Goal: Find specific page/section: Find specific page/section

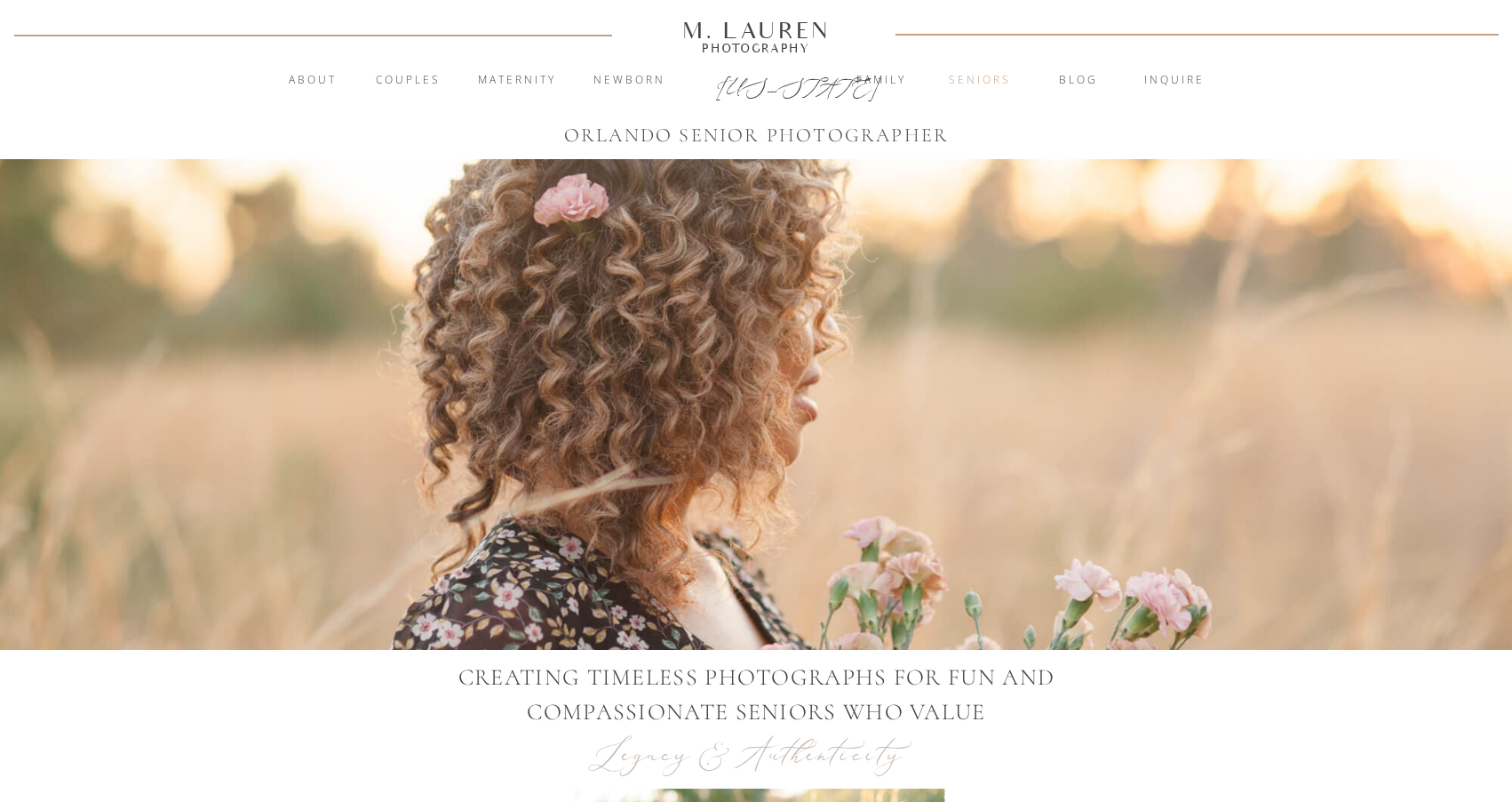
click at [973, 84] on nav "Seniors" at bounding box center [980, 81] width 96 height 18
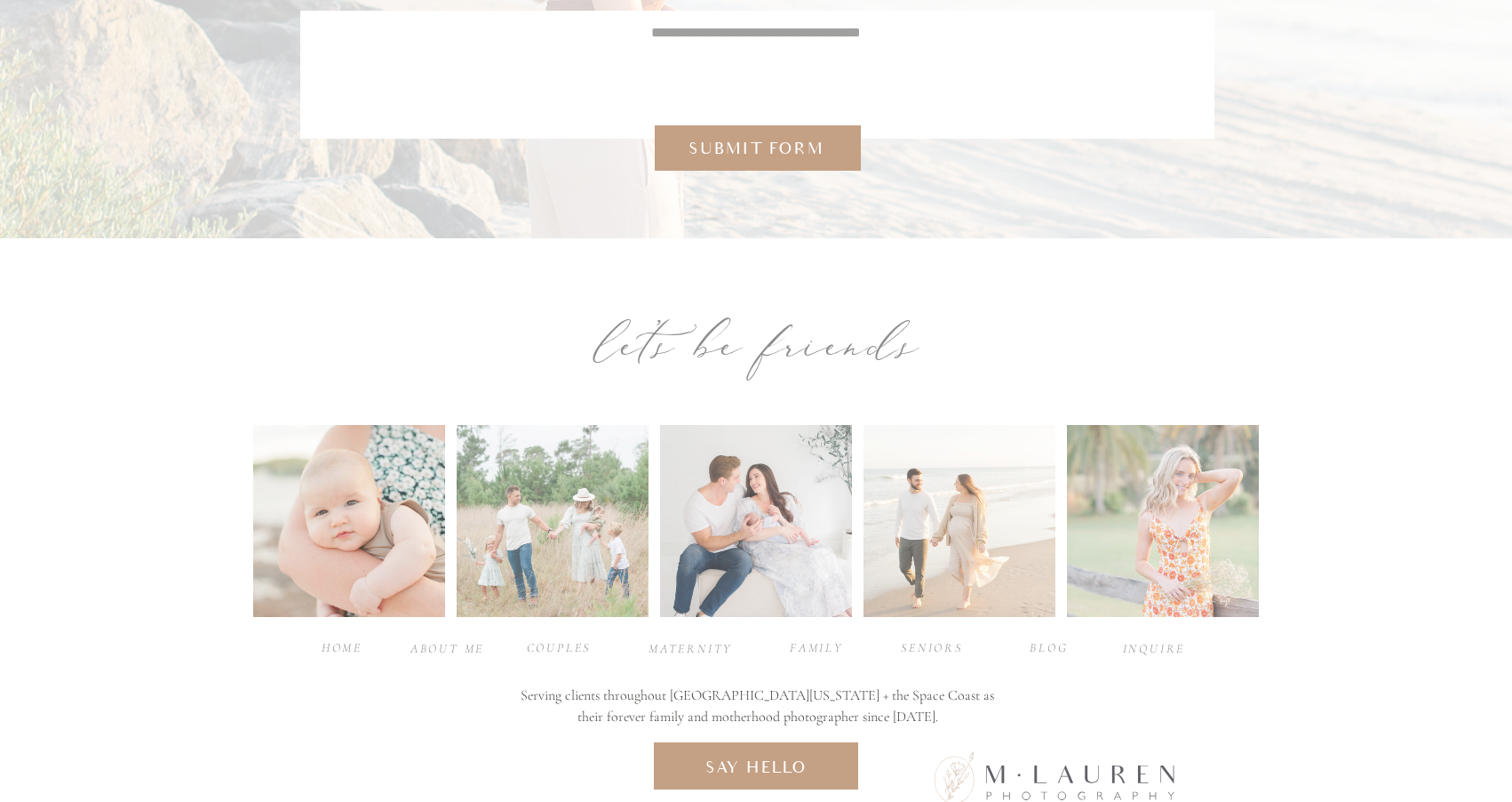
scroll to position [7574, 0]
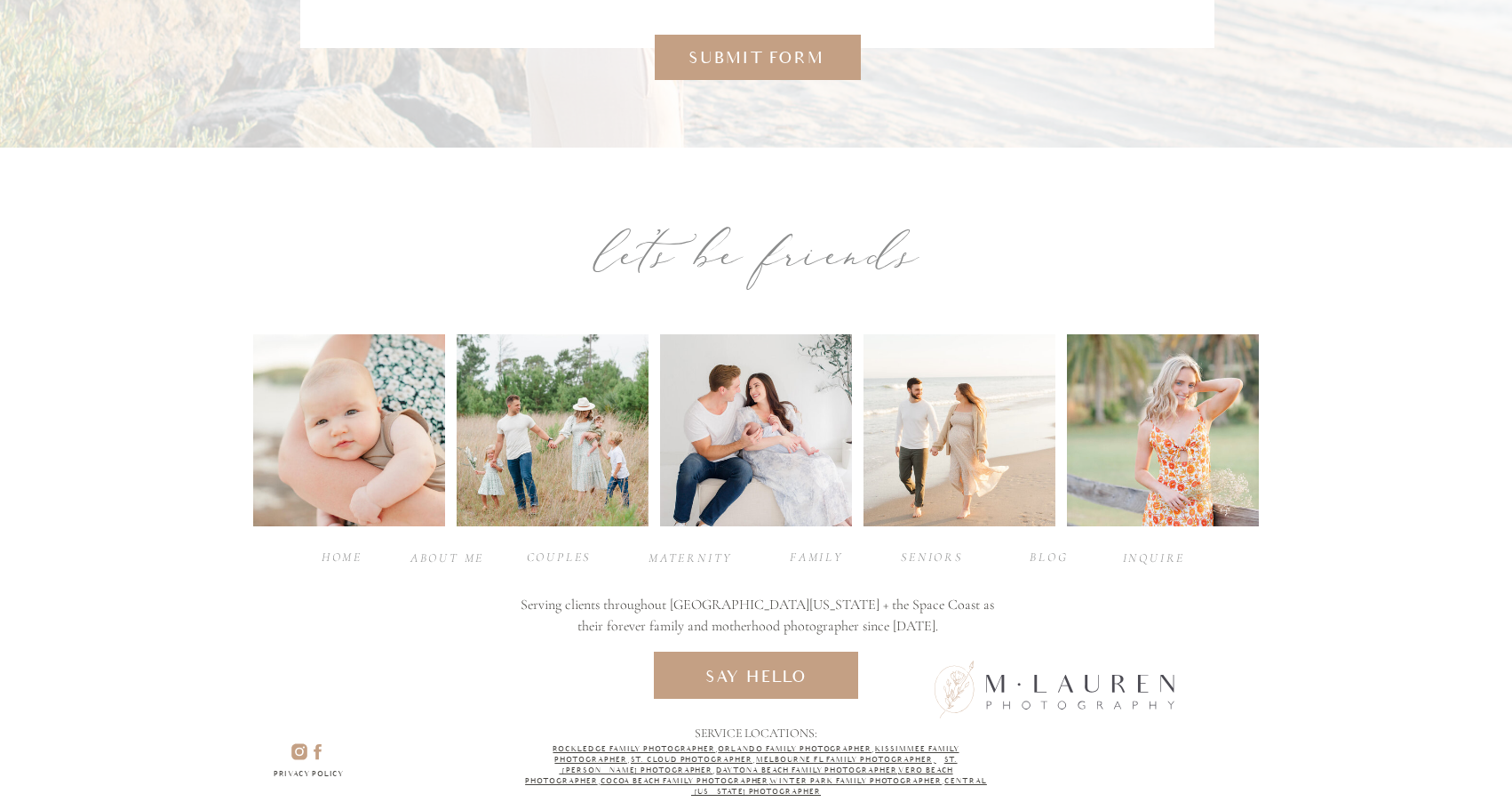
click at [930, 556] on div "seniors" at bounding box center [931, 556] width 71 height 17
click at [942, 483] on div at bounding box center [959, 429] width 192 height 192
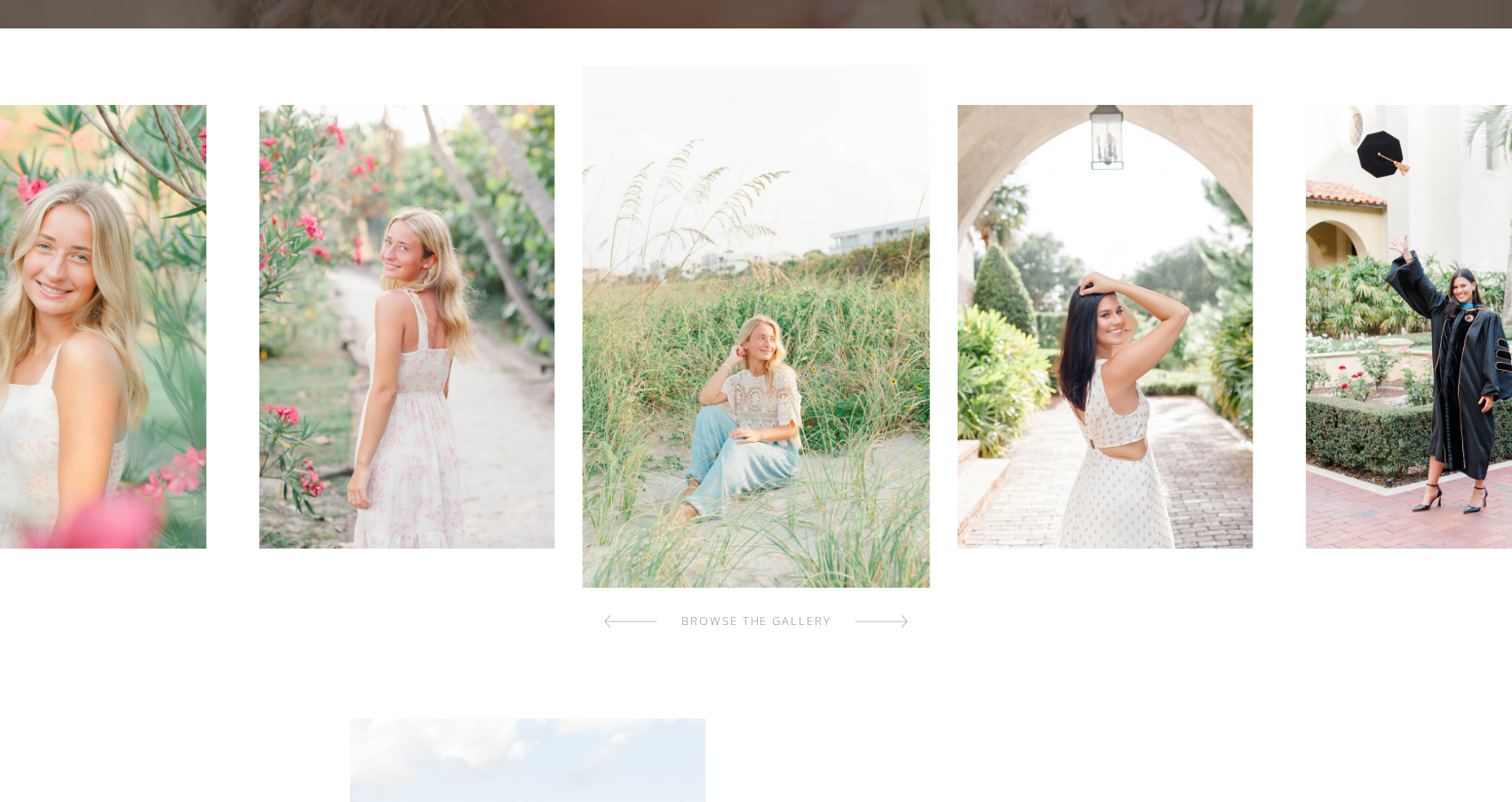
scroll to position [528, 0]
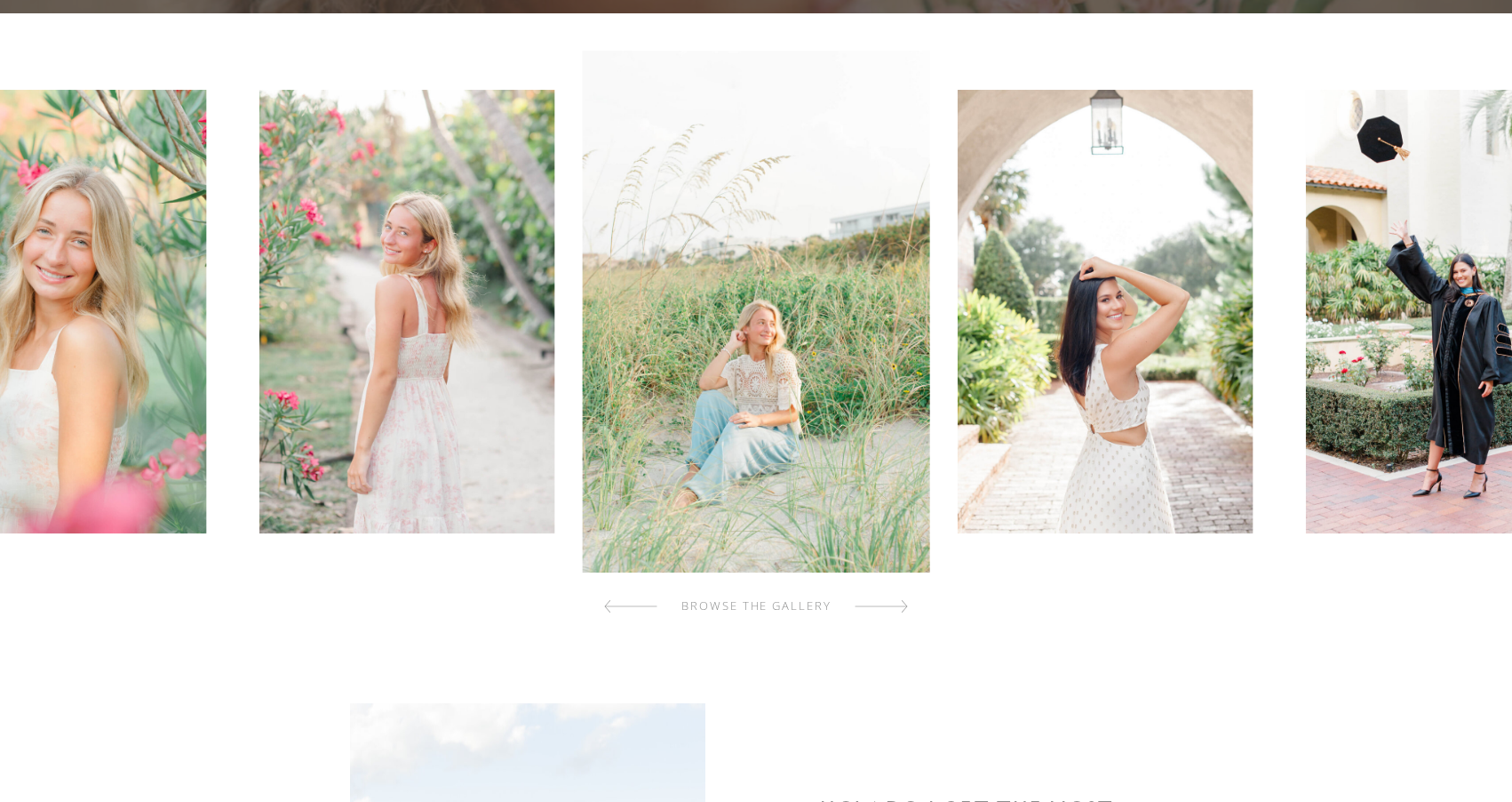
click at [898, 608] on div at bounding box center [882, 607] width 54 height 36
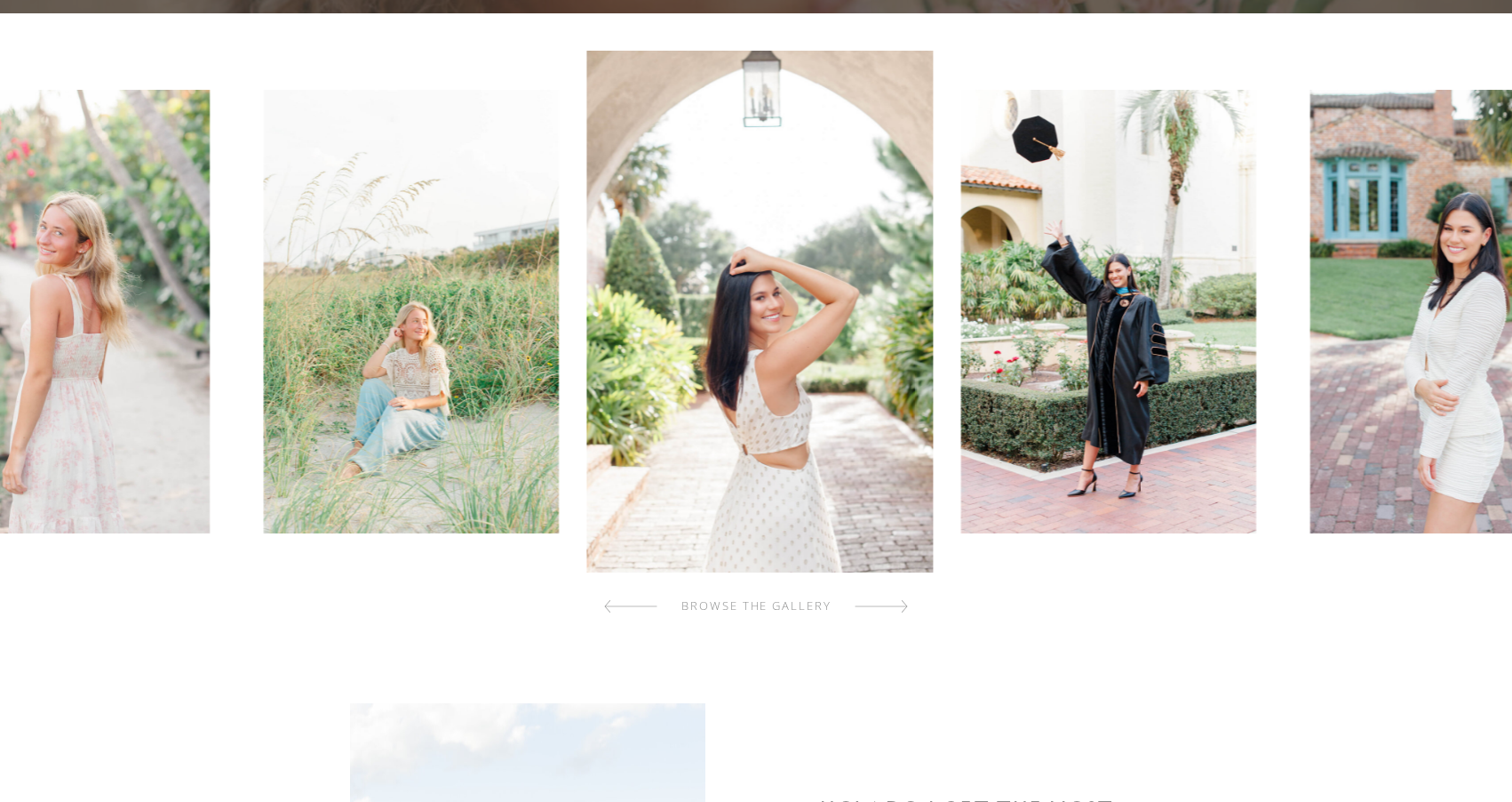
click at [898, 608] on div at bounding box center [882, 607] width 54 height 36
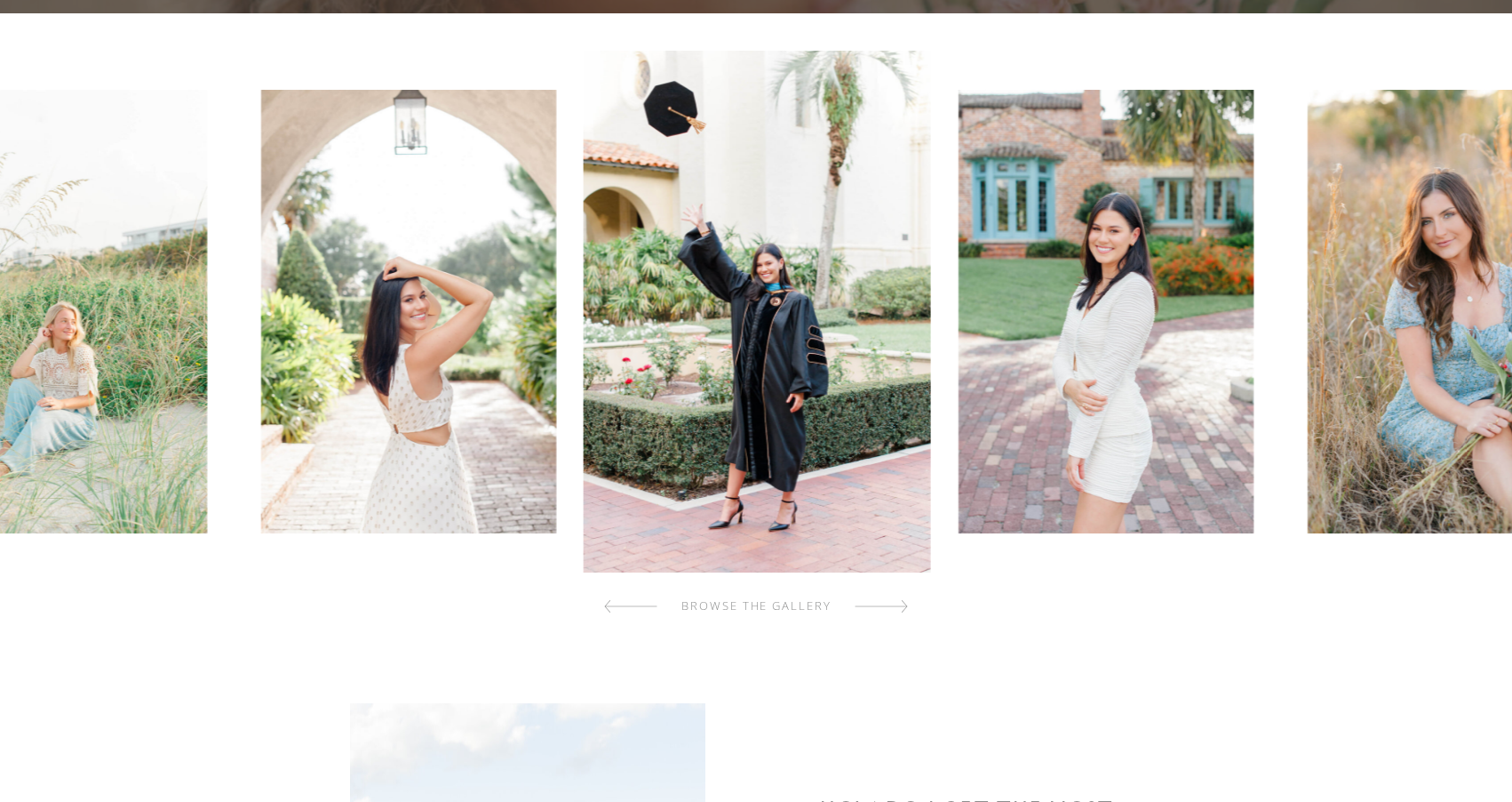
click at [898, 608] on div at bounding box center [882, 607] width 54 height 36
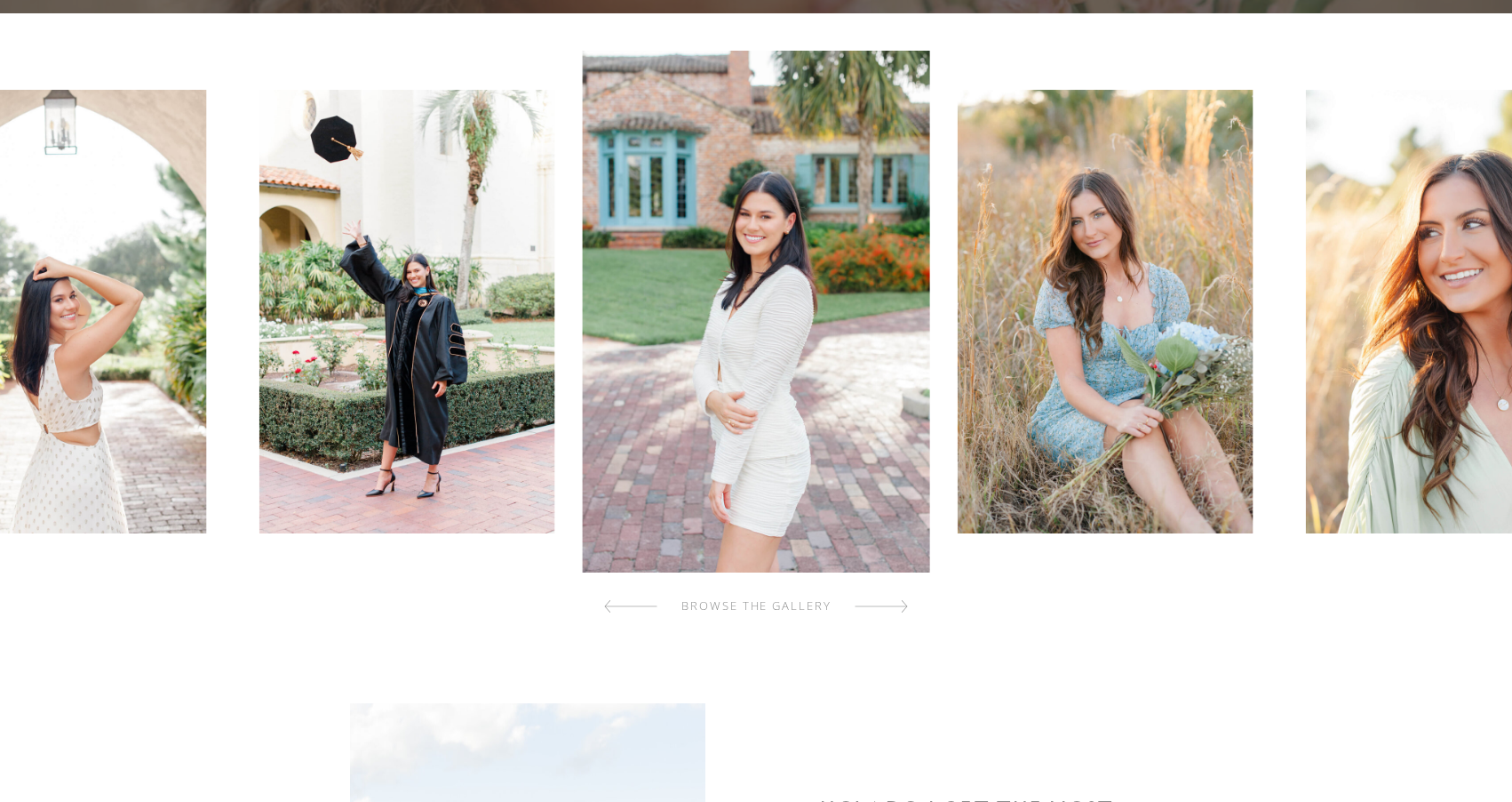
click at [898, 608] on div at bounding box center [882, 607] width 54 height 36
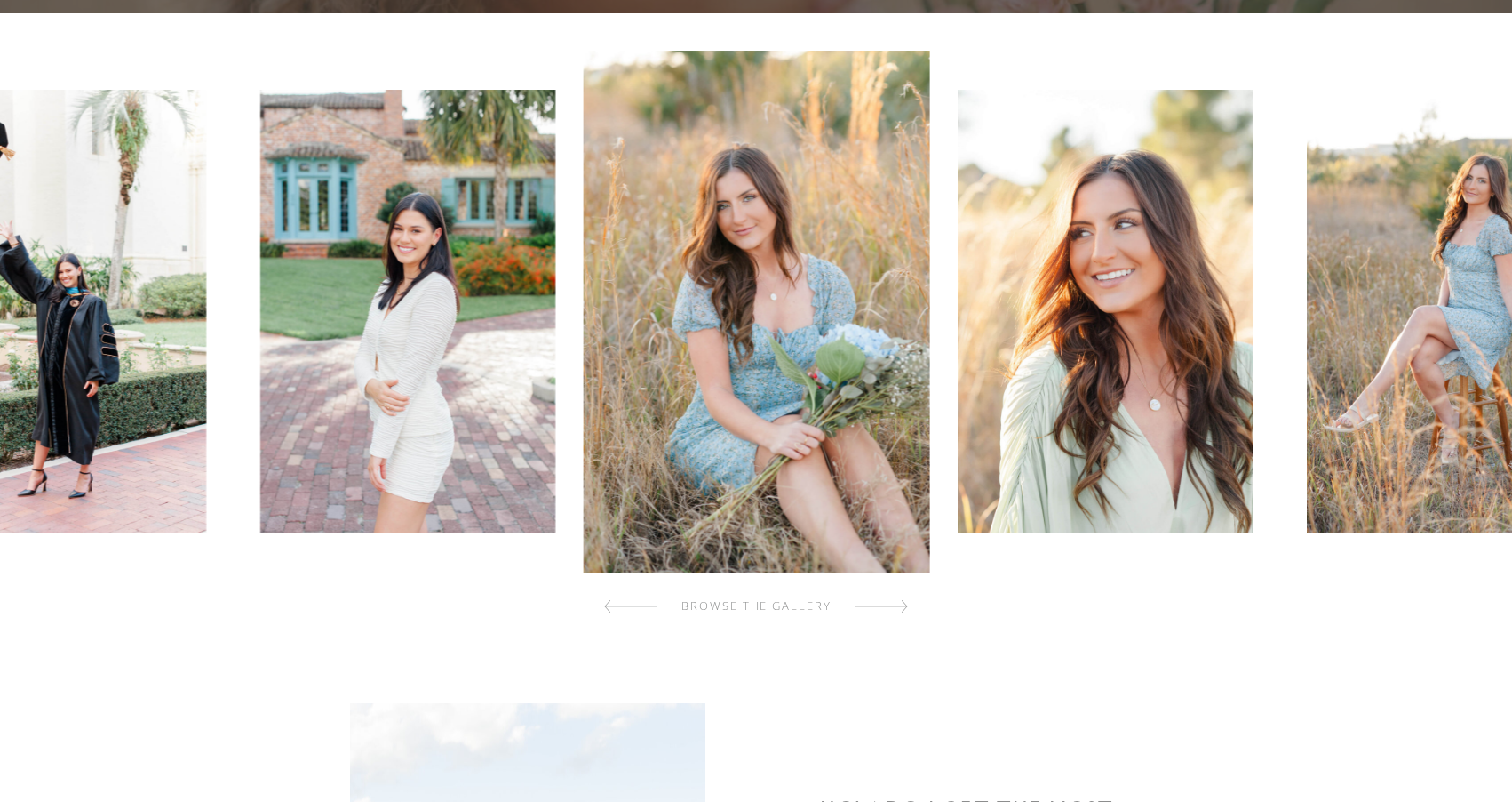
click at [898, 608] on div at bounding box center [882, 607] width 54 height 36
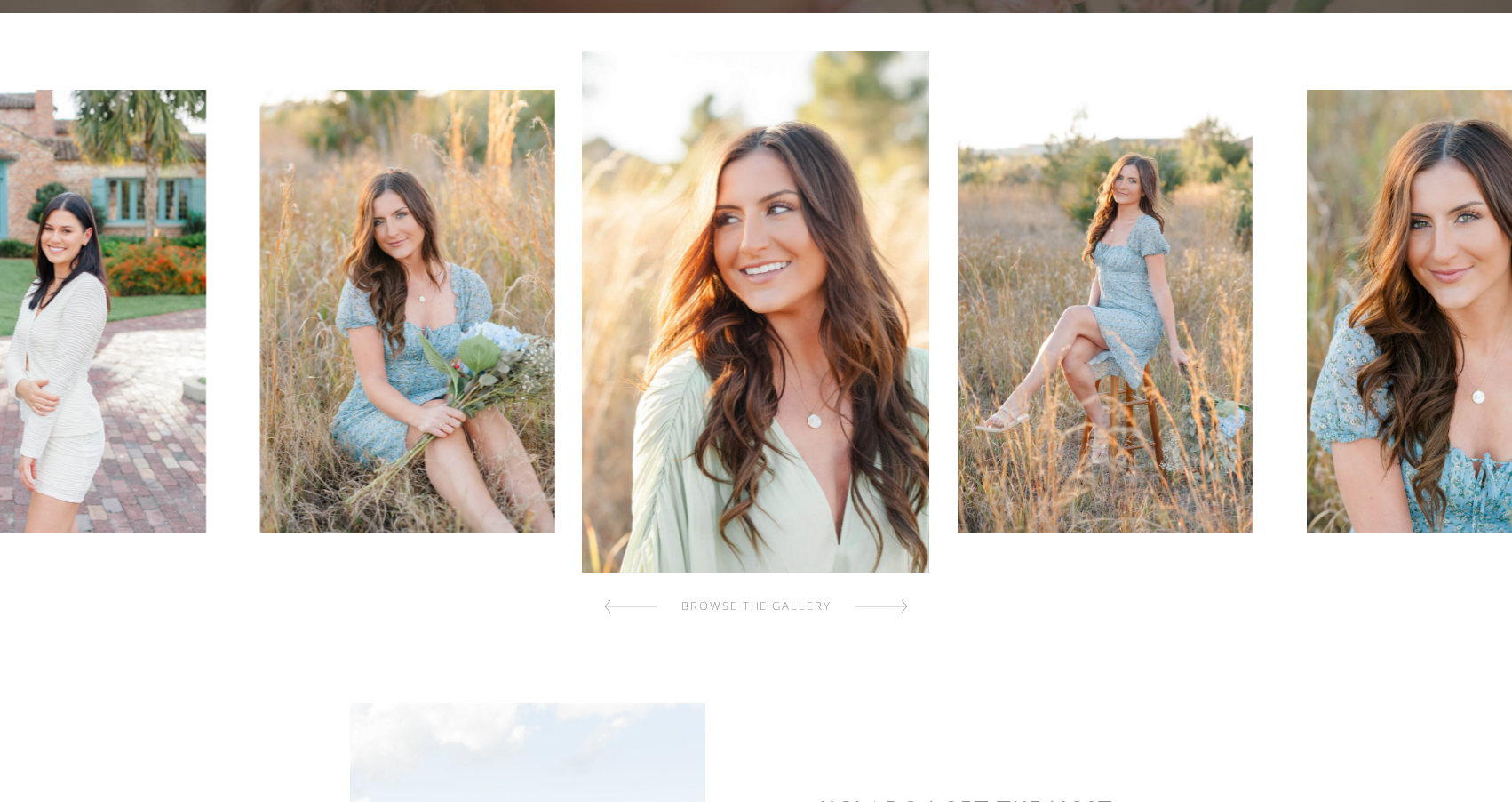
click at [898, 608] on div at bounding box center [882, 607] width 54 height 36
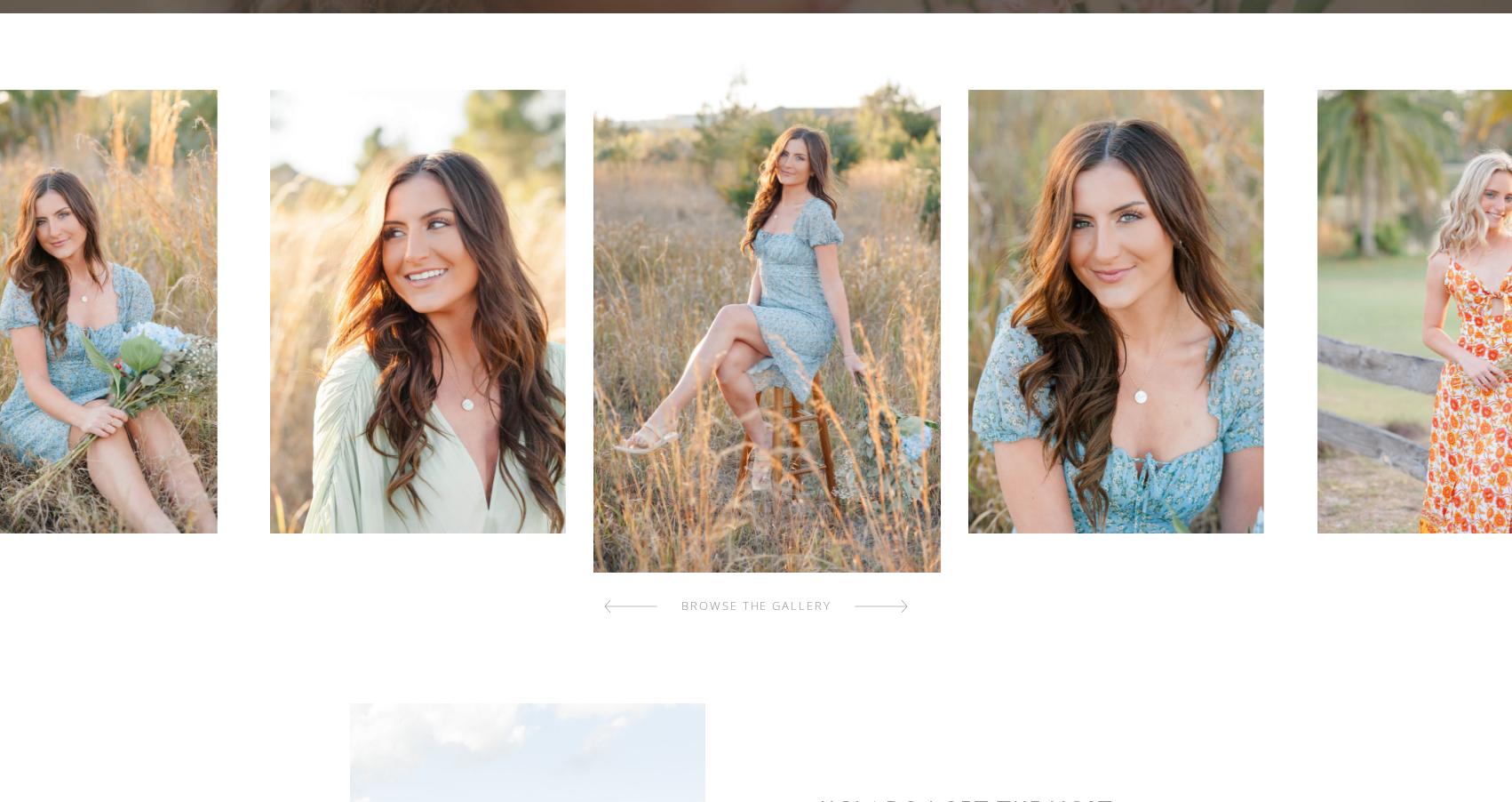
click at [898, 608] on div at bounding box center [882, 607] width 54 height 36
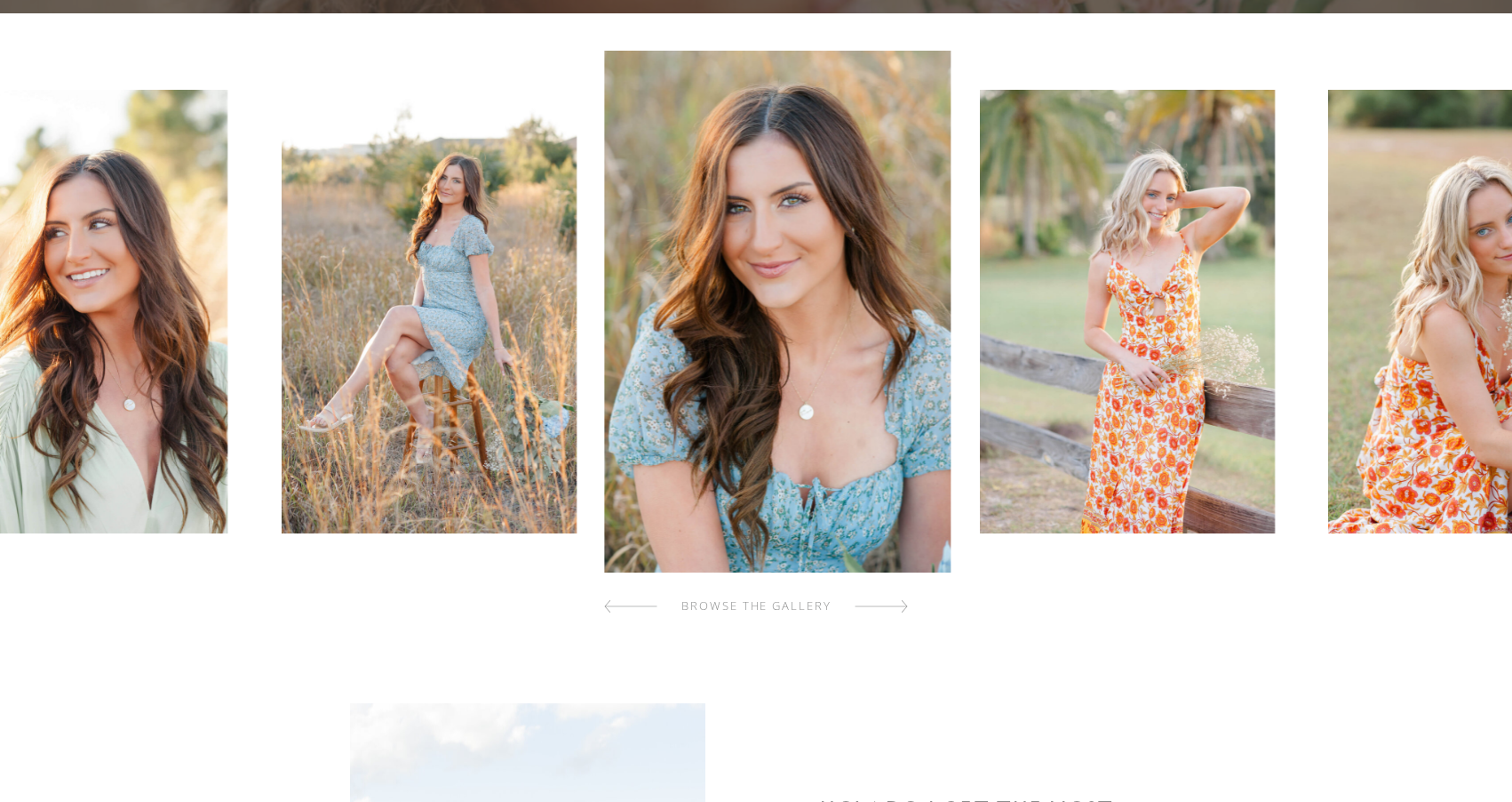
click at [898, 608] on div at bounding box center [882, 607] width 54 height 36
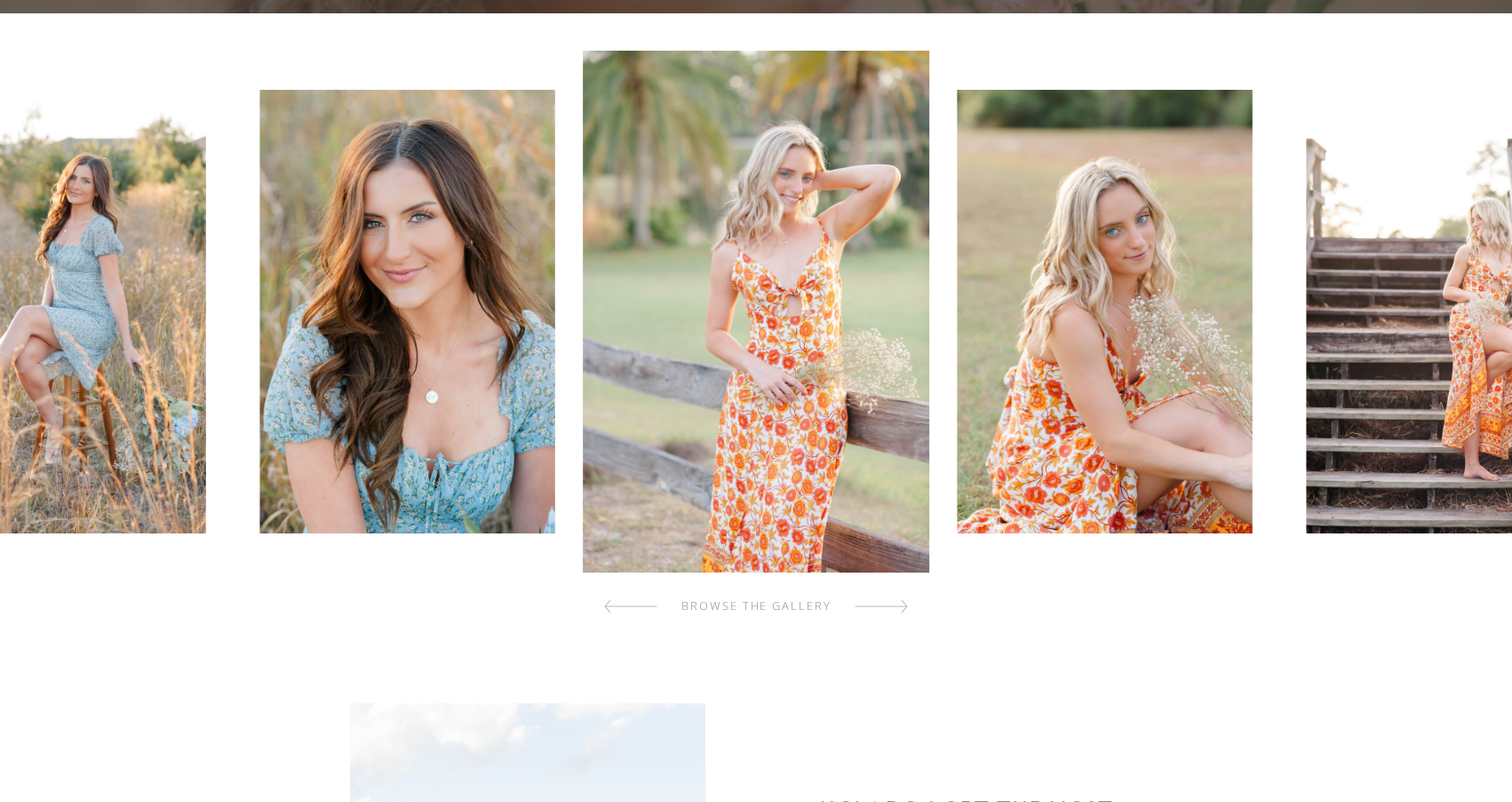
click at [898, 608] on div at bounding box center [882, 607] width 54 height 36
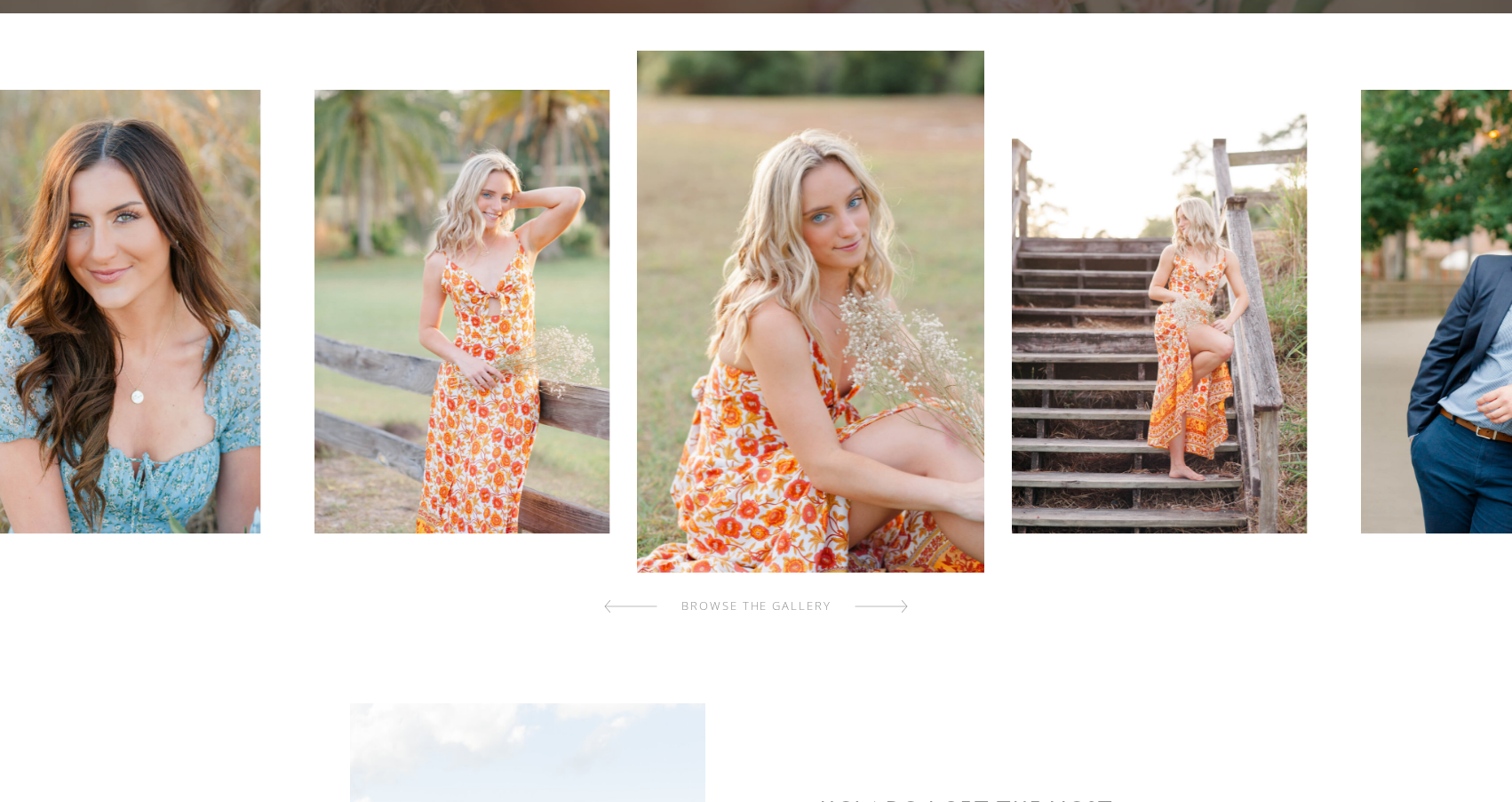
click at [898, 608] on div at bounding box center [882, 607] width 54 height 36
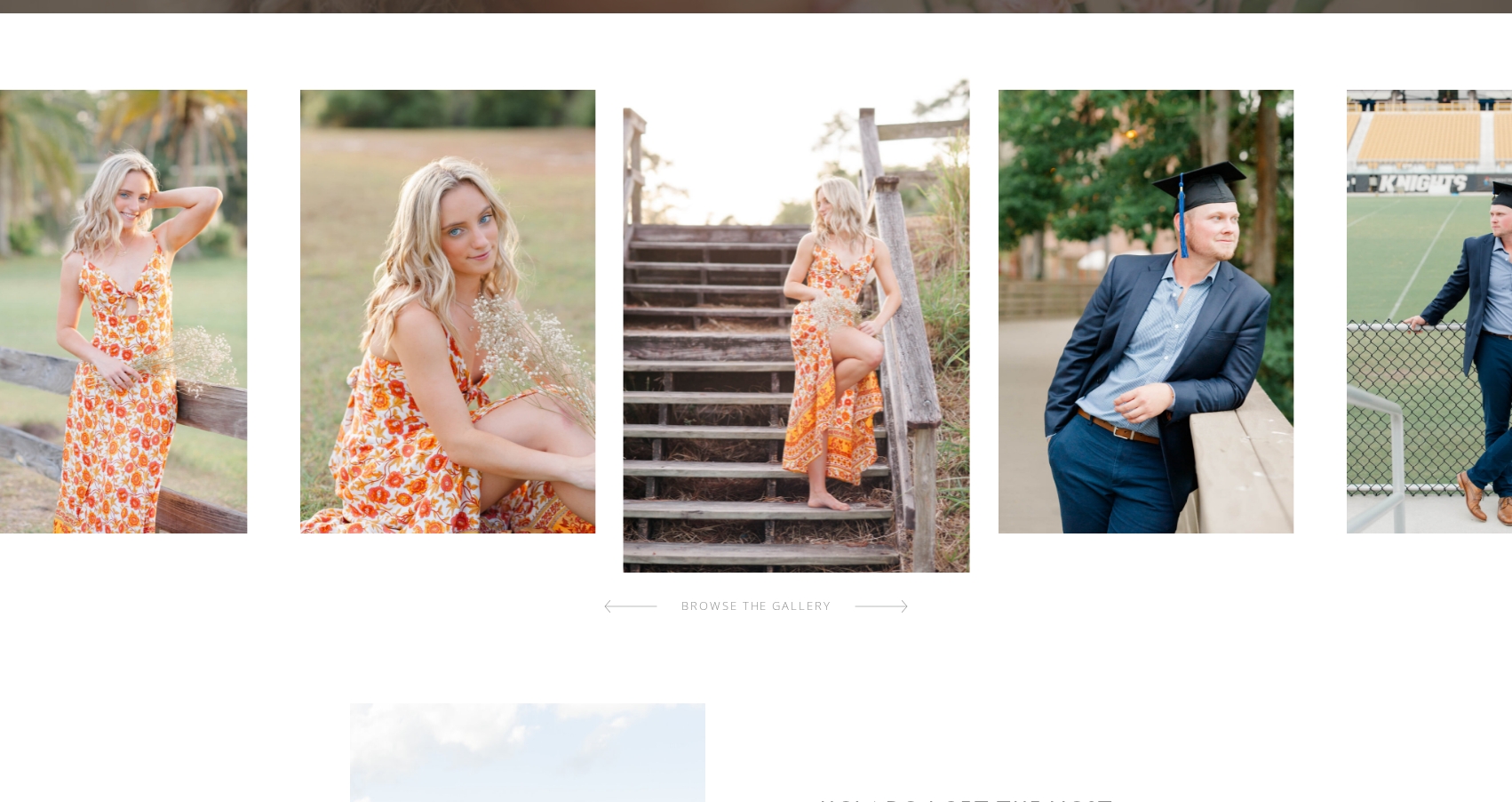
click at [898, 608] on div at bounding box center [882, 607] width 54 height 36
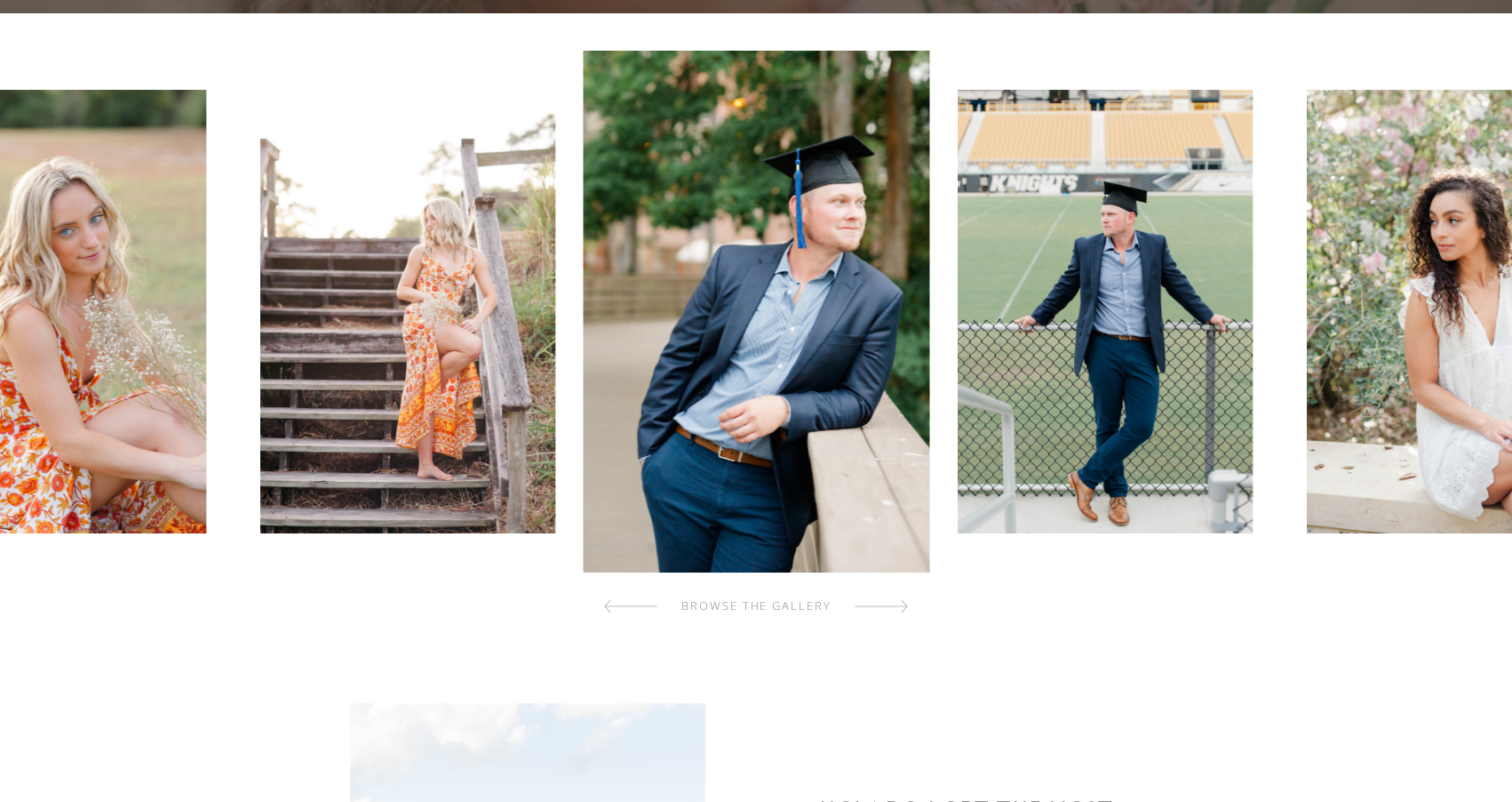
click at [898, 608] on div at bounding box center [882, 607] width 54 height 36
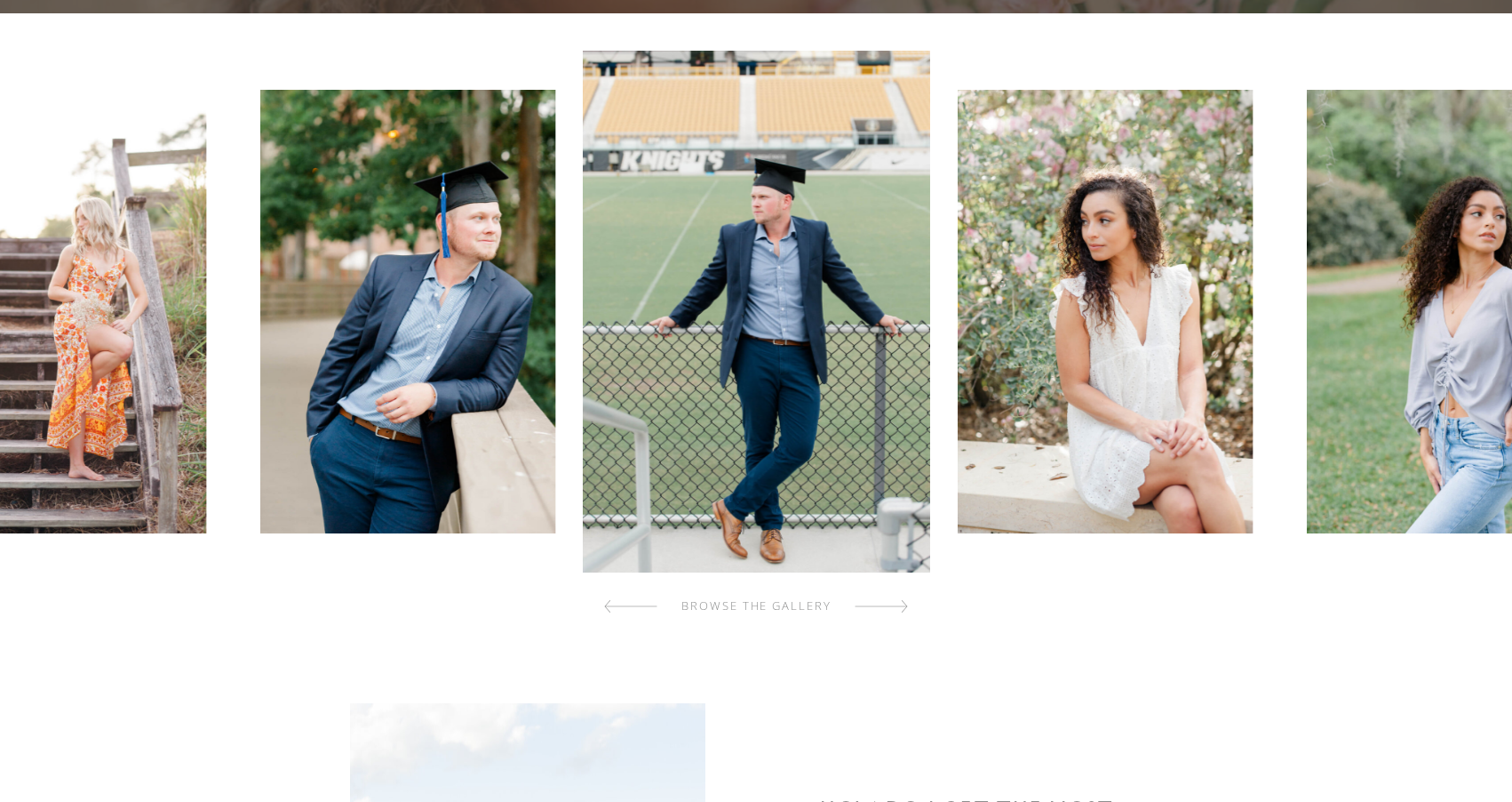
click at [898, 608] on div at bounding box center [882, 607] width 54 height 36
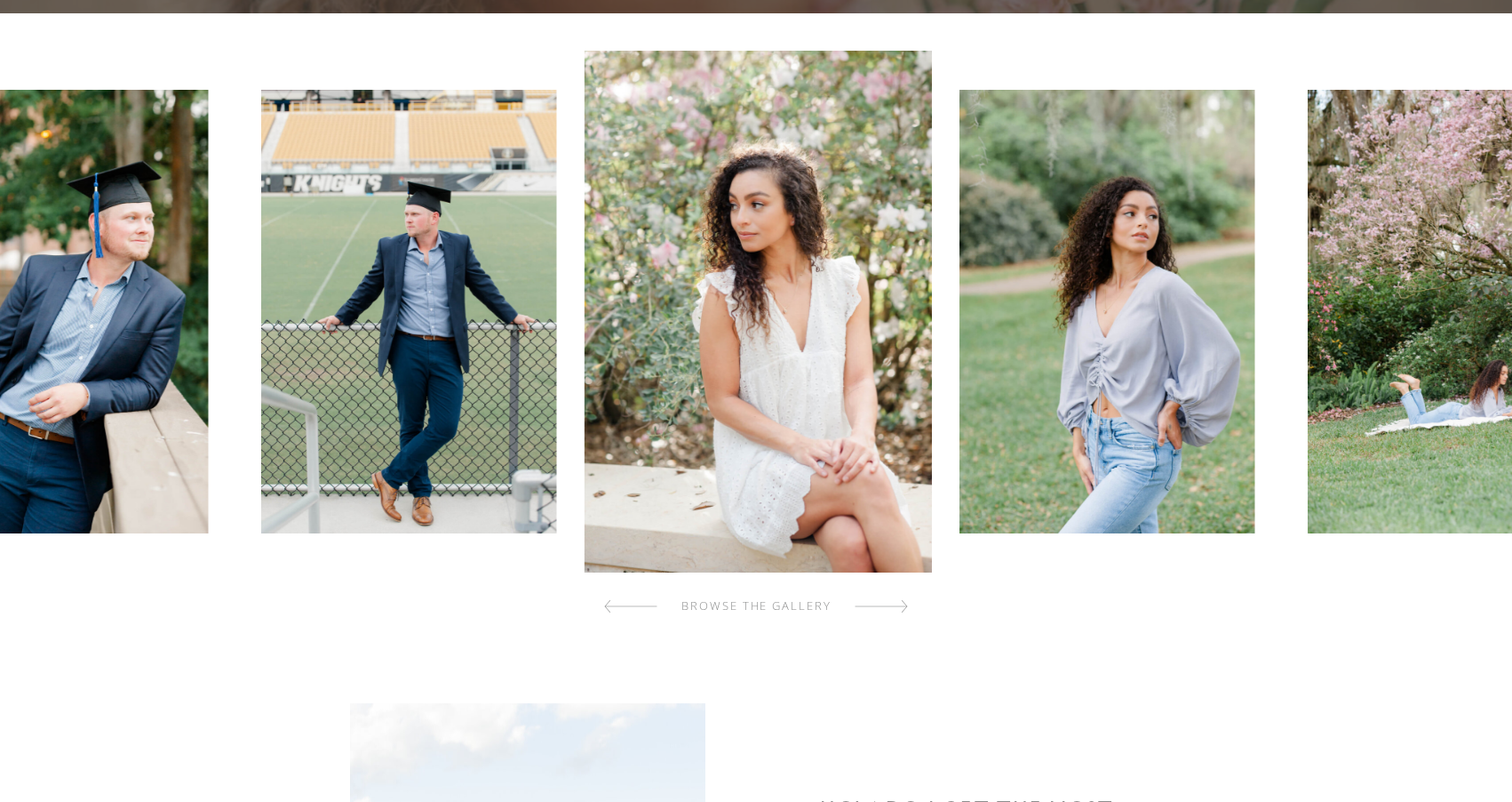
click at [898, 608] on div at bounding box center [882, 607] width 54 height 36
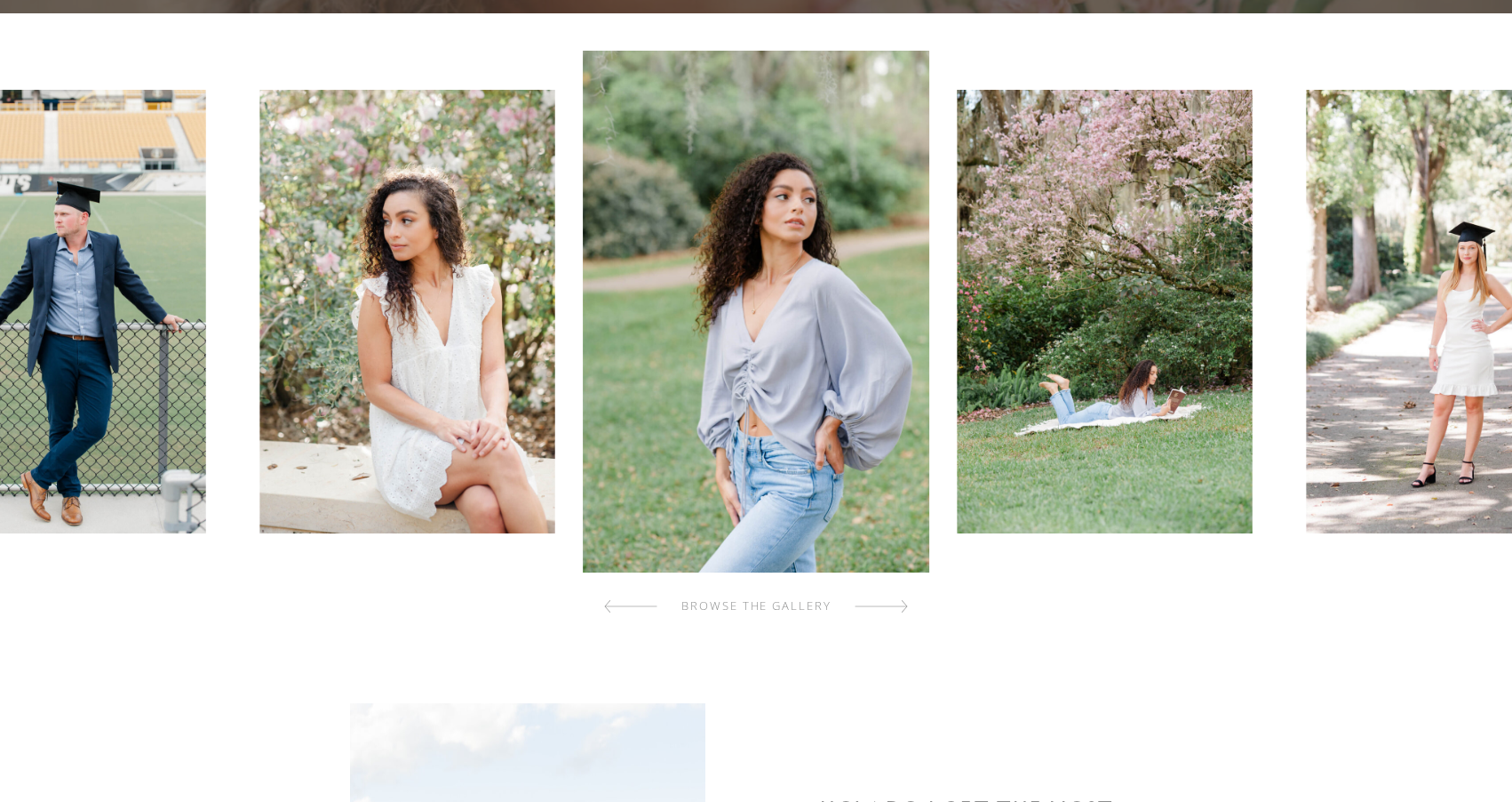
click at [898, 608] on div at bounding box center [882, 607] width 54 height 36
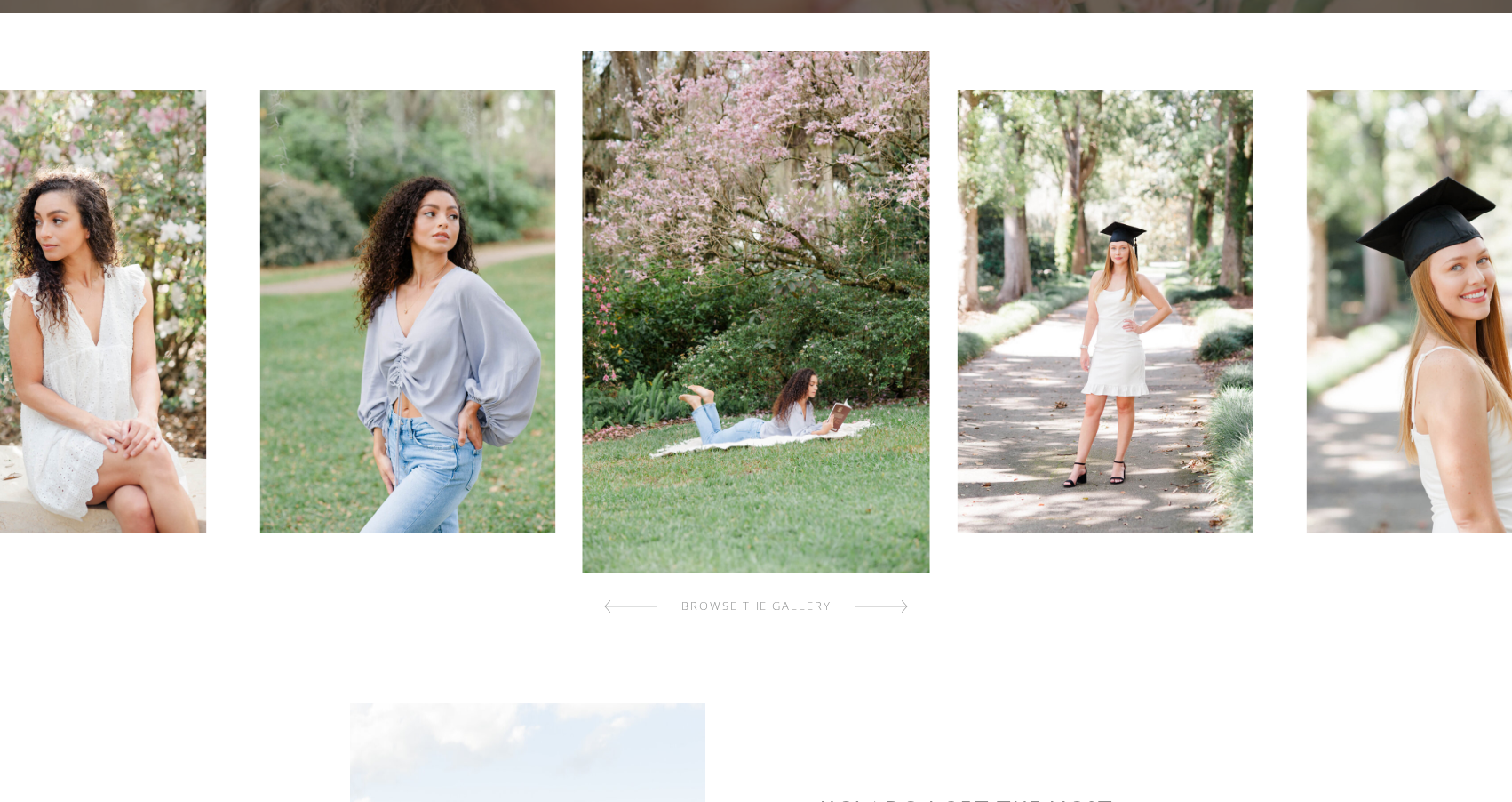
click at [898, 608] on div at bounding box center [882, 607] width 54 height 36
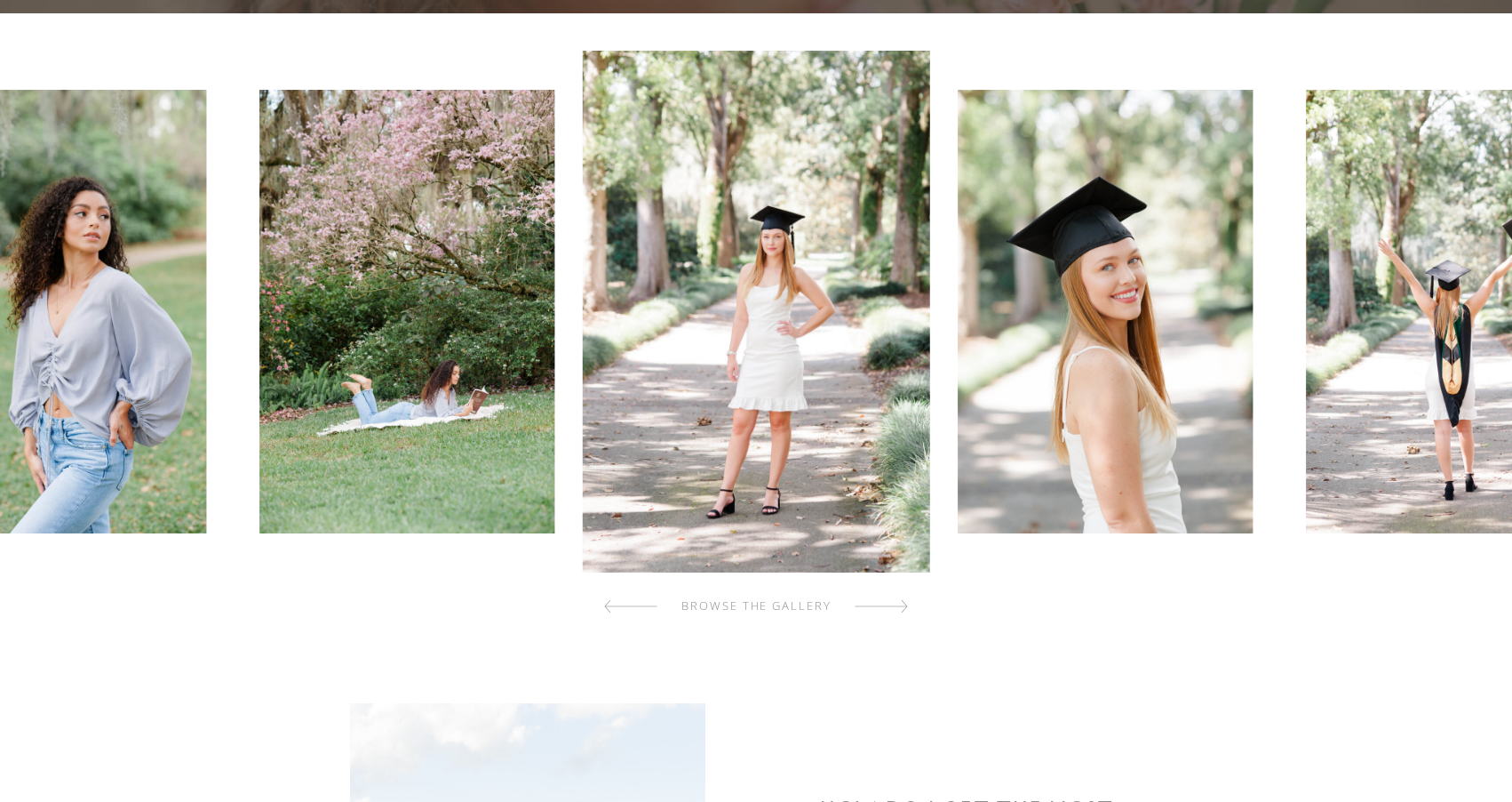
click at [898, 608] on div at bounding box center [882, 607] width 54 height 36
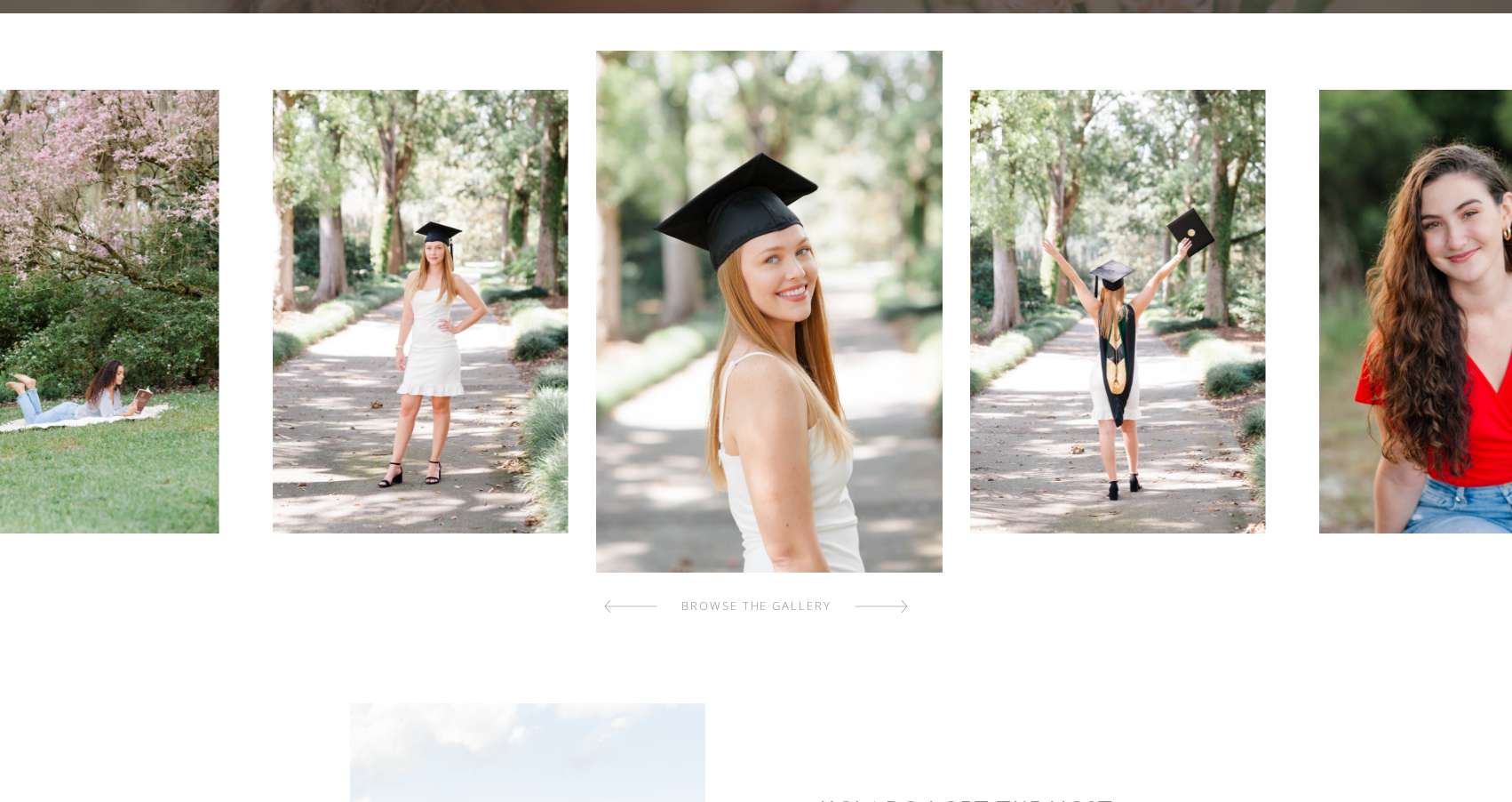
click at [898, 608] on div at bounding box center [882, 607] width 54 height 36
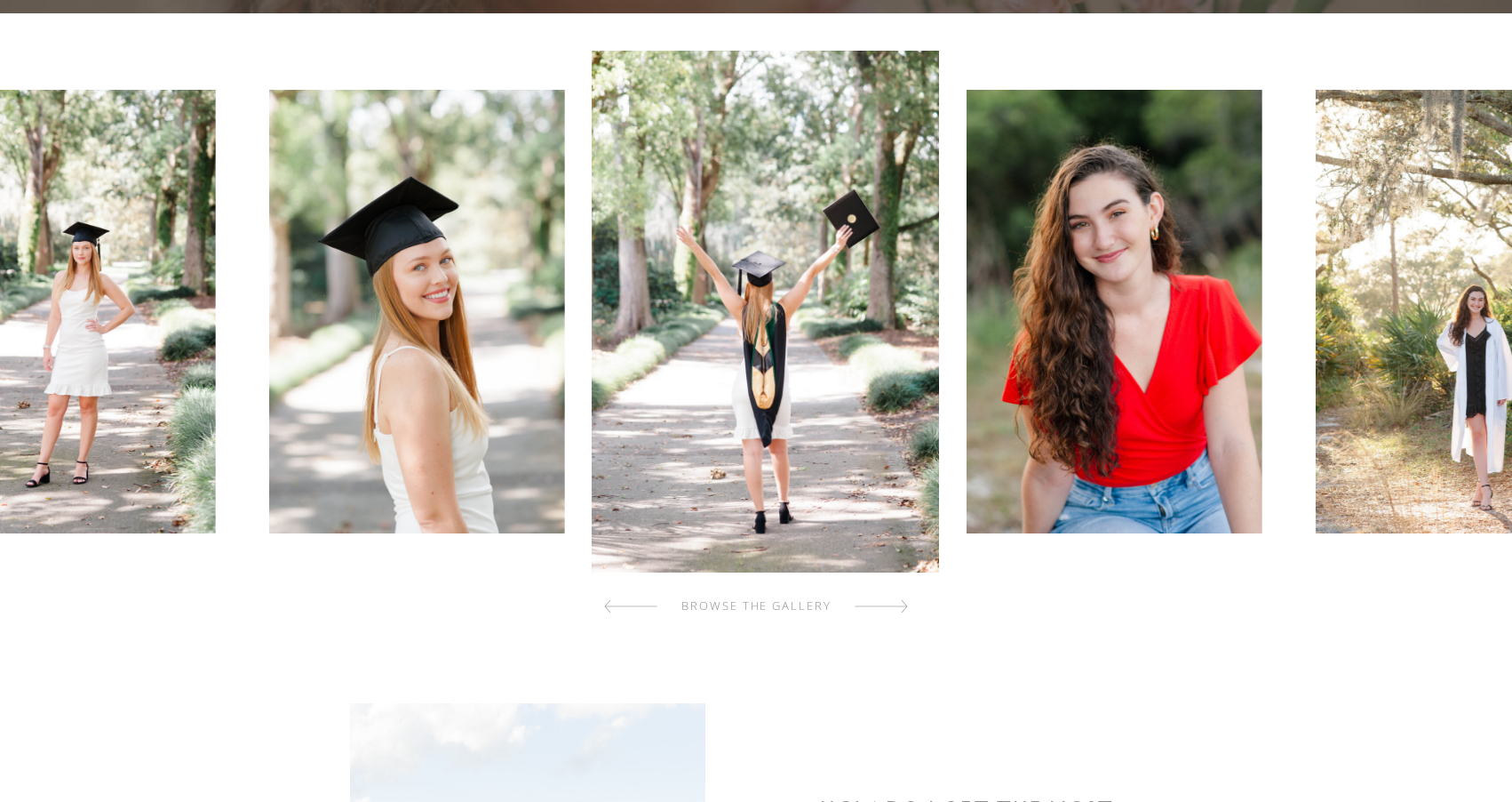
click at [898, 608] on div at bounding box center [882, 607] width 54 height 36
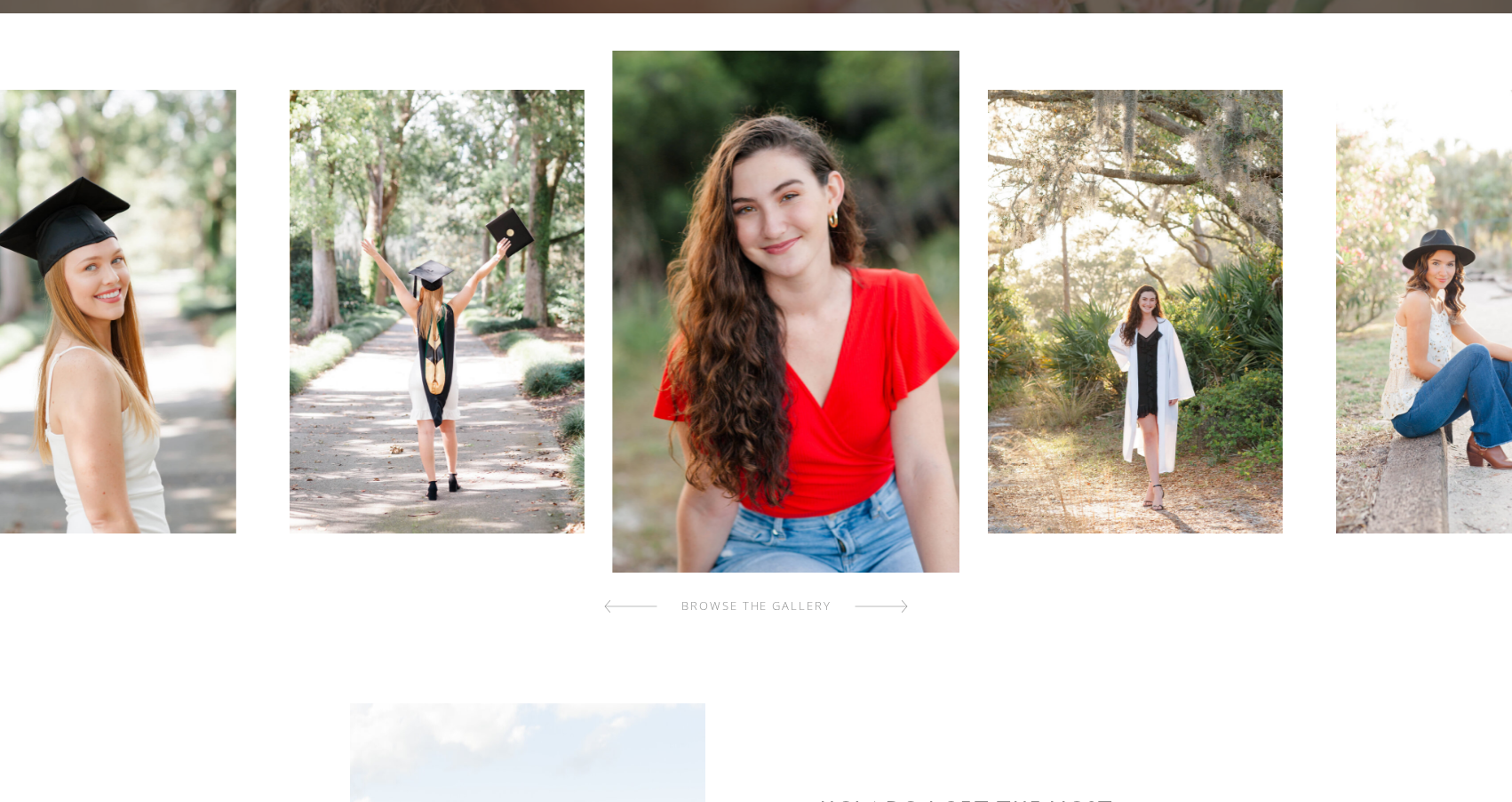
click at [898, 608] on div at bounding box center [882, 607] width 54 height 36
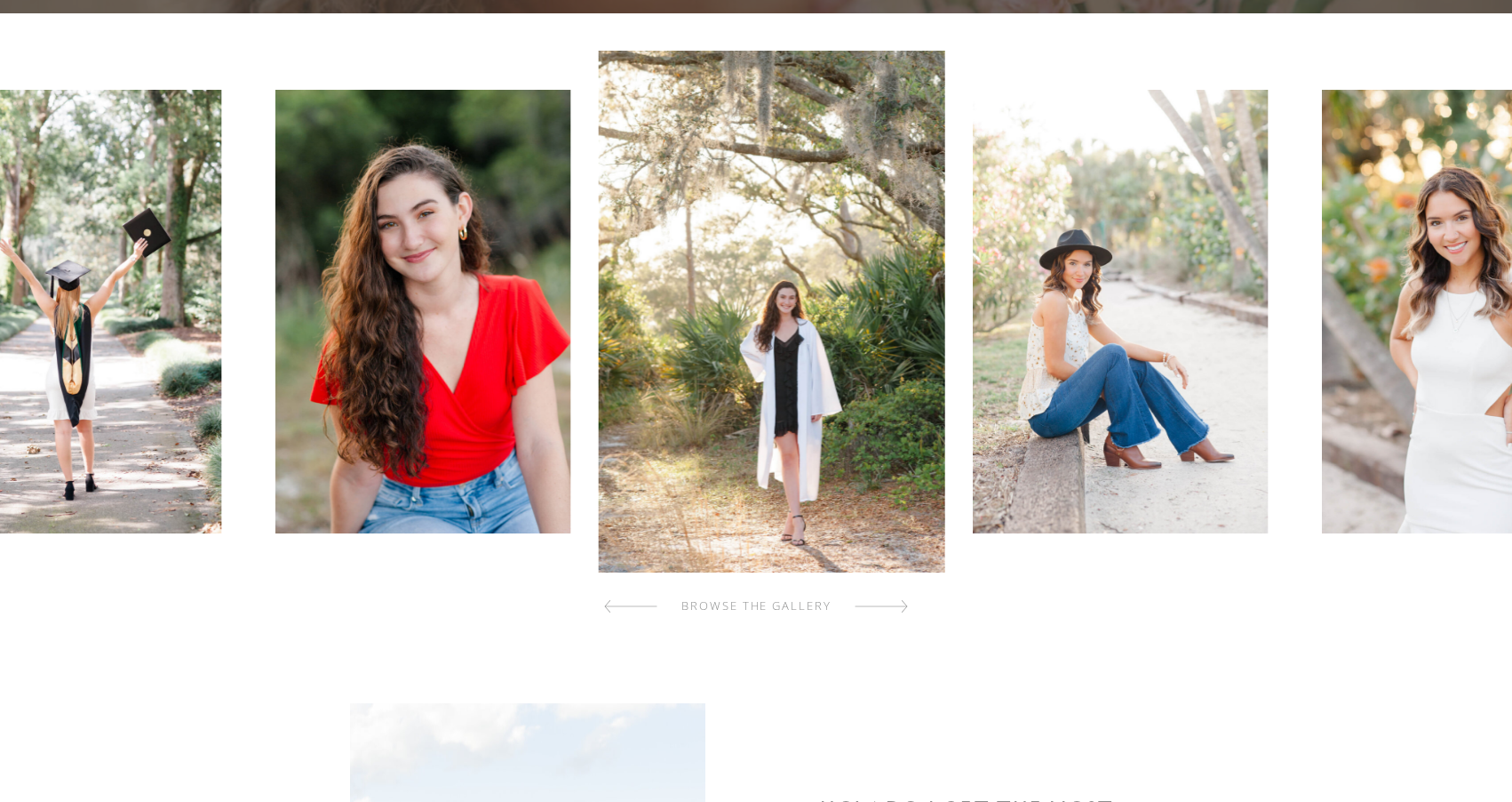
click at [898, 608] on div at bounding box center [882, 607] width 54 height 36
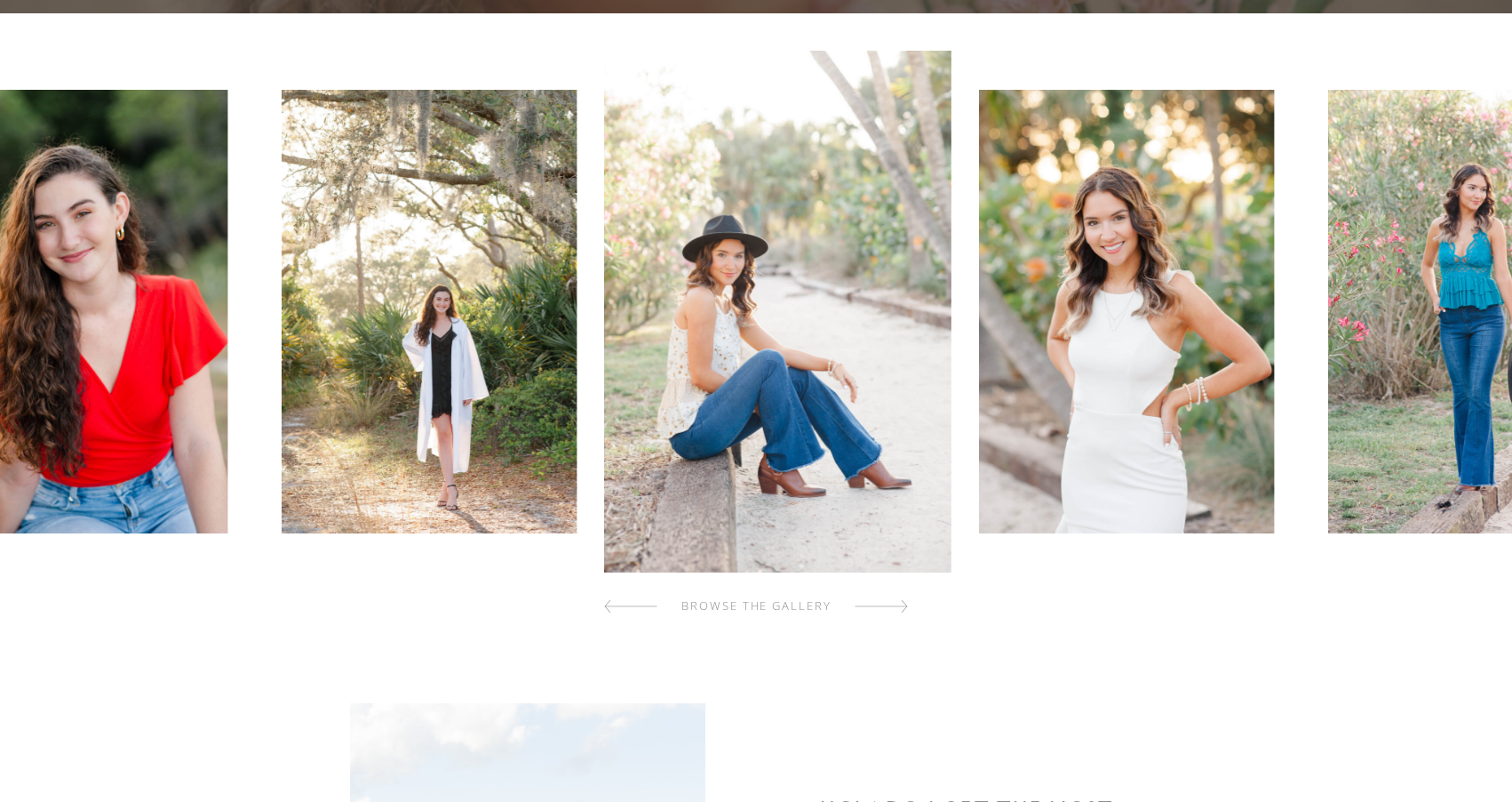
click at [898, 608] on div at bounding box center [882, 607] width 54 height 36
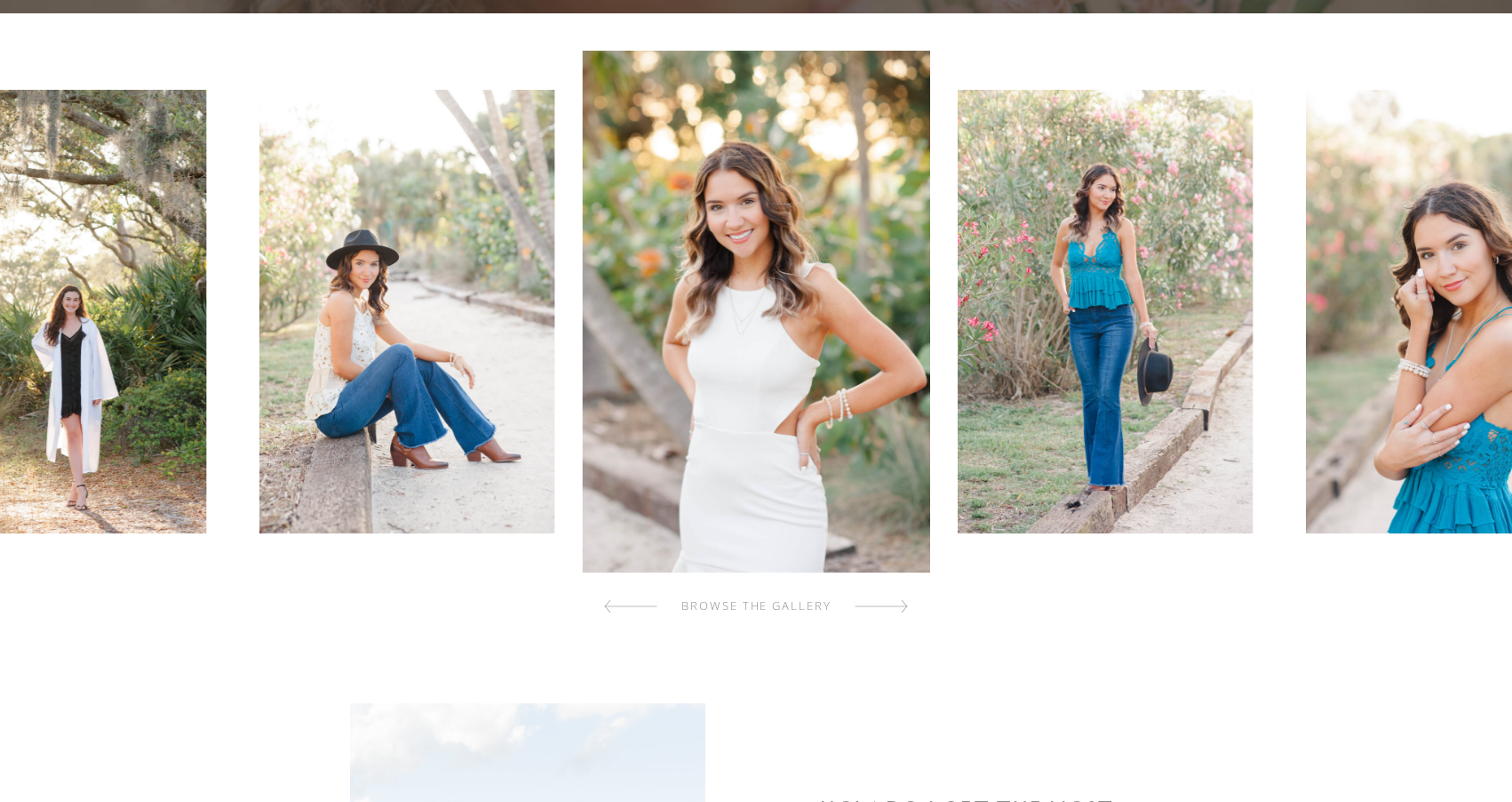
click at [898, 608] on div at bounding box center [882, 607] width 54 height 36
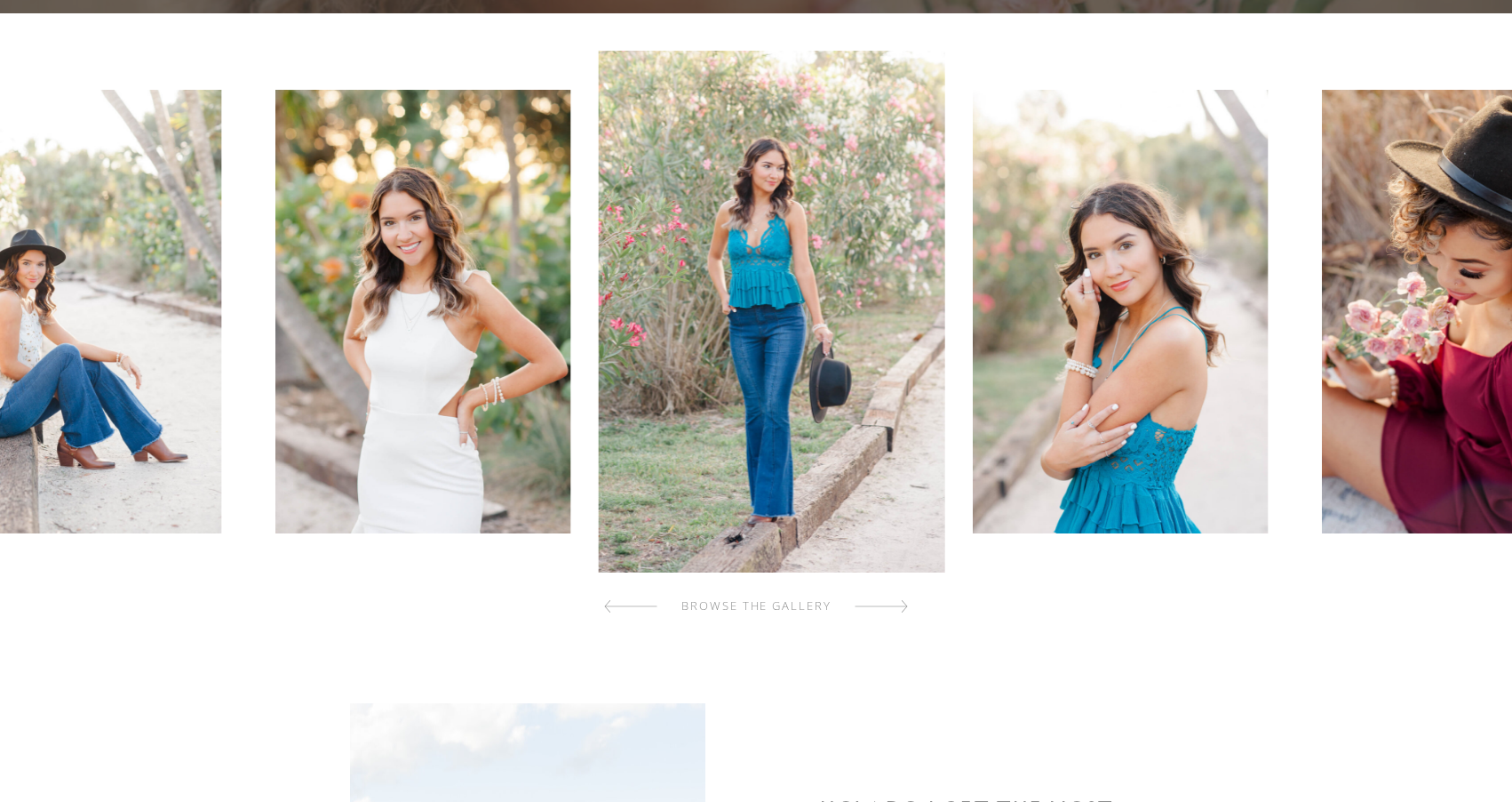
click at [898, 608] on div at bounding box center [882, 607] width 54 height 36
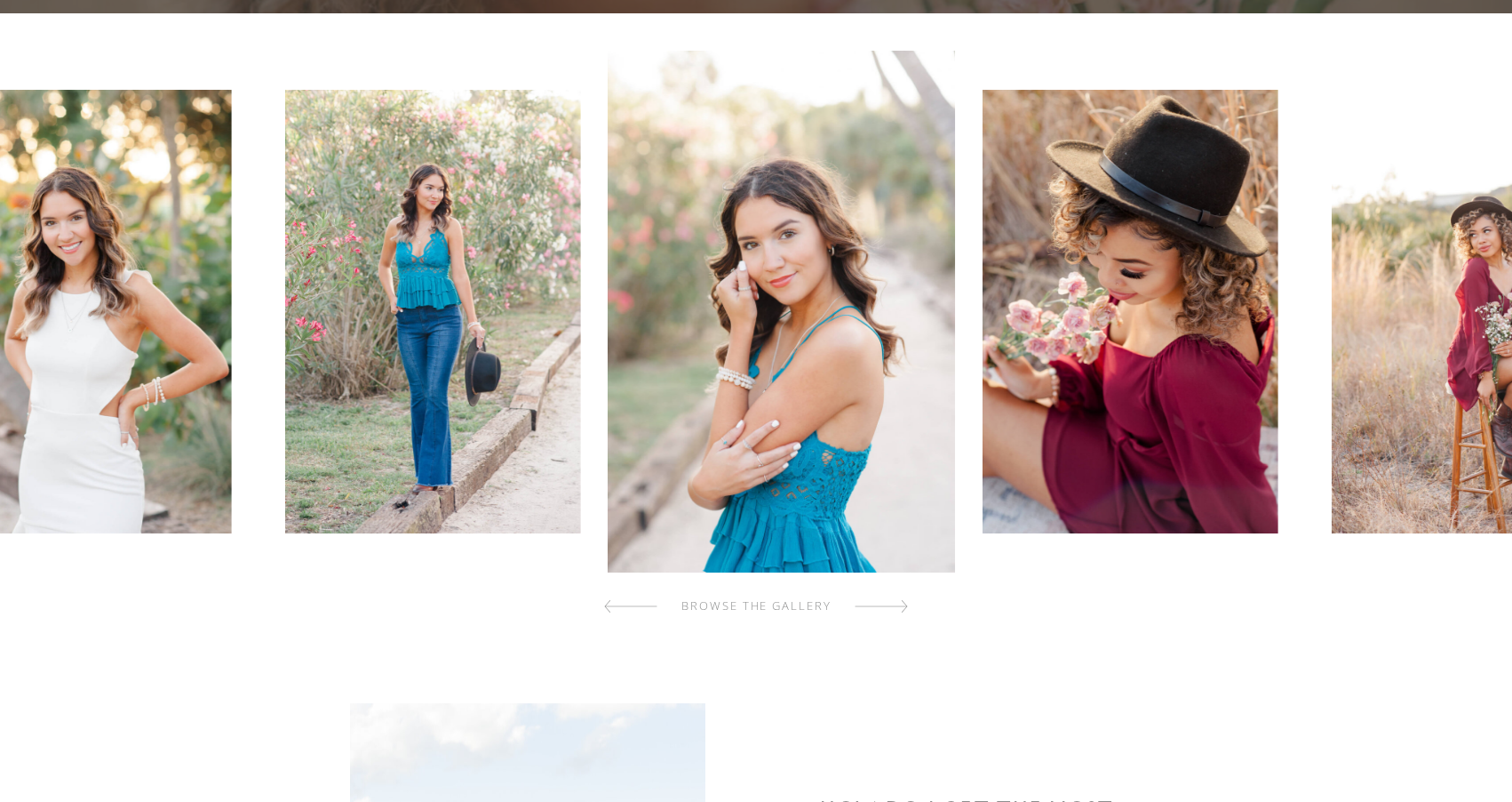
click at [898, 608] on div at bounding box center [882, 607] width 54 height 36
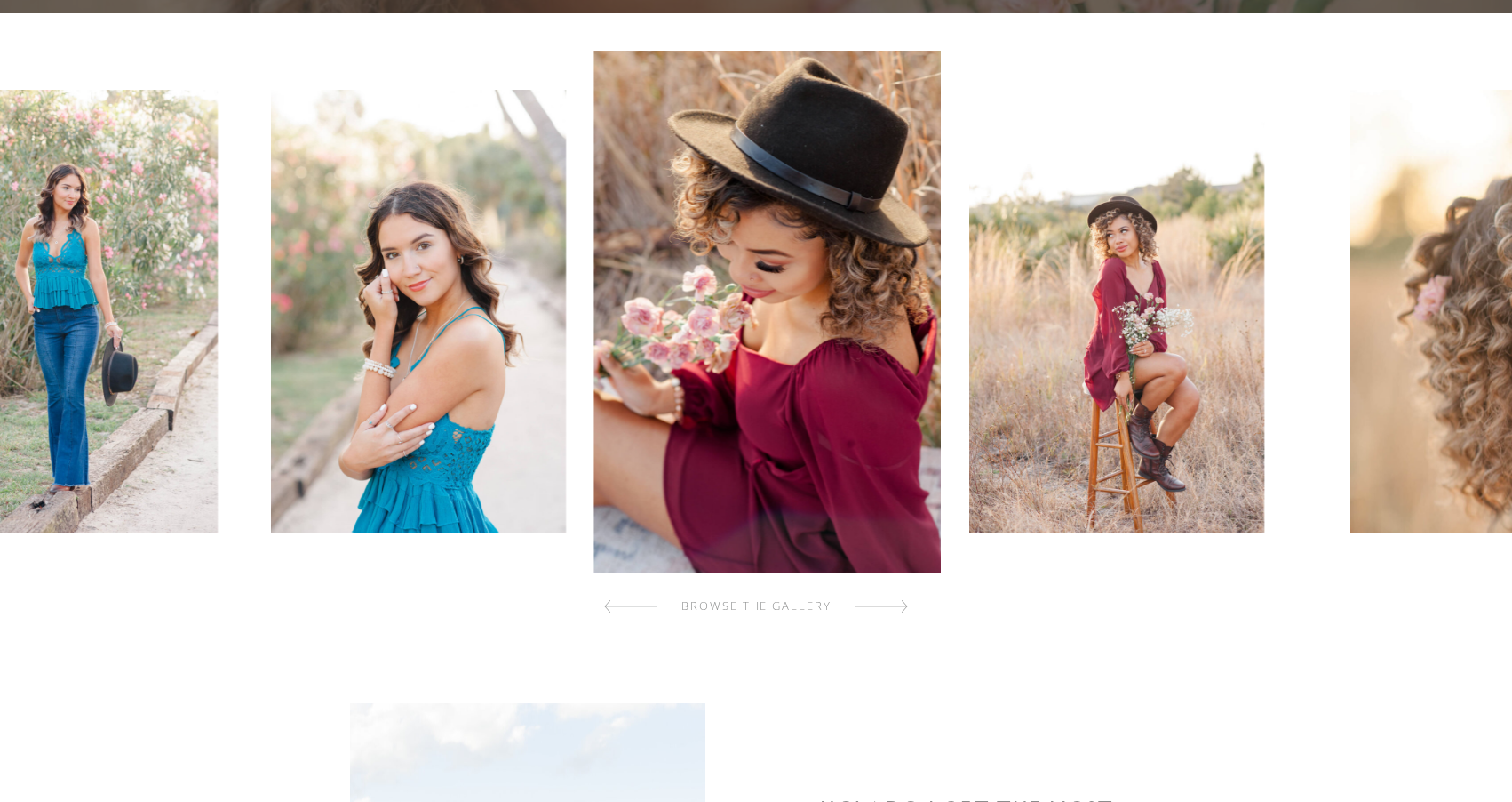
click at [898, 608] on div at bounding box center [882, 607] width 54 height 36
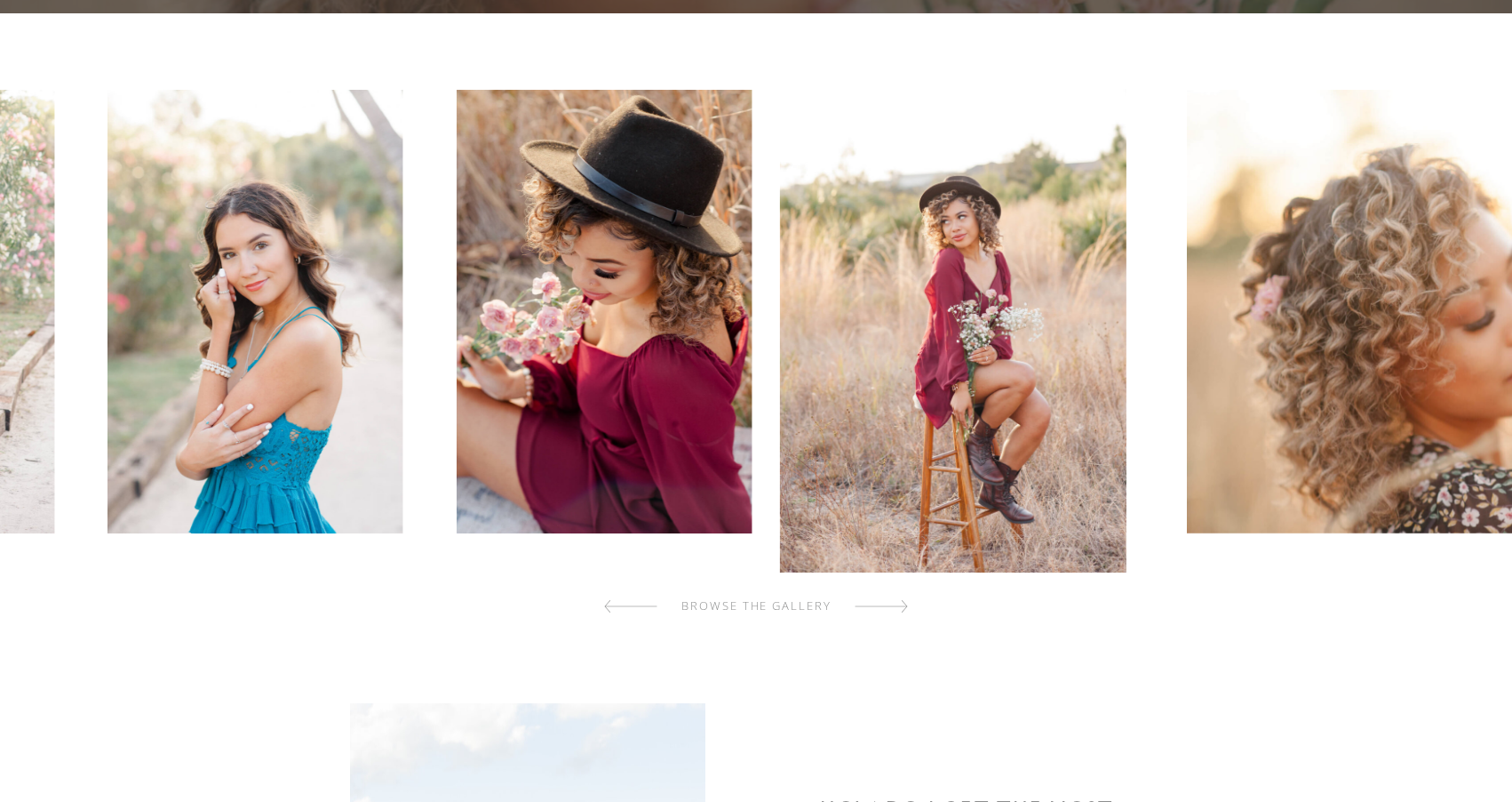
click at [898, 608] on div at bounding box center [882, 607] width 54 height 36
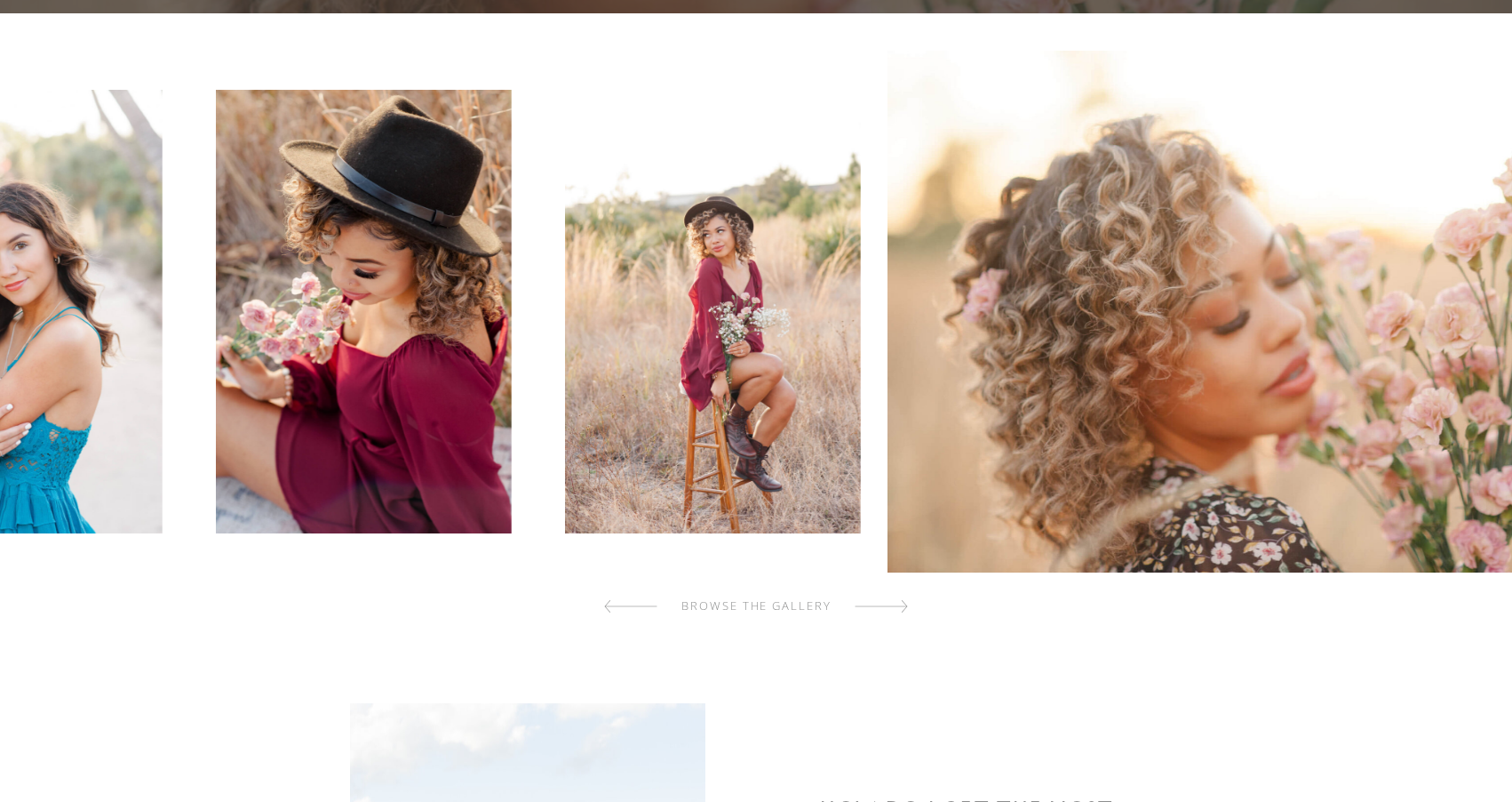
click at [898, 608] on div at bounding box center [882, 607] width 54 height 36
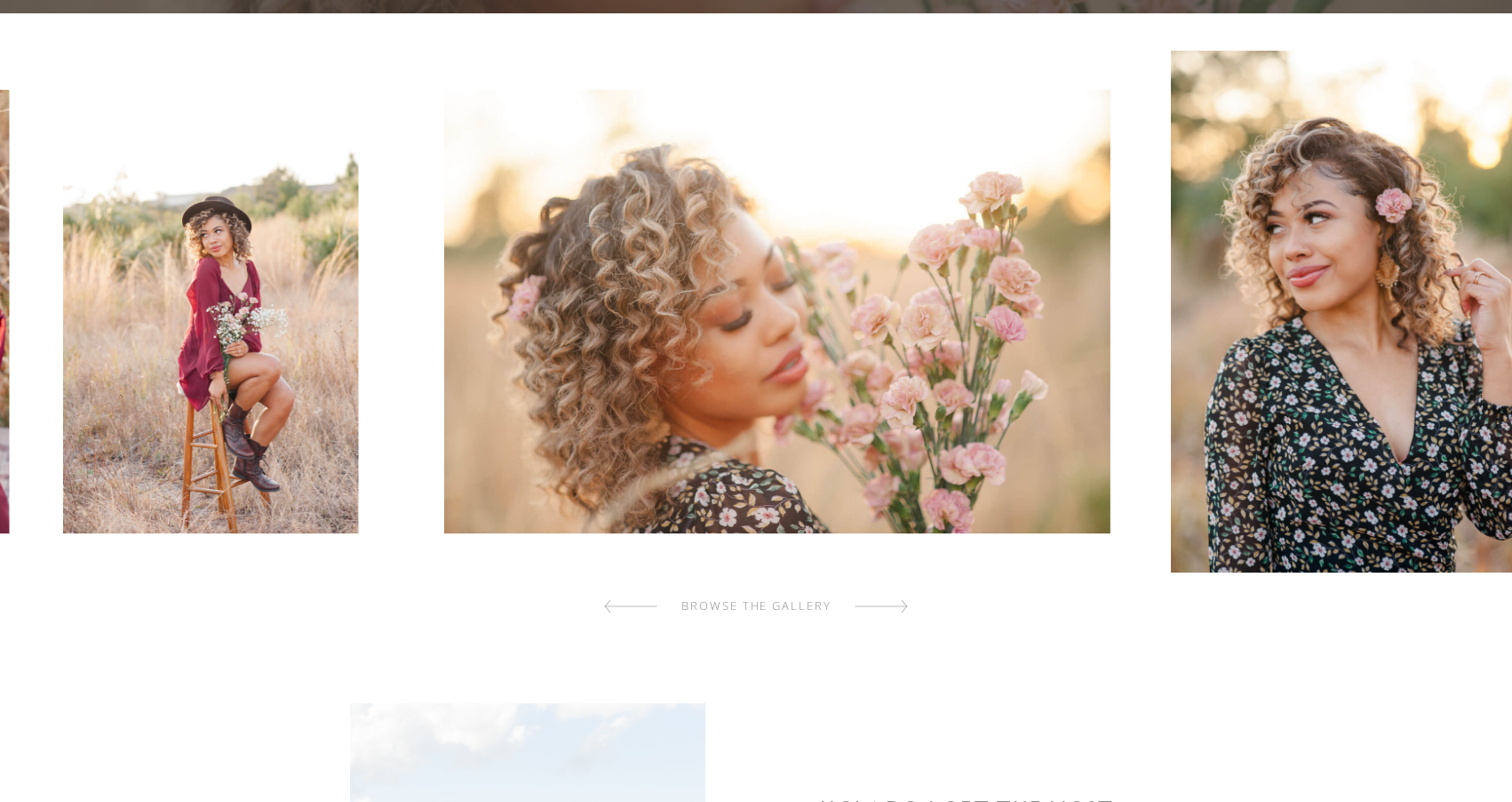
click at [898, 608] on div at bounding box center [882, 607] width 54 height 36
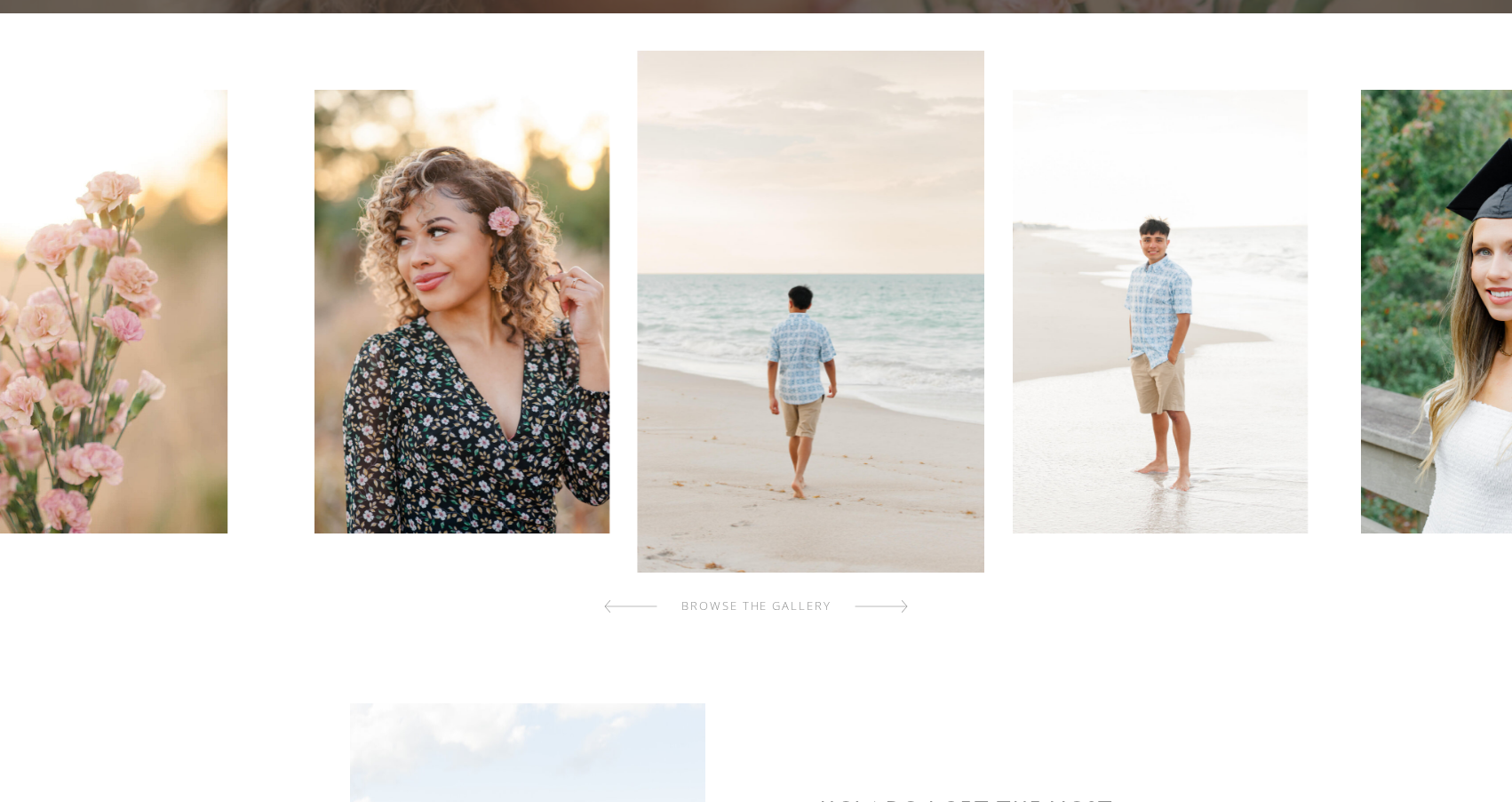
click at [898, 608] on div at bounding box center [882, 607] width 54 height 36
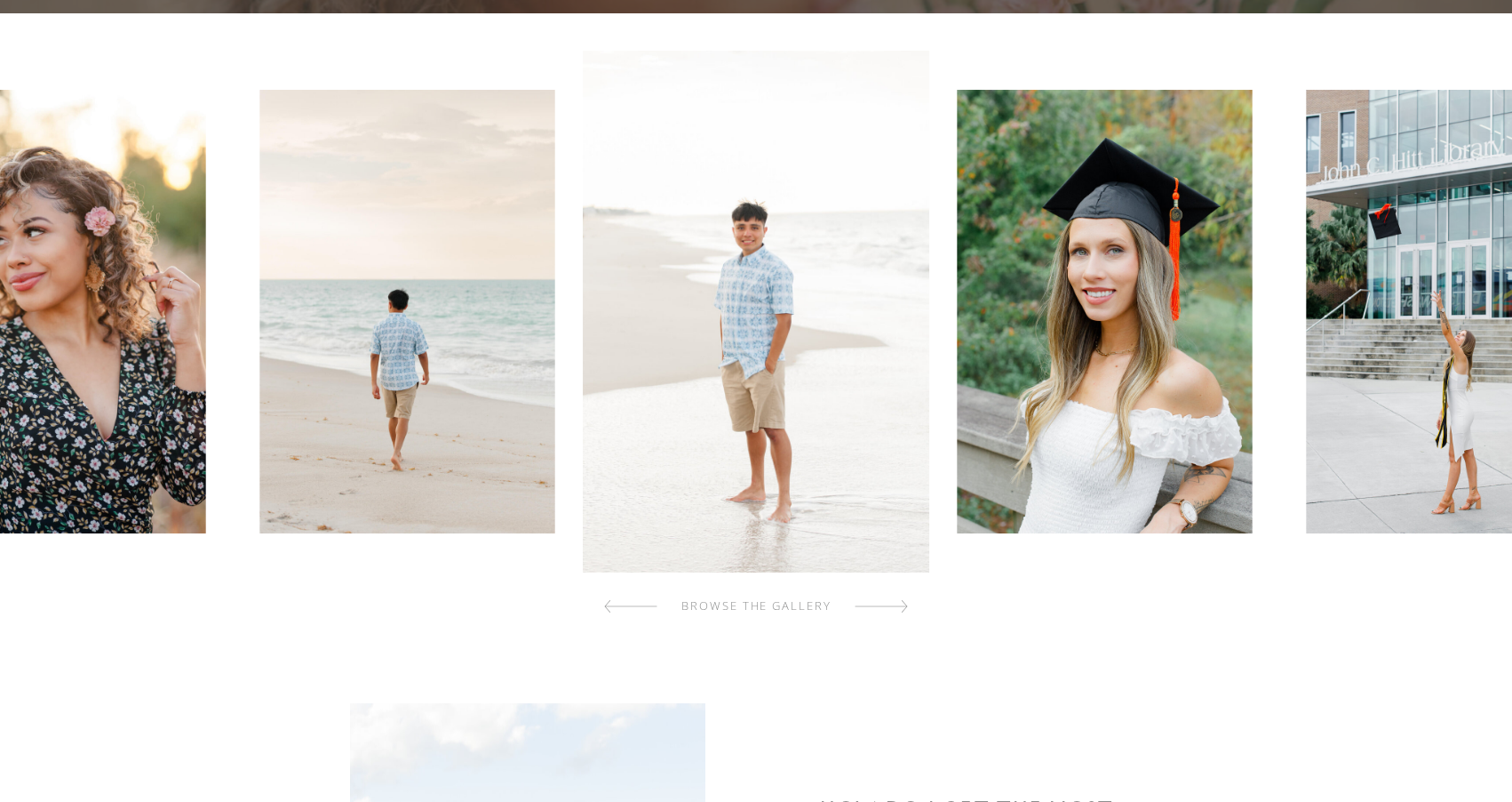
scroll to position [7574, 0]
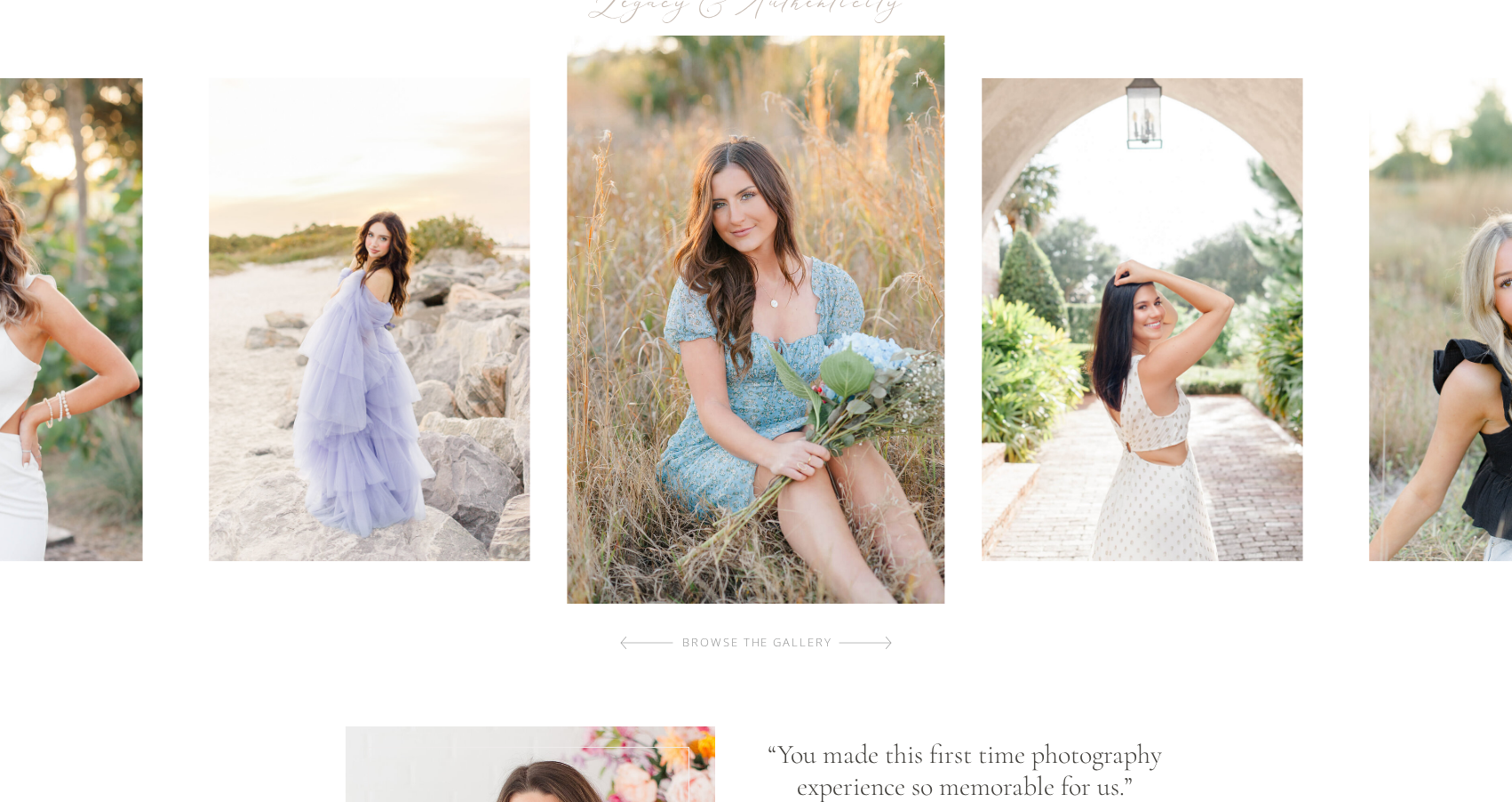
scroll to position [747, 0]
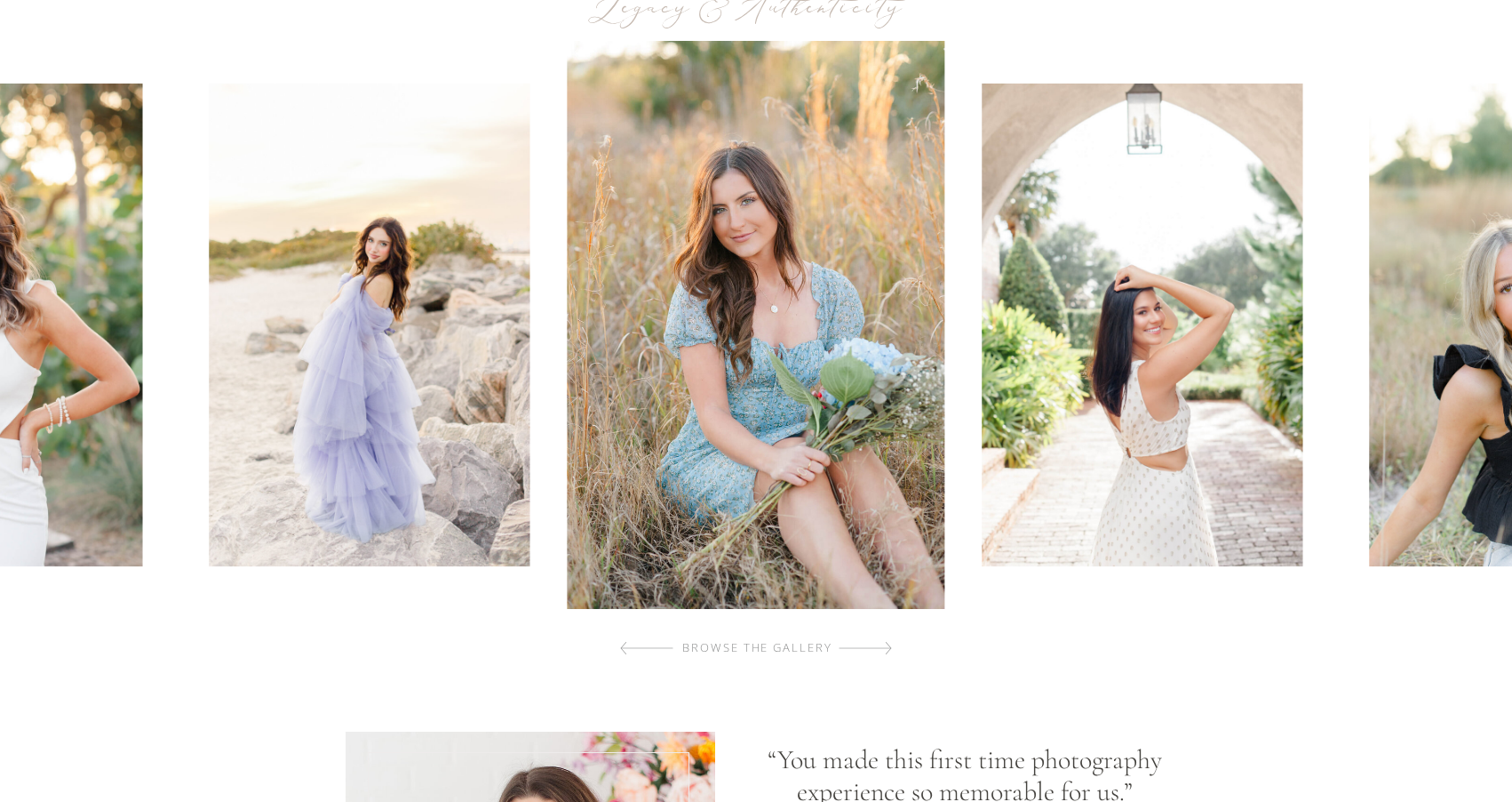
click at [871, 651] on div at bounding box center [866, 649] width 54 height 36
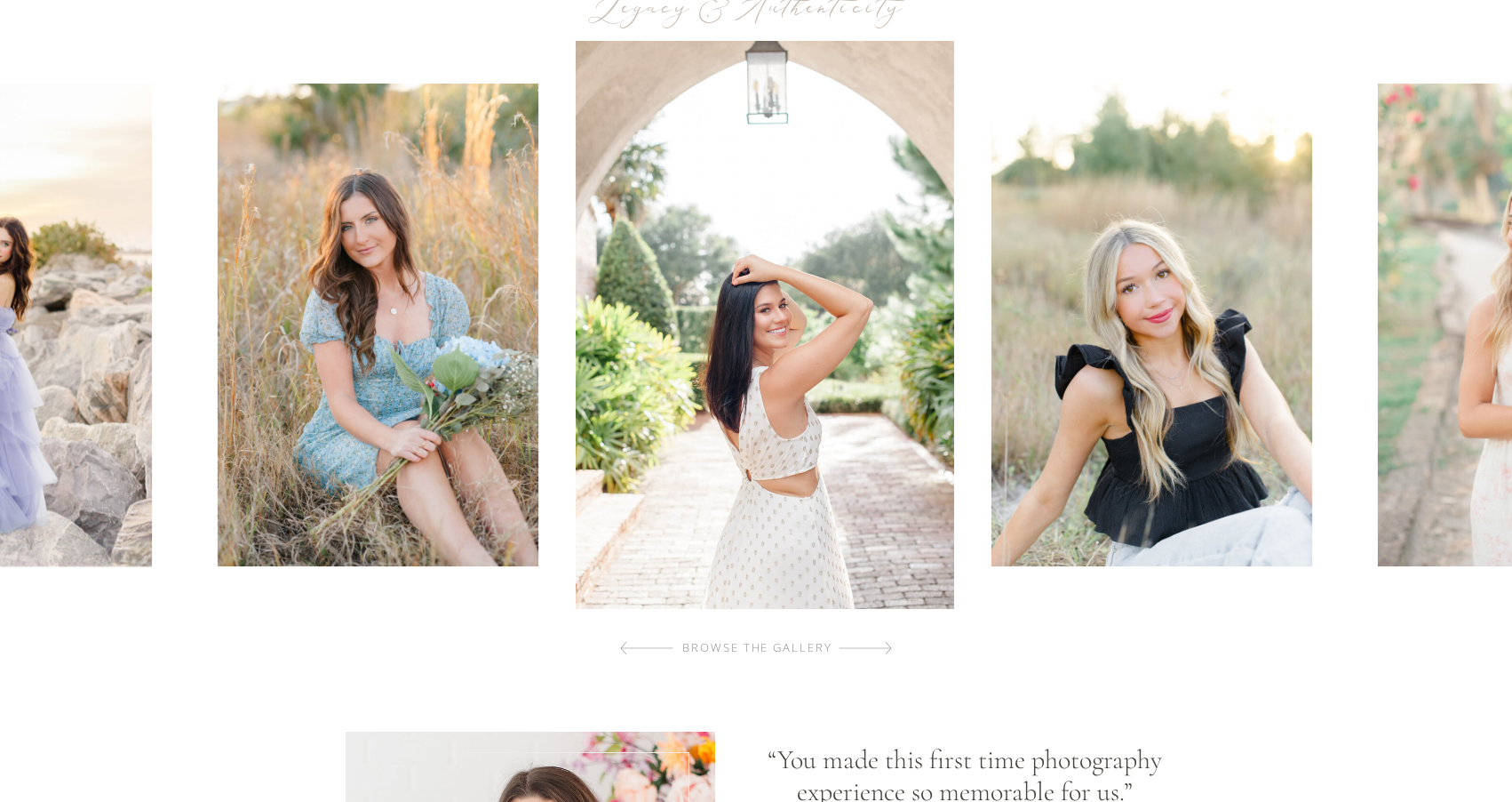
click at [871, 651] on div at bounding box center [866, 649] width 54 height 36
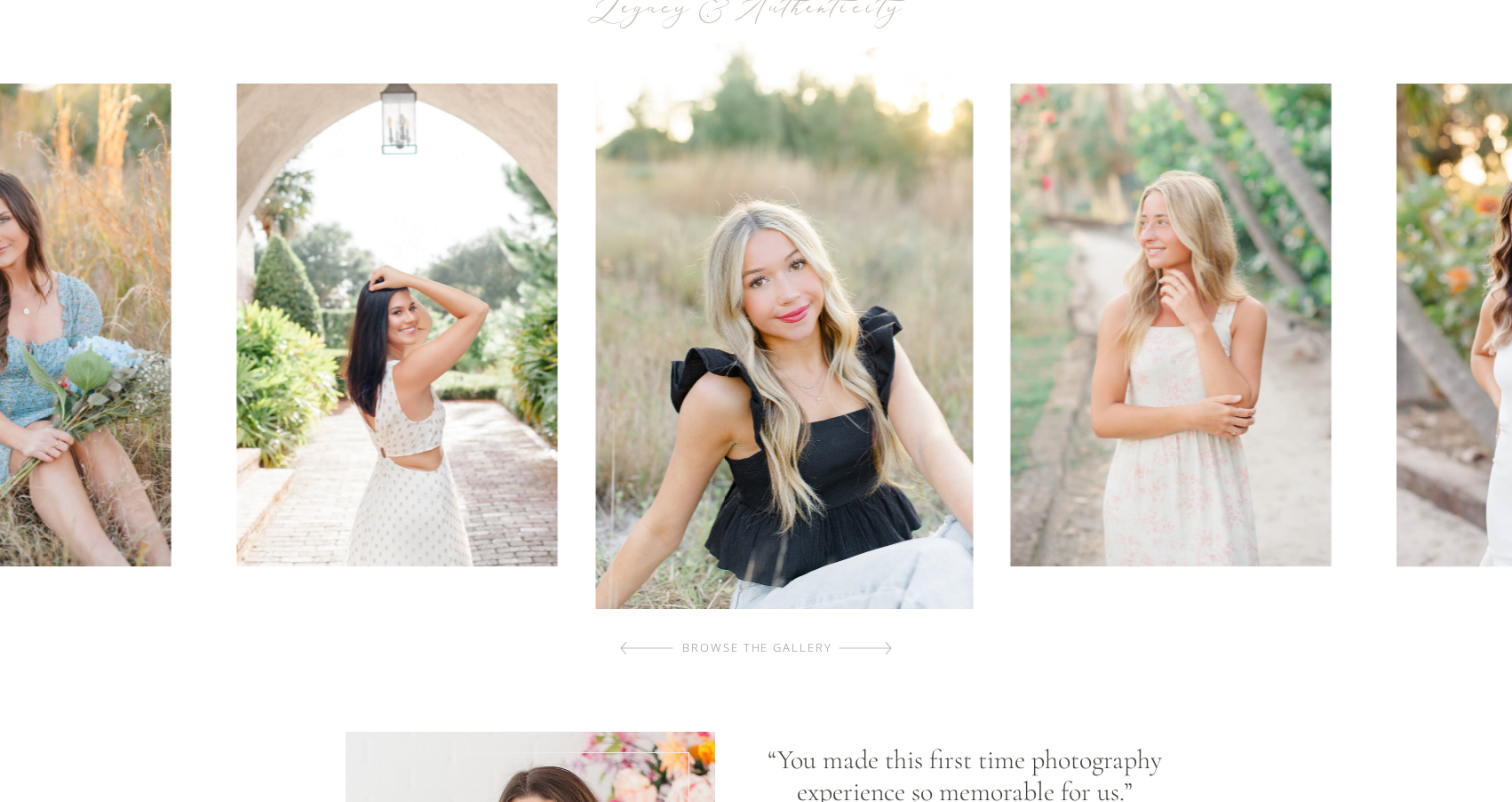
click at [871, 651] on div at bounding box center [866, 649] width 54 height 36
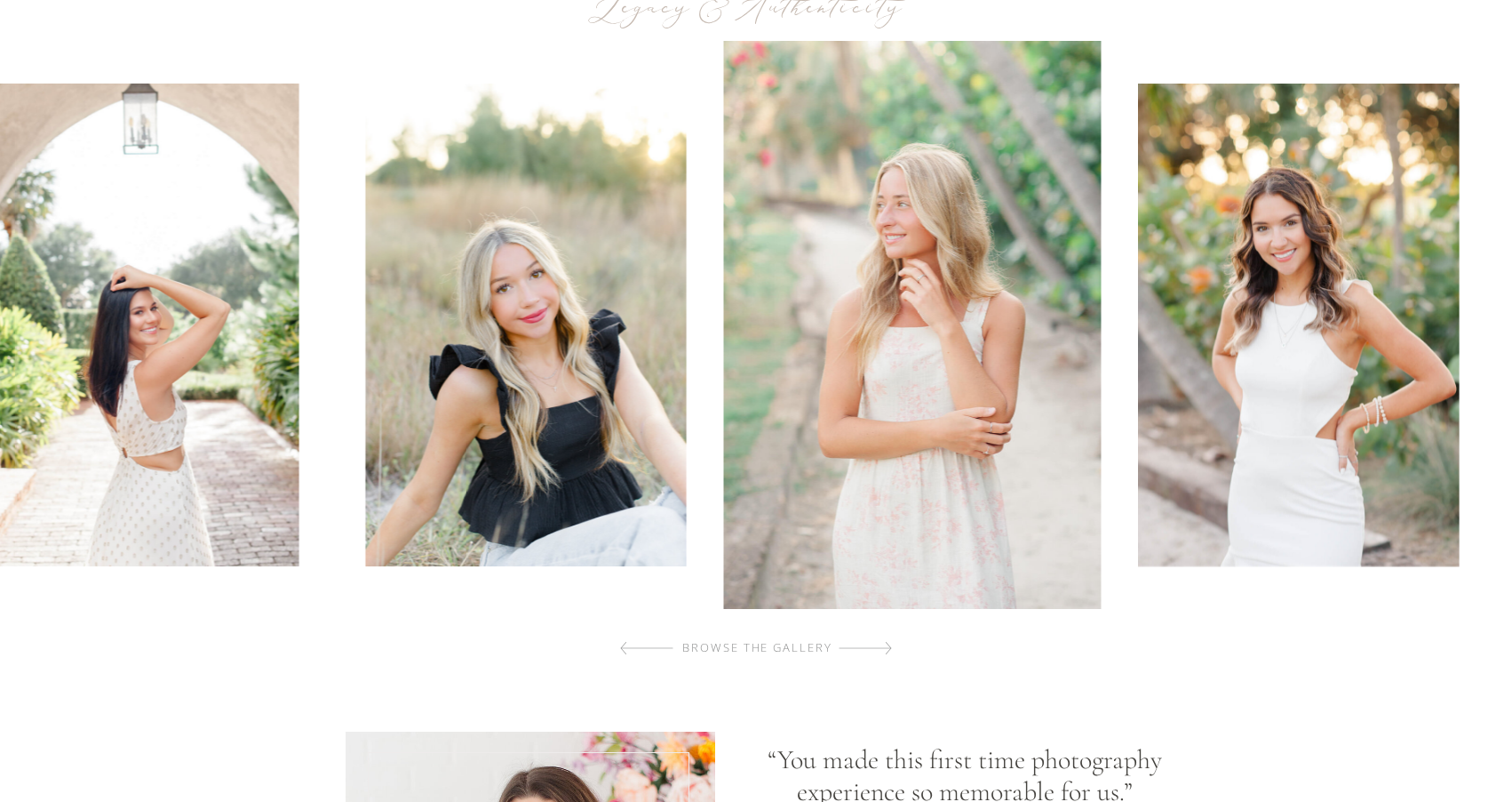
click at [871, 651] on div at bounding box center [866, 649] width 54 height 36
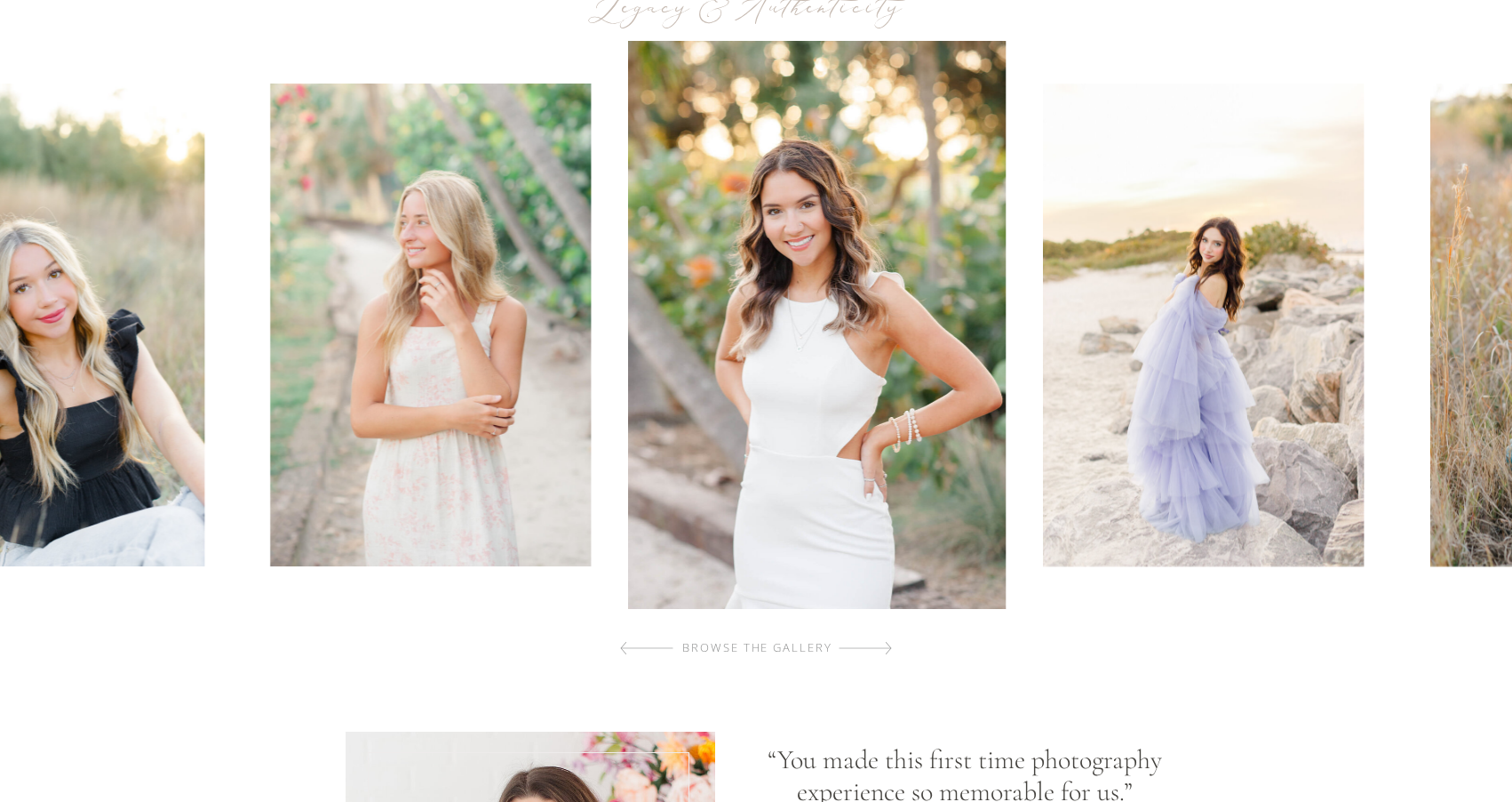
click at [871, 651] on div at bounding box center [866, 649] width 54 height 36
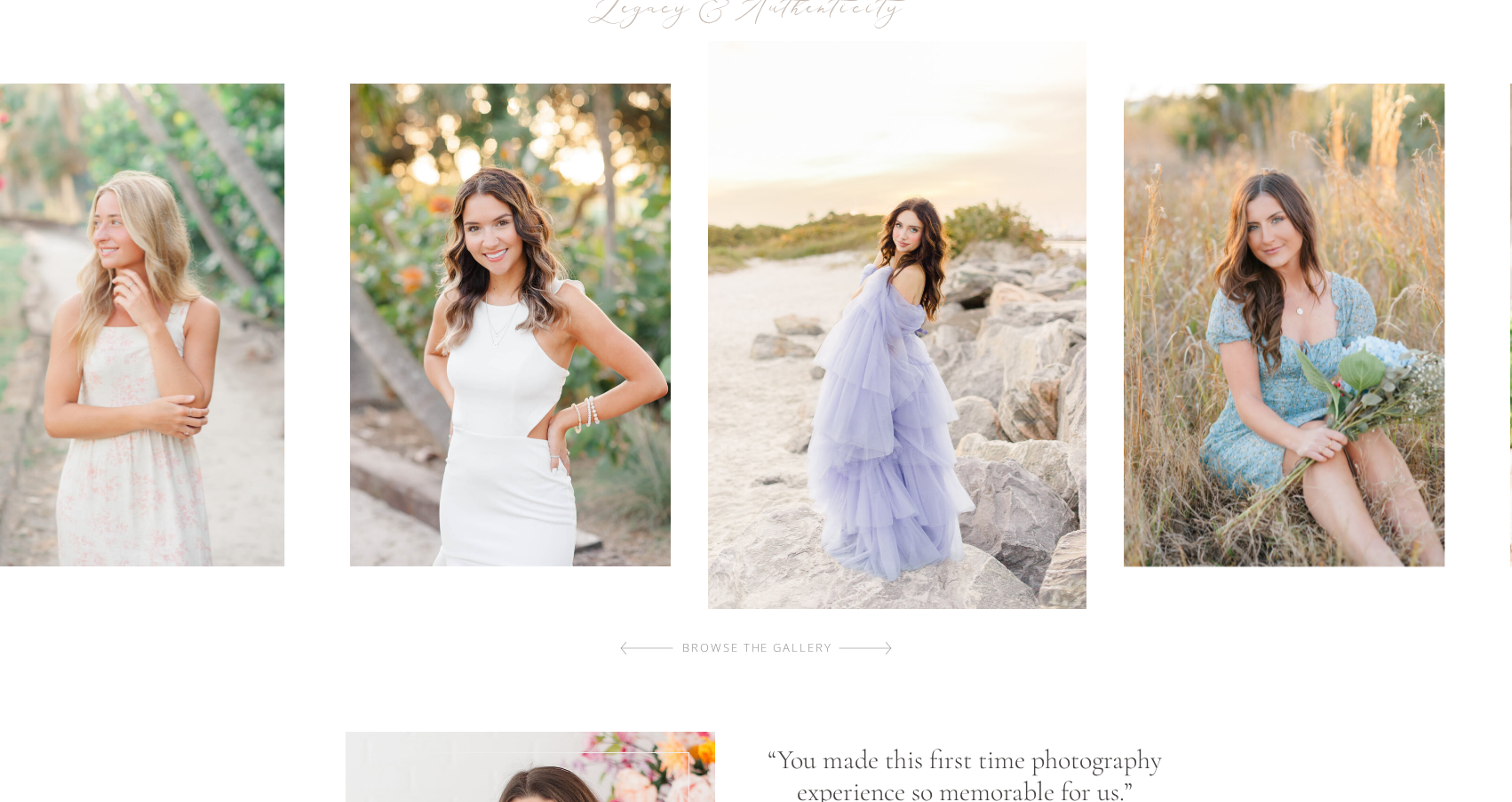
click at [871, 651] on div at bounding box center [866, 649] width 54 height 36
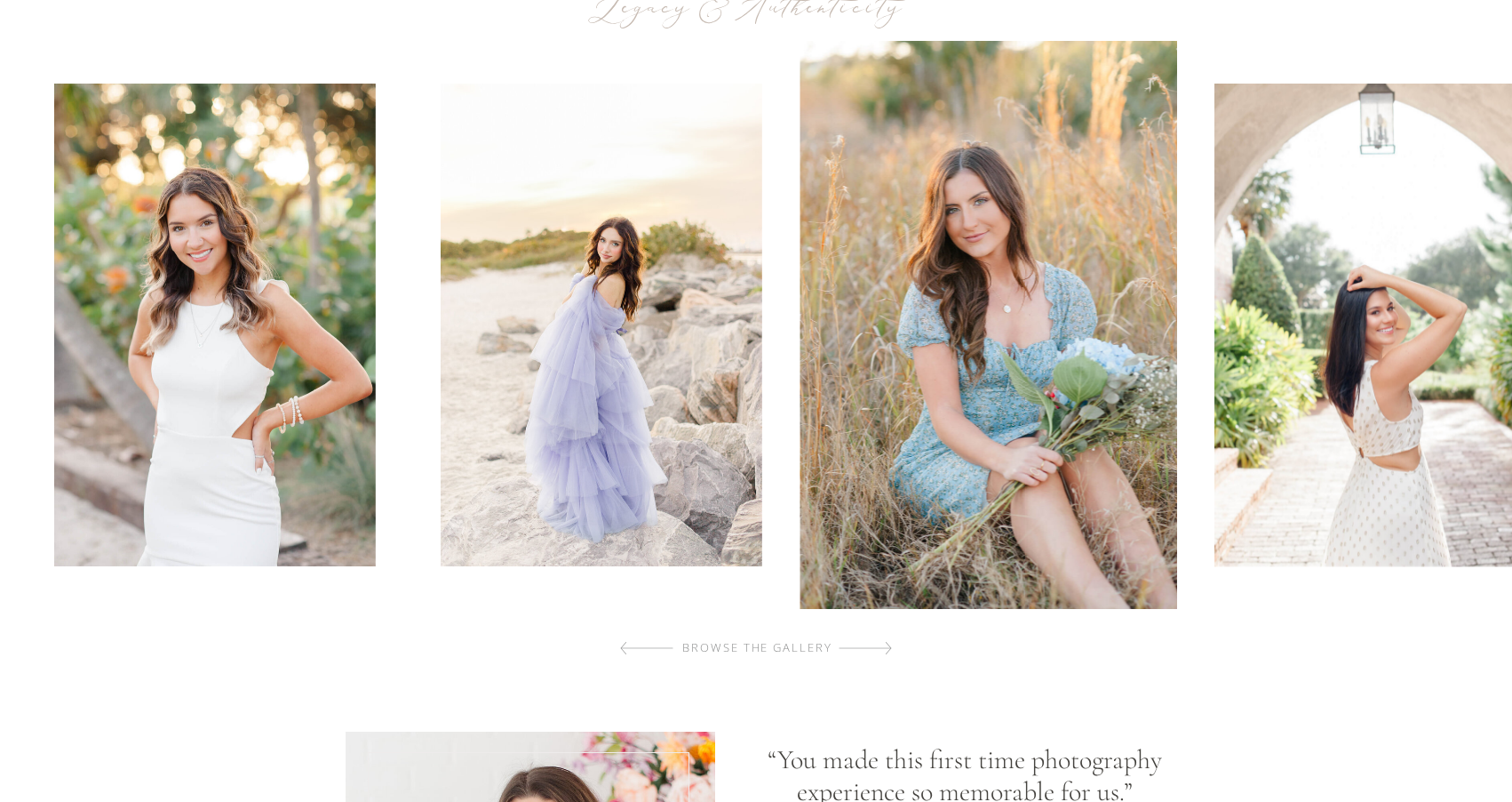
click at [871, 651] on div at bounding box center [866, 649] width 54 height 36
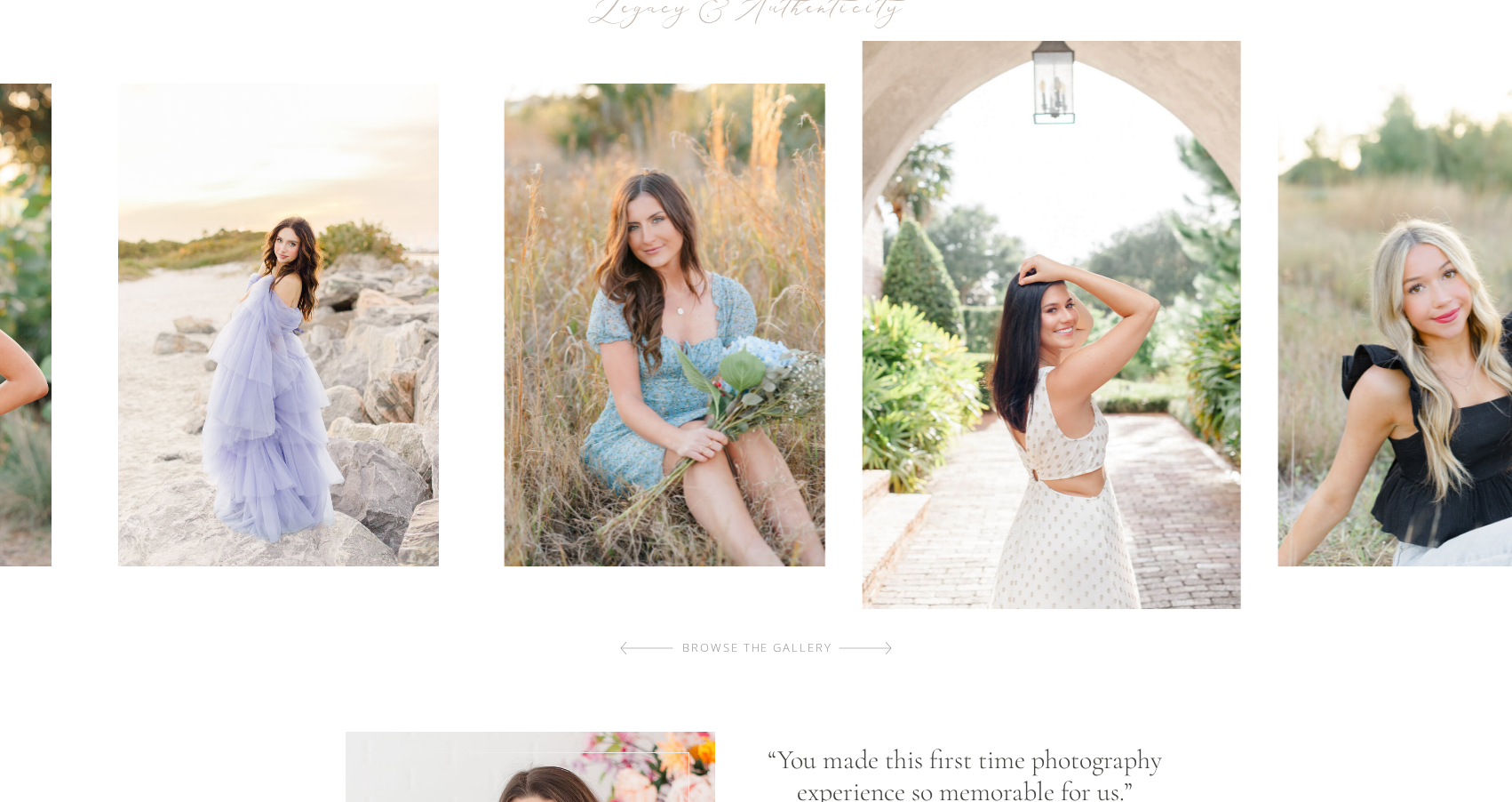
click at [871, 651] on div at bounding box center [866, 649] width 54 height 36
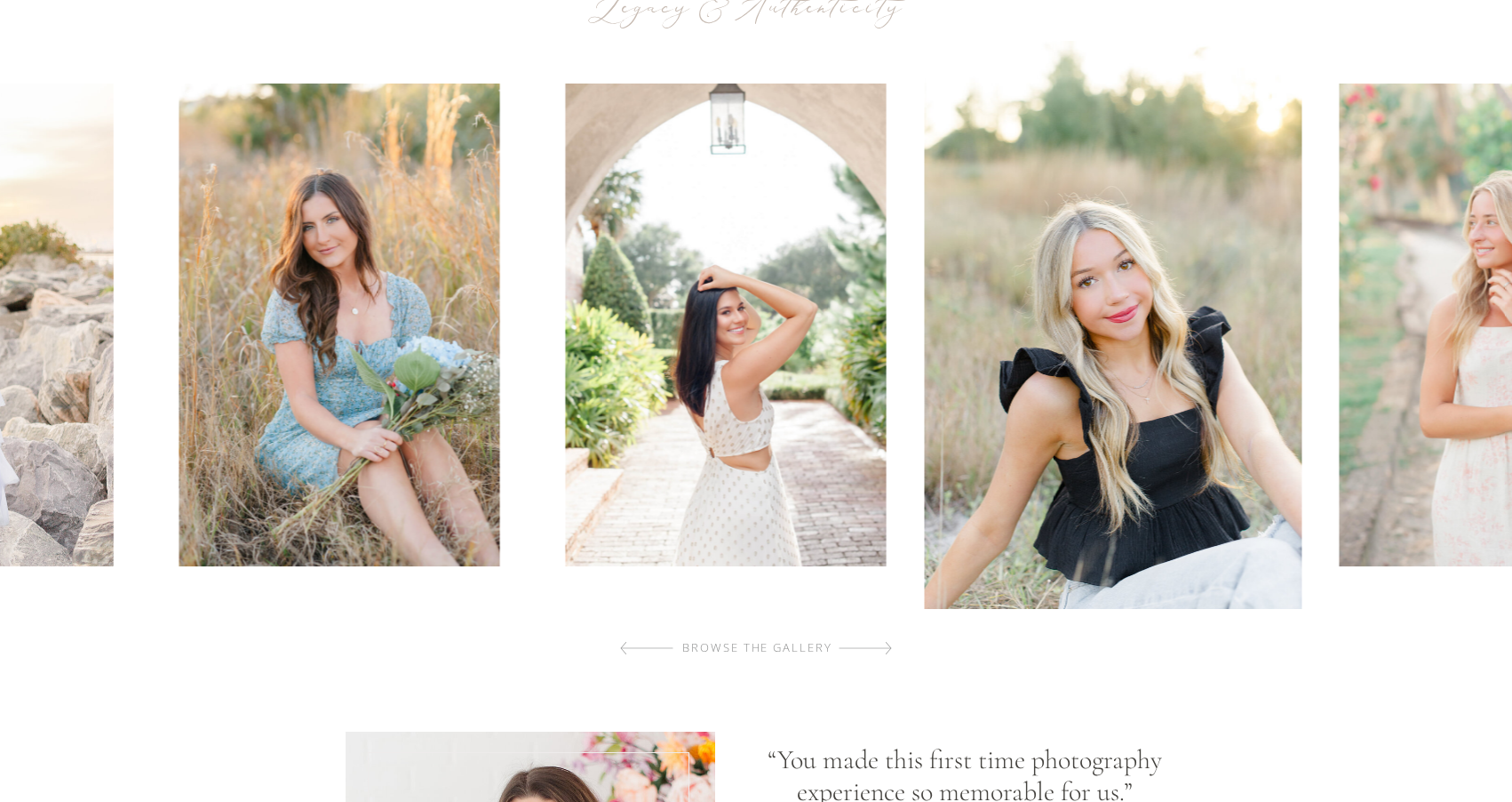
click at [871, 651] on div at bounding box center [866, 649] width 54 height 36
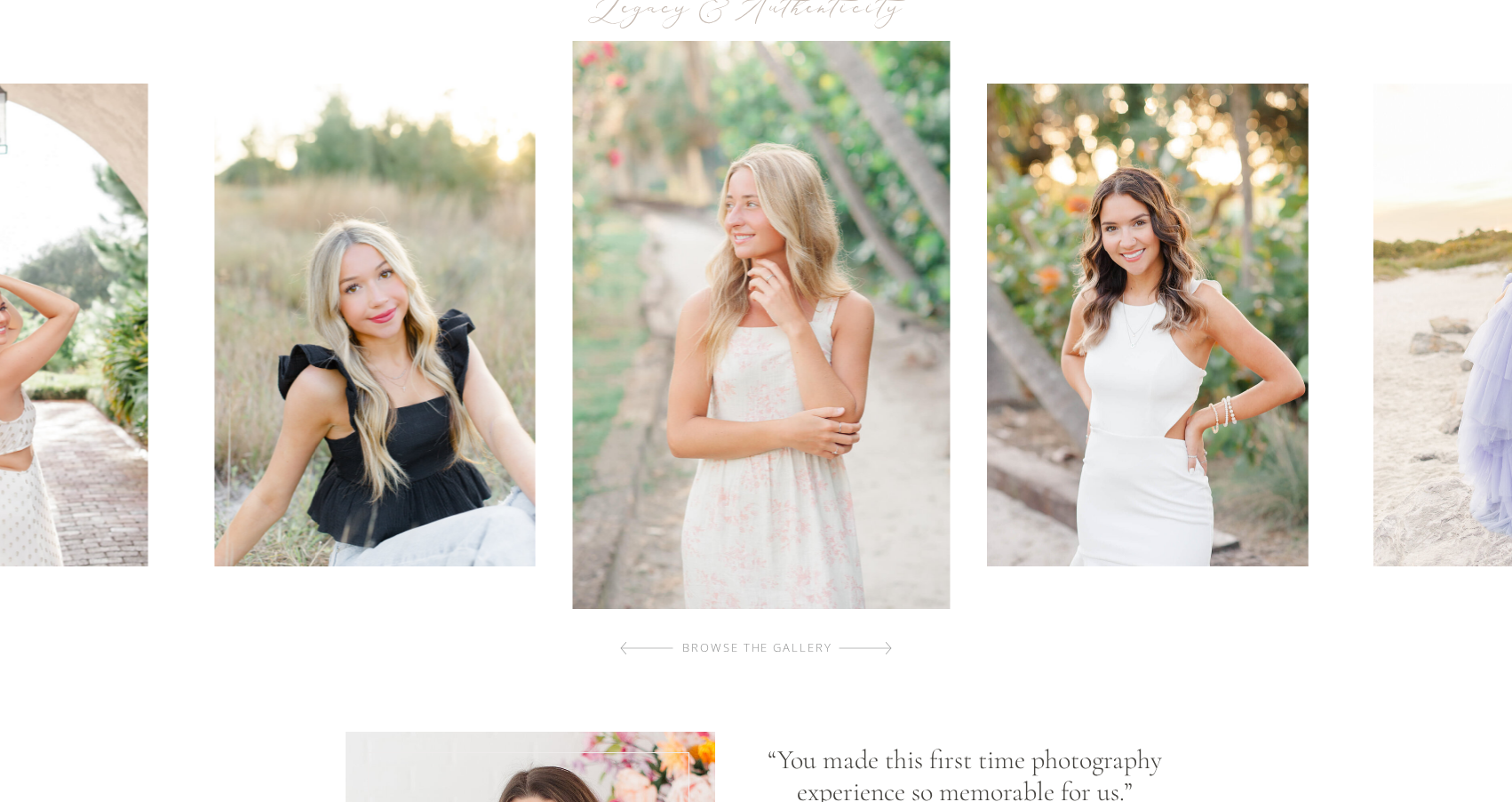
click at [871, 651] on div at bounding box center [866, 649] width 54 height 36
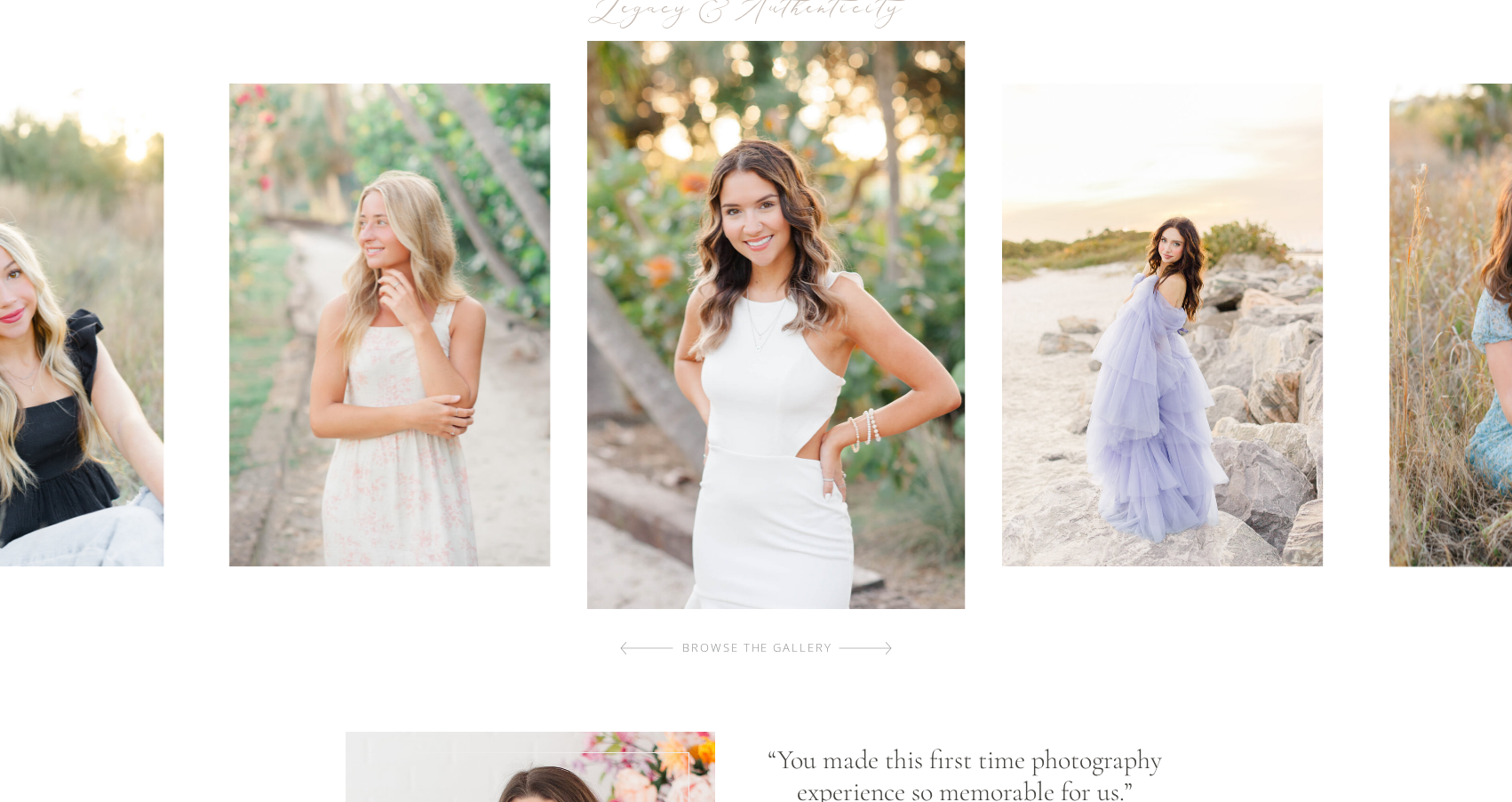
click at [871, 651] on div at bounding box center [866, 649] width 54 height 36
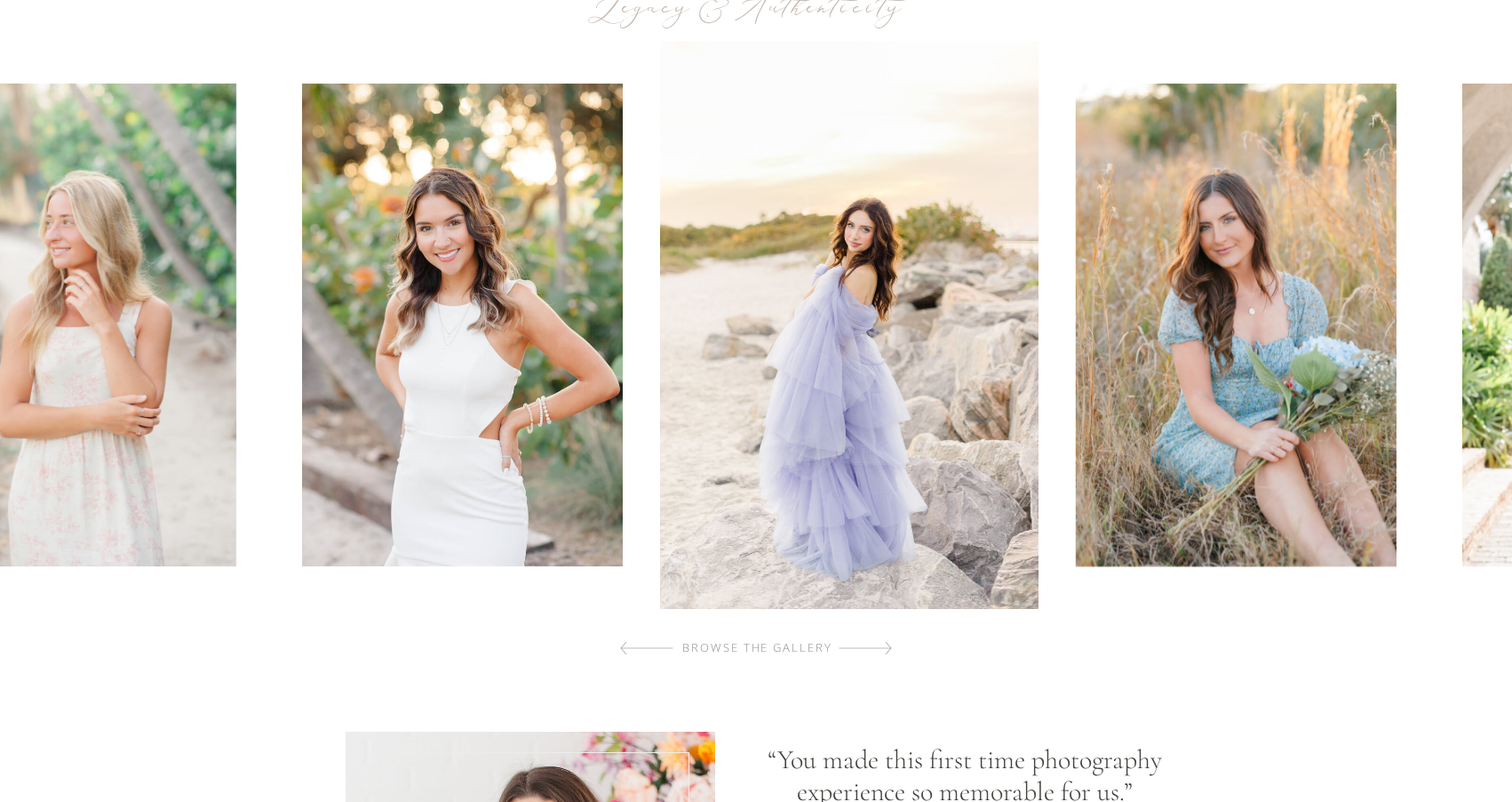
click at [871, 651] on div at bounding box center [866, 649] width 54 height 36
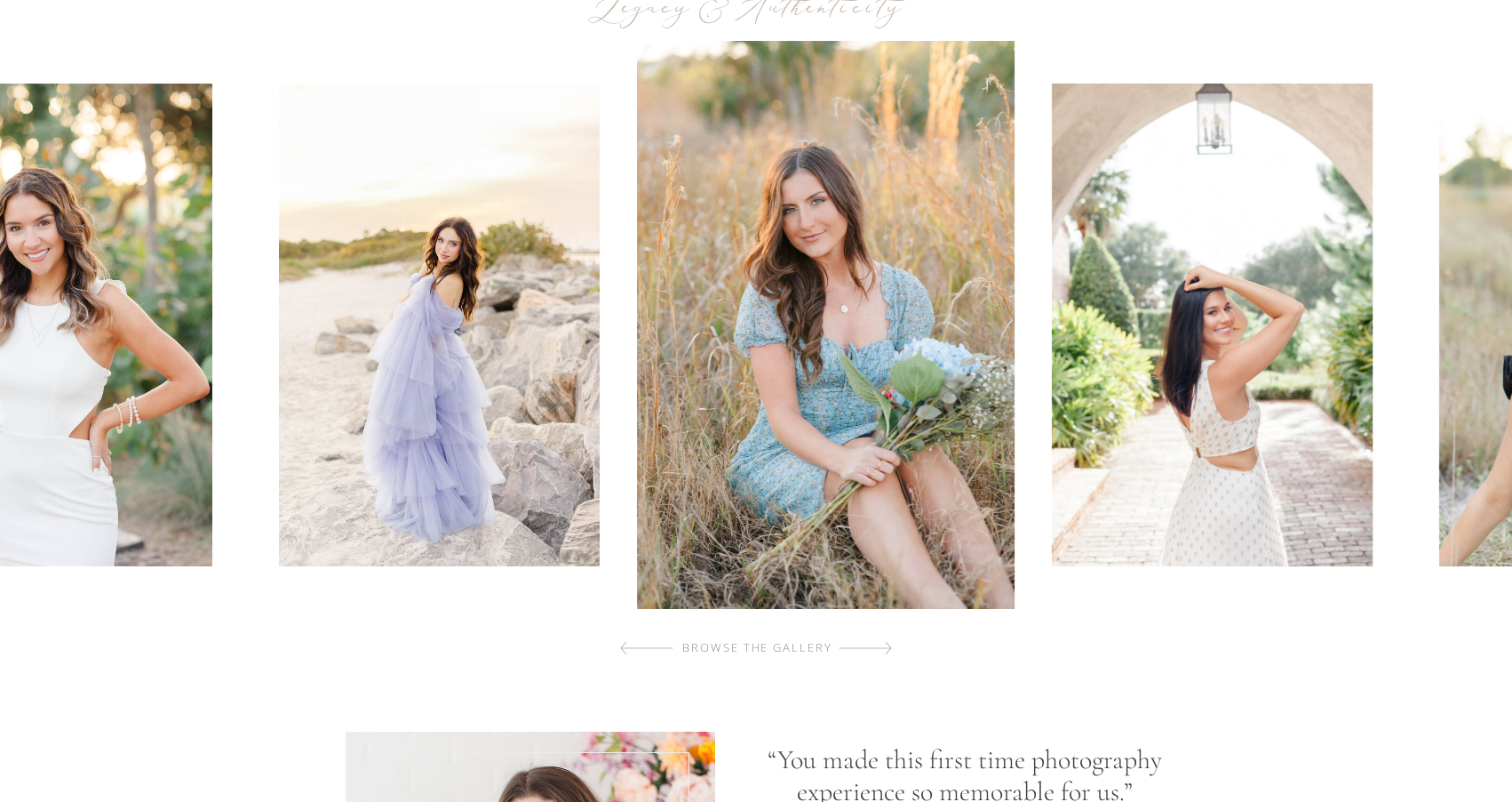
click at [871, 651] on div at bounding box center [866, 649] width 54 height 36
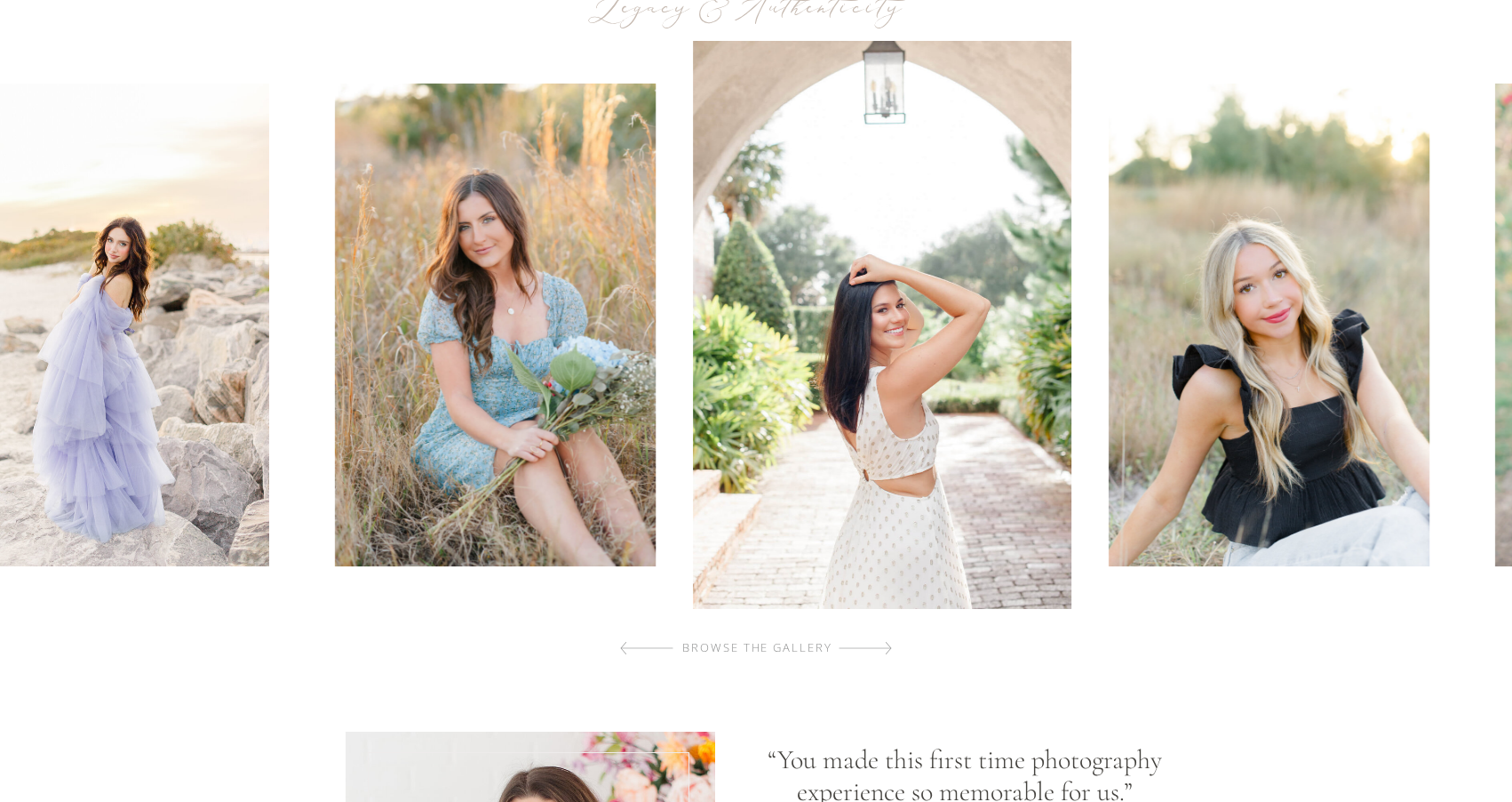
click at [871, 651] on div at bounding box center [866, 649] width 54 height 36
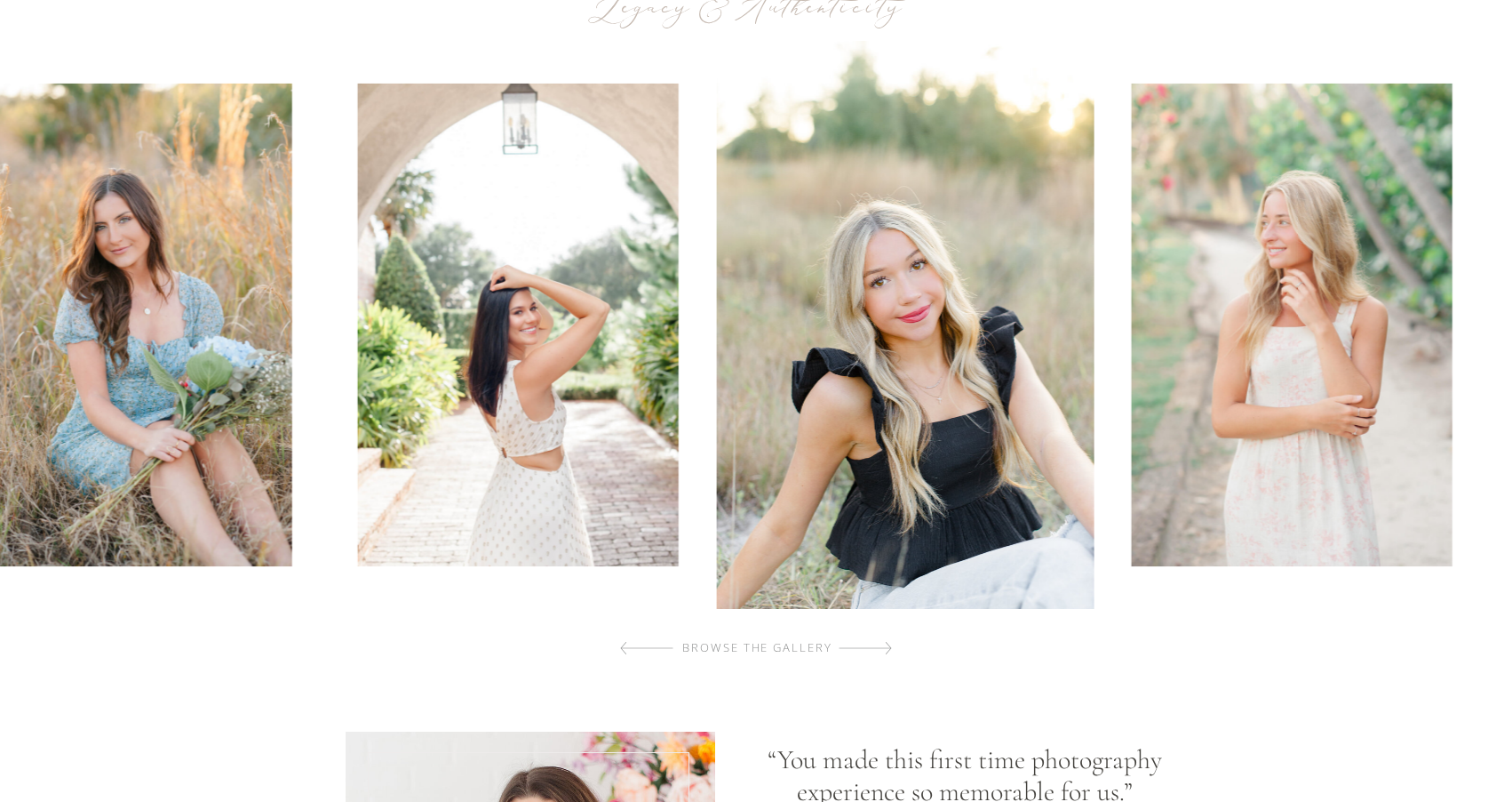
click at [871, 651] on div at bounding box center [866, 649] width 54 height 36
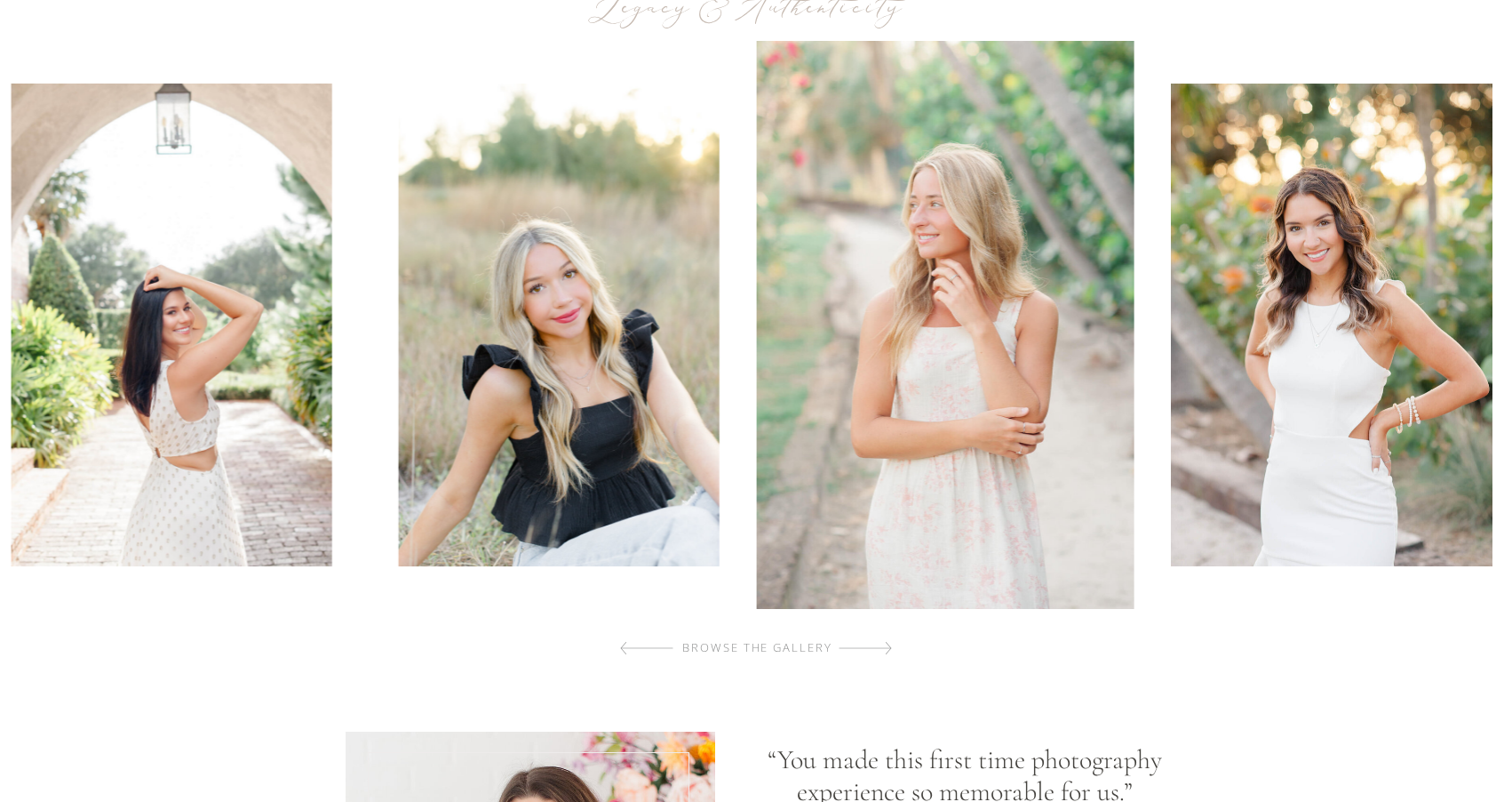
click at [871, 651] on div at bounding box center [866, 649] width 54 height 36
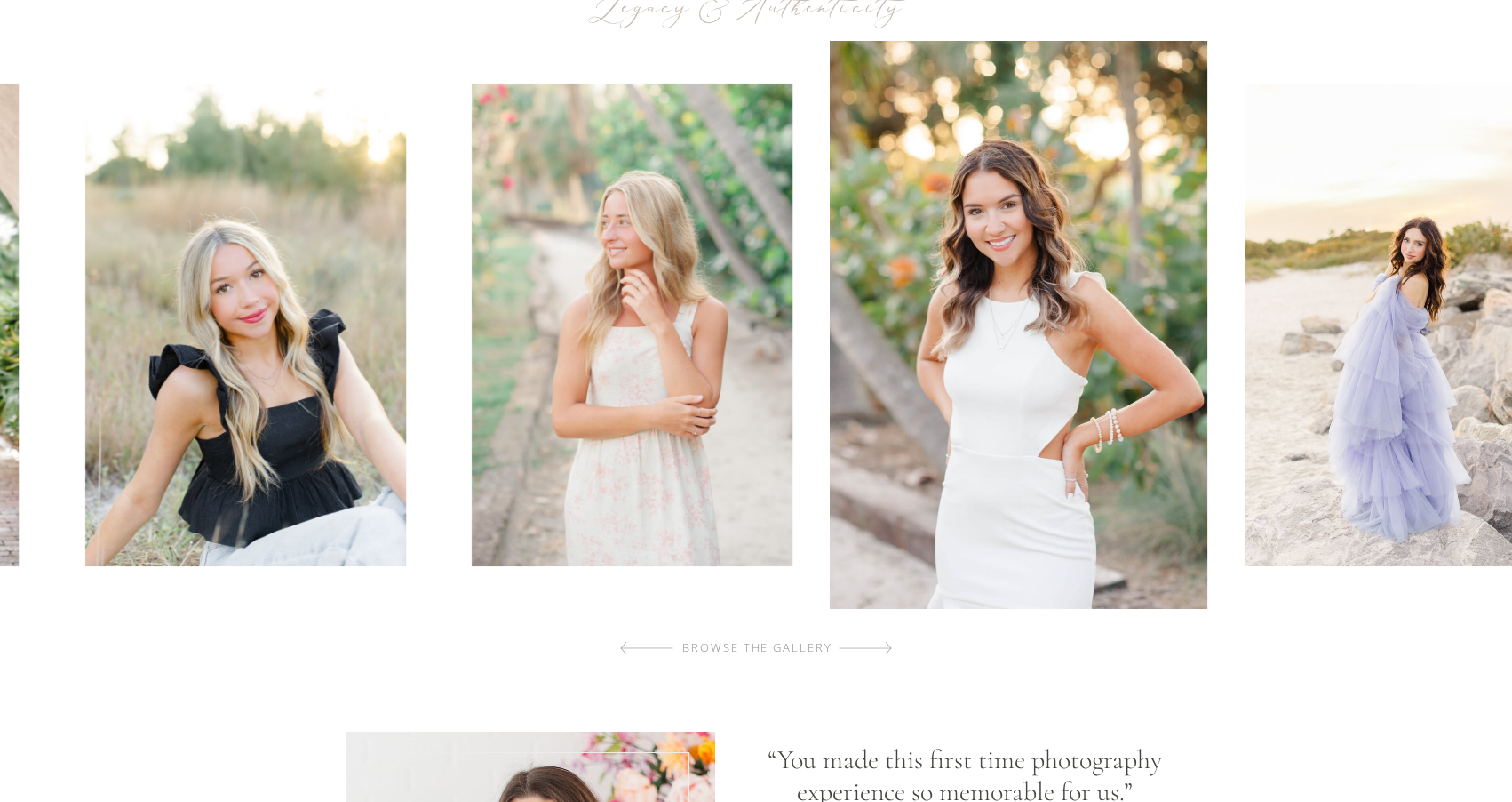
click at [871, 651] on div at bounding box center [866, 649] width 54 height 36
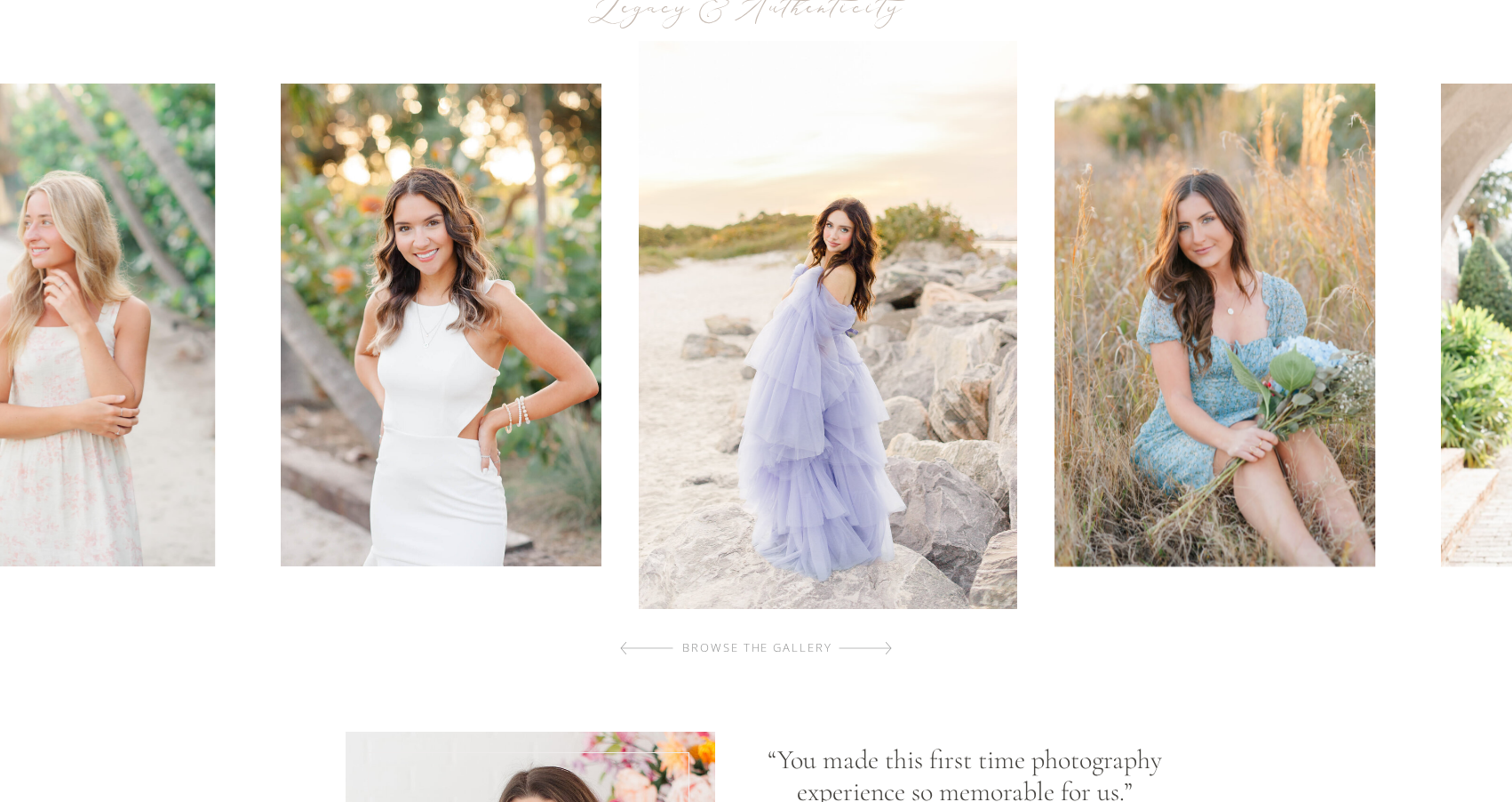
click at [871, 651] on div at bounding box center [866, 649] width 54 height 36
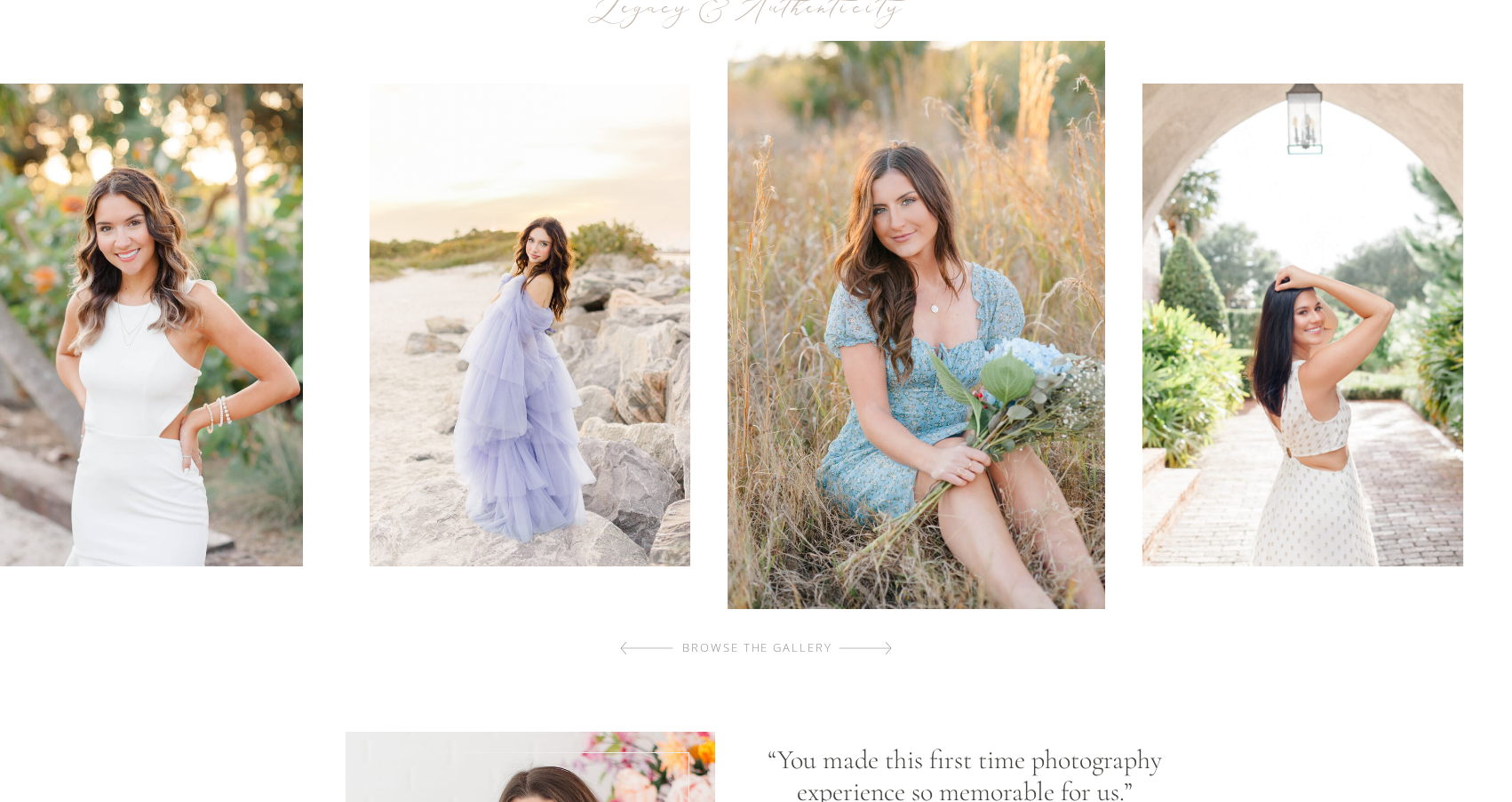
click at [871, 651] on div at bounding box center [866, 649] width 54 height 36
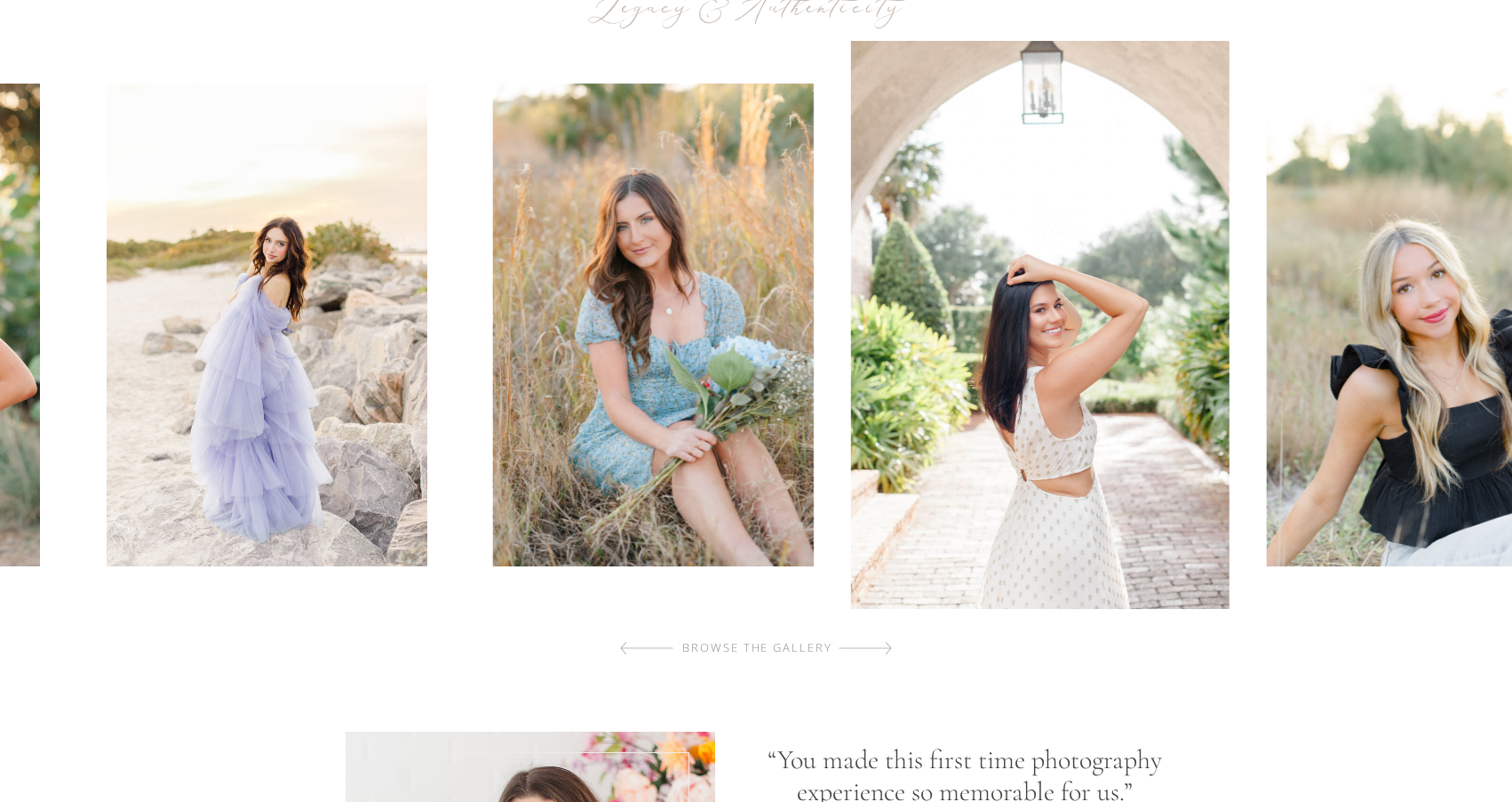
click at [871, 651] on div at bounding box center [866, 649] width 54 height 36
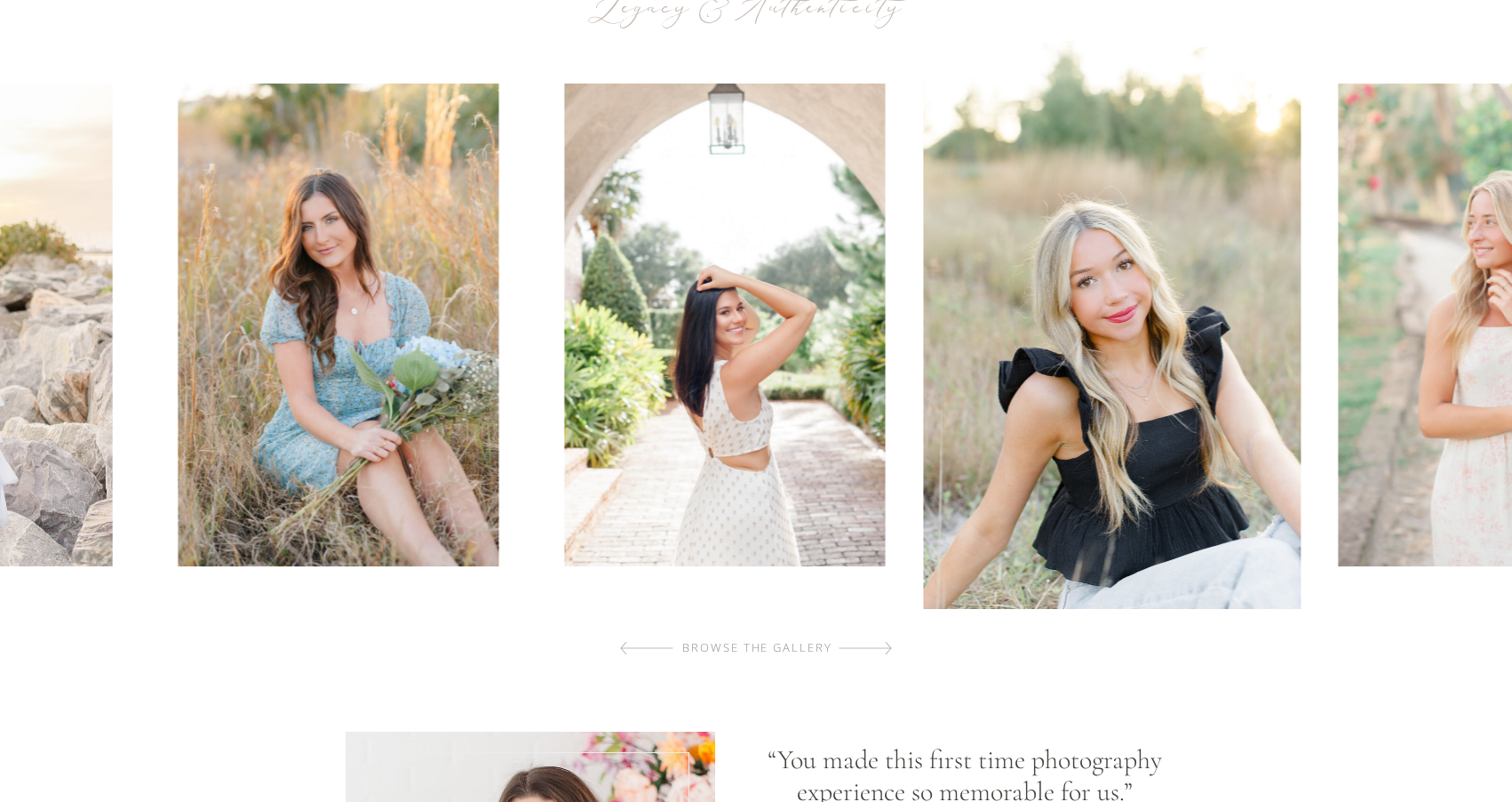
click at [871, 651] on div at bounding box center [866, 649] width 54 height 36
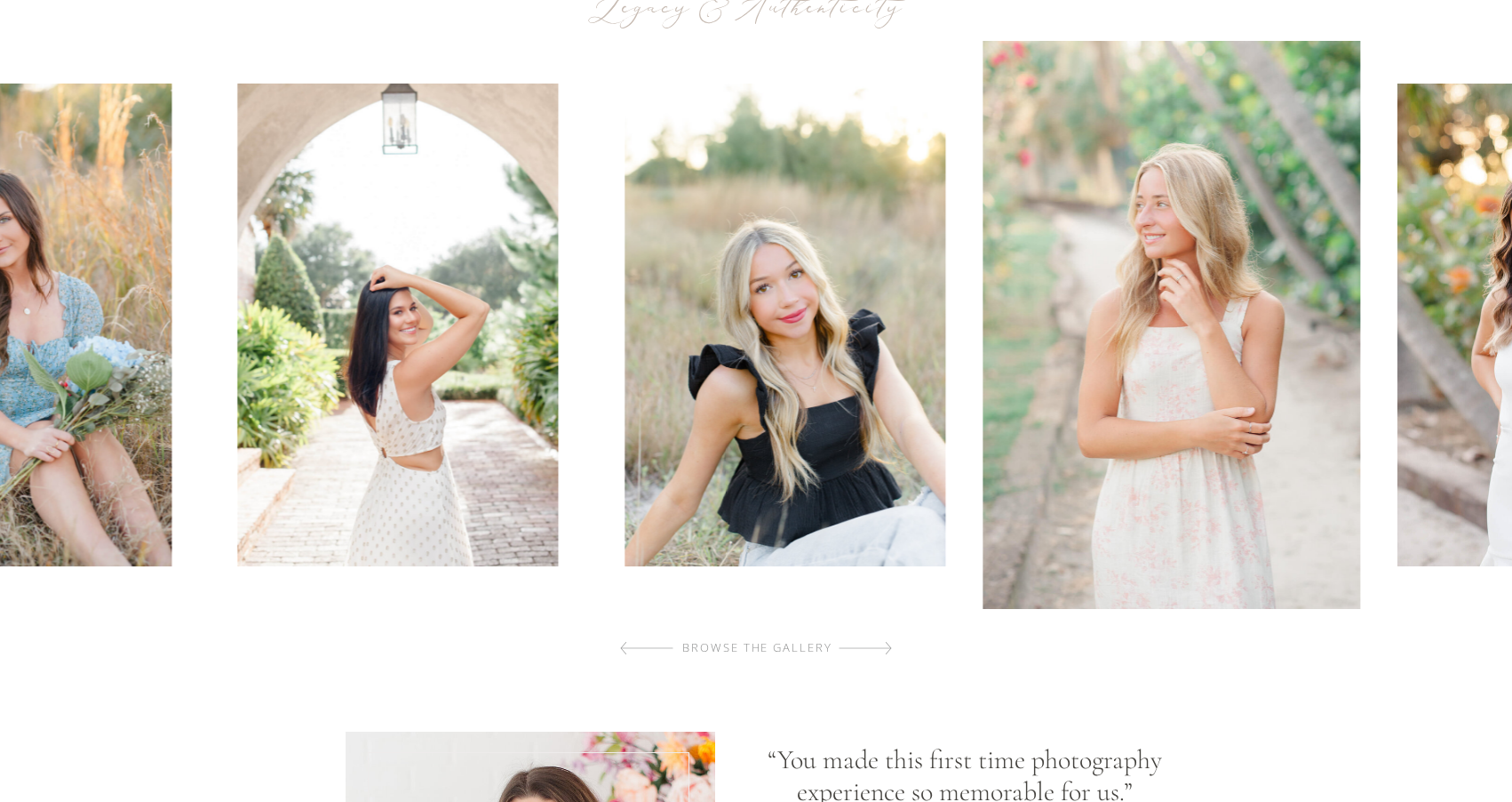
click at [871, 651] on div at bounding box center [866, 649] width 54 height 36
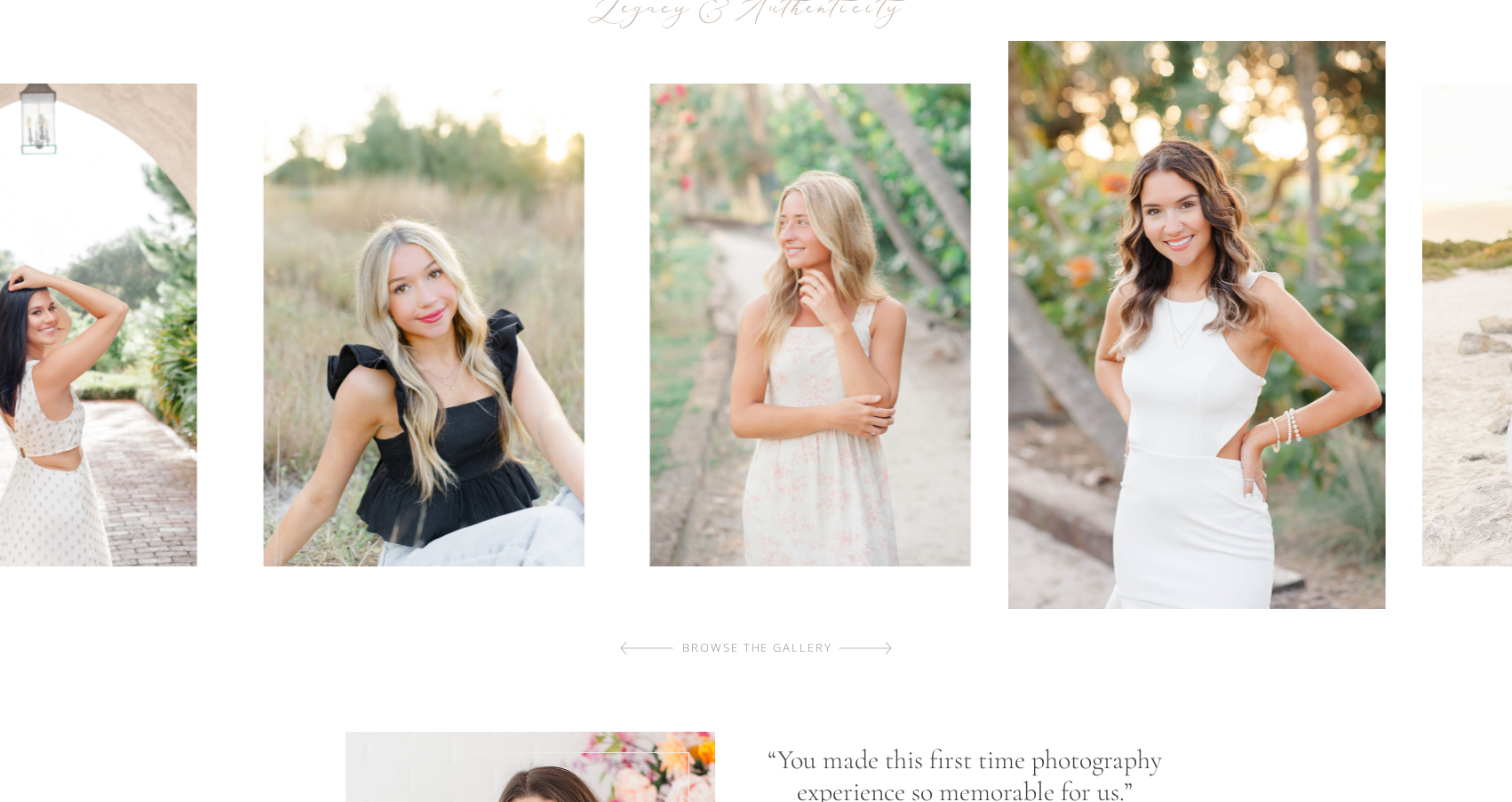
click at [871, 651] on div at bounding box center [866, 649] width 54 height 36
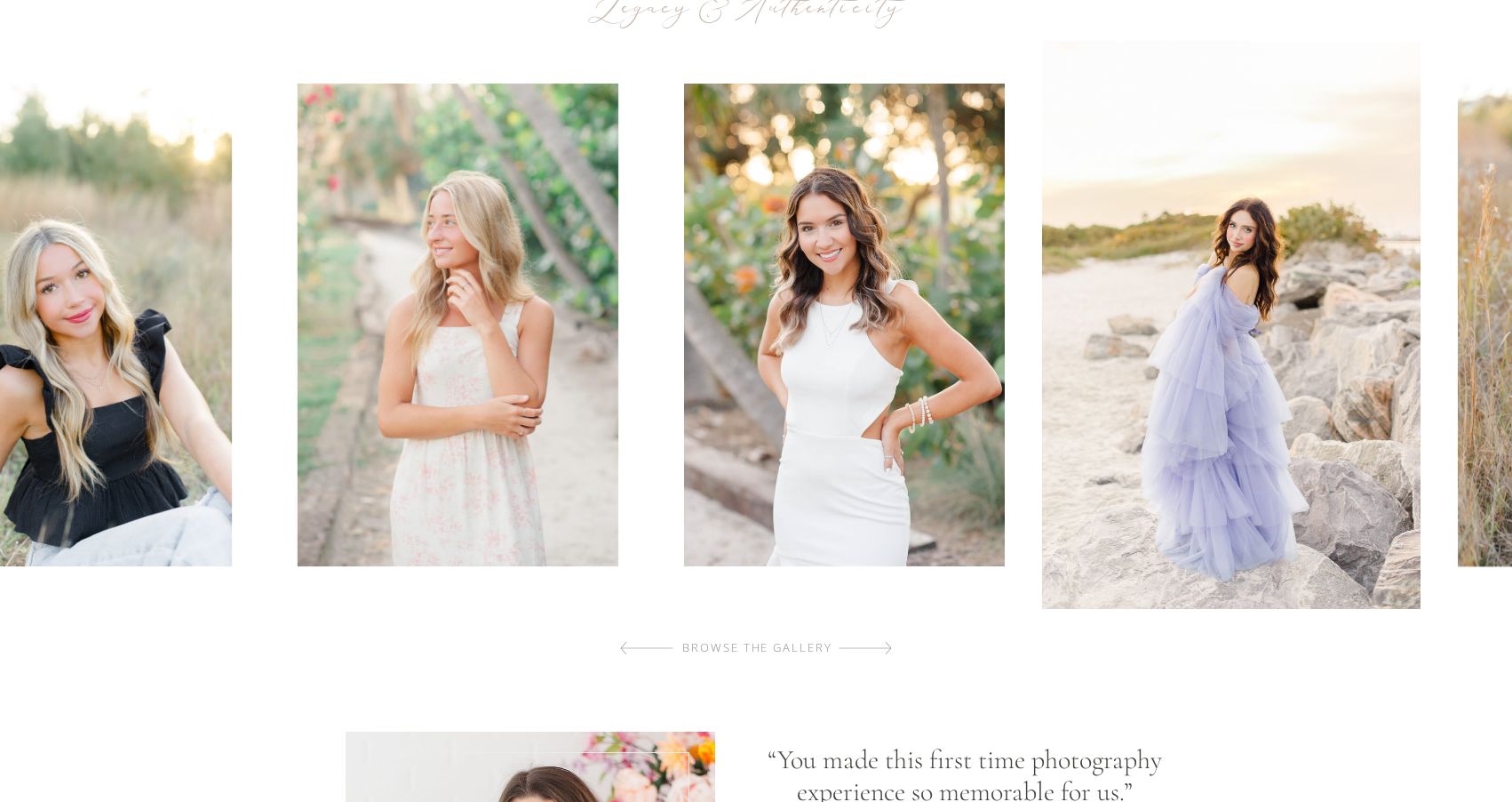
click at [871, 651] on div at bounding box center [866, 649] width 54 height 36
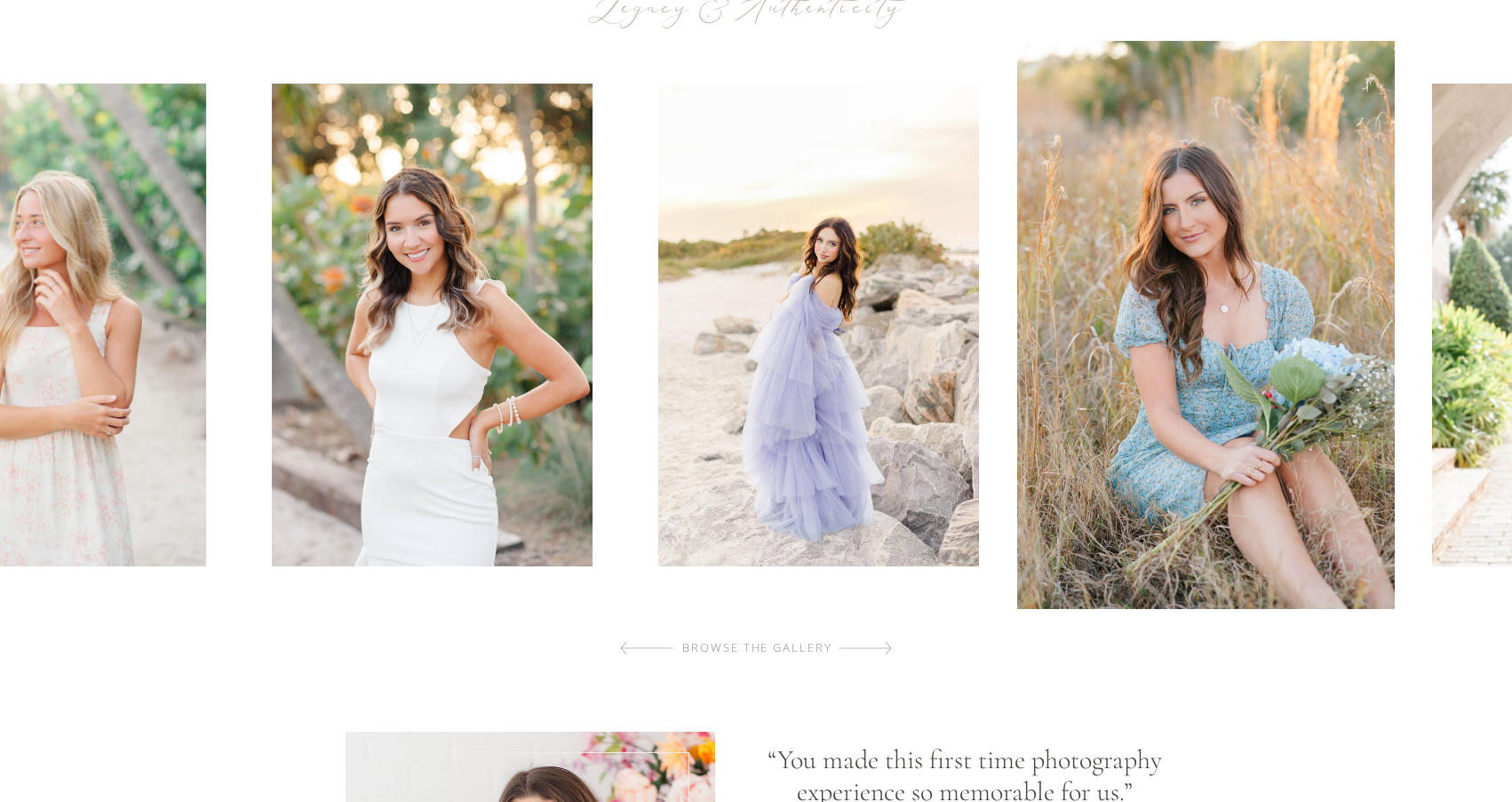
click at [871, 651] on div at bounding box center [866, 649] width 54 height 36
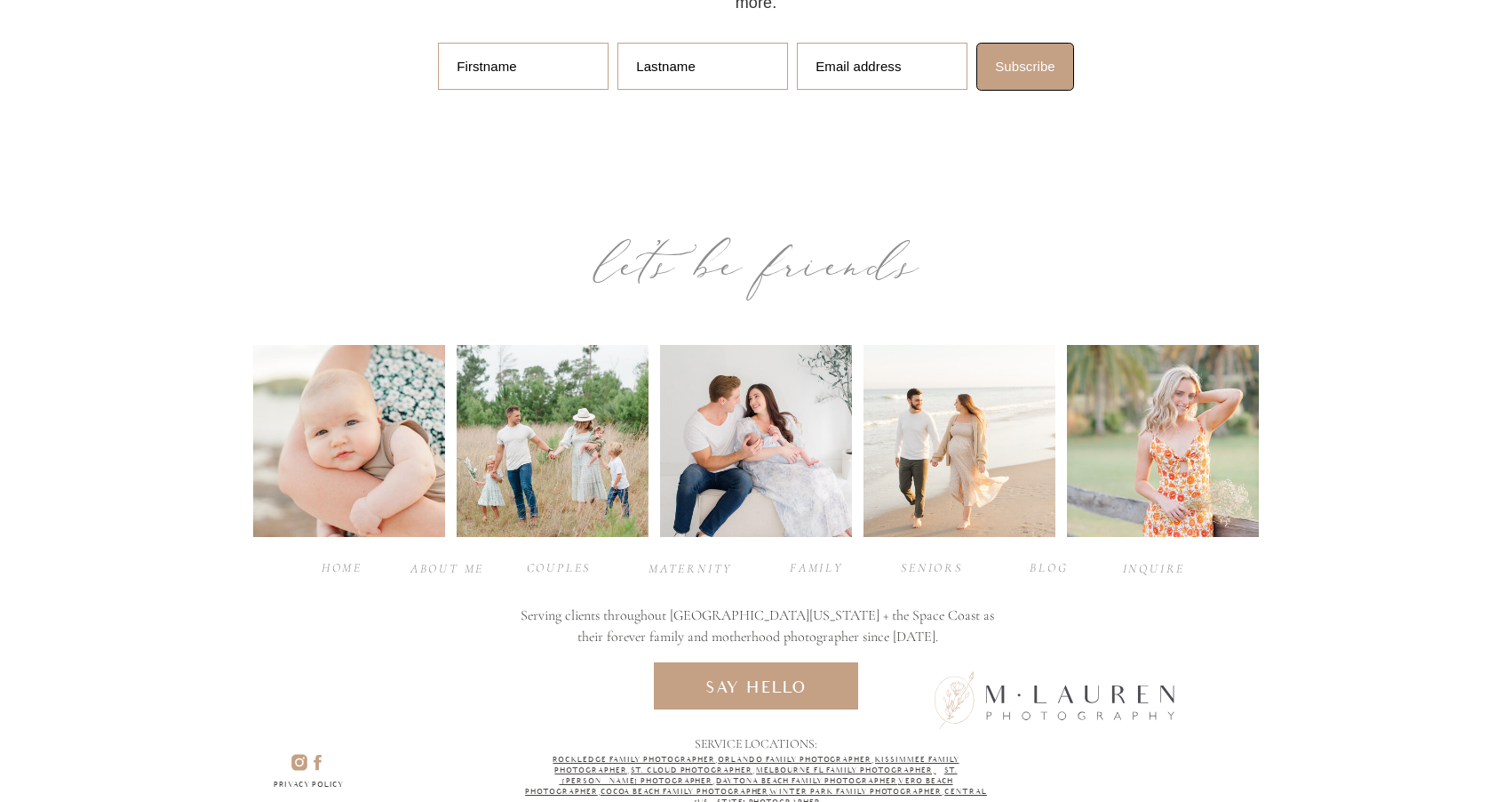
scroll to position [7944, 0]
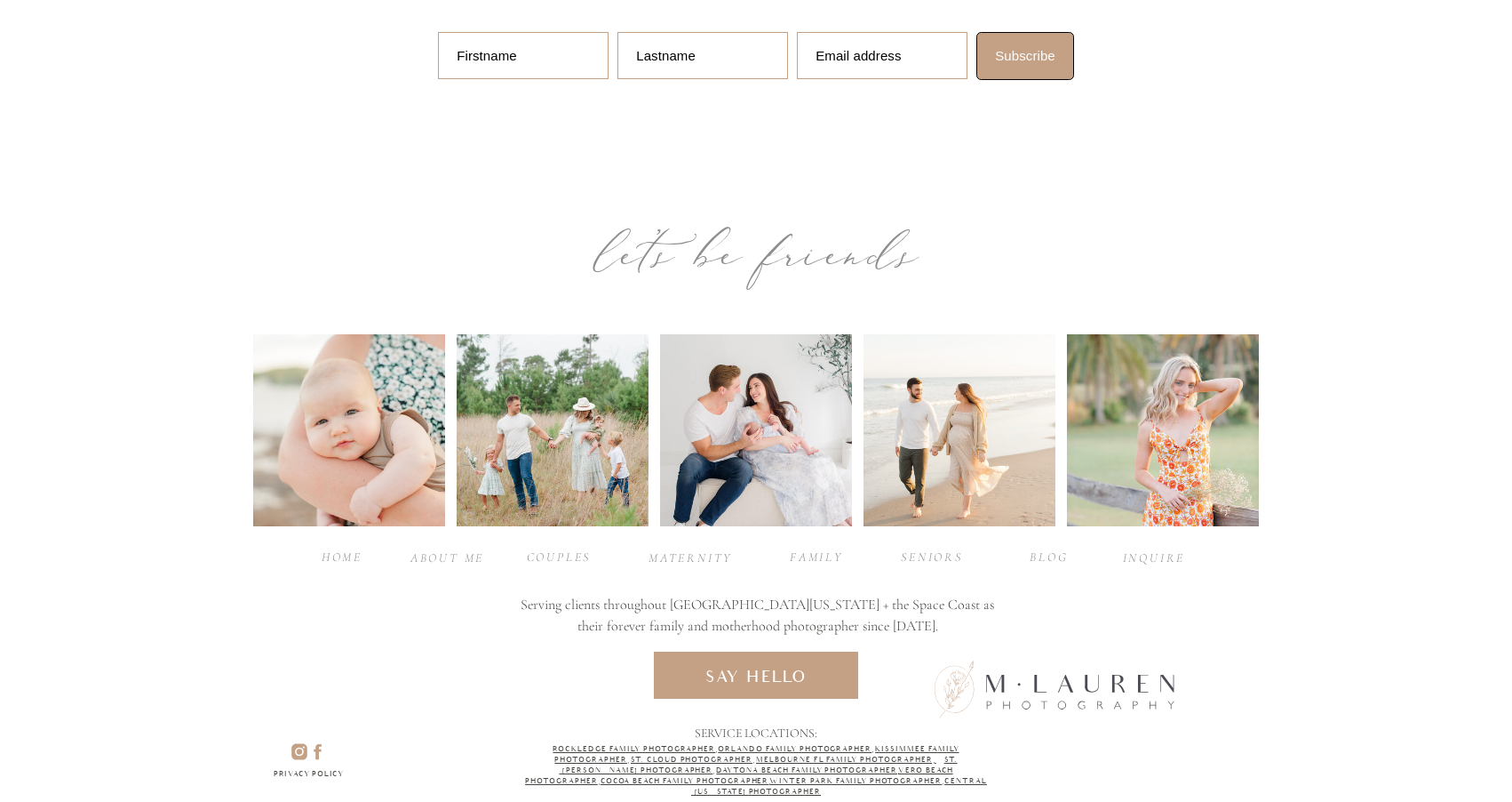
click at [926, 560] on div "seniors" at bounding box center [931, 556] width 71 height 17
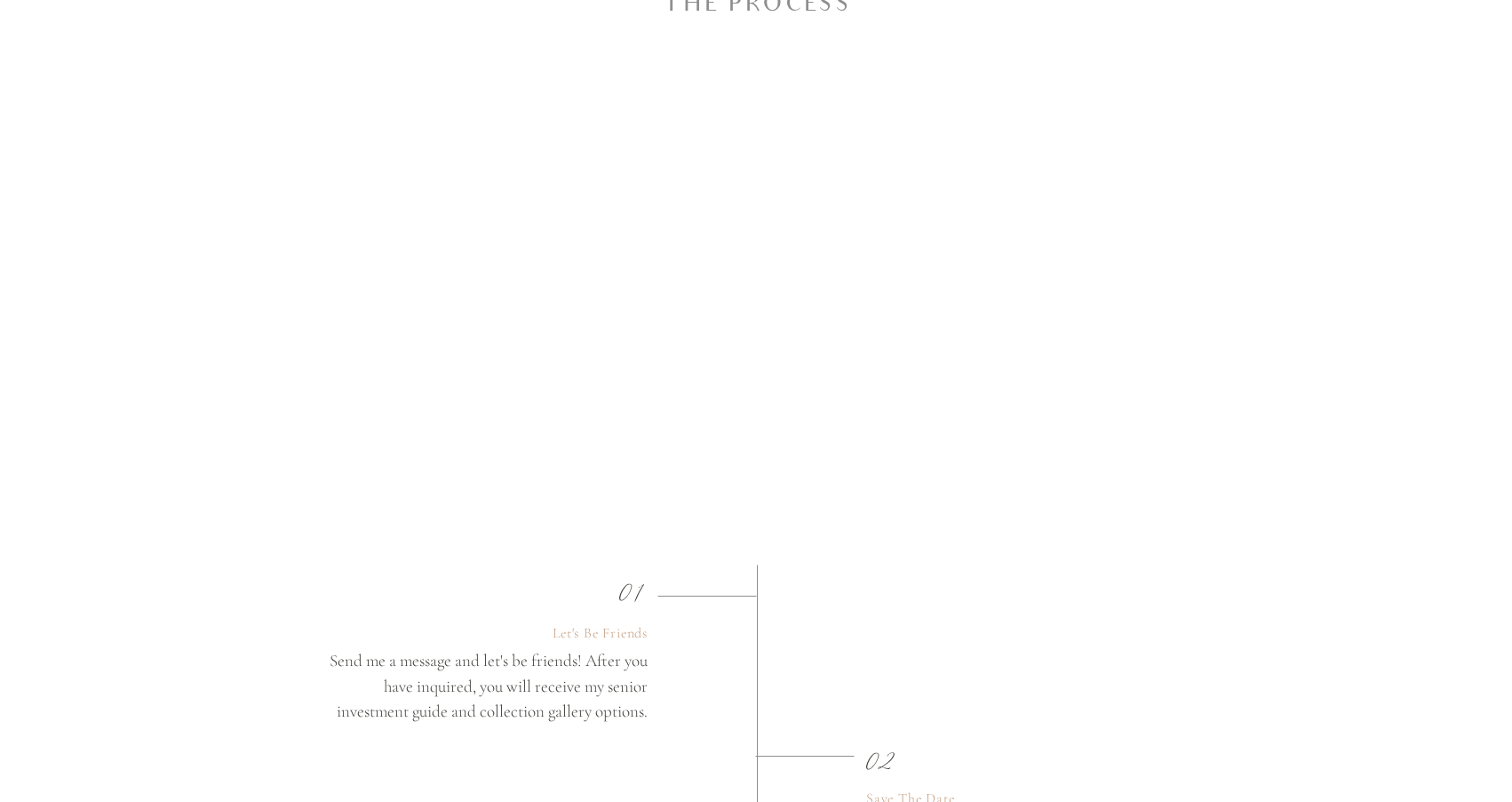
scroll to position [2168, 0]
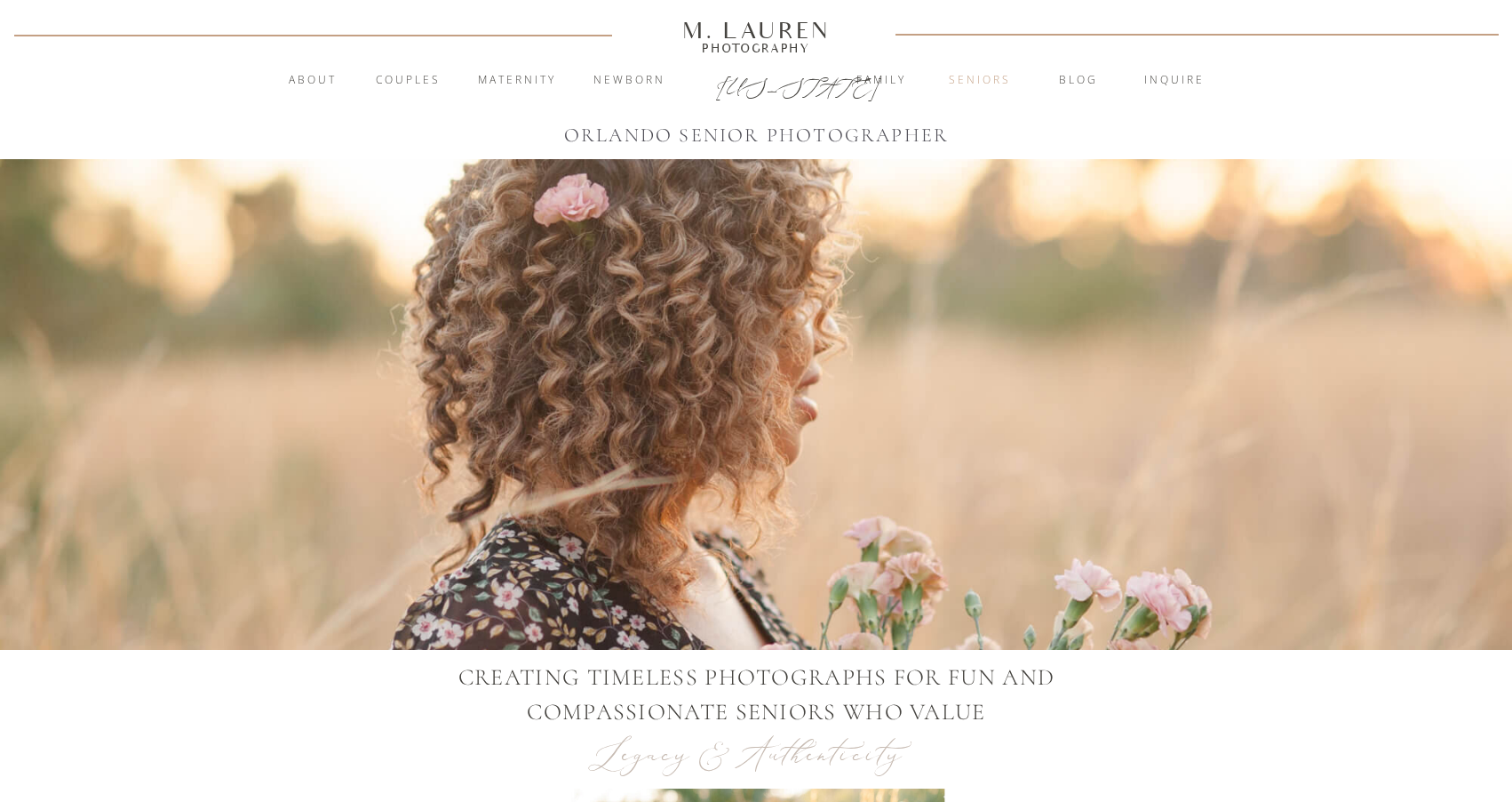
click at [990, 76] on nav "Seniors" at bounding box center [980, 81] width 96 height 18
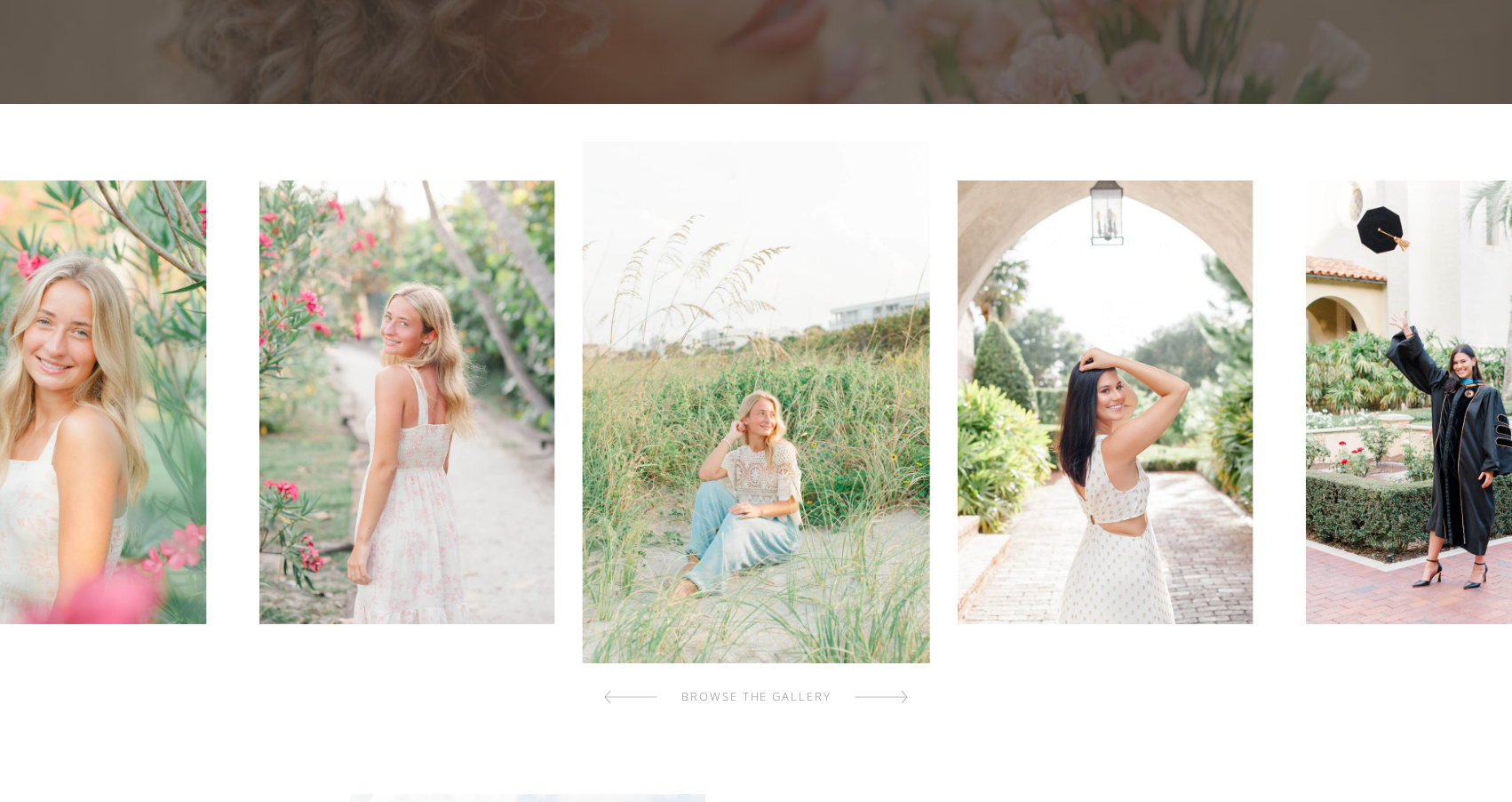
scroll to position [458, 0]
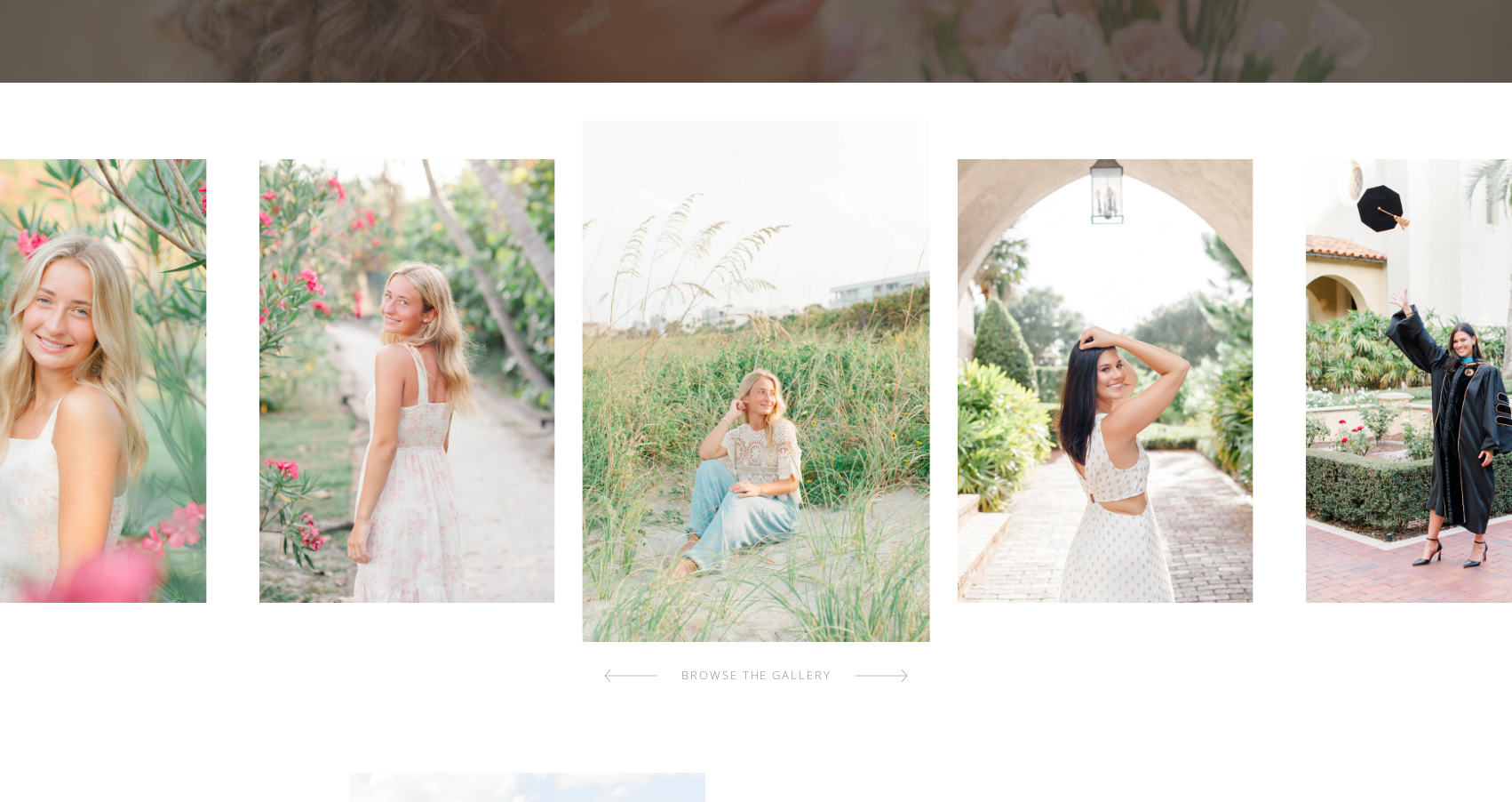
click at [903, 676] on div at bounding box center [882, 675] width 54 height 36
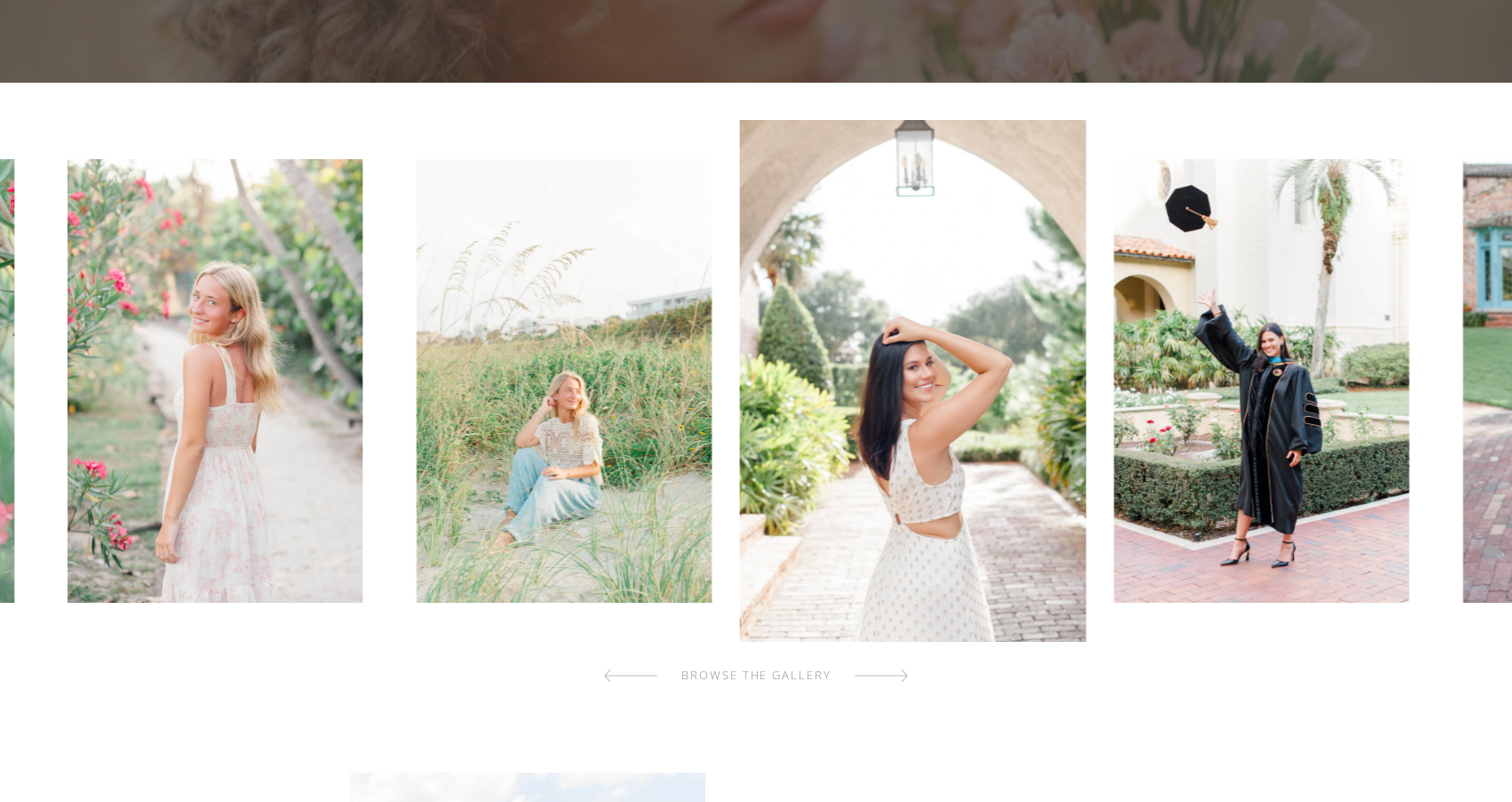
click at [903, 676] on div at bounding box center [882, 675] width 54 height 36
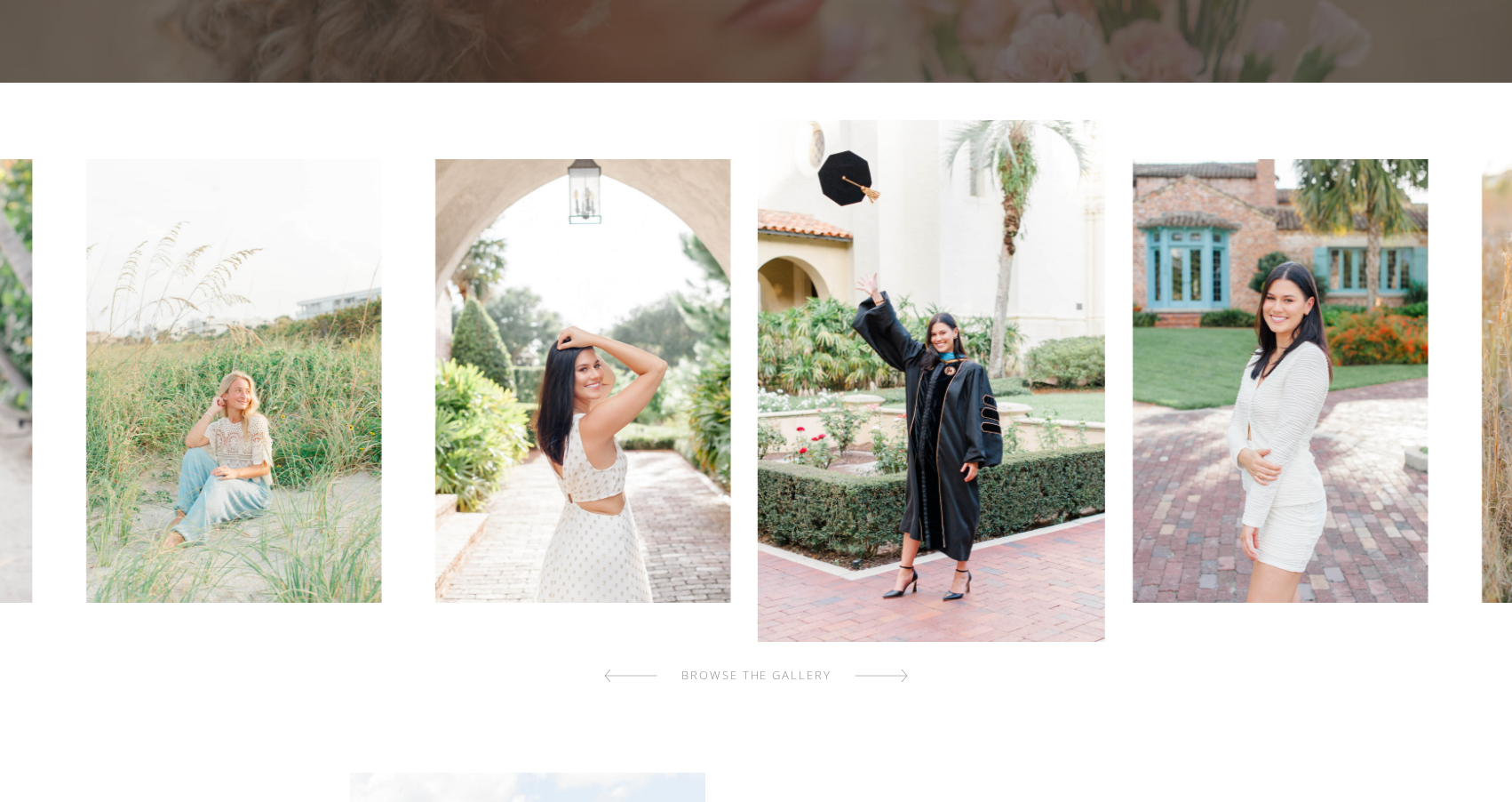
click at [903, 676] on div at bounding box center [882, 675] width 54 height 36
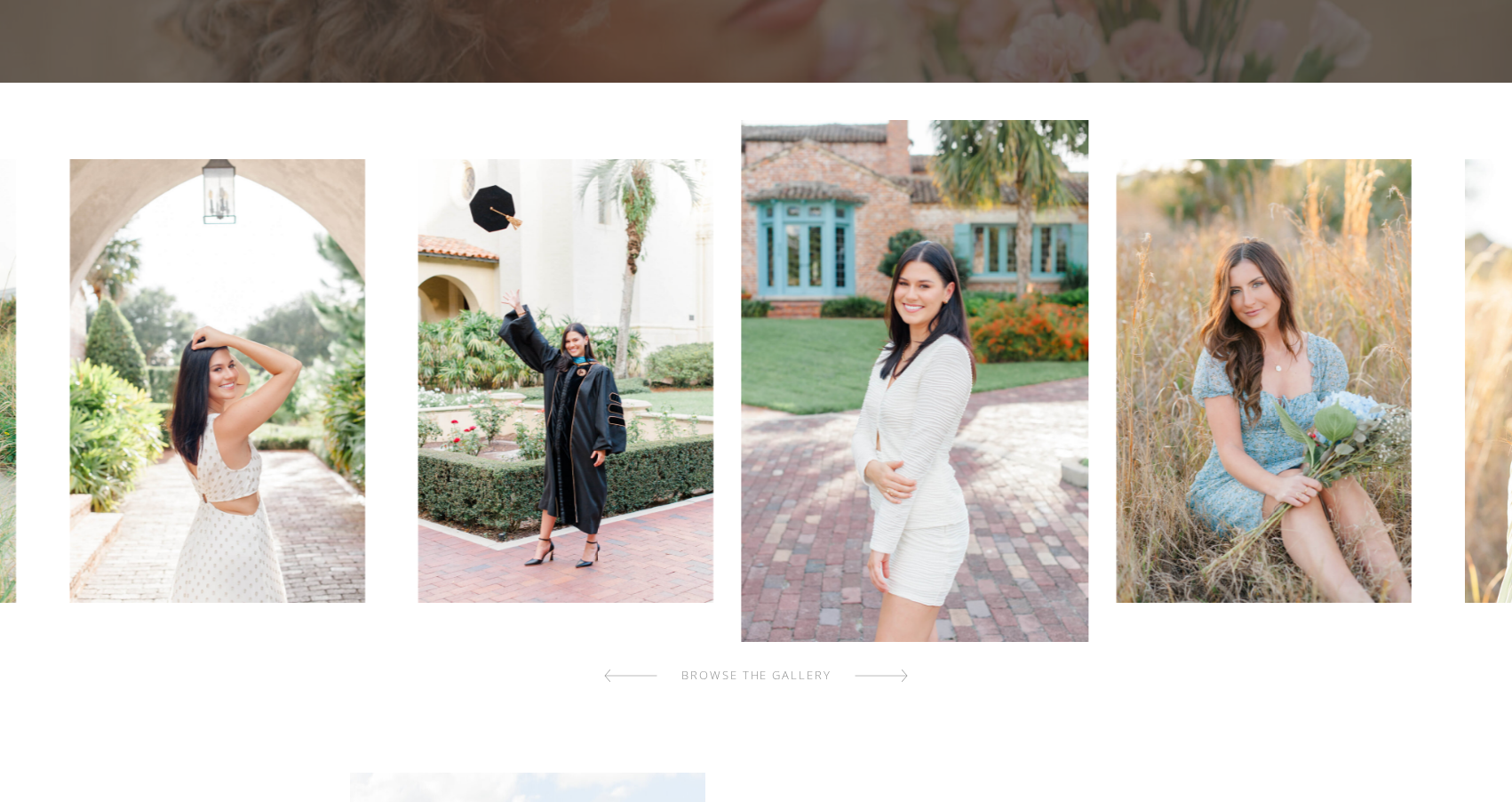
click at [903, 676] on div at bounding box center [882, 675] width 54 height 36
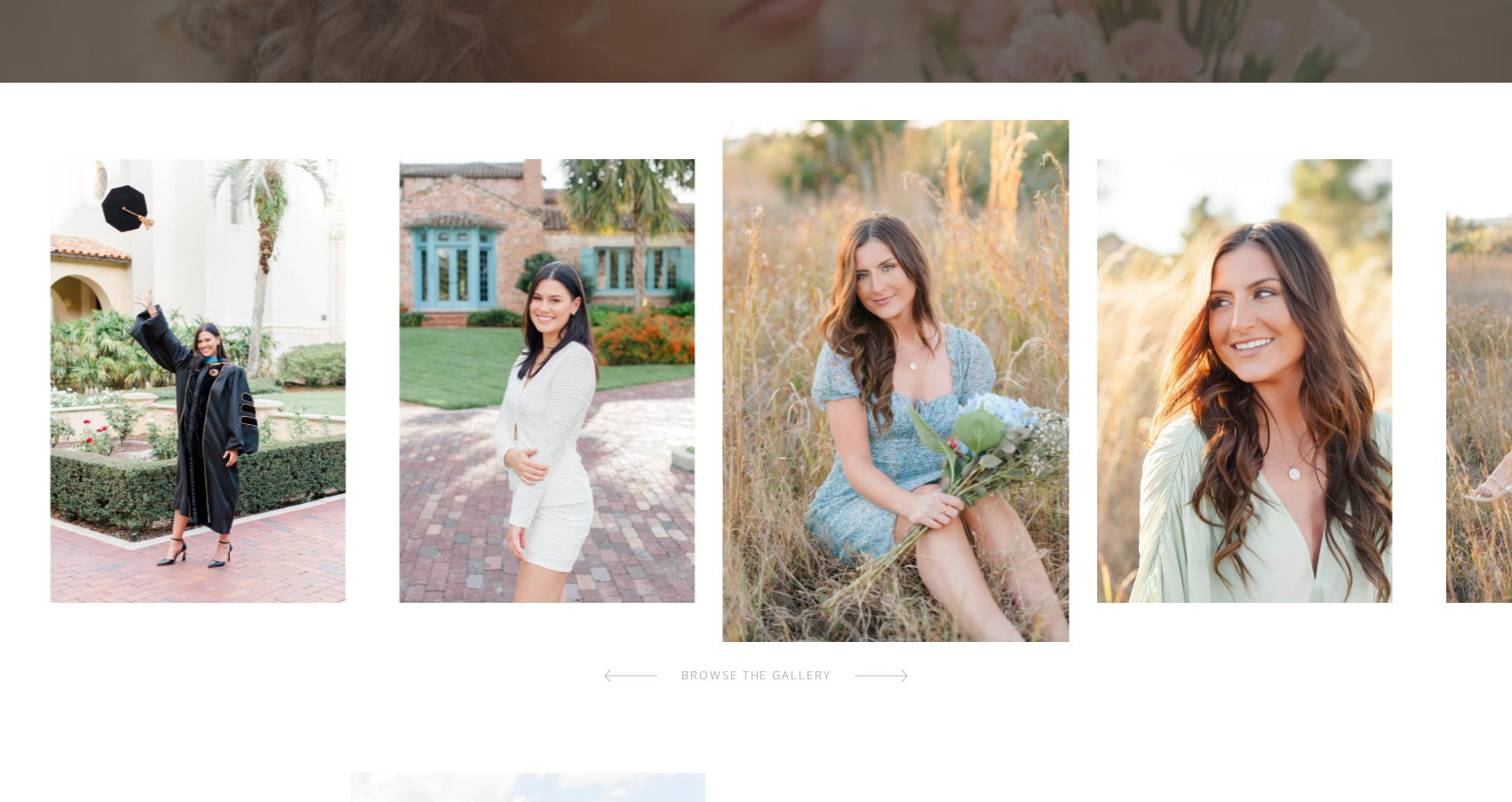
click at [903, 676] on div at bounding box center [882, 675] width 54 height 36
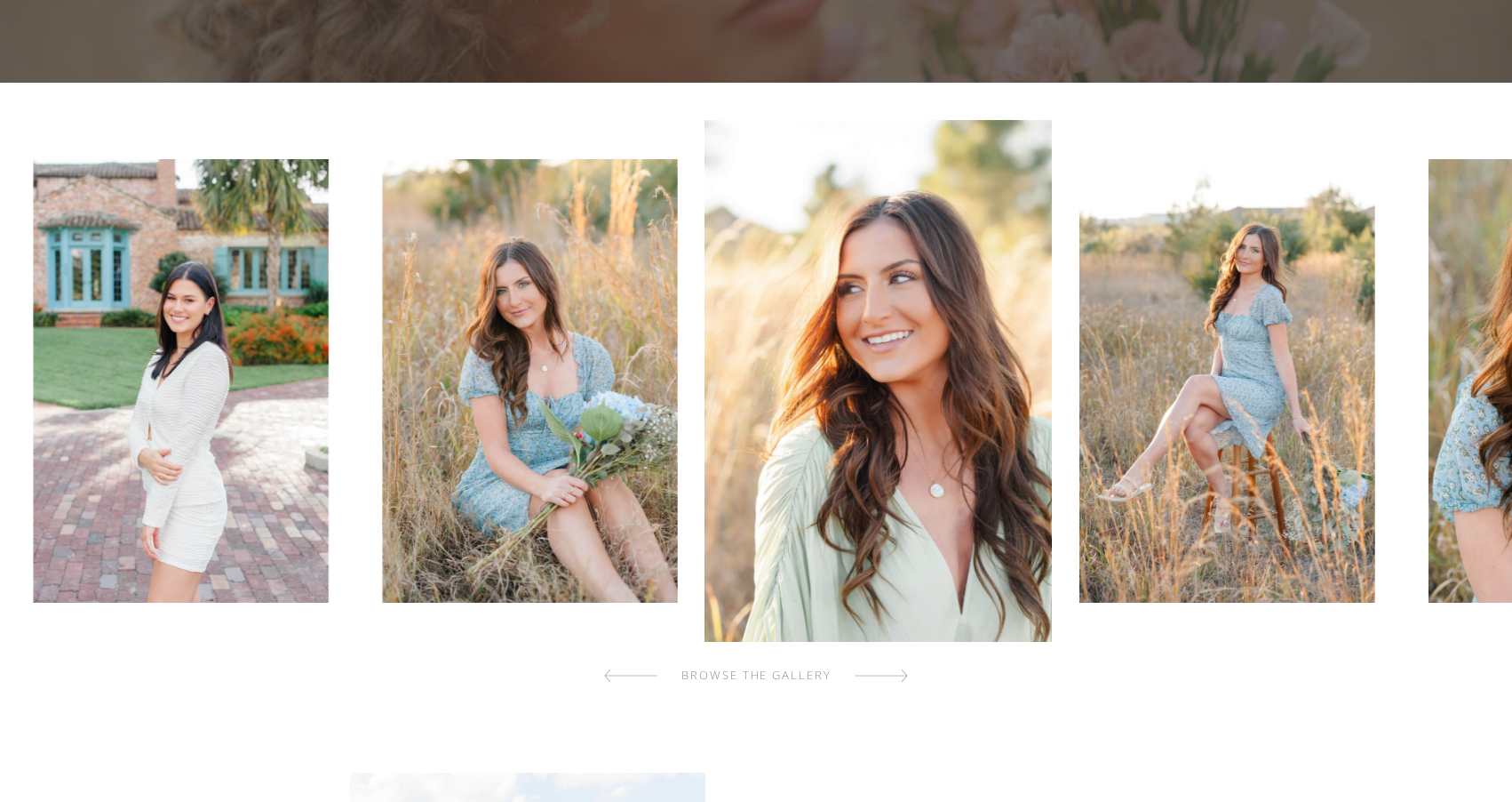
click at [903, 676] on div at bounding box center [882, 675] width 54 height 36
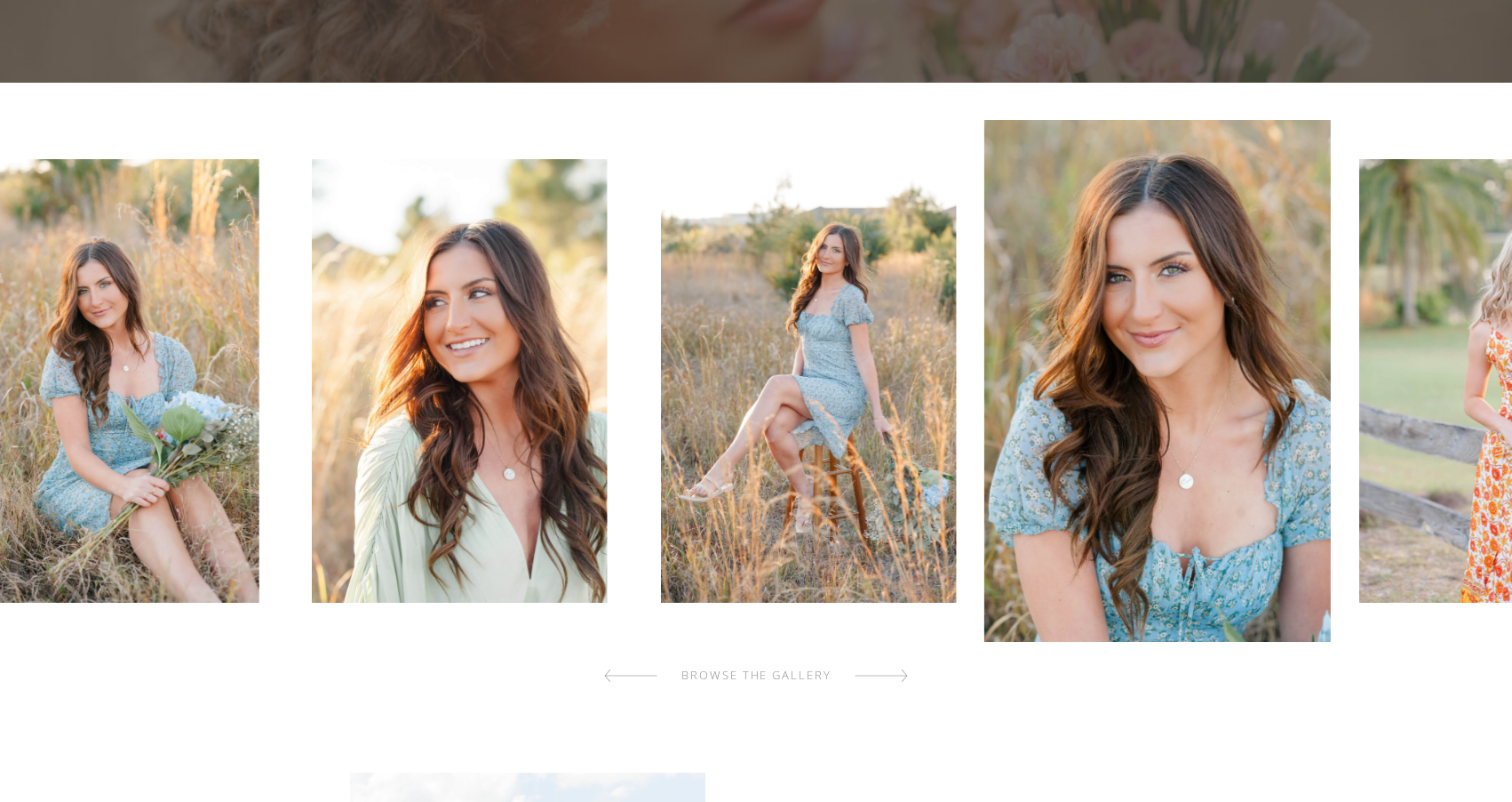
click at [903, 676] on div at bounding box center [882, 675] width 54 height 36
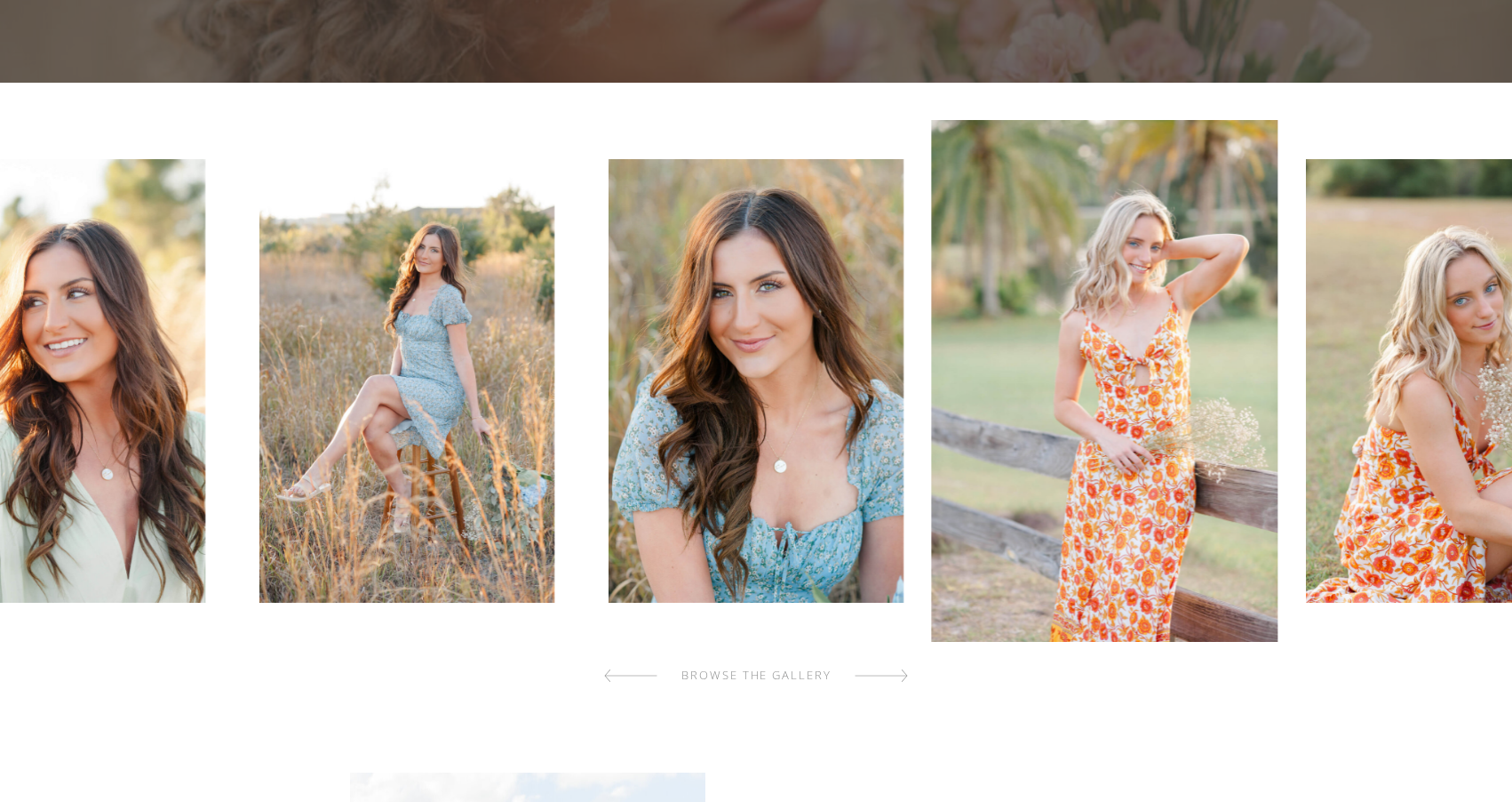
click at [903, 676] on div at bounding box center [882, 675] width 54 height 36
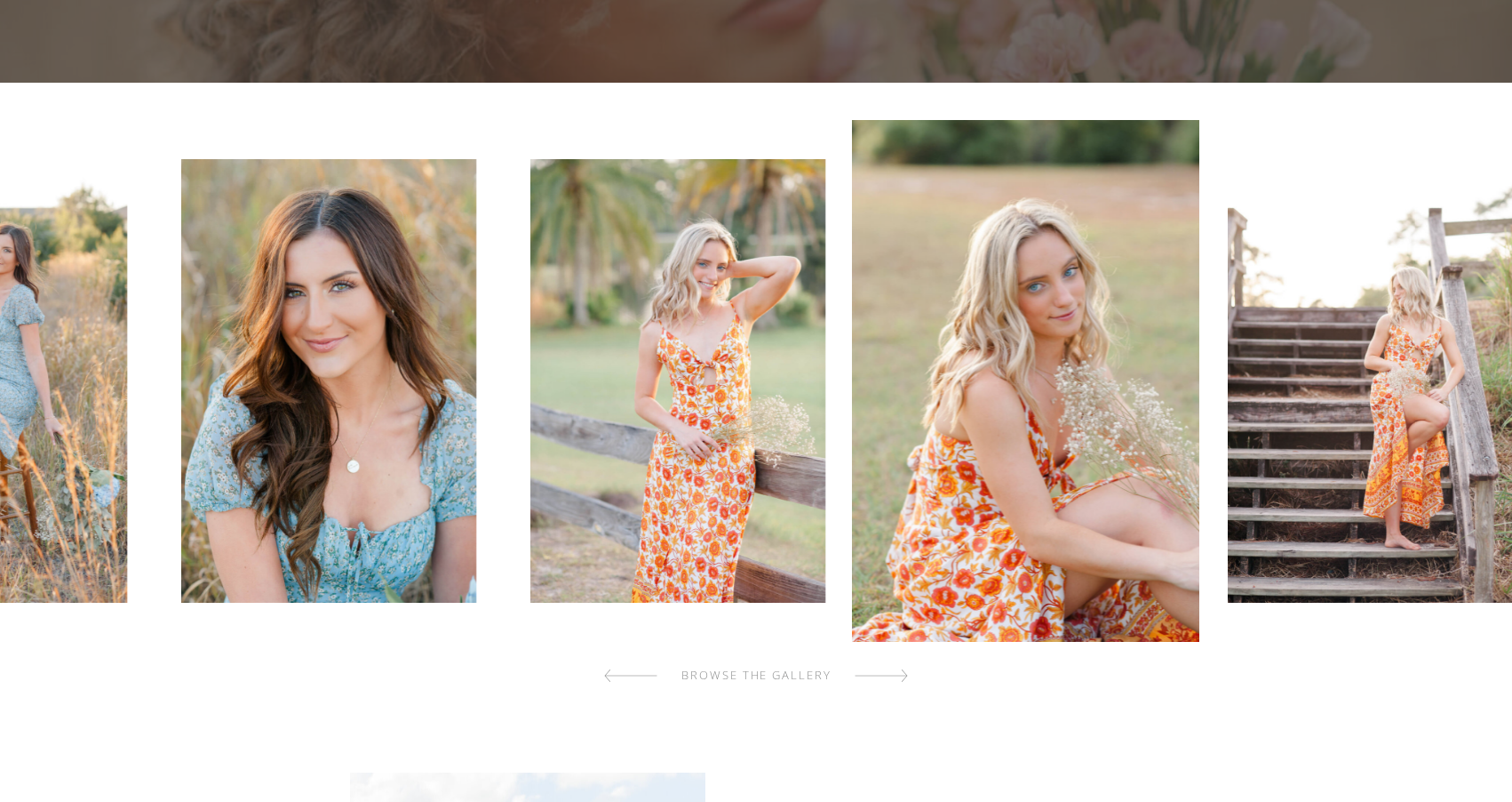
click at [903, 676] on div at bounding box center [882, 675] width 54 height 36
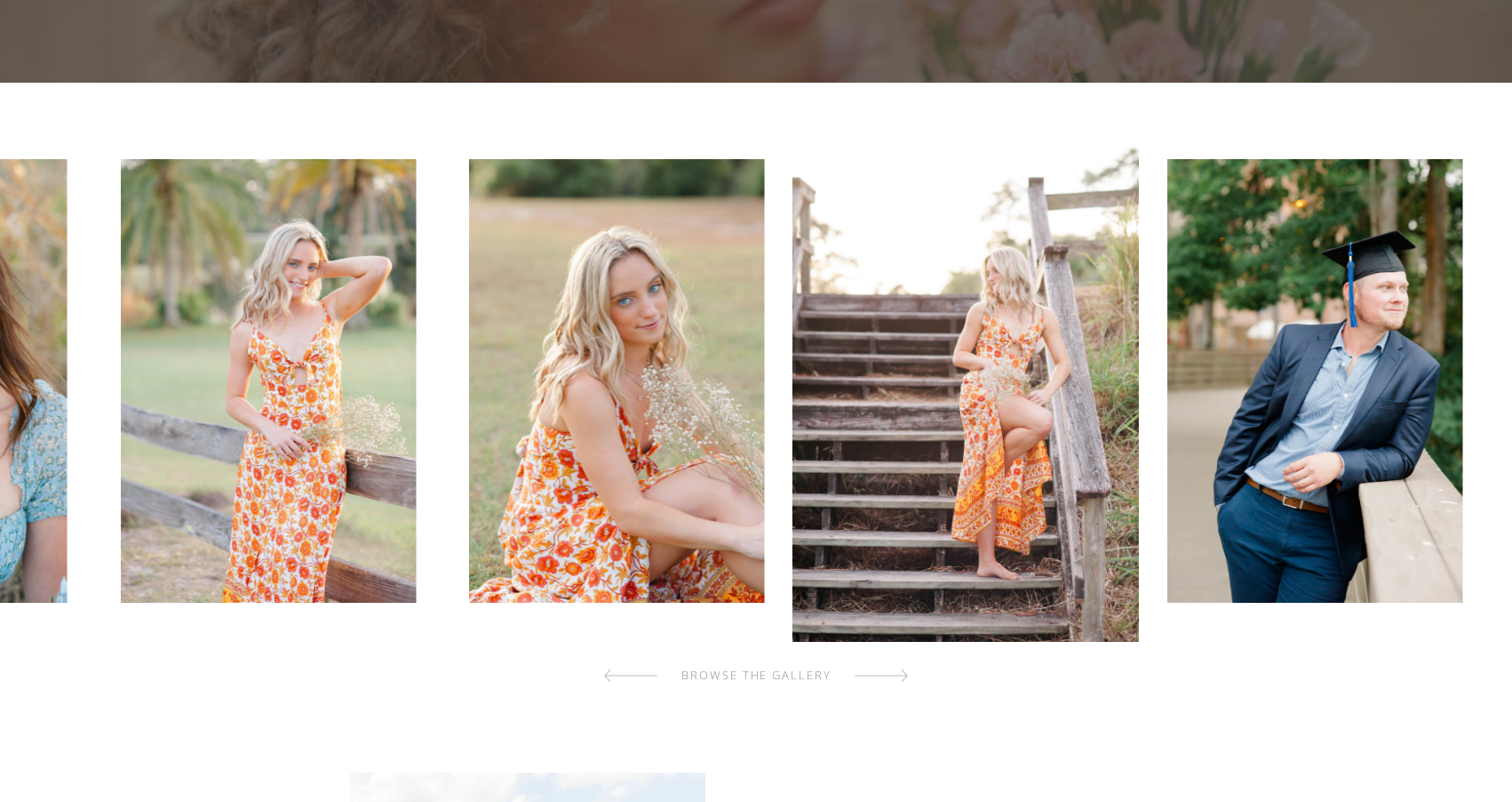
click at [903, 676] on div at bounding box center [882, 675] width 54 height 36
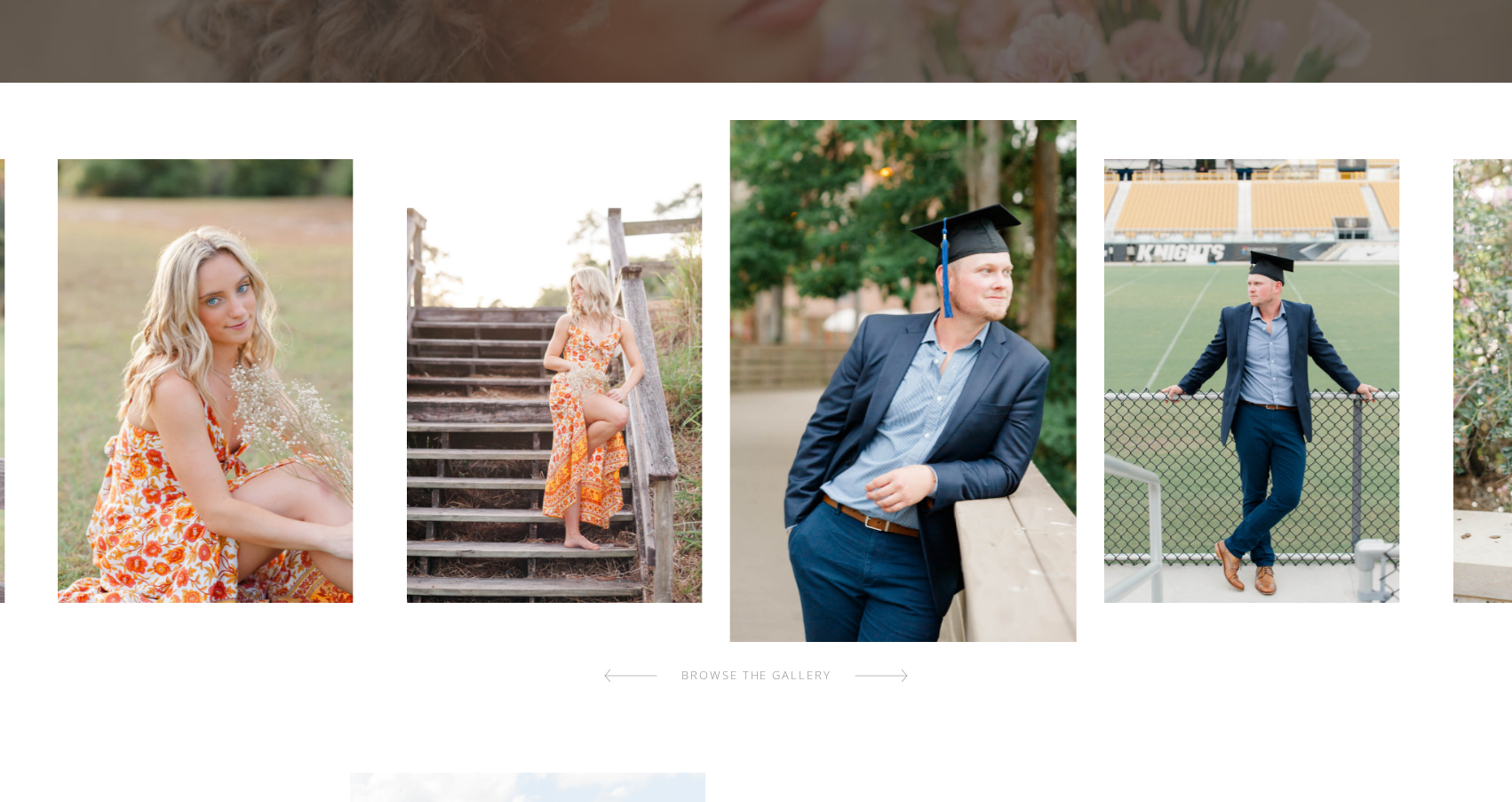
click at [903, 676] on div at bounding box center [882, 675] width 54 height 36
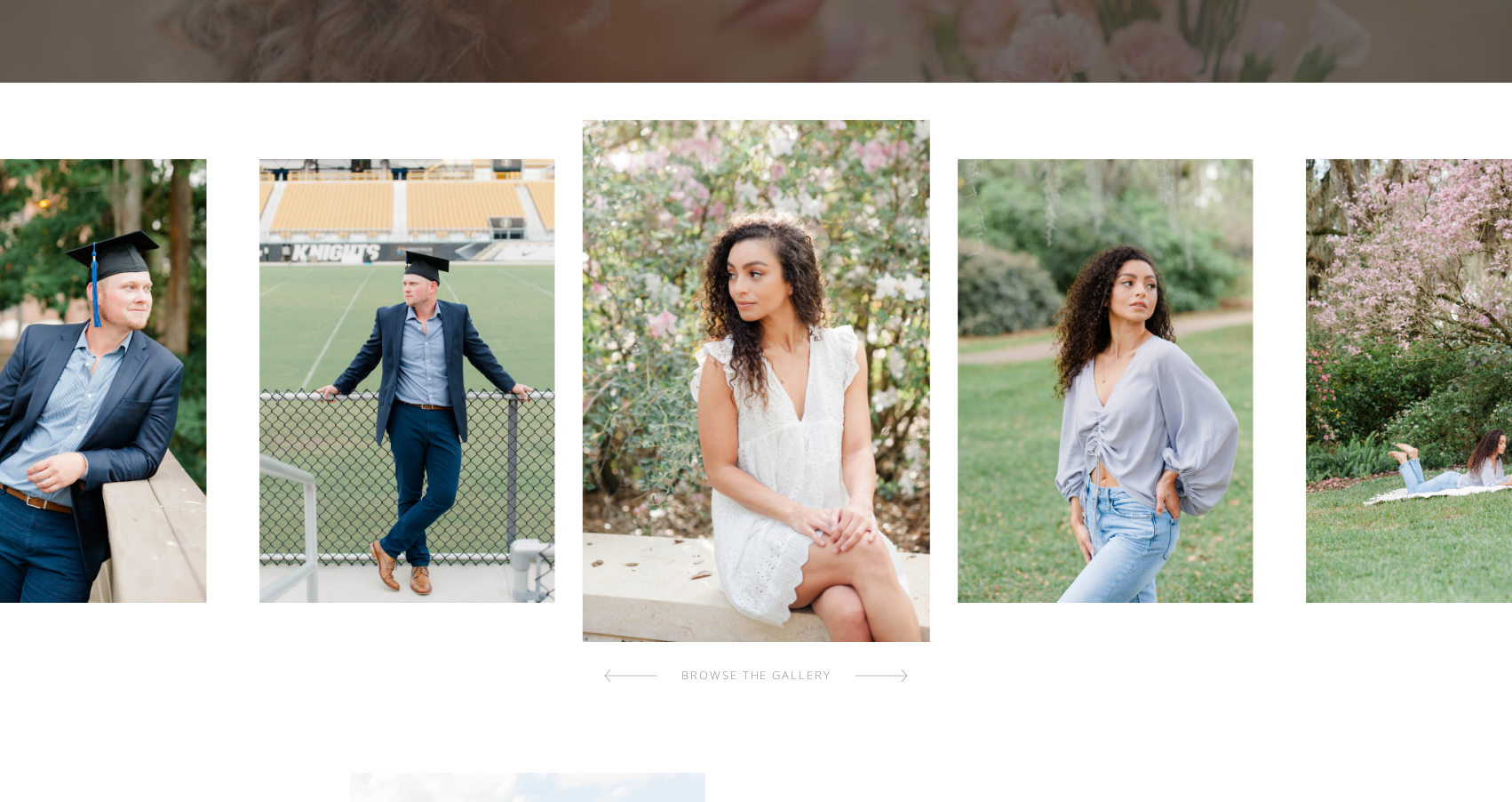
click at [903, 676] on div at bounding box center [882, 675] width 54 height 36
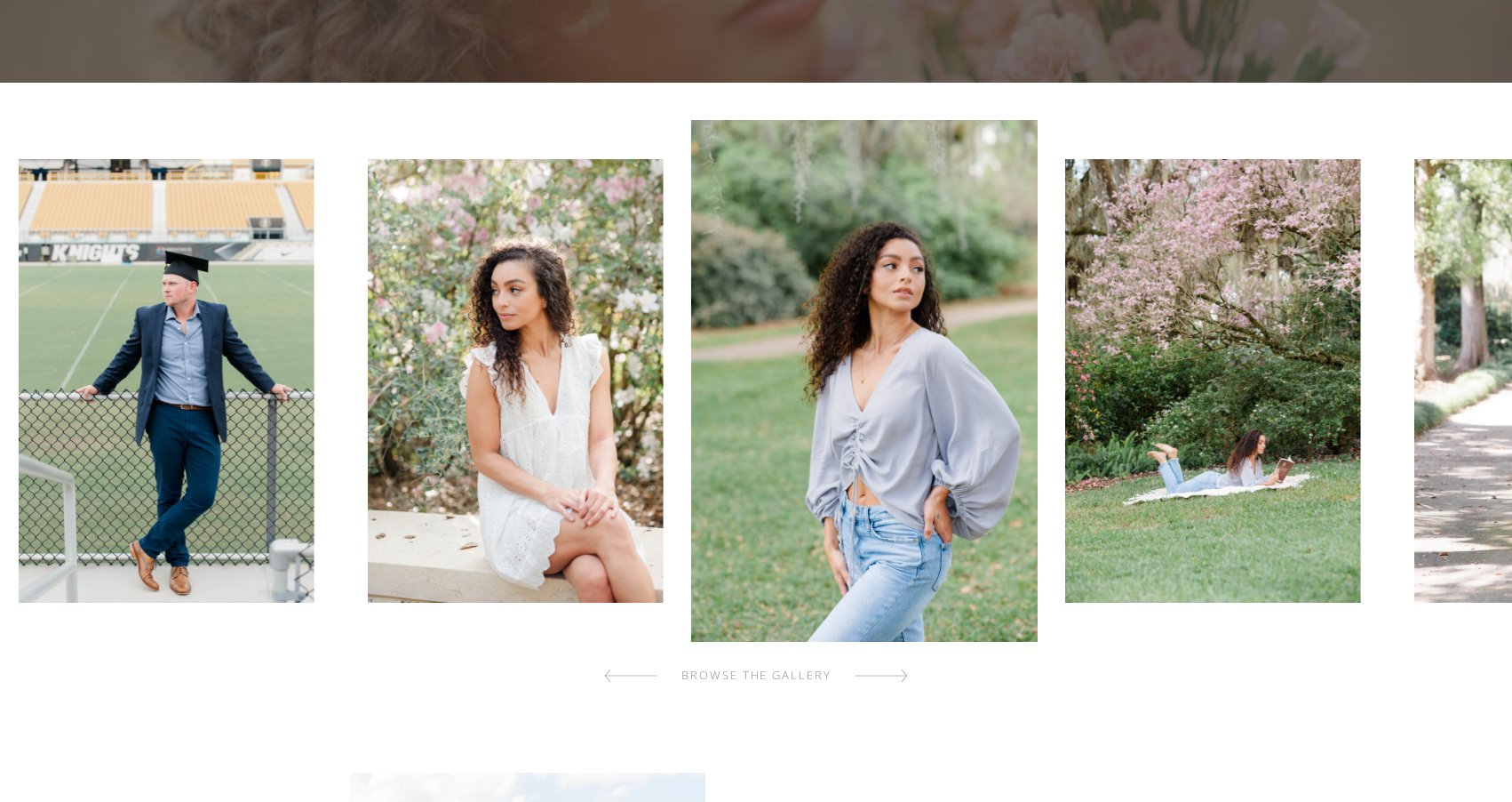
click at [903, 676] on div at bounding box center [882, 675] width 54 height 36
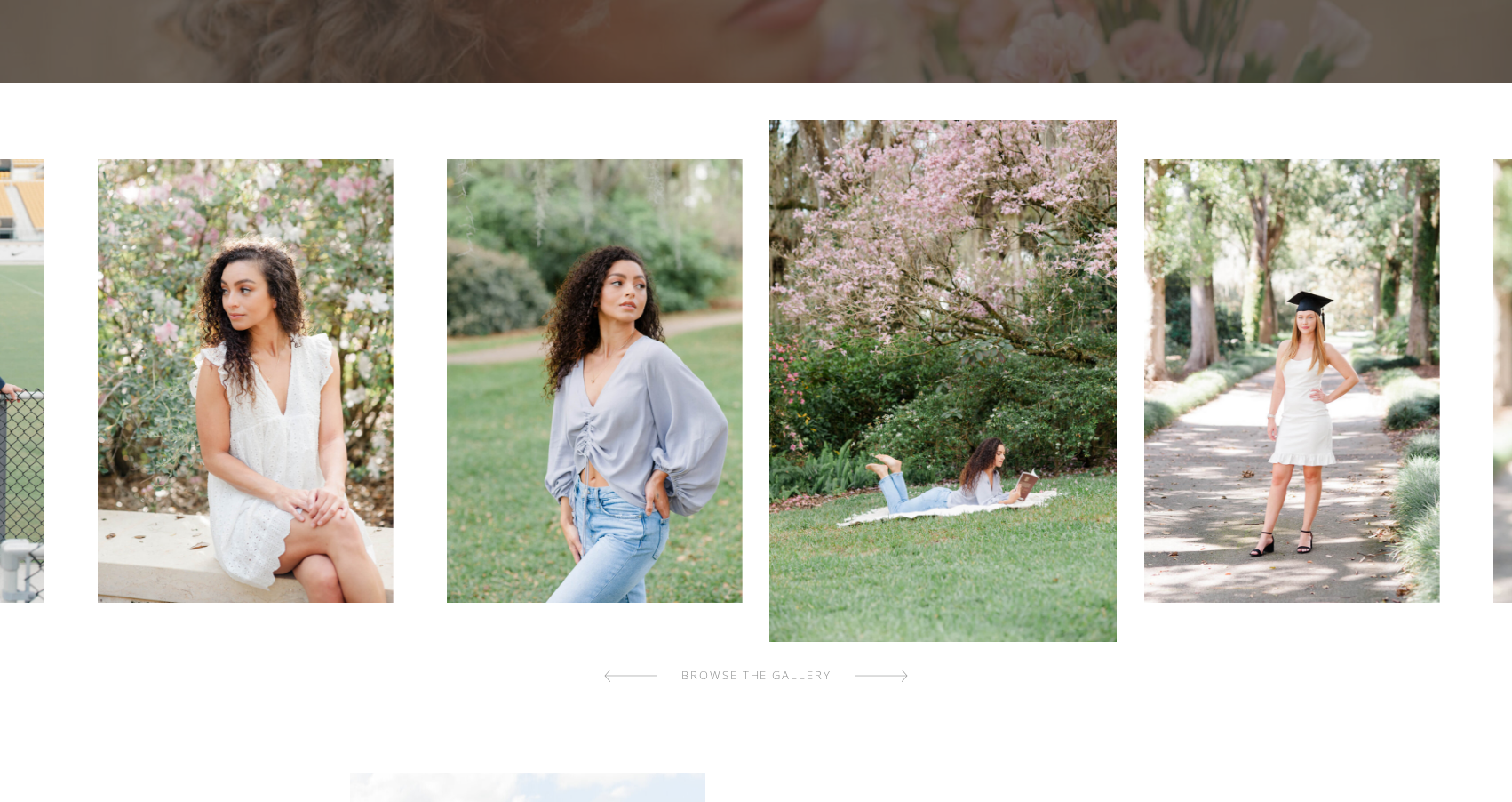
click at [903, 676] on div at bounding box center [882, 675] width 54 height 36
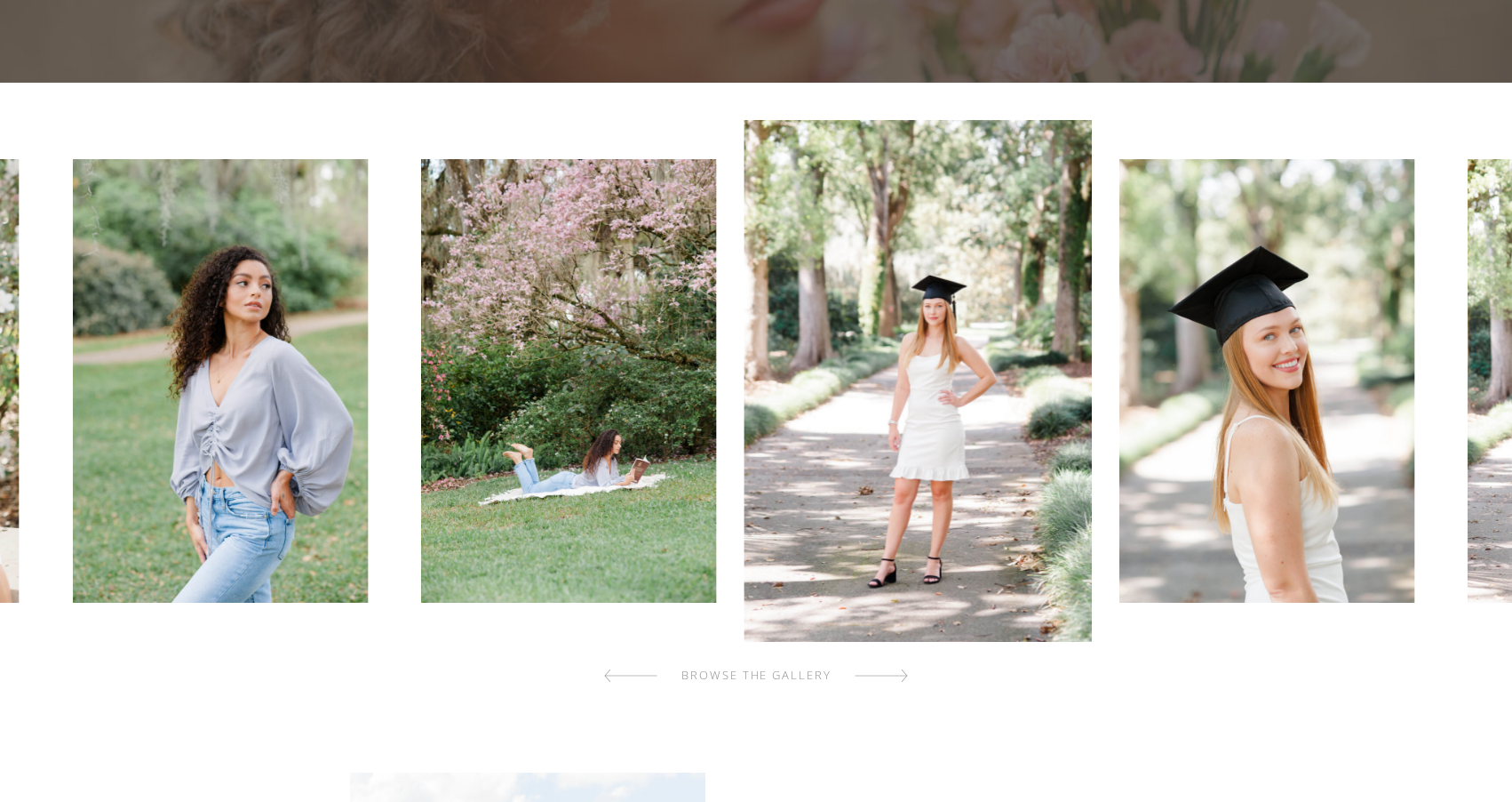
click at [903, 676] on div at bounding box center [882, 675] width 54 height 36
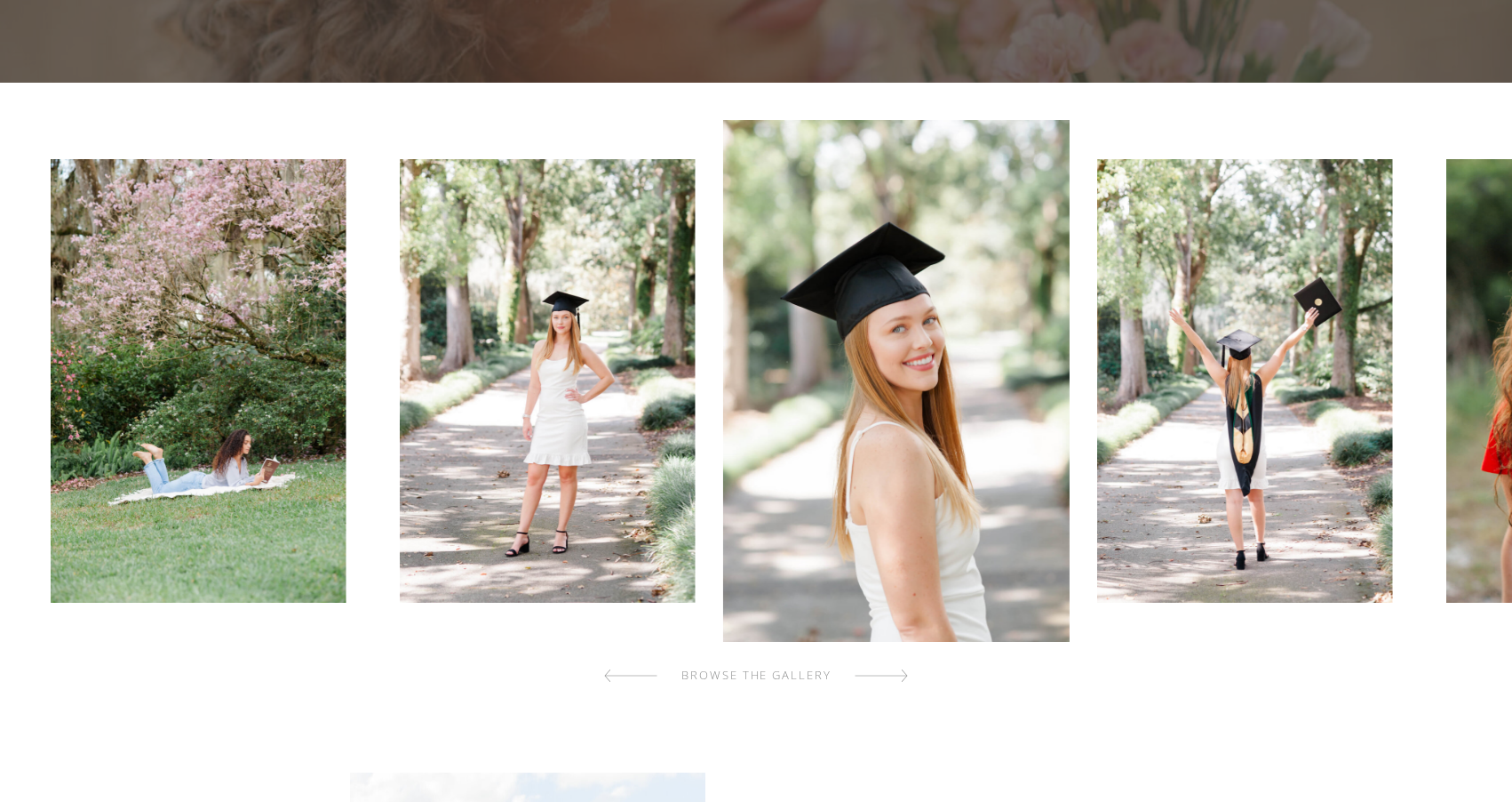
click at [903, 676] on div at bounding box center [882, 675] width 54 height 36
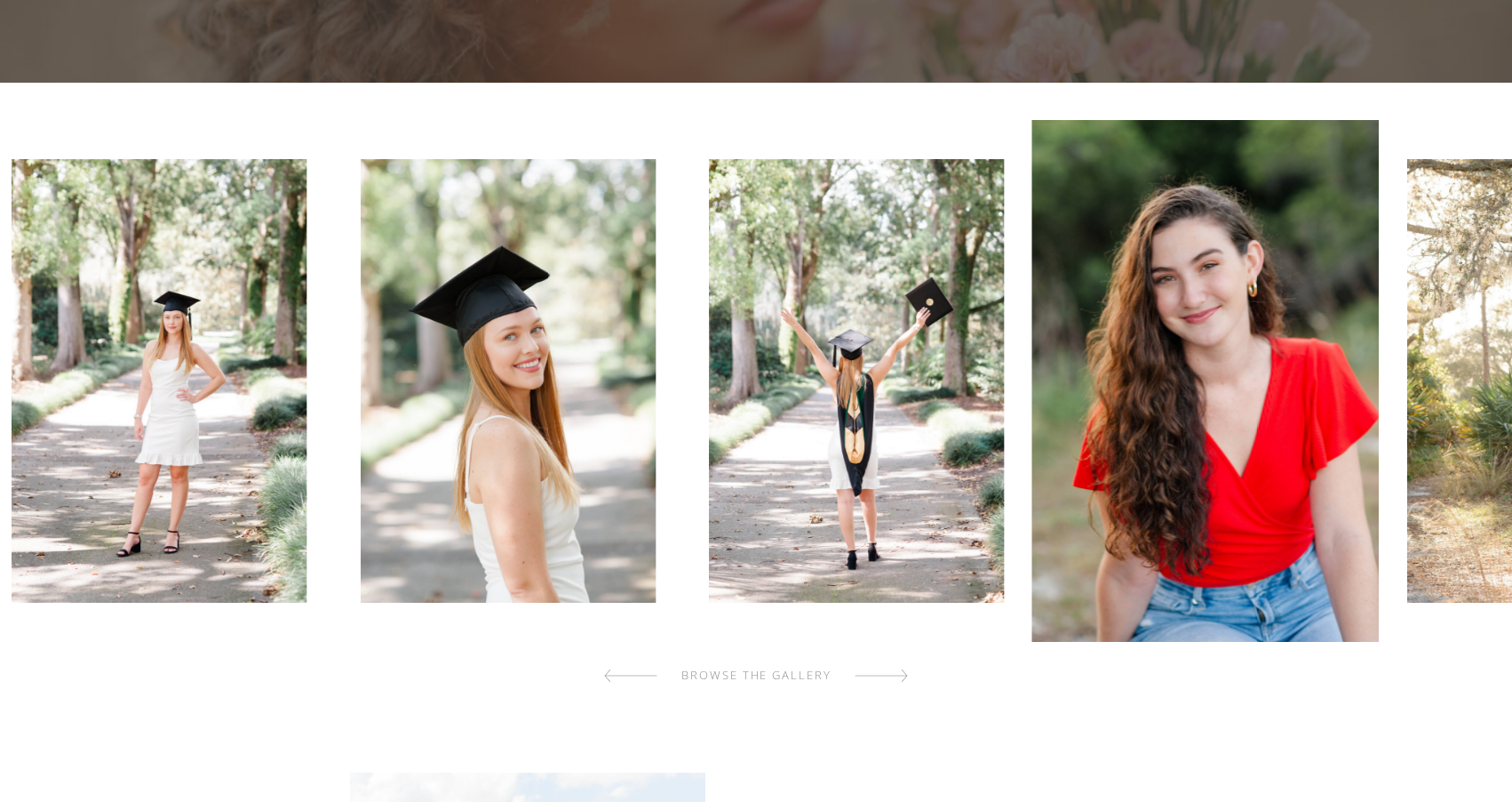
click at [903, 676] on div at bounding box center [882, 675] width 54 height 36
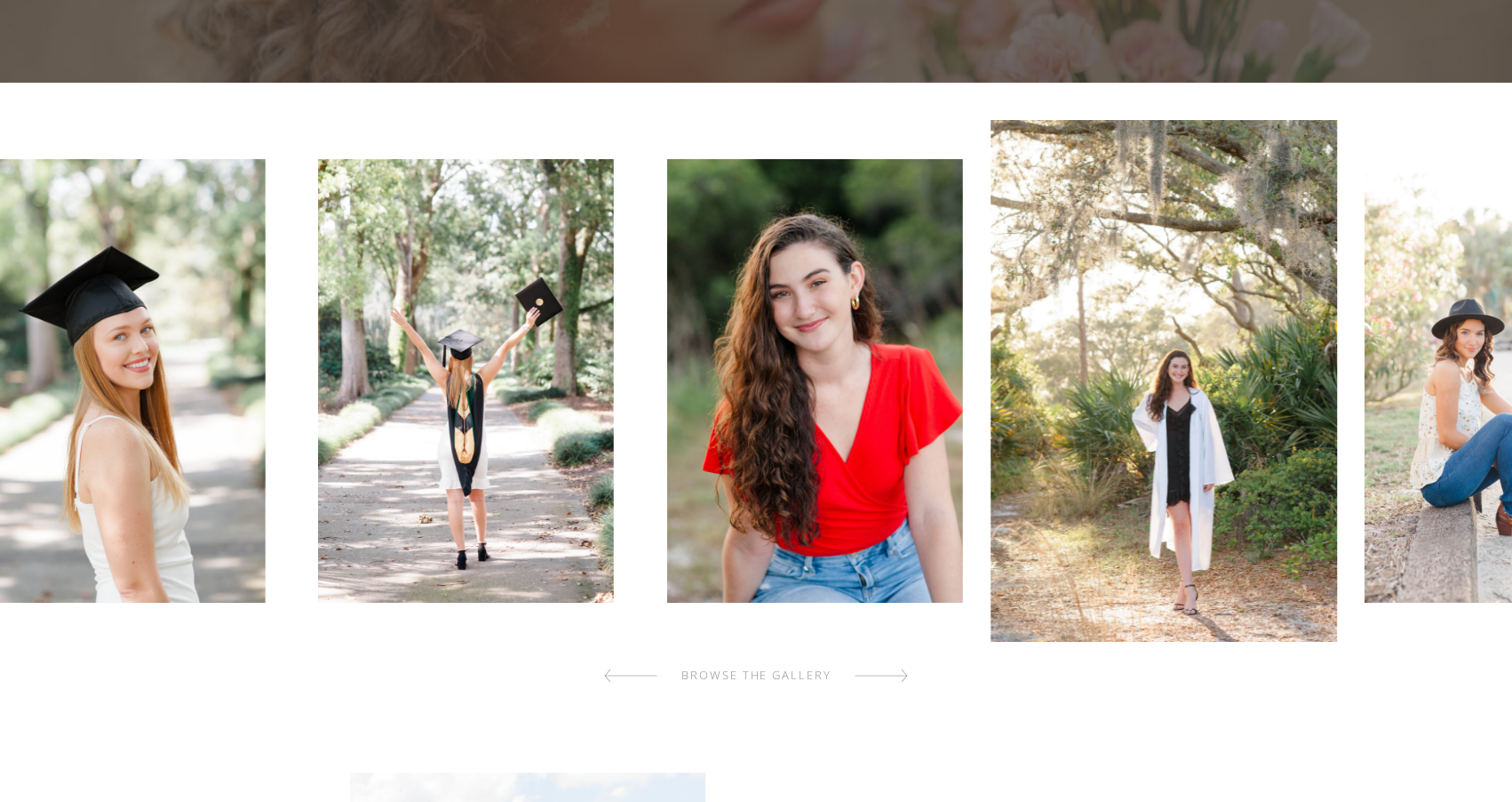
click at [903, 676] on div at bounding box center [882, 675] width 54 height 36
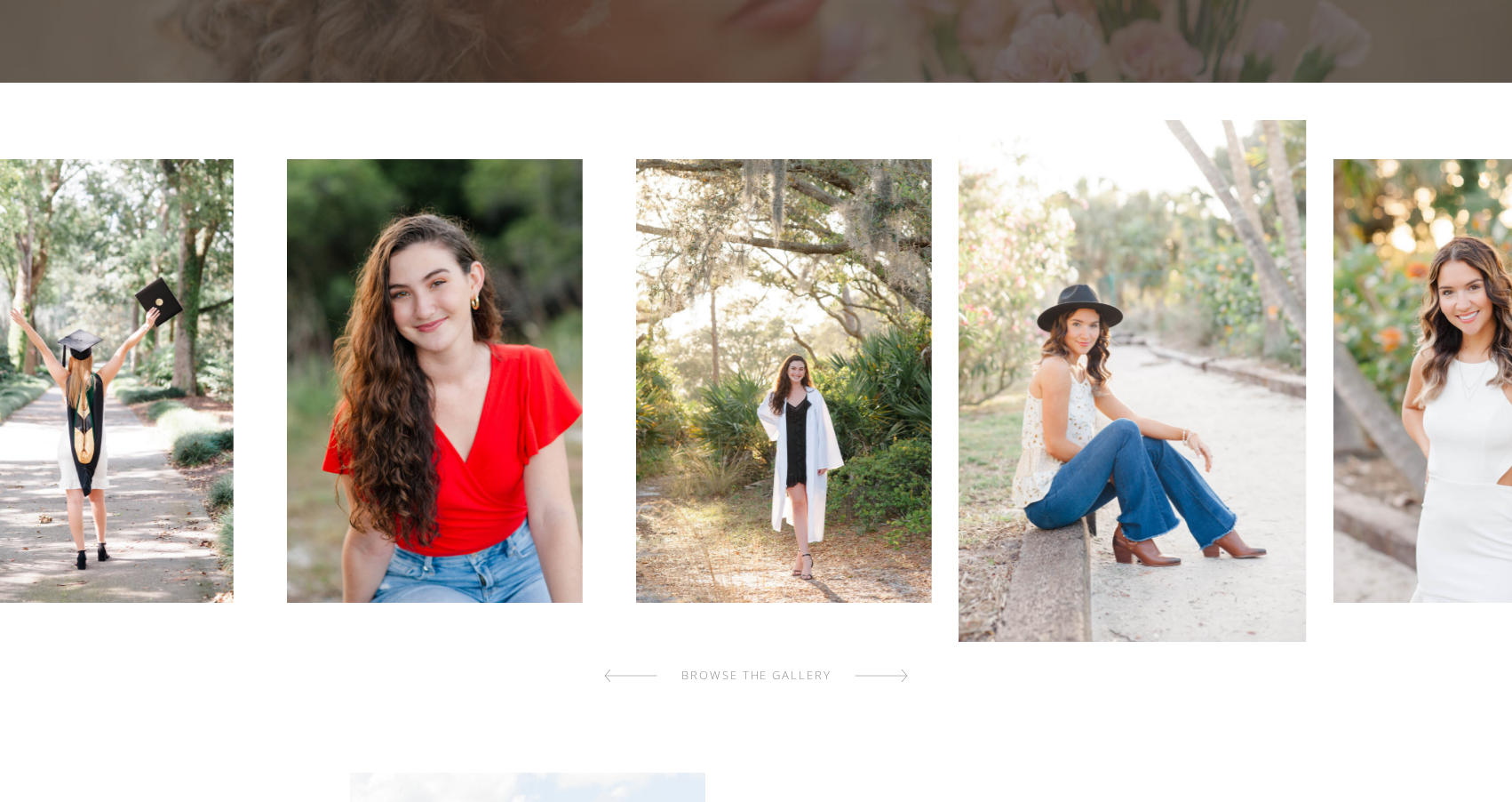
click at [903, 676] on div at bounding box center [882, 675] width 54 height 36
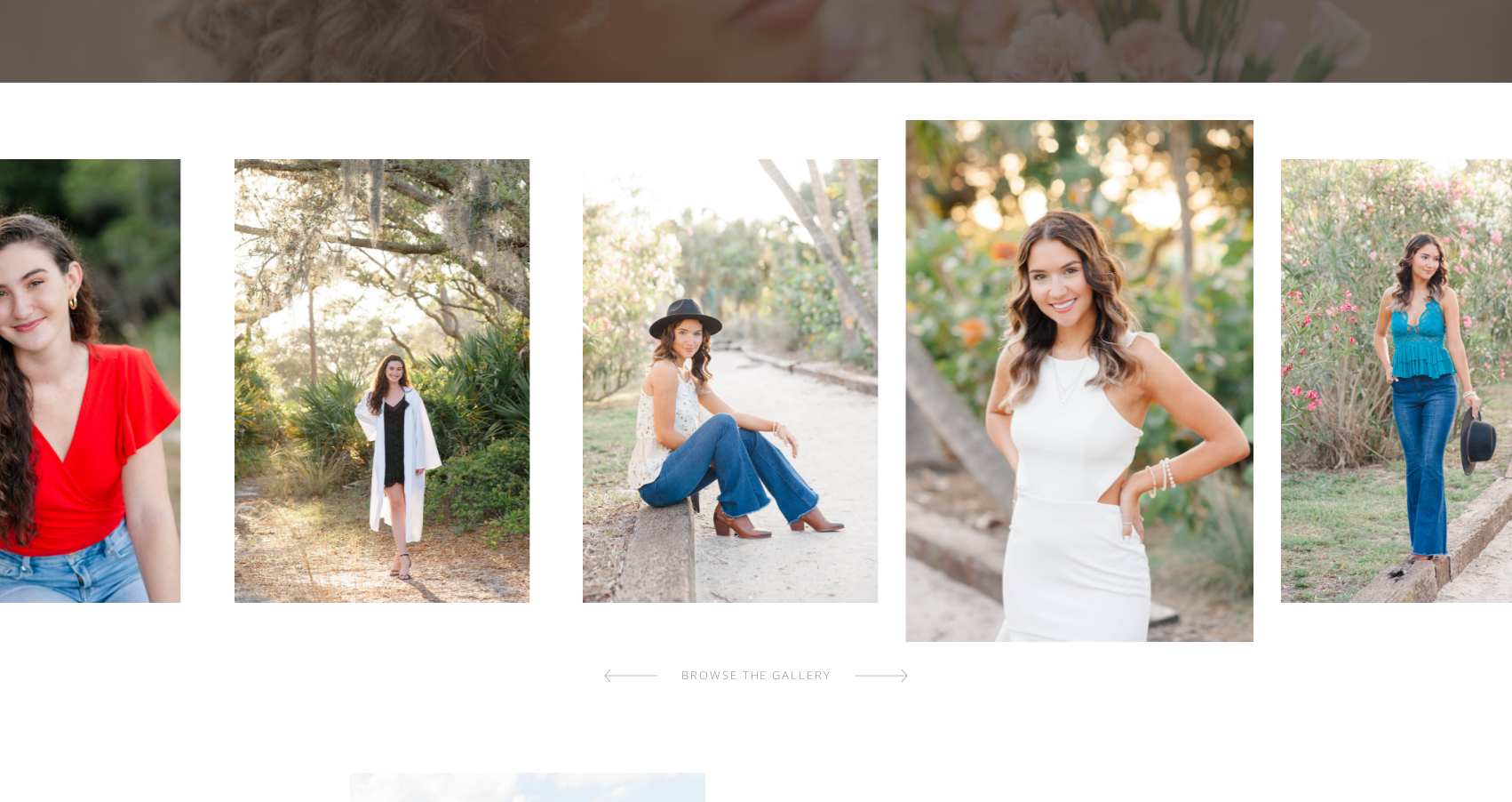
click at [903, 676] on div at bounding box center [882, 675] width 54 height 36
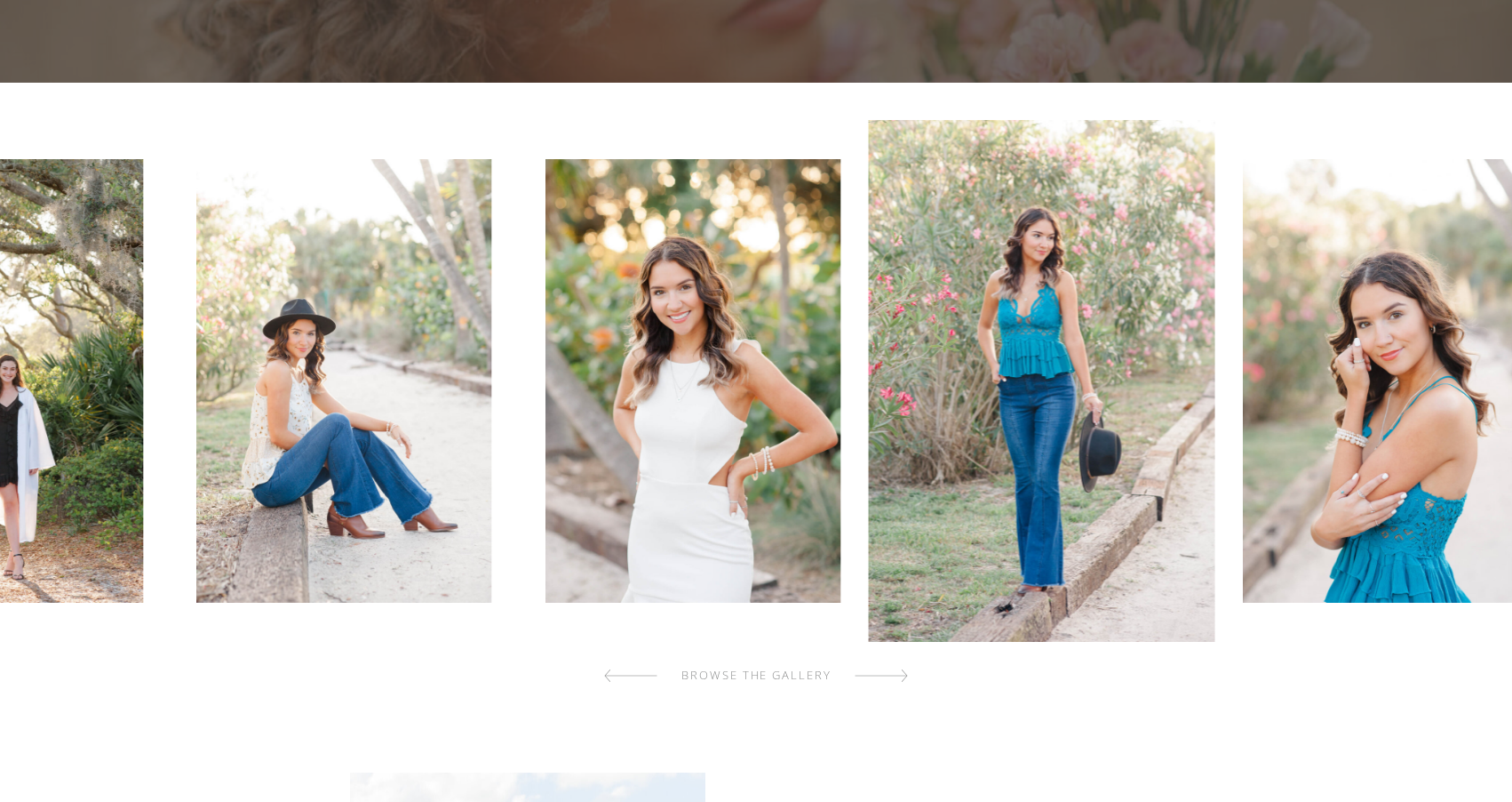
click at [903, 676] on div at bounding box center [882, 675] width 54 height 36
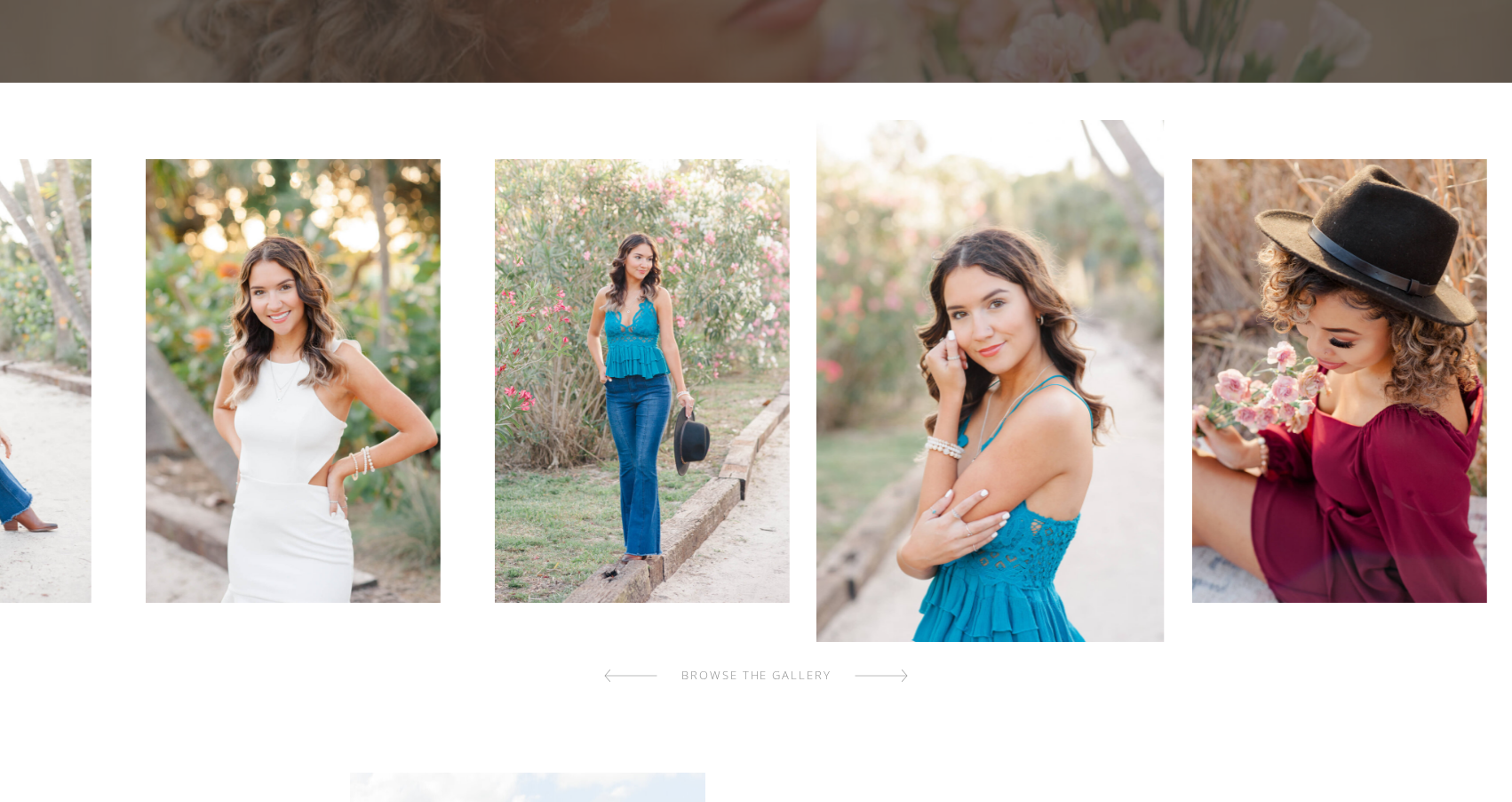
click at [903, 676] on div at bounding box center [882, 675] width 54 height 36
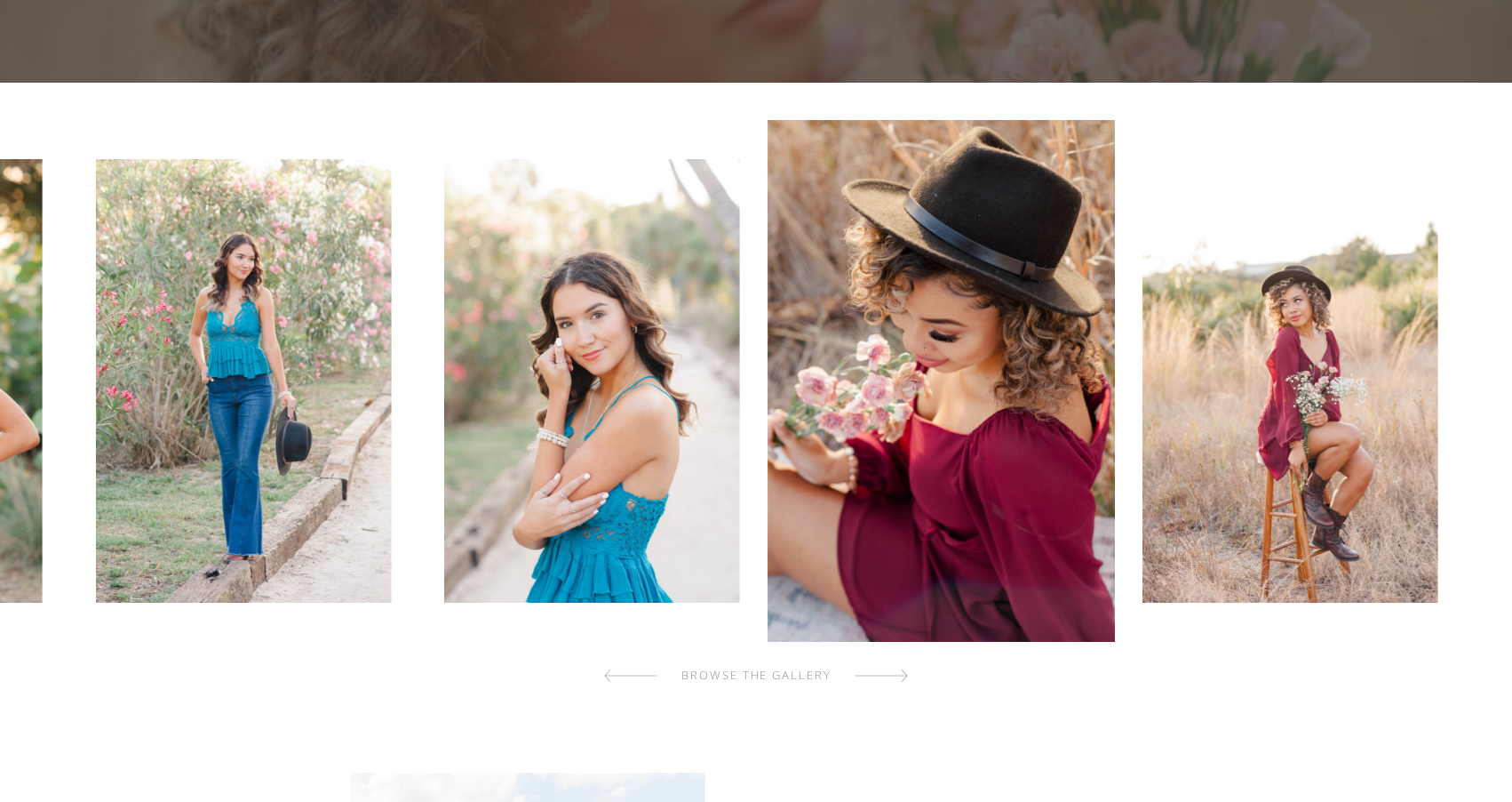
click at [903, 676] on div at bounding box center [882, 675] width 54 height 36
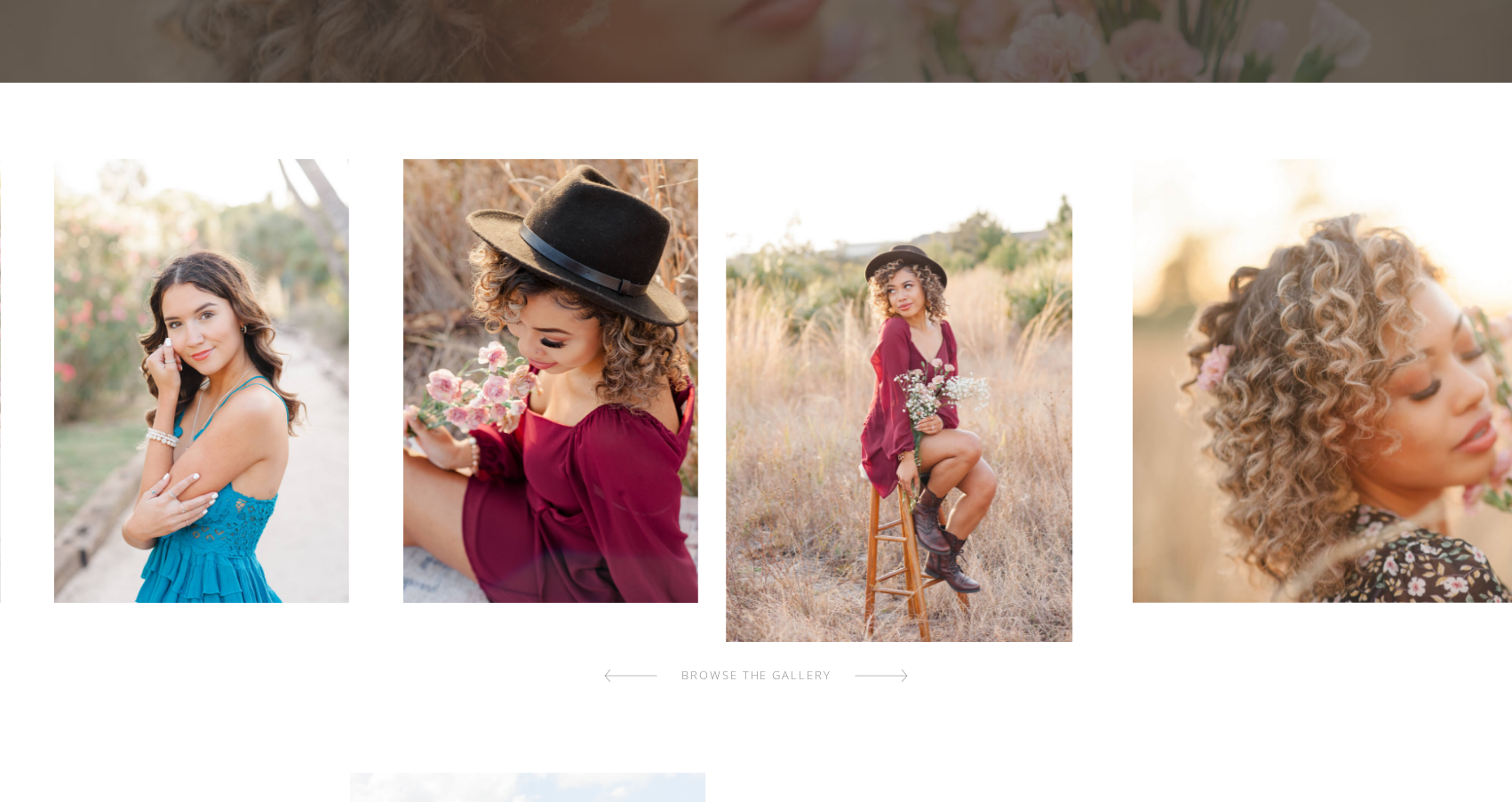
click at [903, 676] on div at bounding box center [882, 675] width 54 height 36
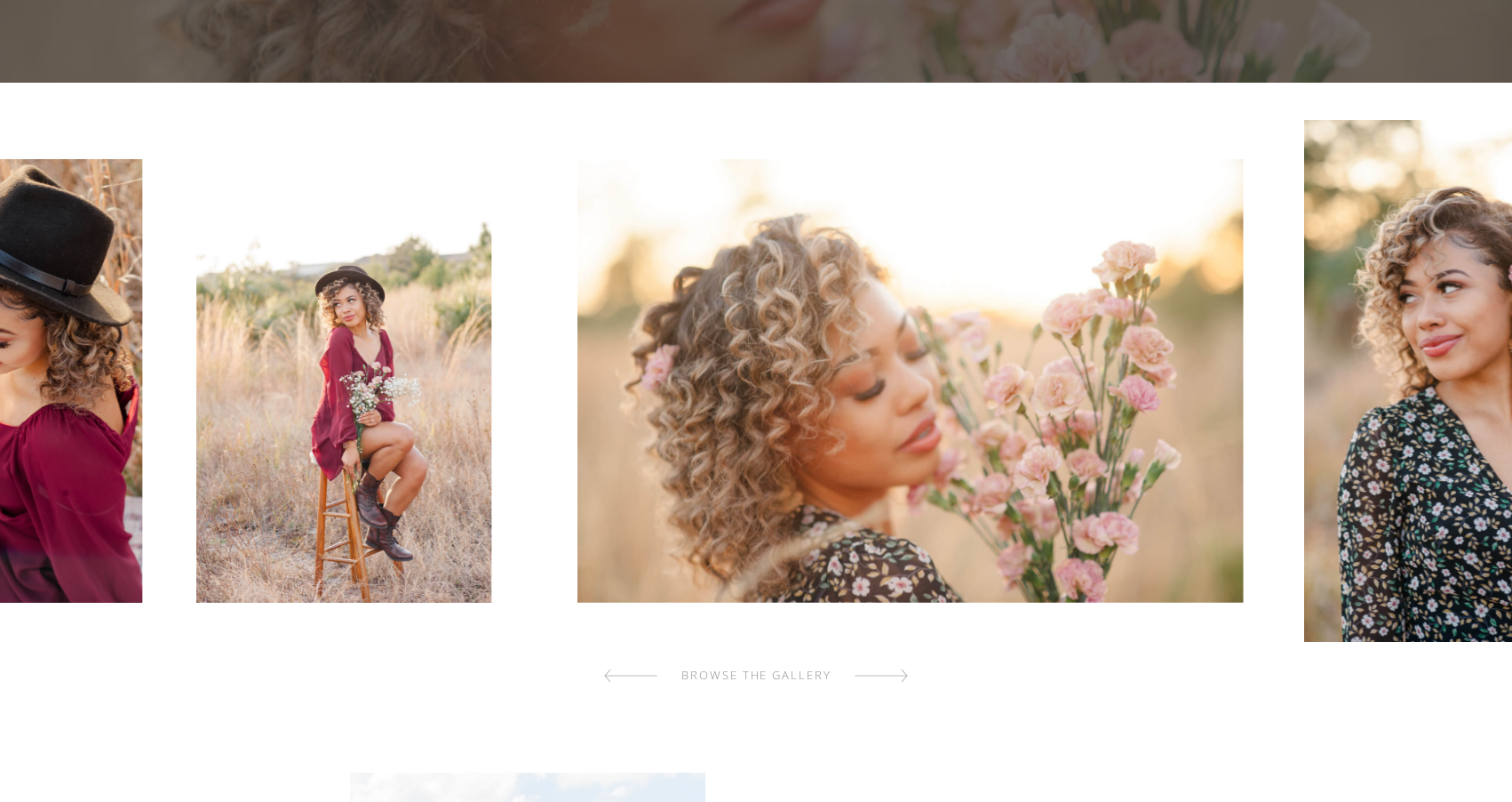
click at [903, 676] on div at bounding box center [882, 675] width 54 height 36
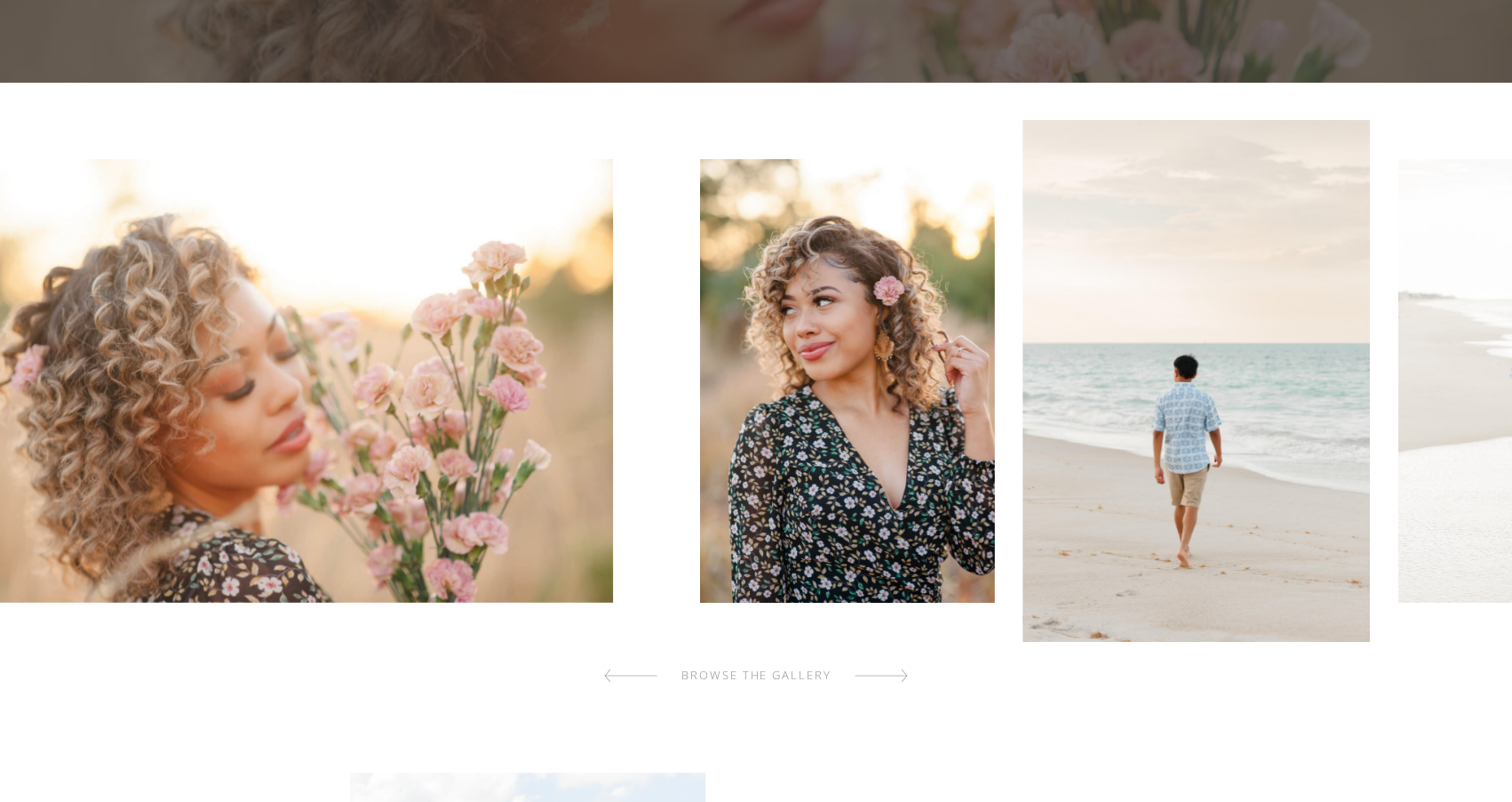
click at [903, 676] on div at bounding box center [882, 675] width 54 height 36
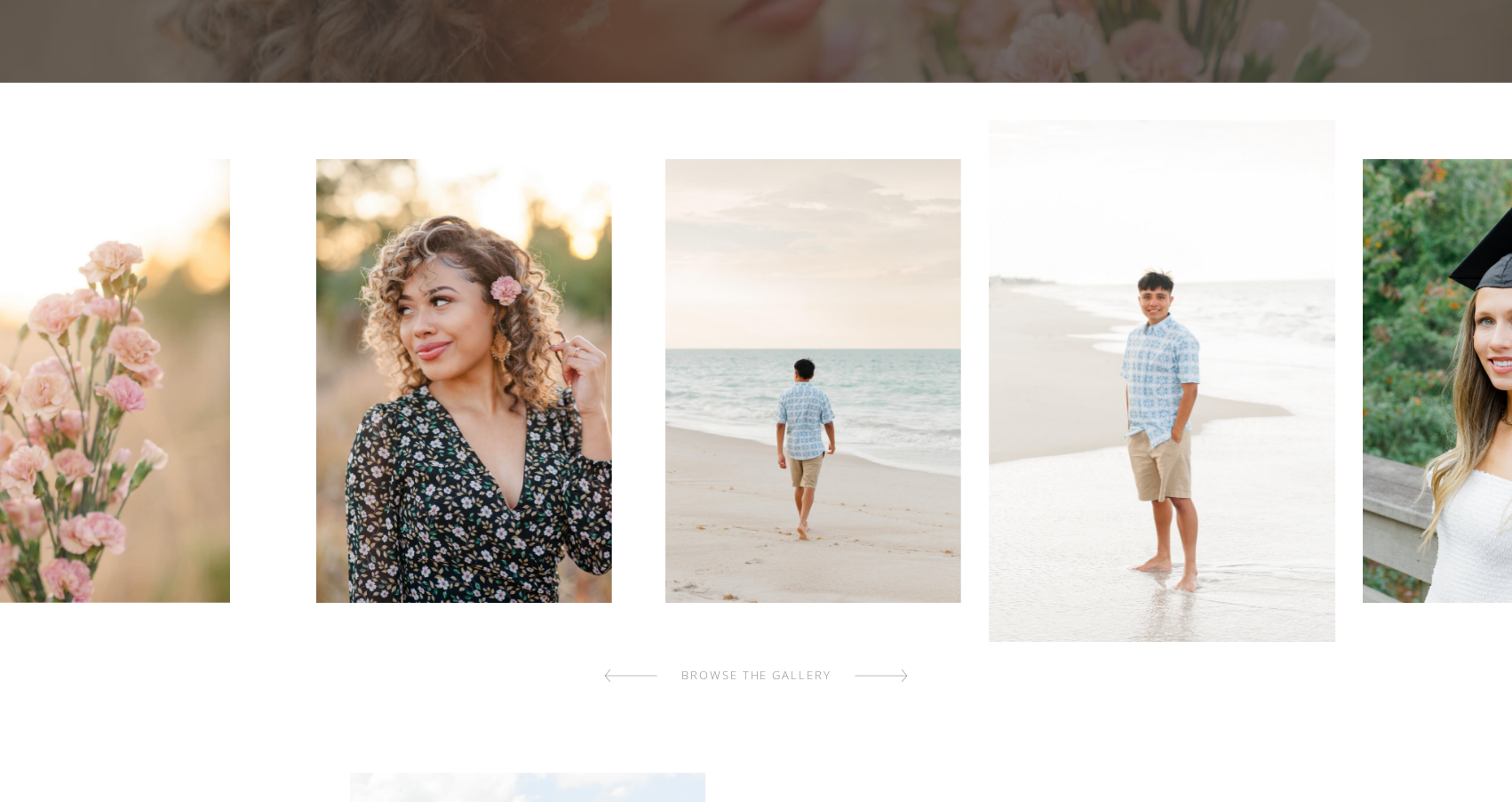
click at [903, 676] on div at bounding box center [882, 675] width 54 height 36
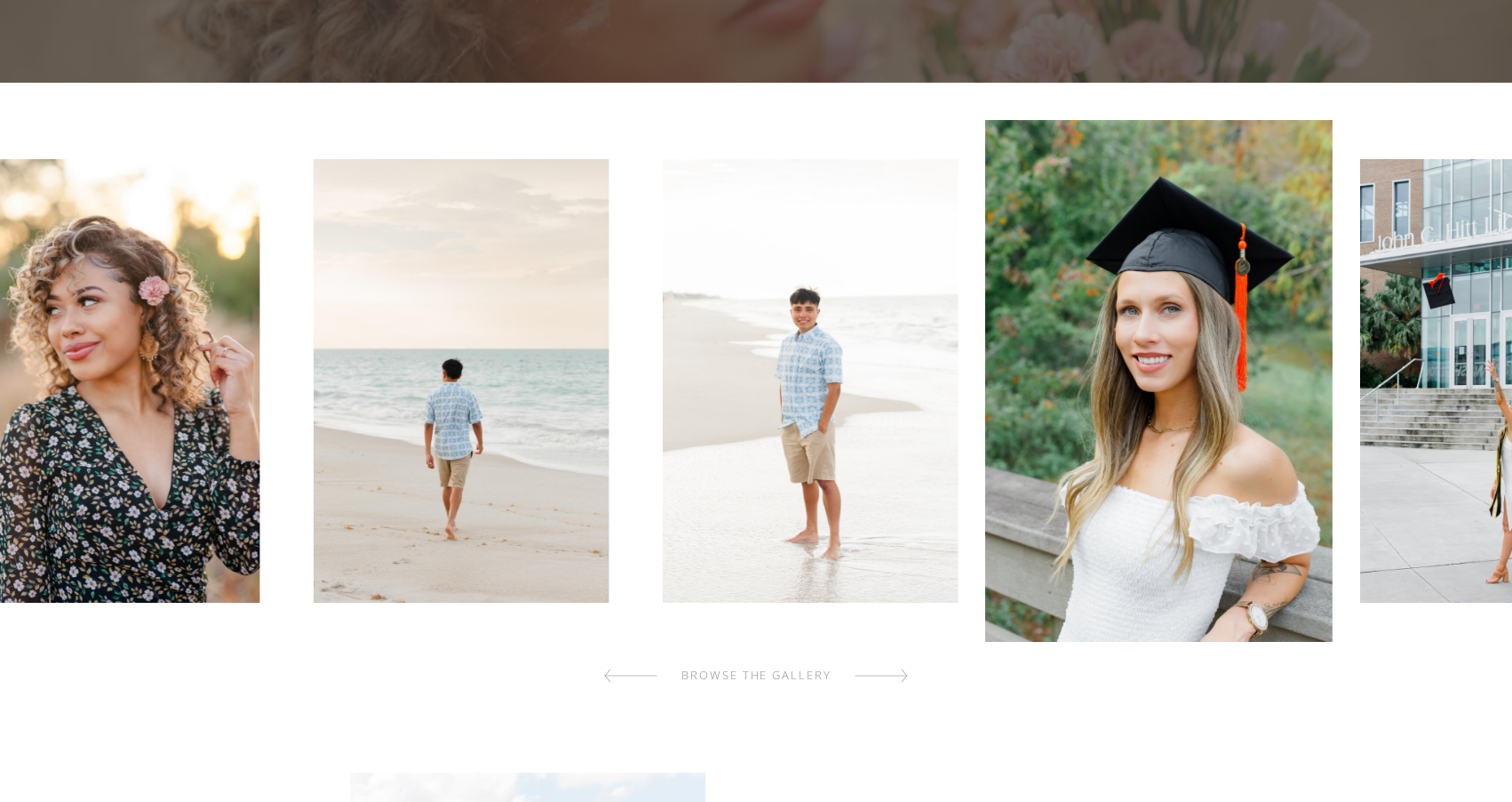
click at [903, 676] on div at bounding box center [882, 675] width 54 height 36
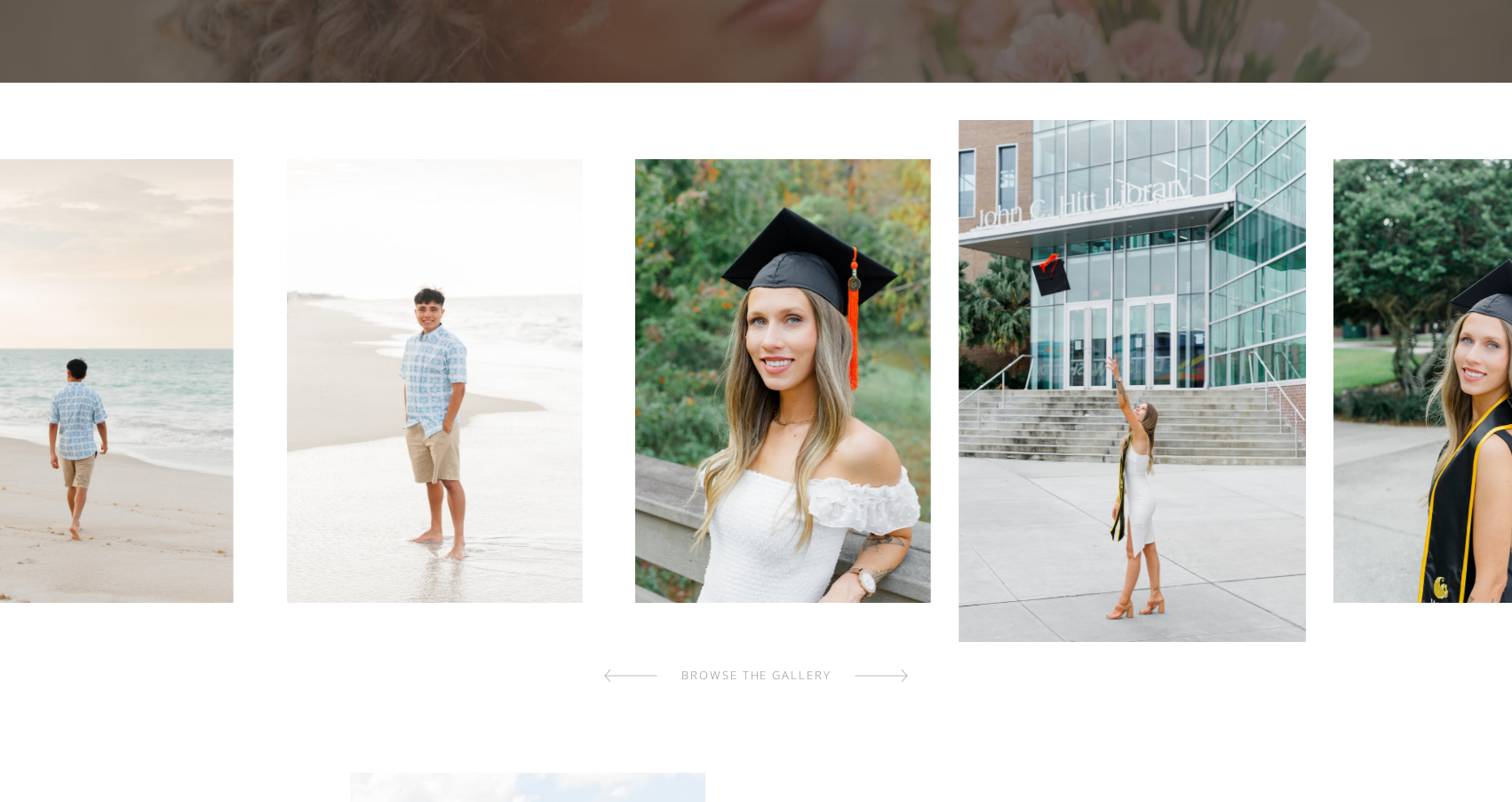
click at [903, 676] on div at bounding box center [882, 675] width 54 height 36
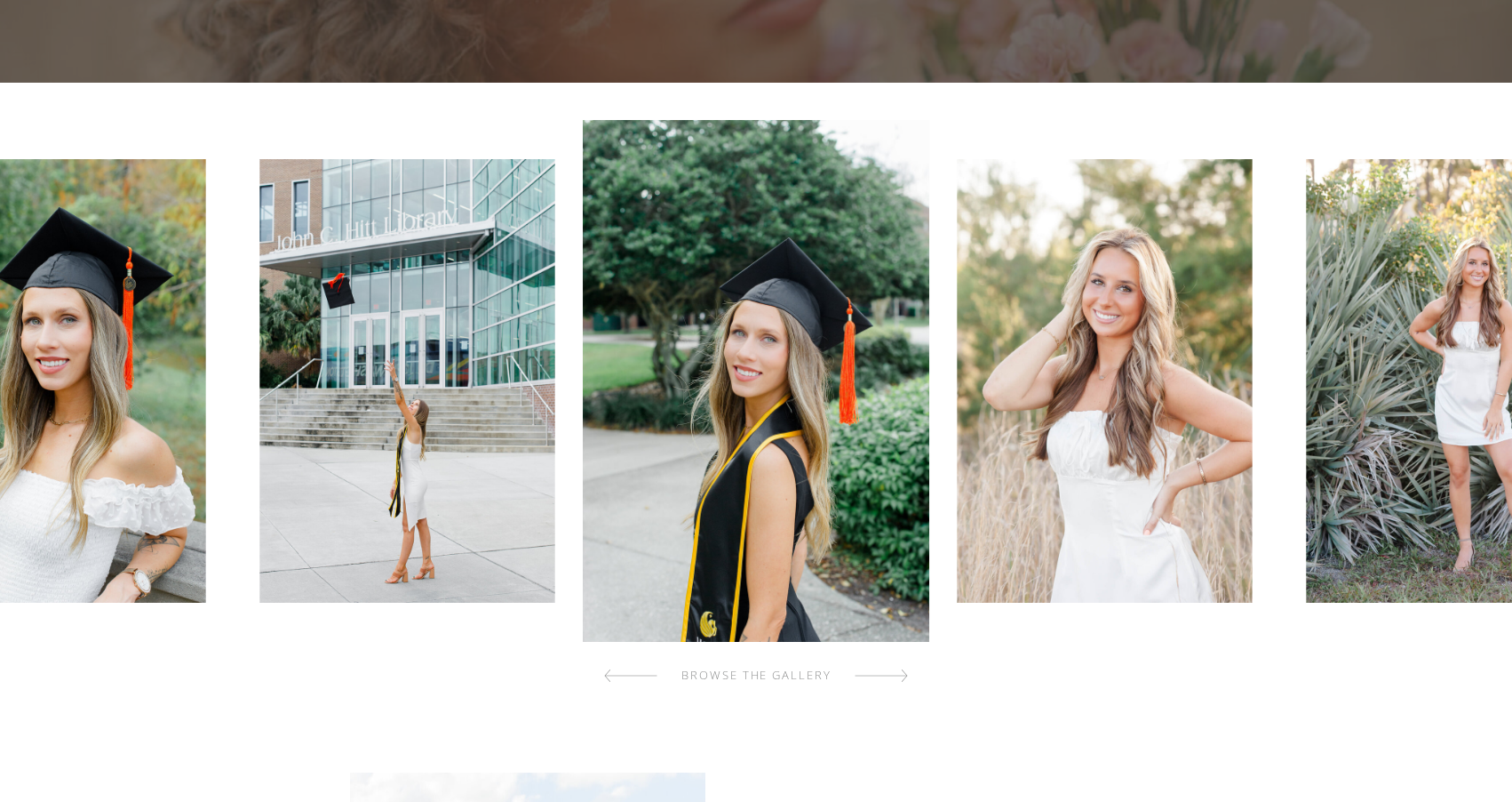
click at [613, 671] on div at bounding box center [631, 675] width 54 height 36
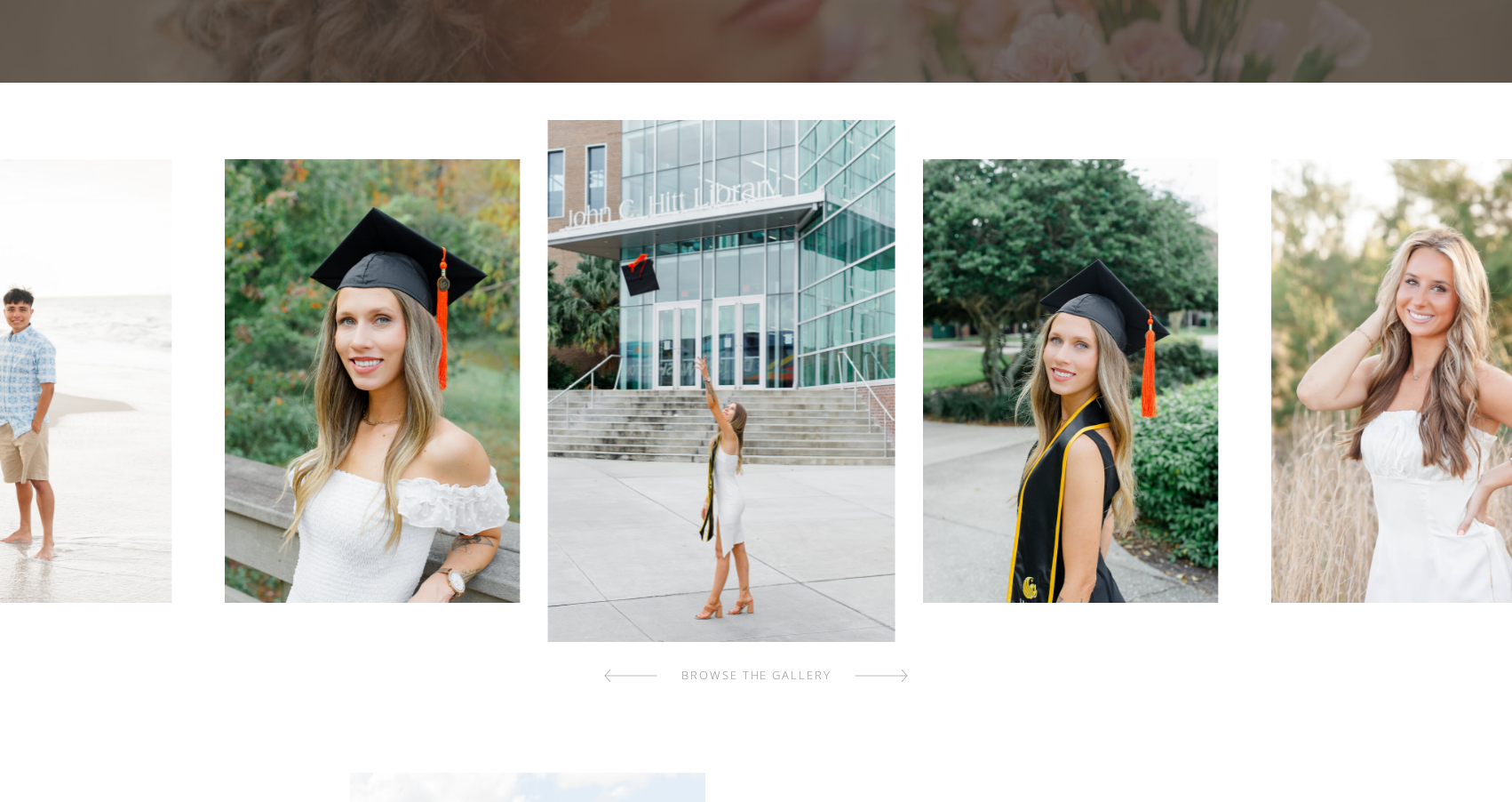
click at [613, 671] on div at bounding box center [631, 675] width 54 height 36
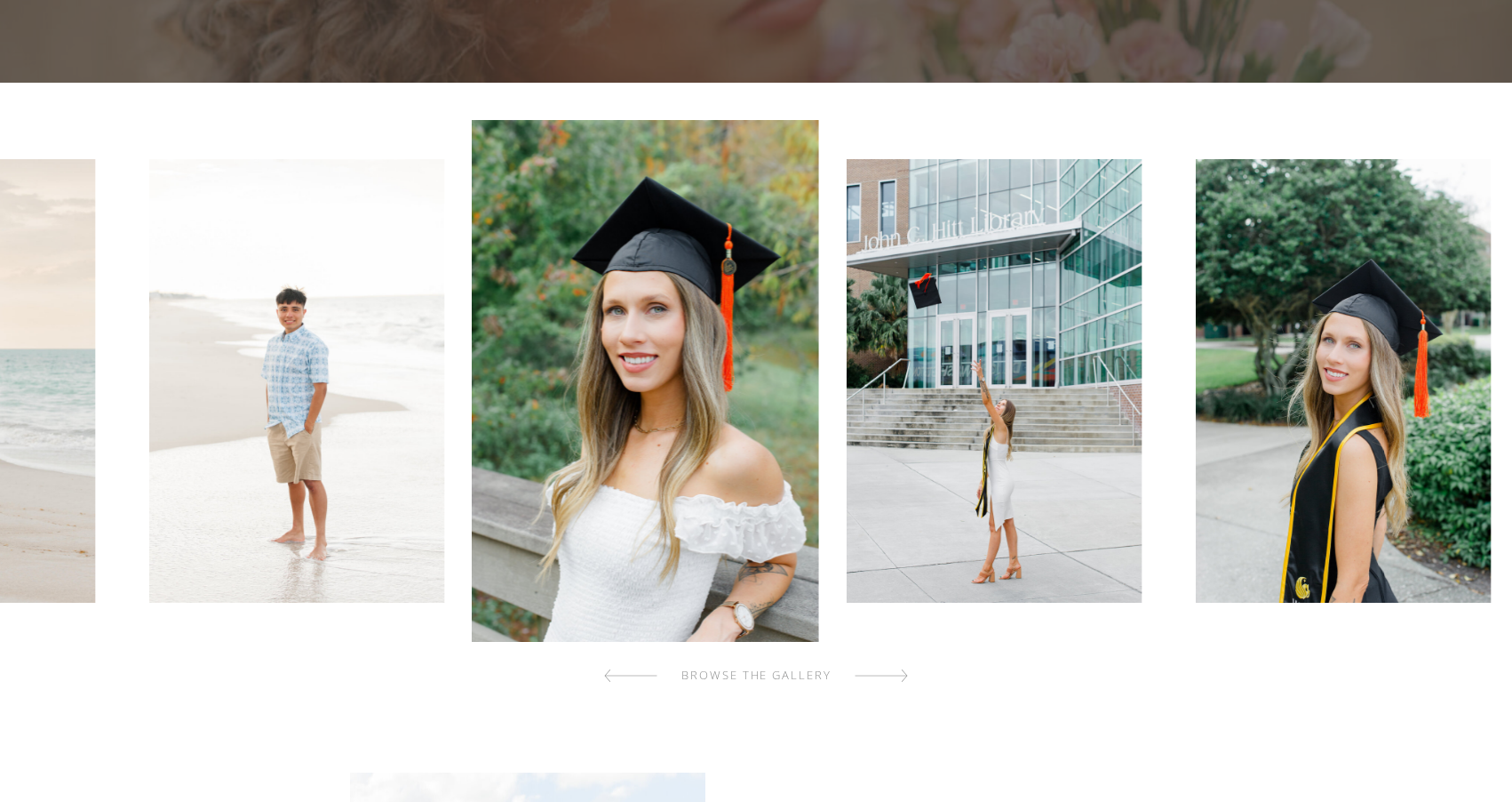
click at [613, 671] on div at bounding box center [631, 675] width 54 height 36
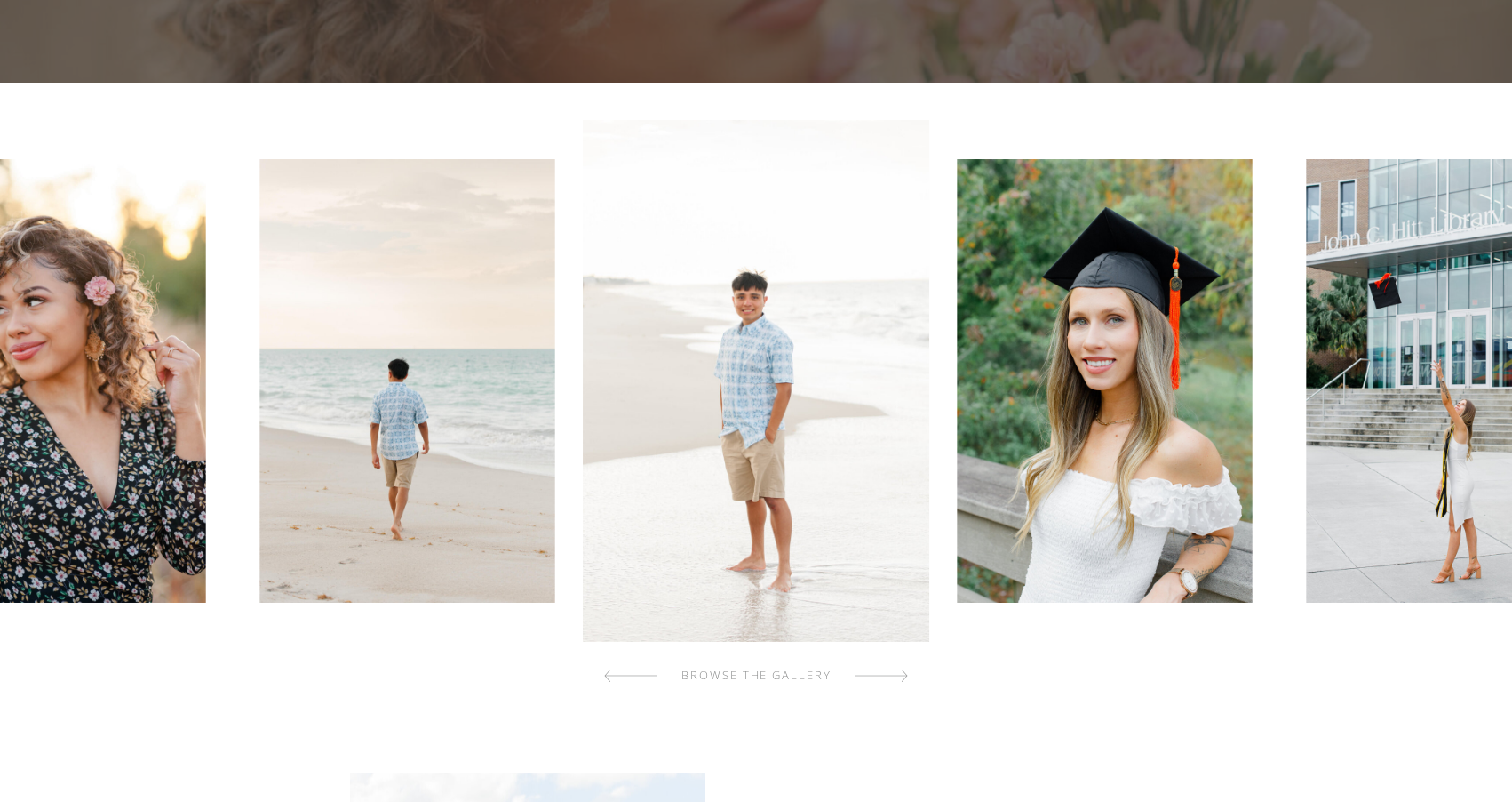
click at [619, 673] on div at bounding box center [631, 675] width 54 height 36
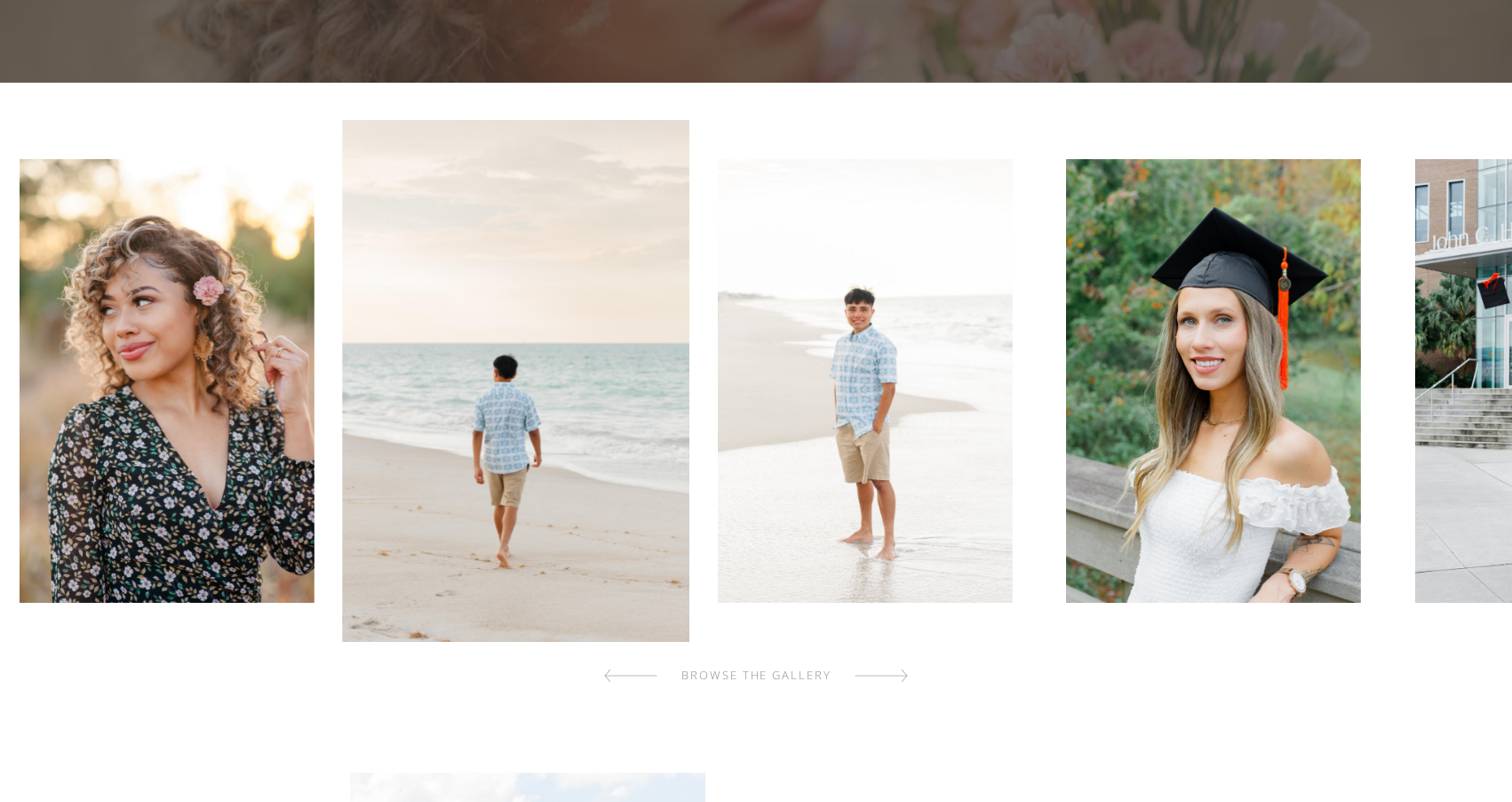
click at [619, 673] on div at bounding box center [631, 675] width 54 height 36
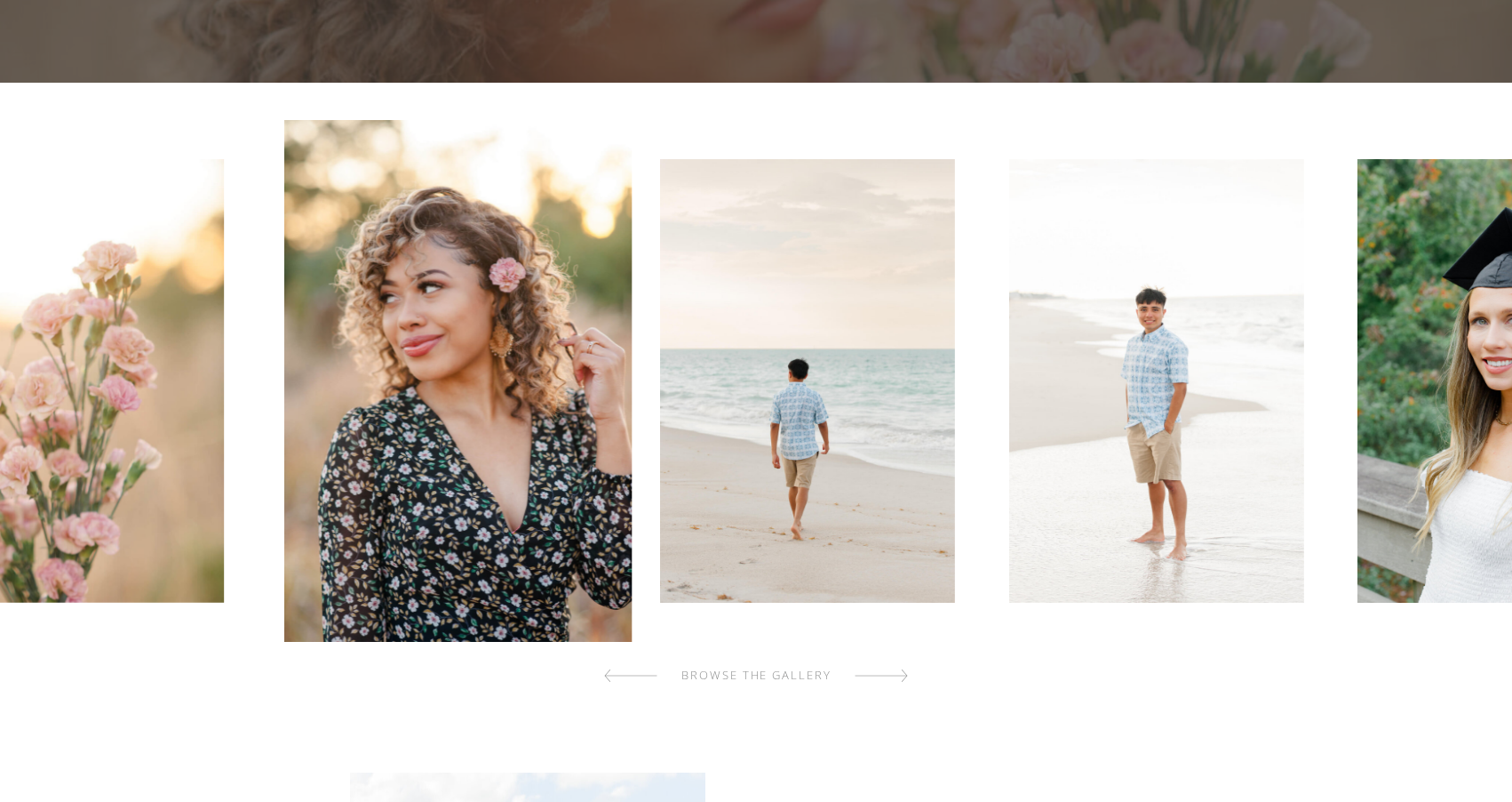
click at [619, 673] on div at bounding box center [631, 675] width 54 height 36
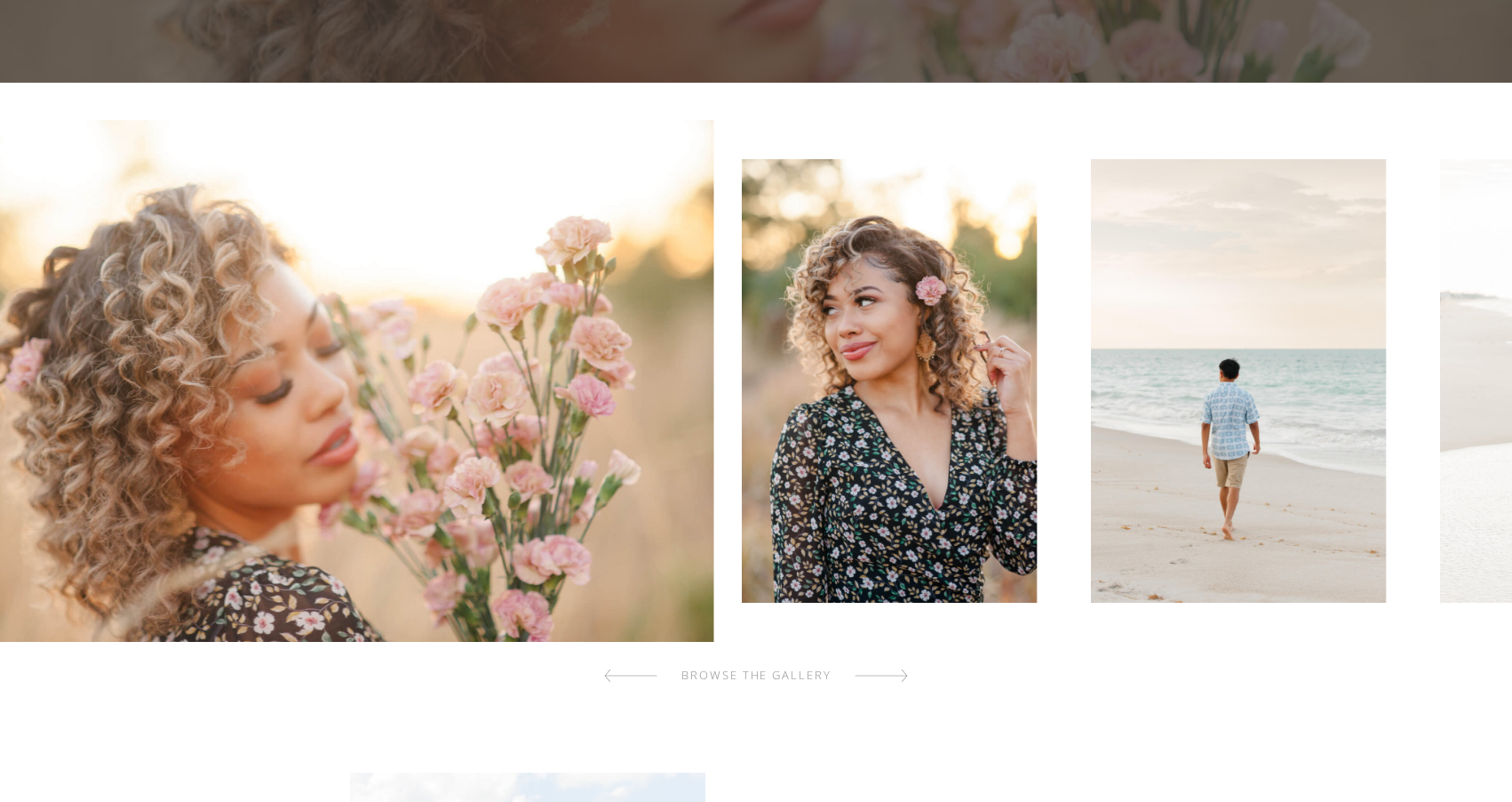
click at [619, 673] on div at bounding box center [631, 675] width 54 height 36
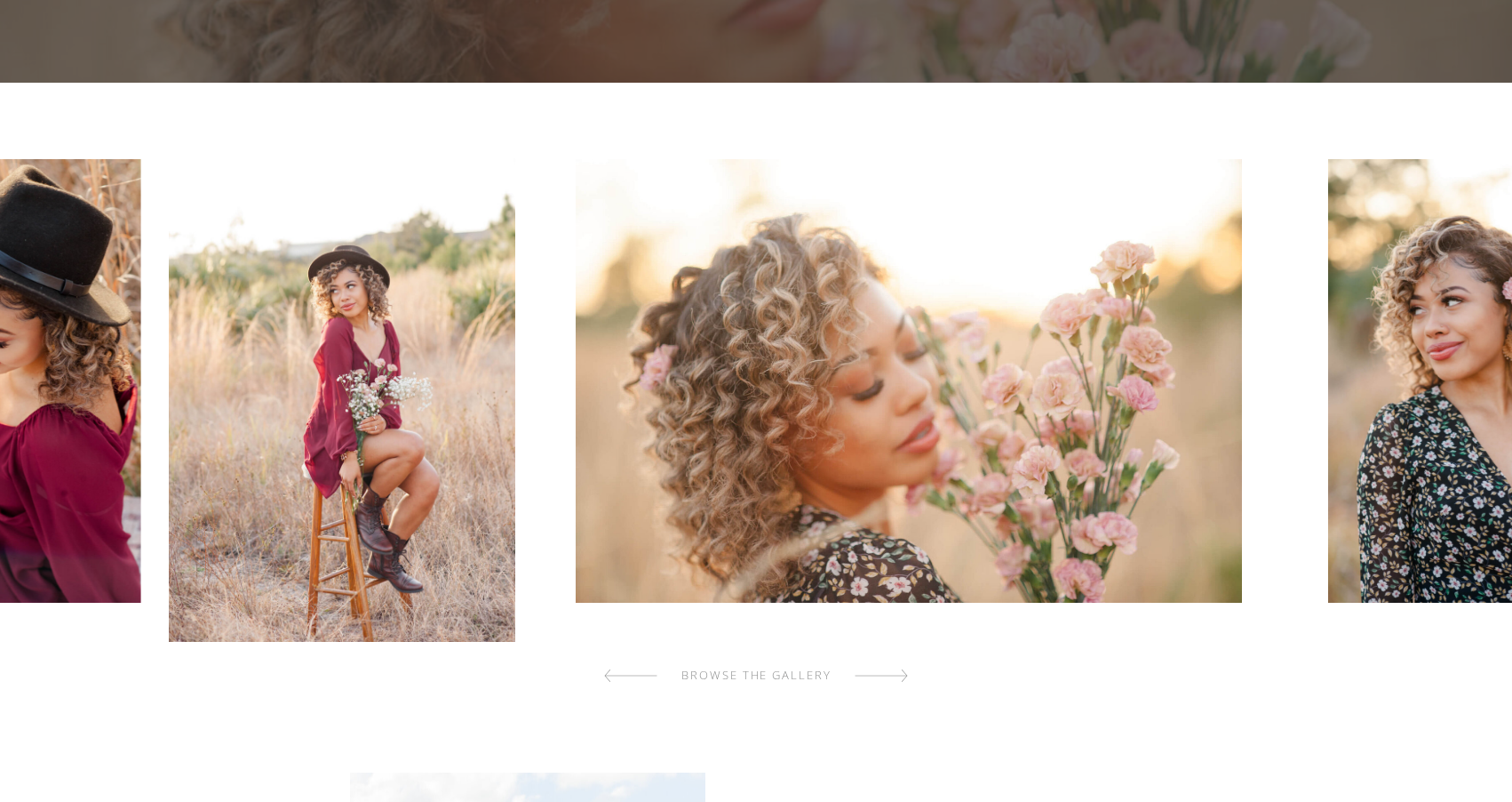
click at [619, 673] on div at bounding box center [631, 675] width 54 height 36
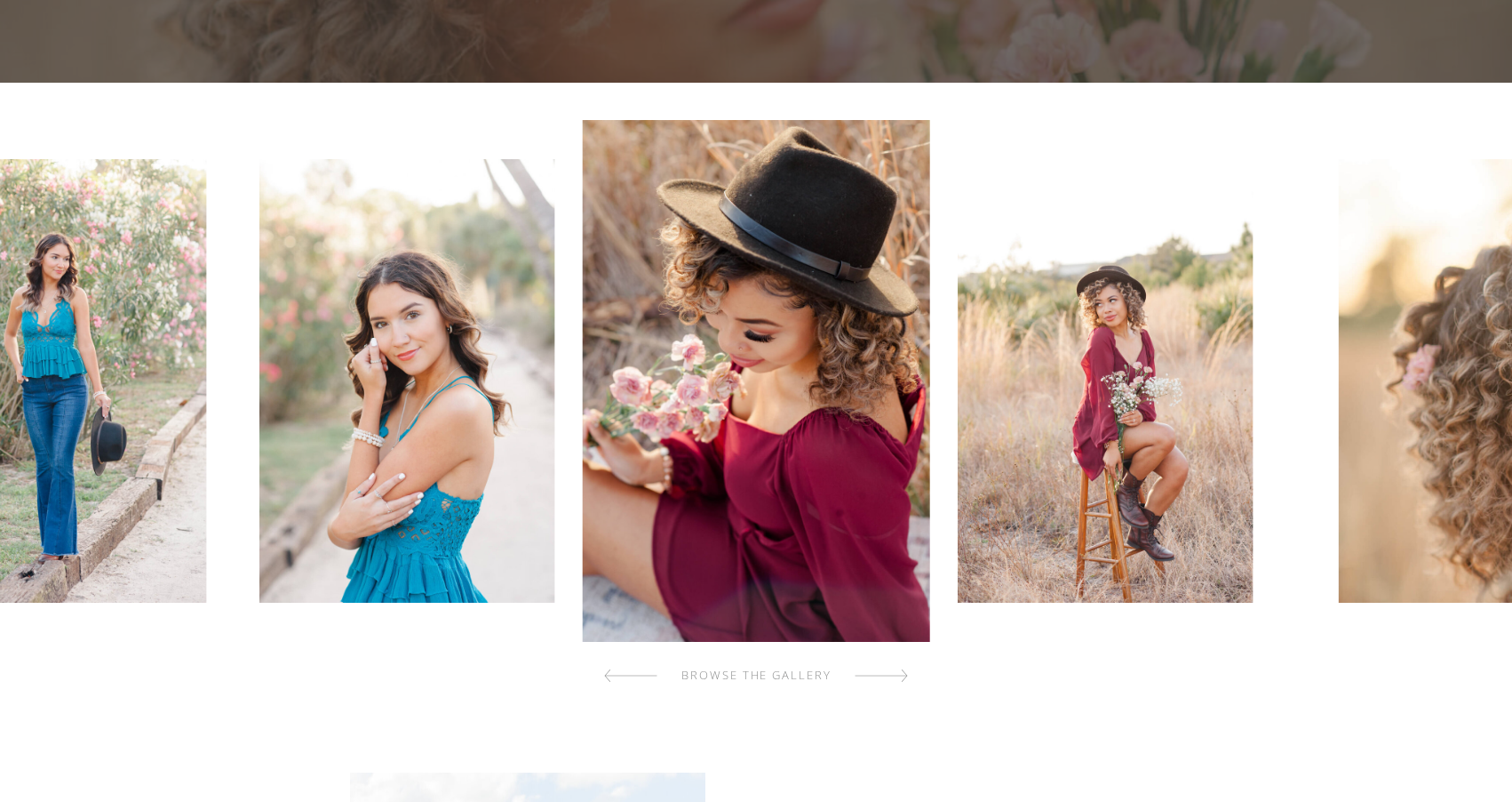
click at [892, 687] on div at bounding box center [882, 675] width 54 height 36
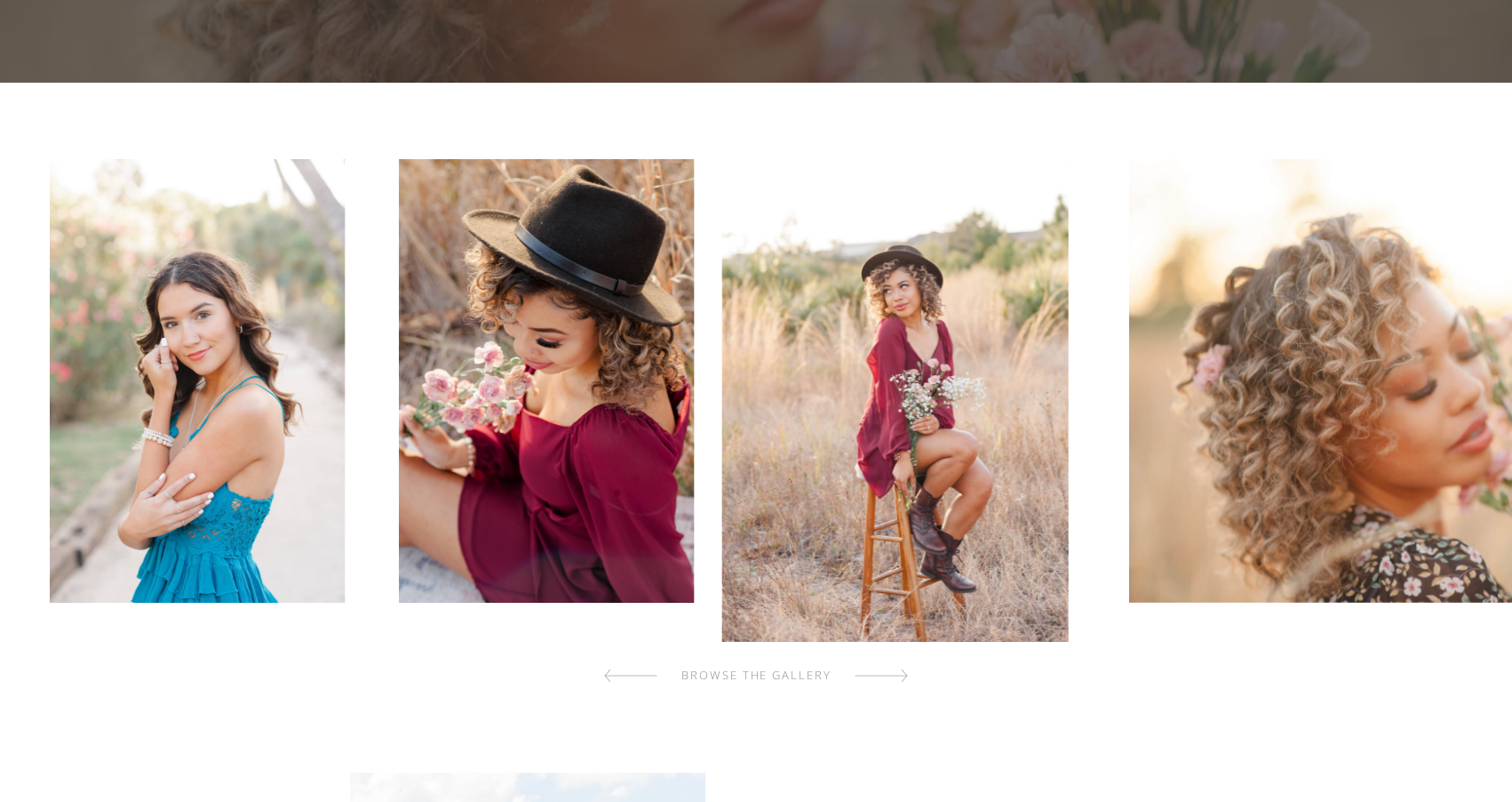
click at [892, 687] on div at bounding box center [882, 675] width 54 height 36
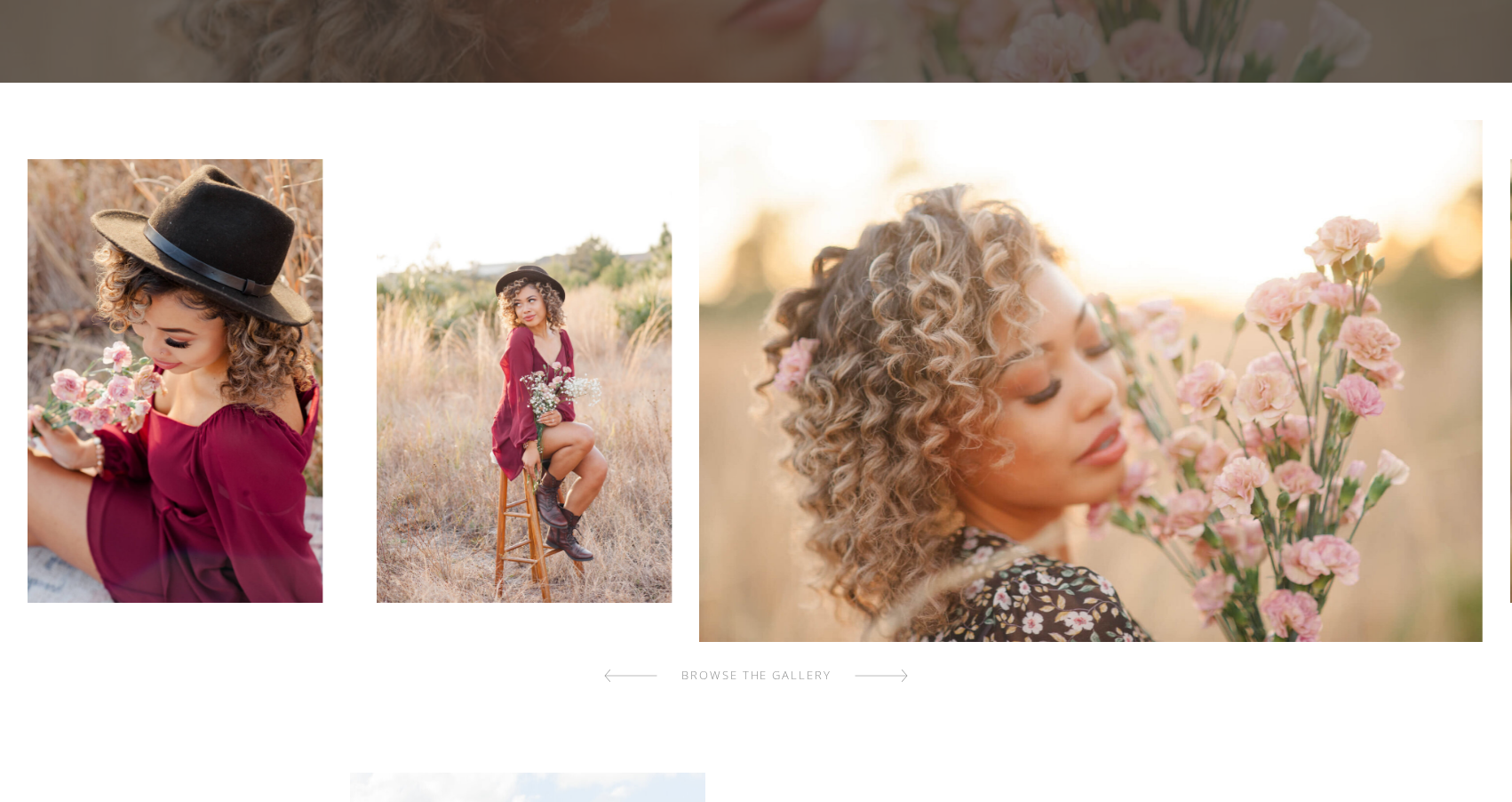
click at [892, 687] on div at bounding box center [882, 675] width 54 height 36
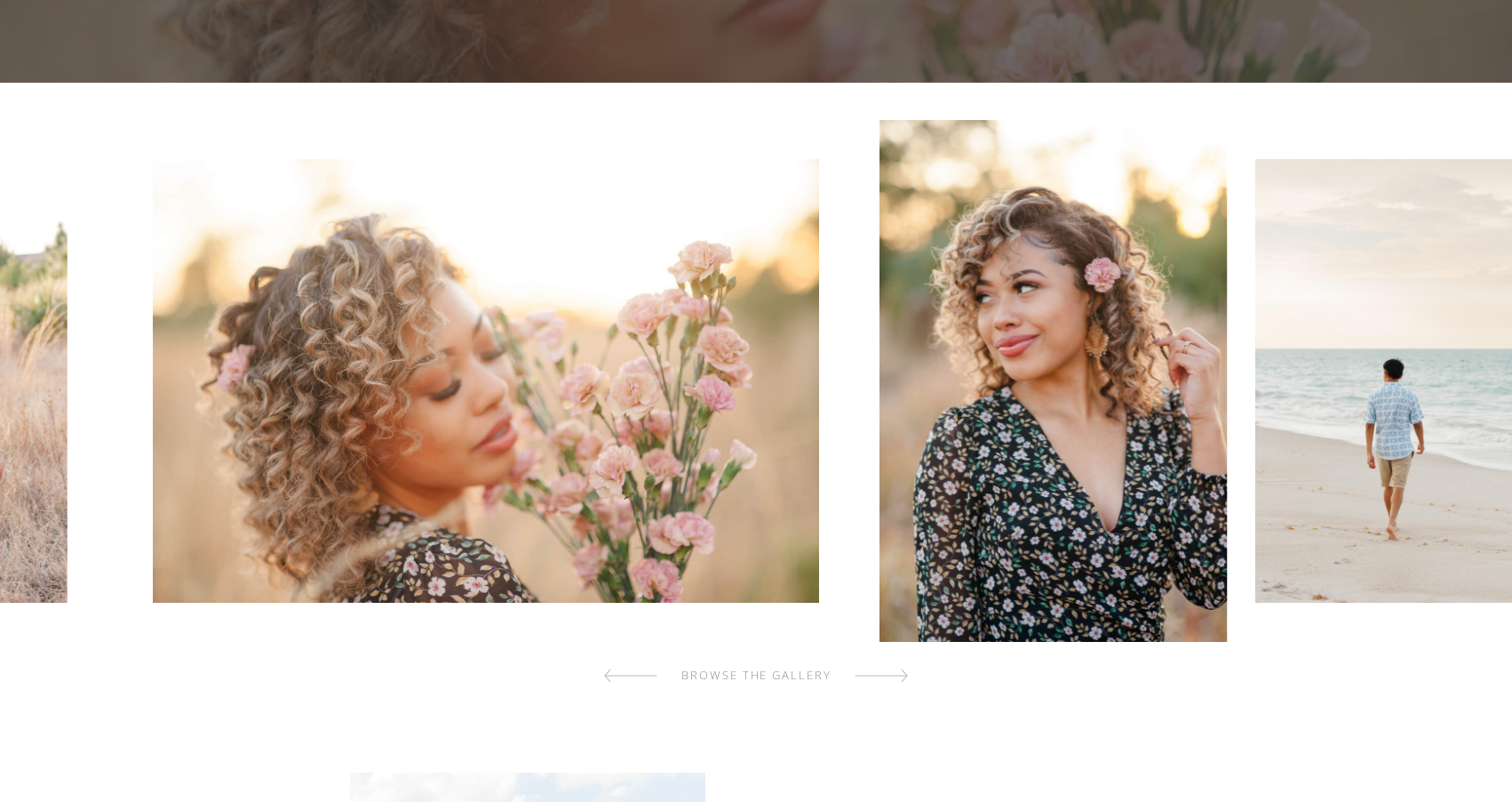
click at [892, 687] on div at bounding box center [882, 675] width 54 height 36
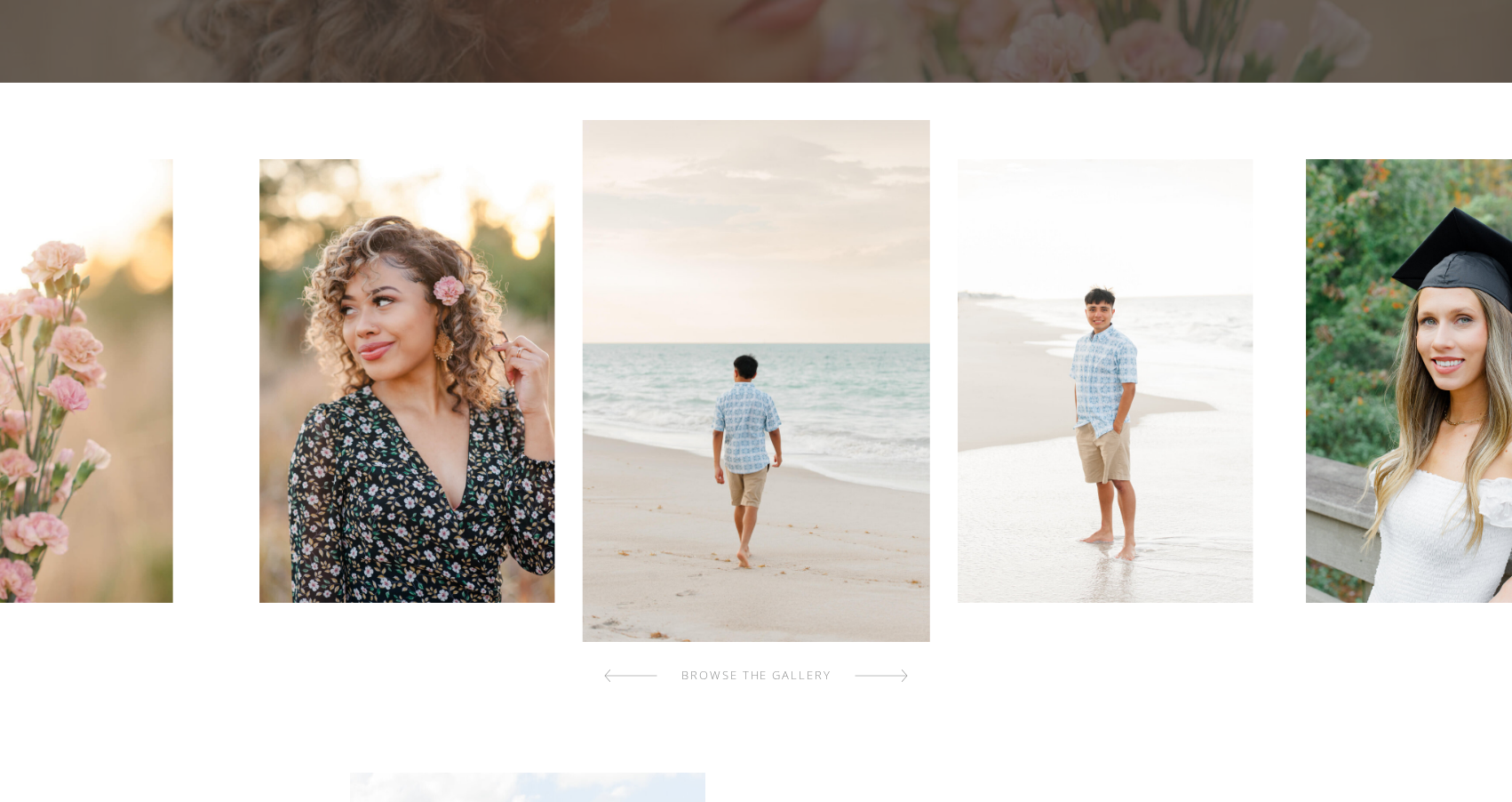
click at [897, 678] on div at bounding box center [882, 675] width 54 height 36
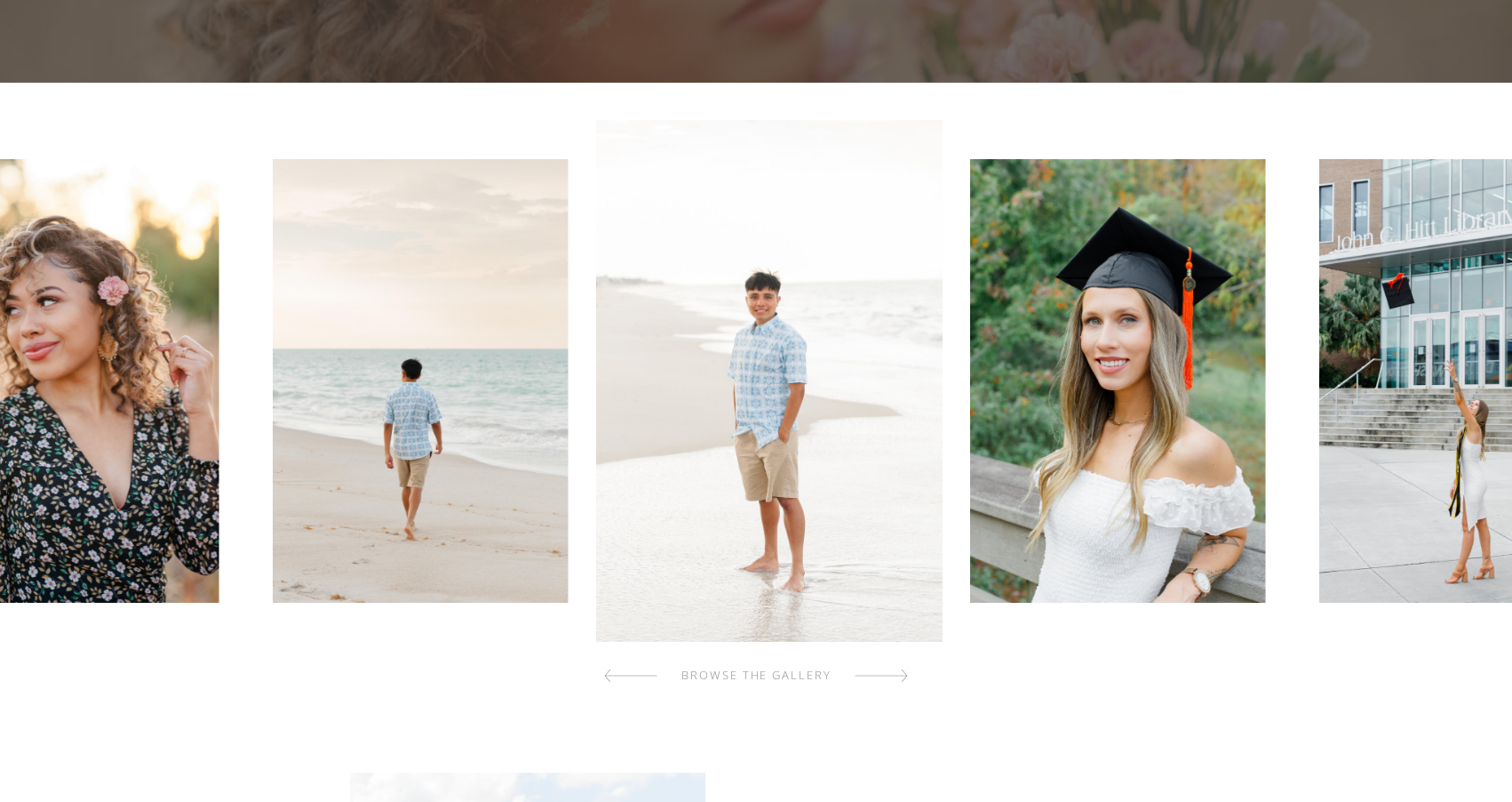
click at [897, 678] on div at bounding box center [882, 675] width 54 height 36
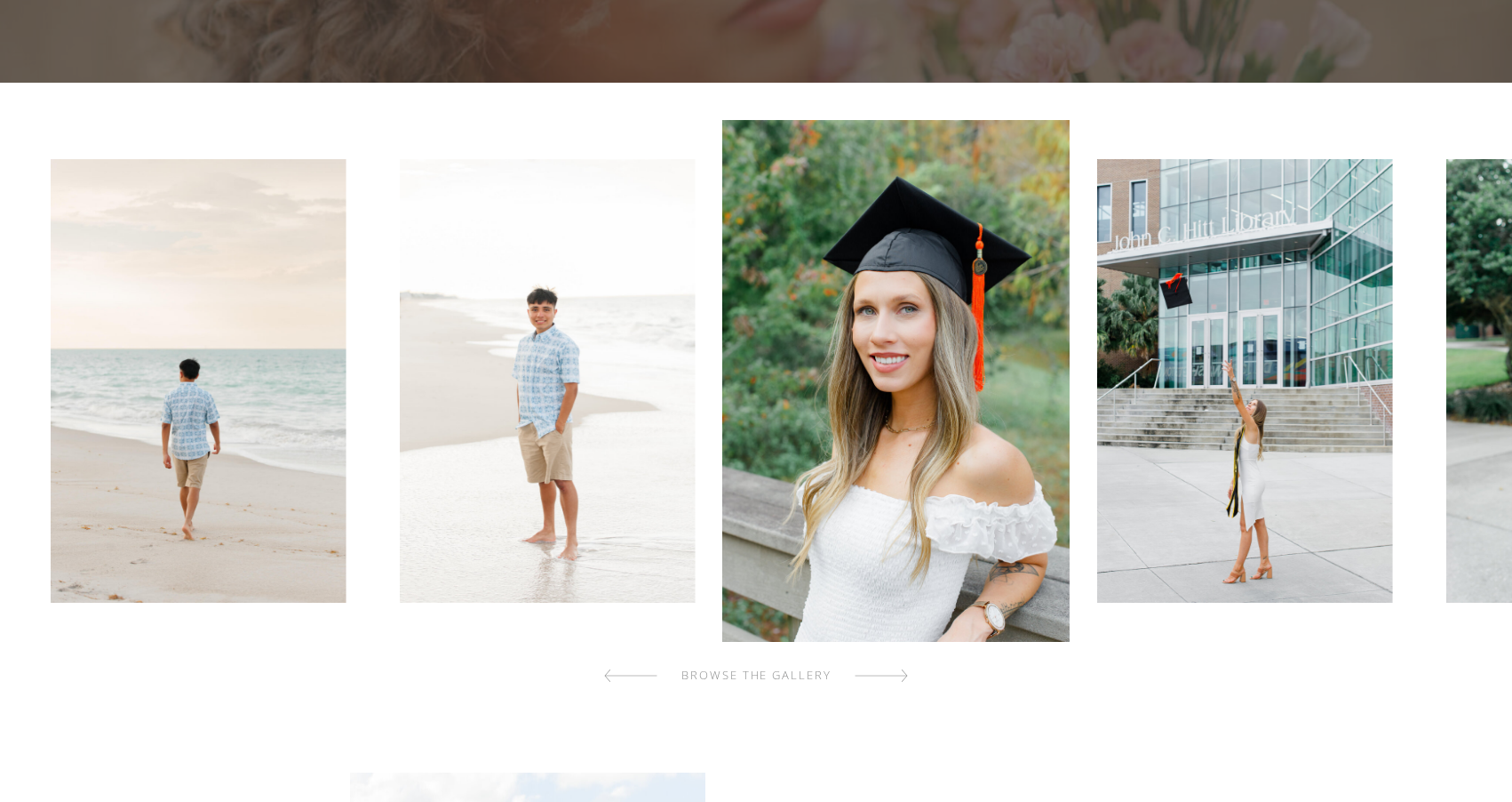
click at [897, 678] on div at bounding box center [882, 675] width 54 height 36
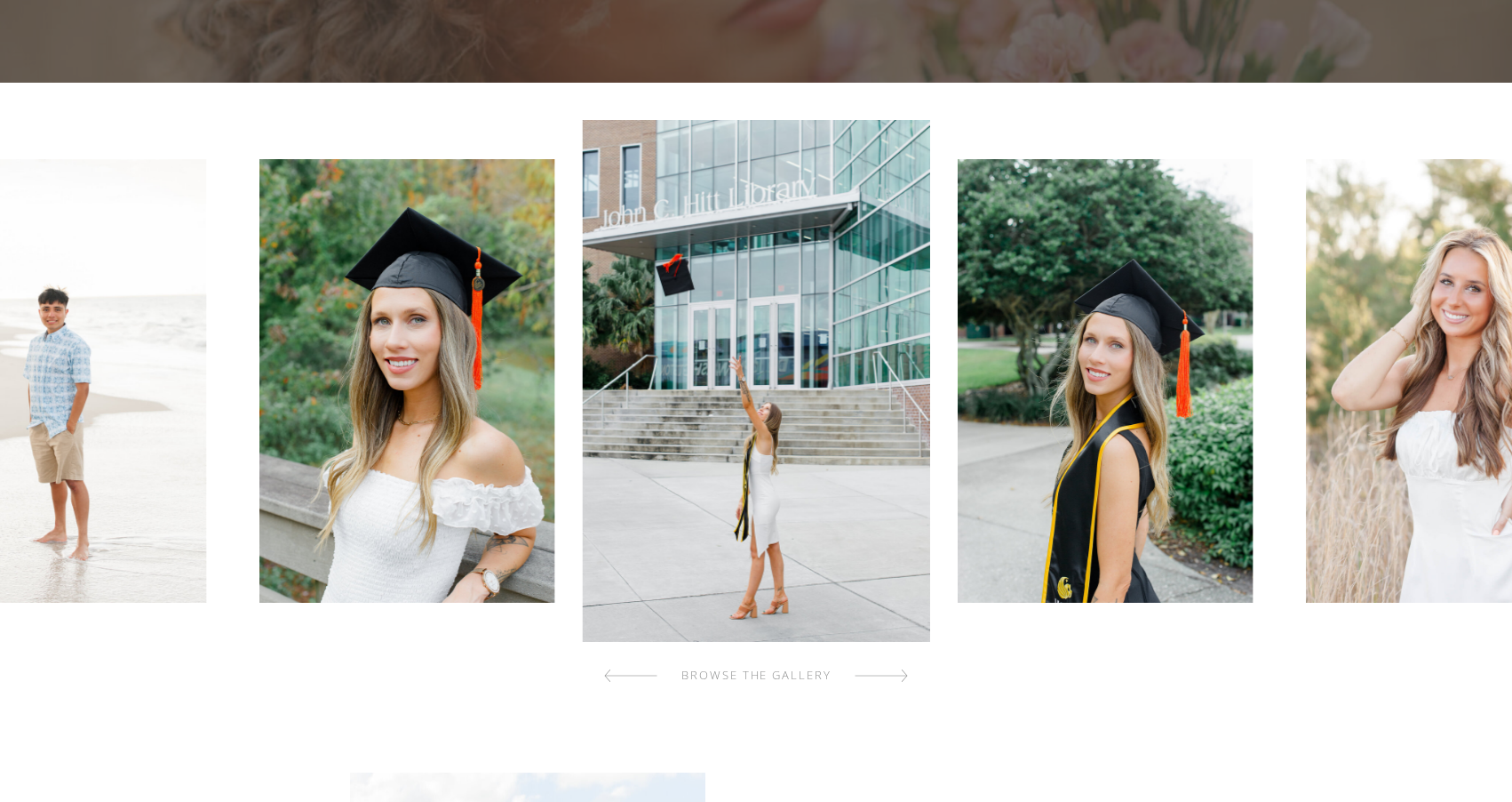
click at [897, 678] on div at bounding box center [882, 675] width 54 height 36
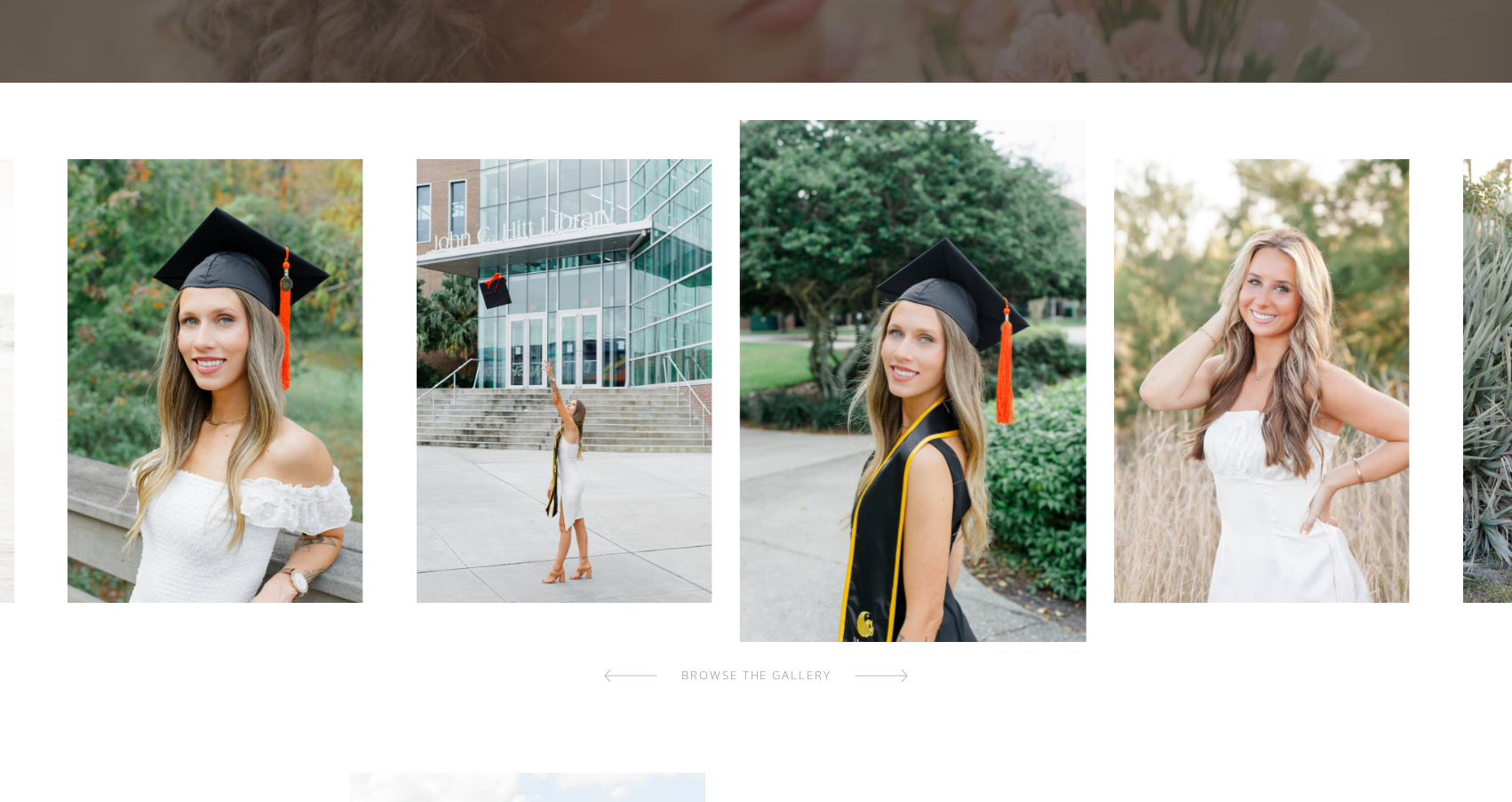
click at [897, 678] on div at bounding box center [882, 675] width 54 height 36
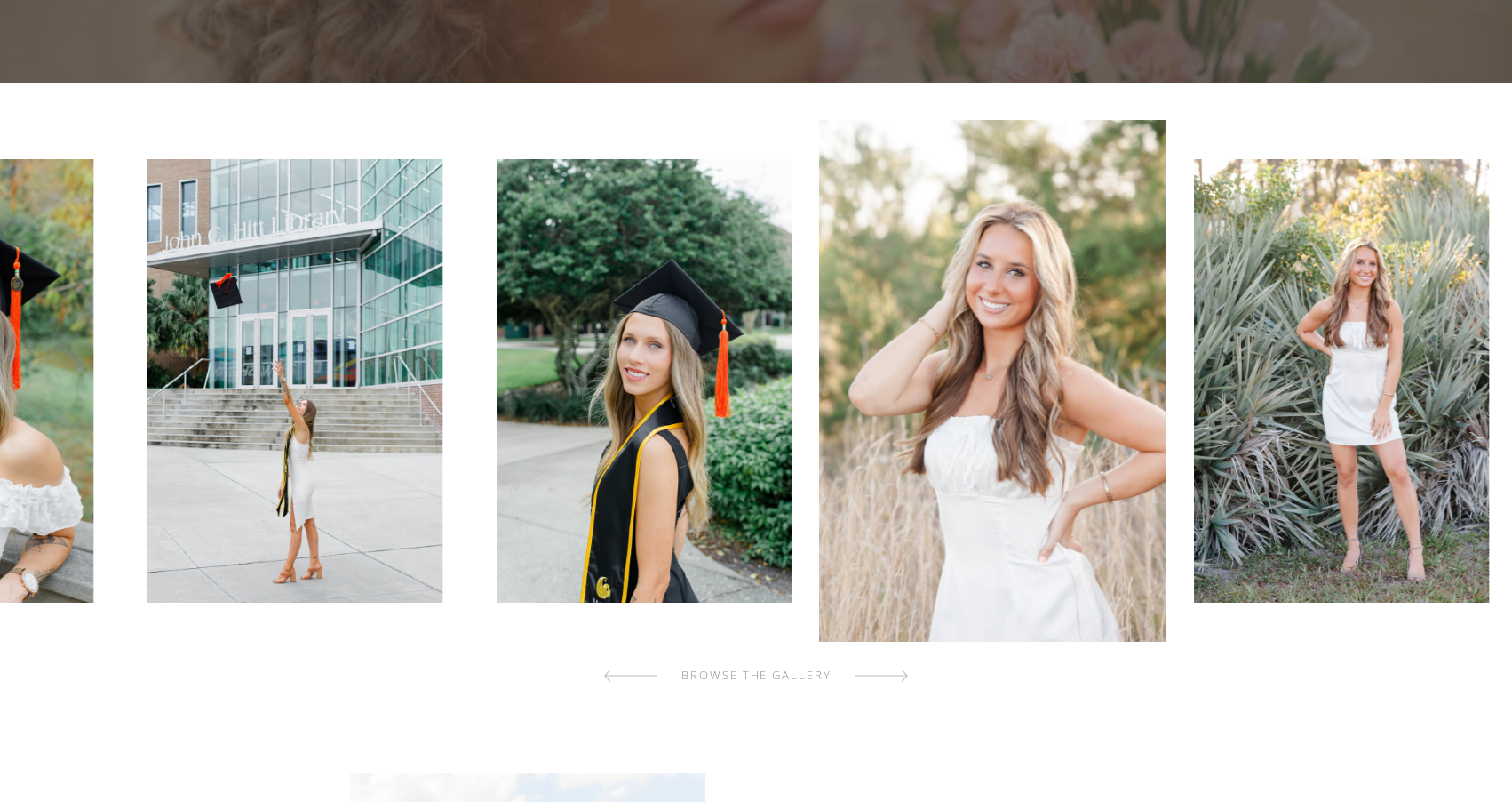
click at [897, 678] on div at bounding box center [882, 675] width 54 height 36
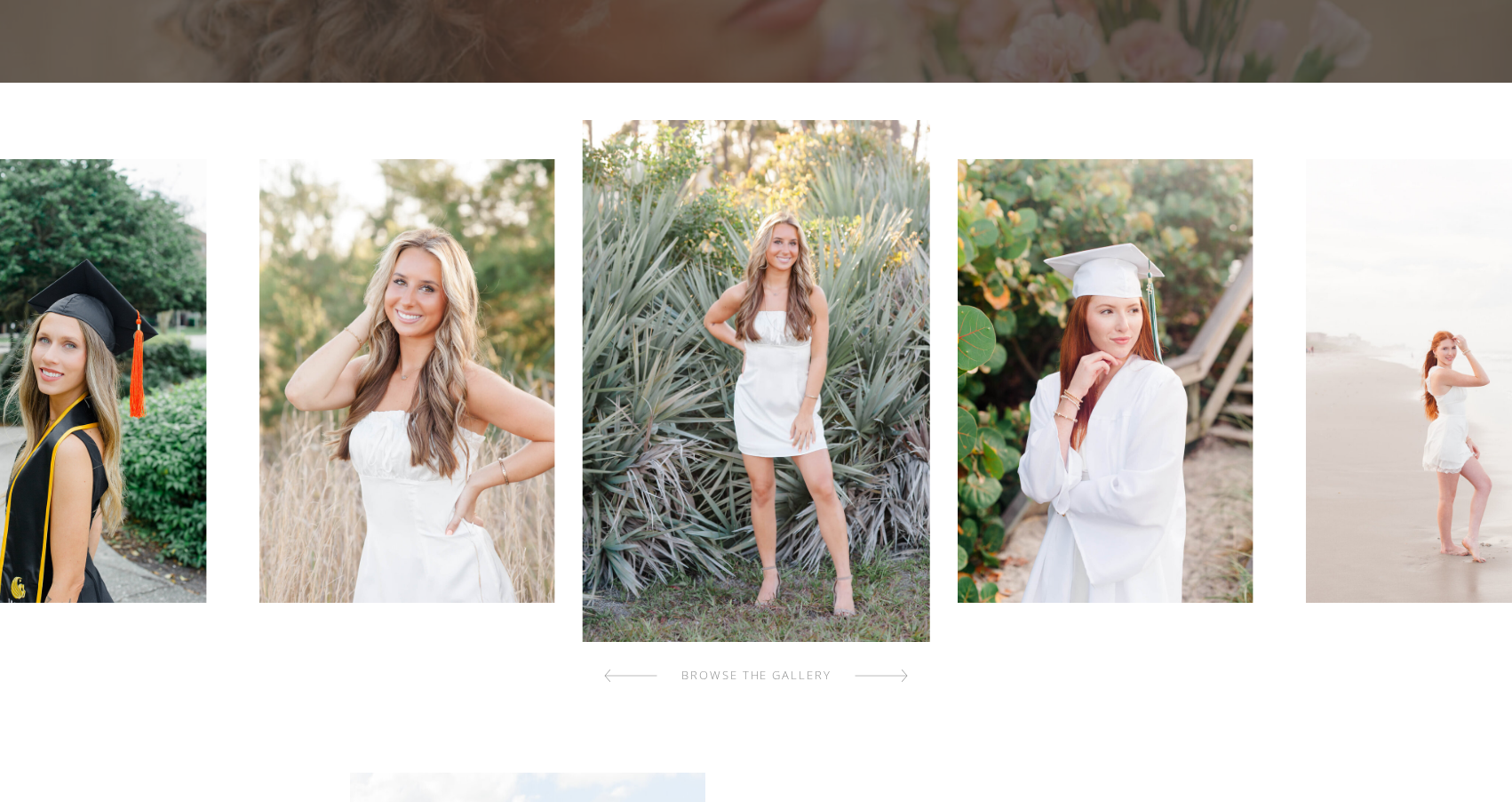
click at [897, 678] on div at bounding box center [882, 675] width 54 height 36
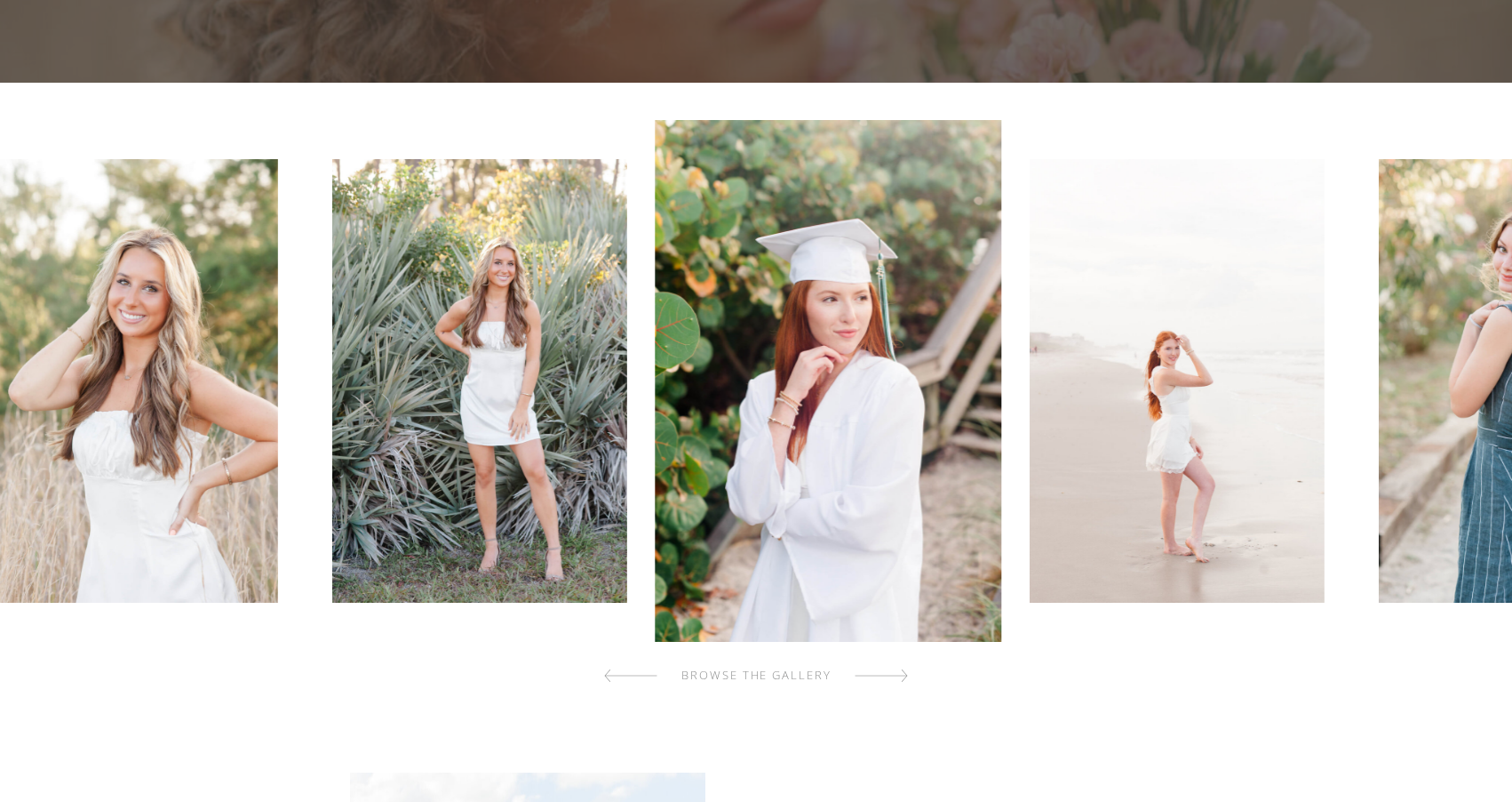
click at [897, 678] on div at bounding box center [882, 675] width 54 height 36
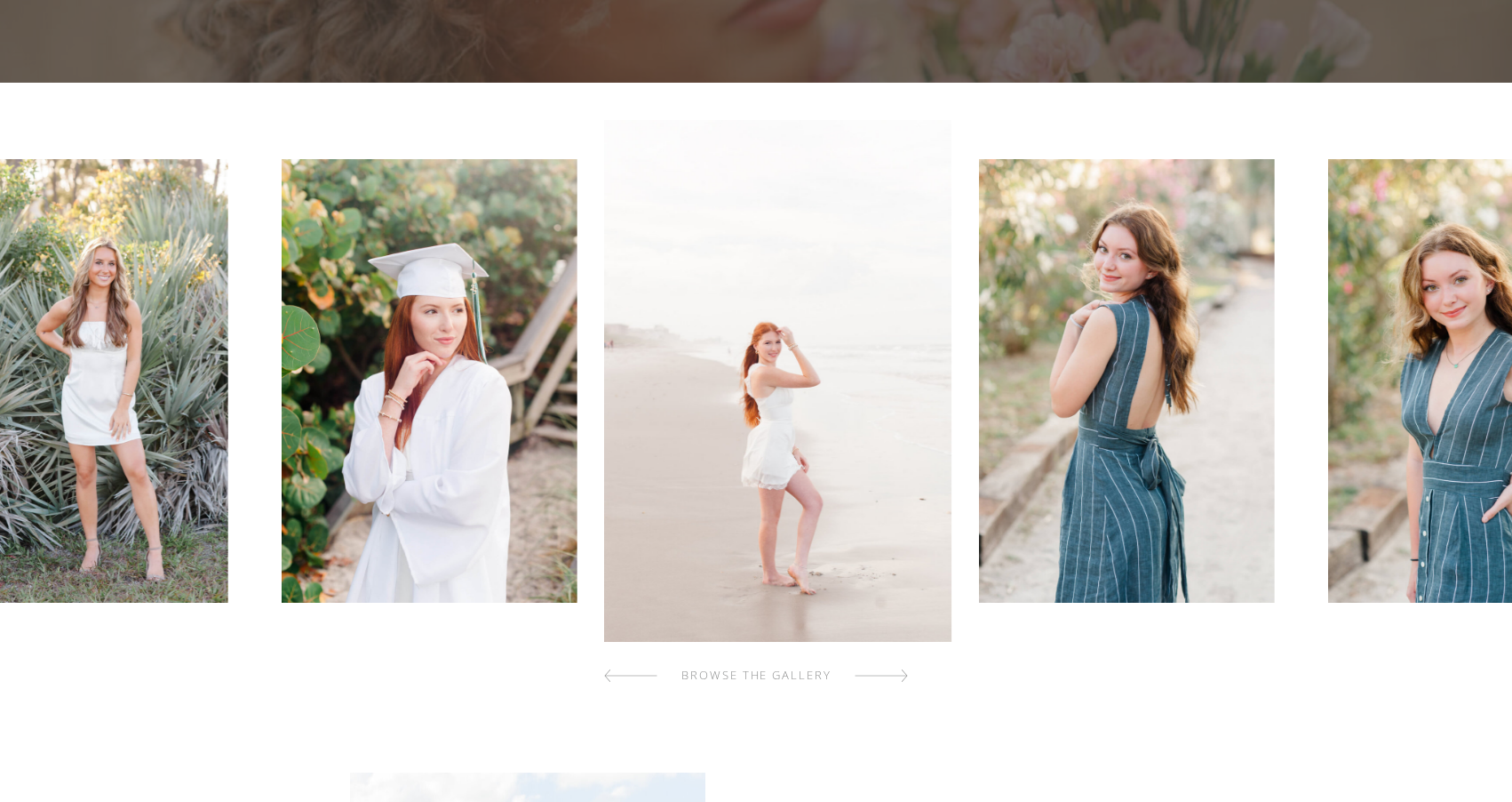
click at [897, 678] on div at bounding box center [882, 675] width 54 height 36
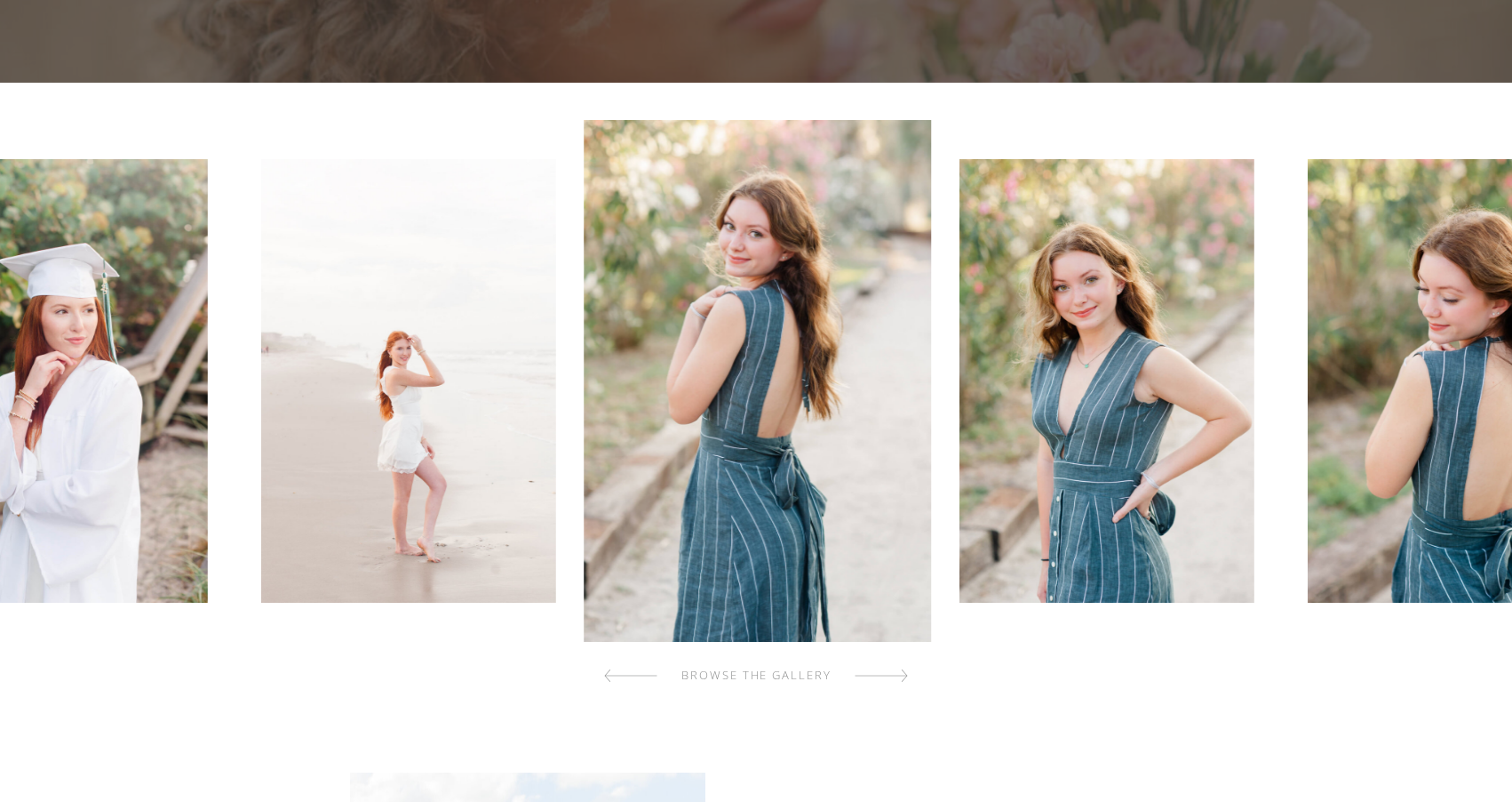
click at [897, 678] on div at bounding box center [882, 675] width 54 height 36
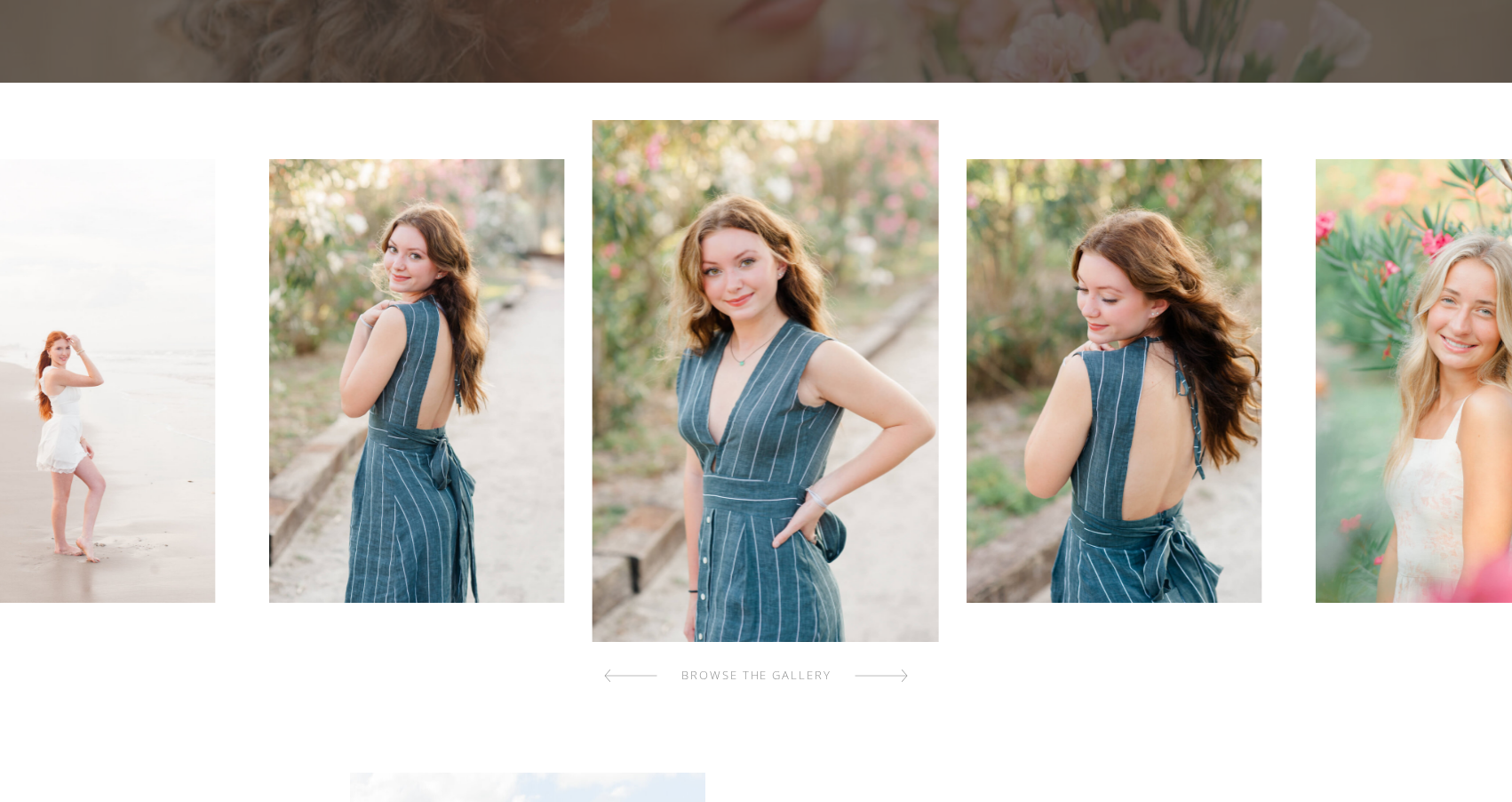
click at [897, 678] on div at bounding box center [882, 675] width 54 height 36
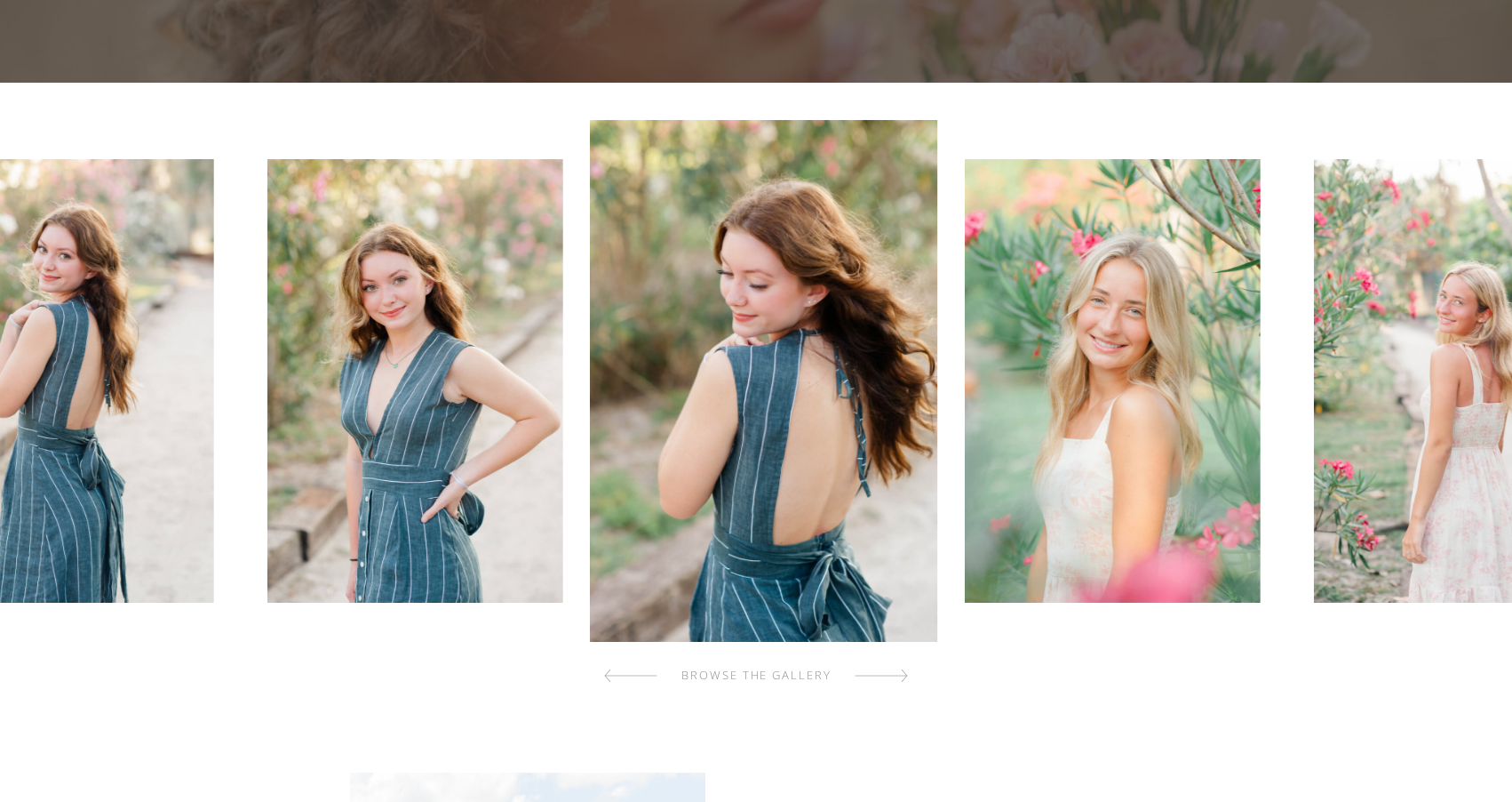
click at [897, 678] on div at bounding box center [882, 675] width 54 height 36
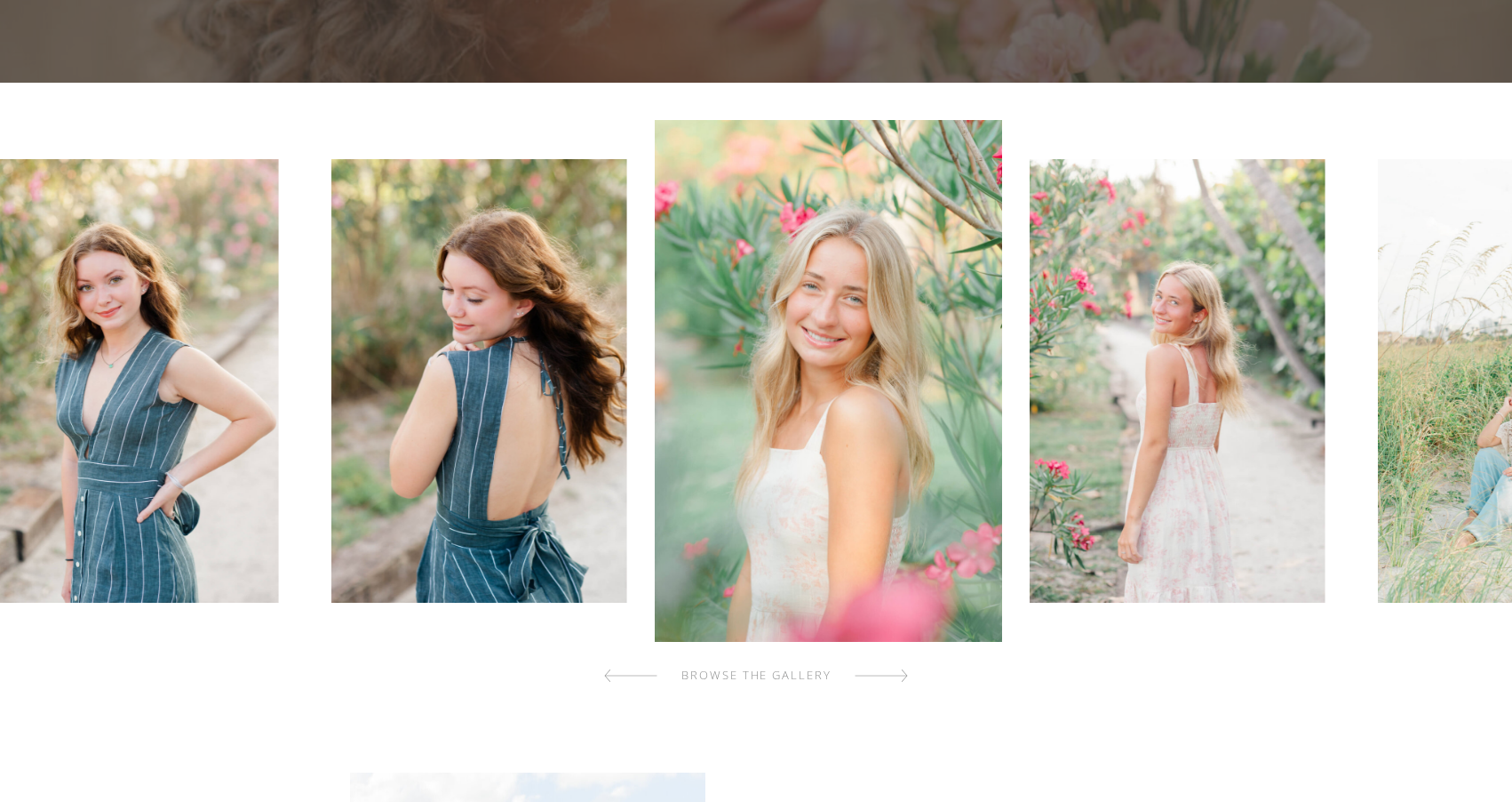
click at [897, 678] on div at bounding box center [882, 675] width 54 height 36
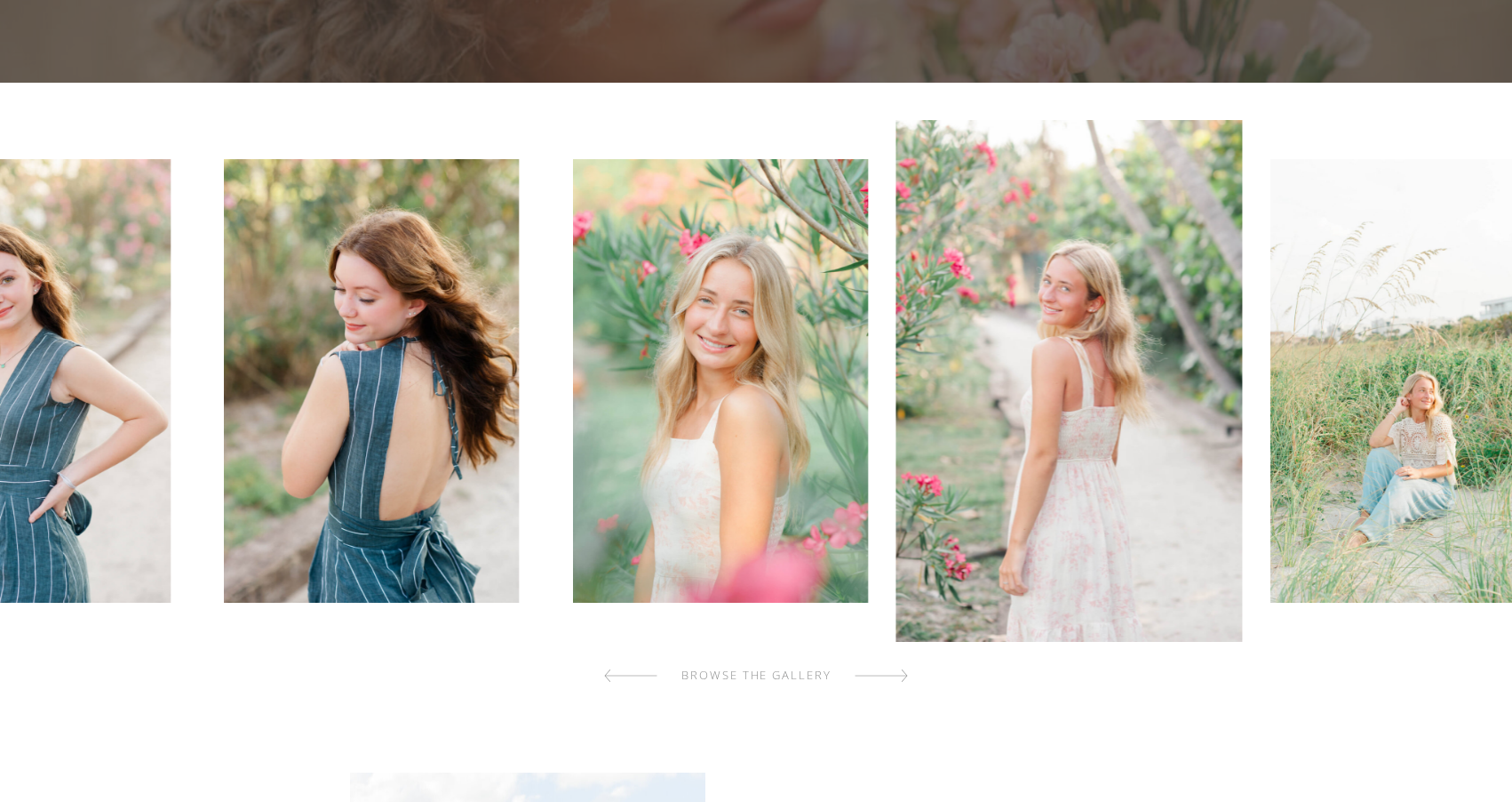
click at [897, 678] on div at bounding box center [882, 675] width 54 height 36
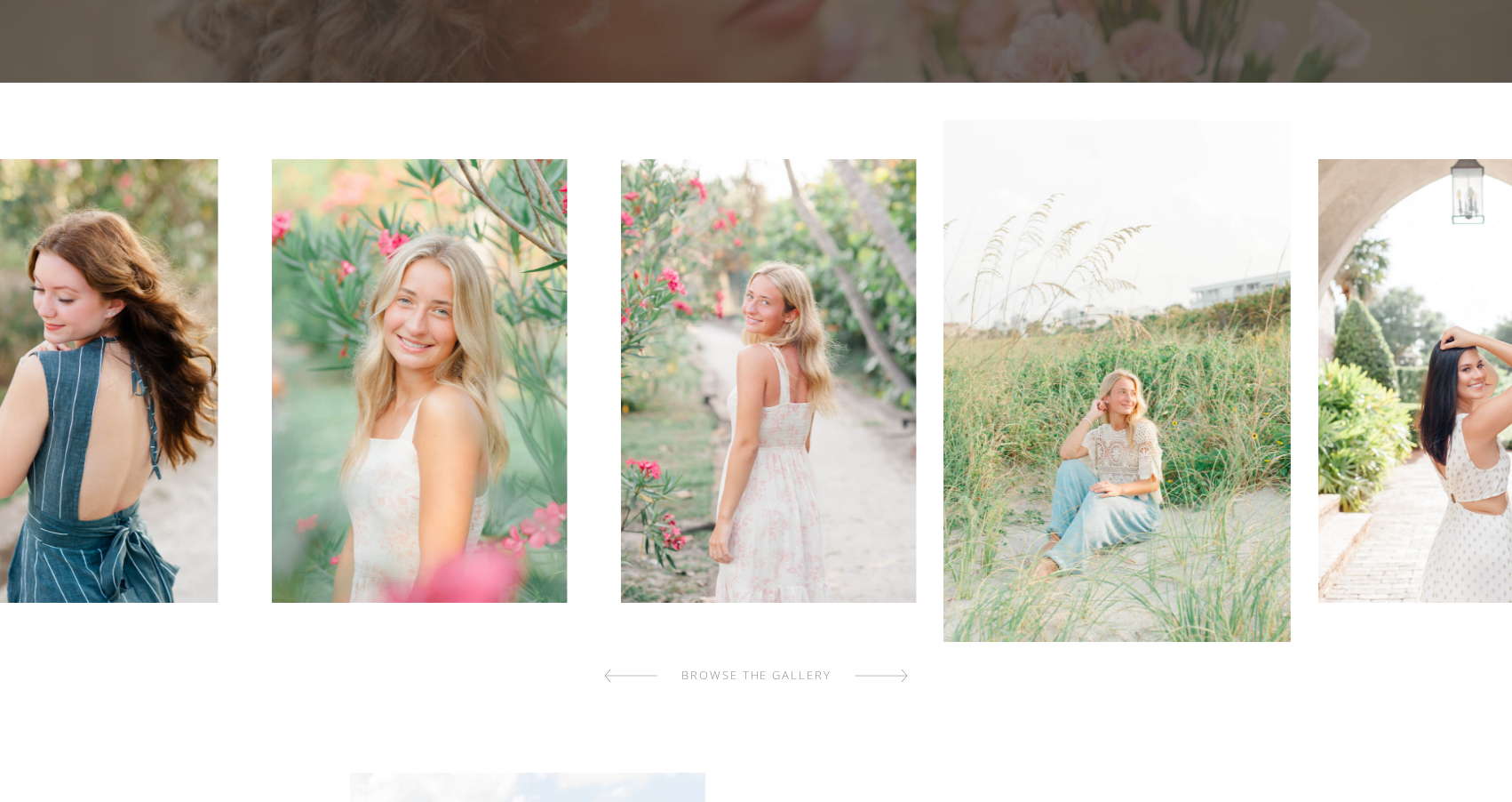
click at [897, 678] on div at bounding box center [882, 675] width 54 height 36
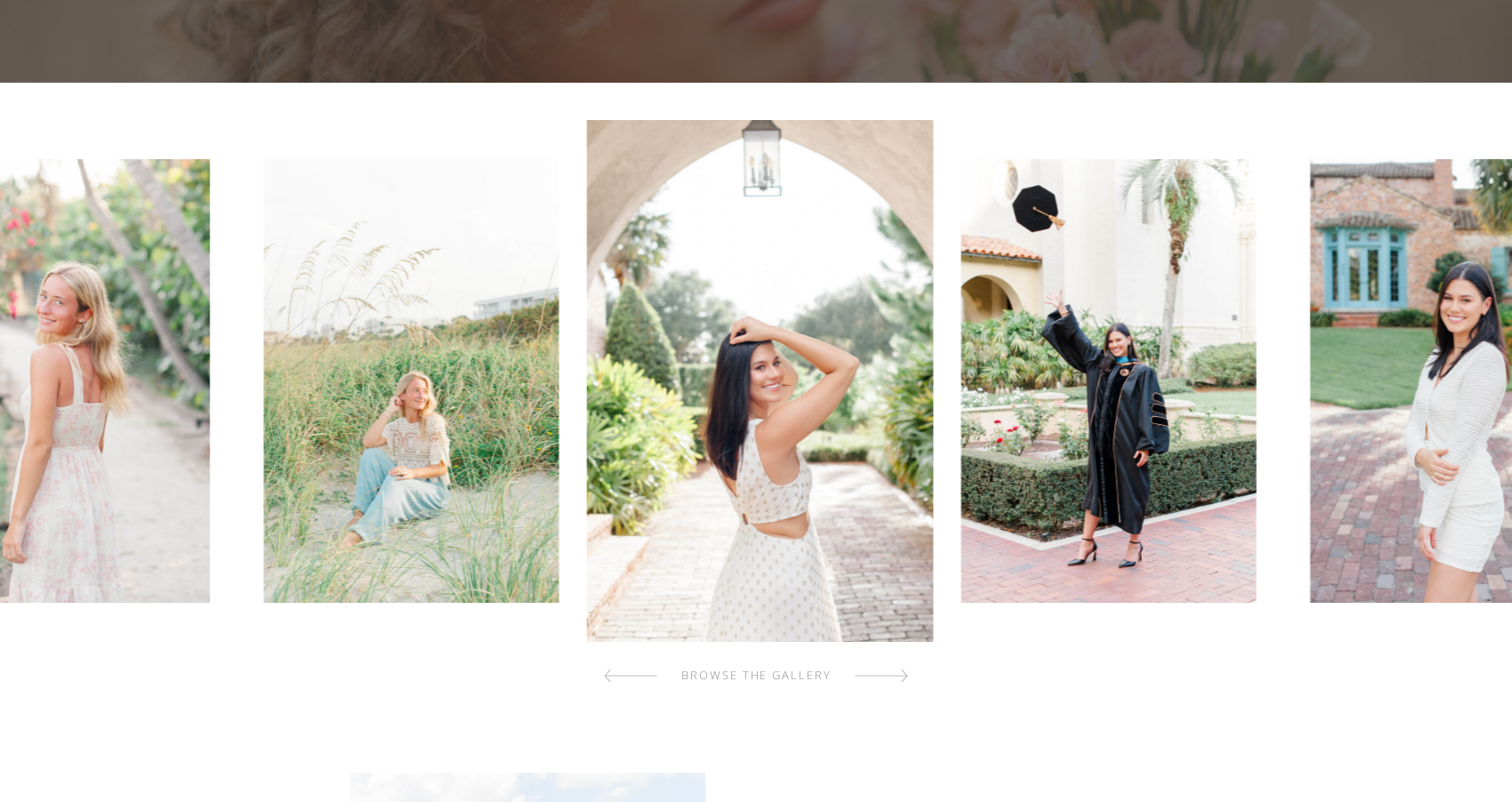
click at [897, 679] on div at bounding box center [882, 675] width 54 height 36
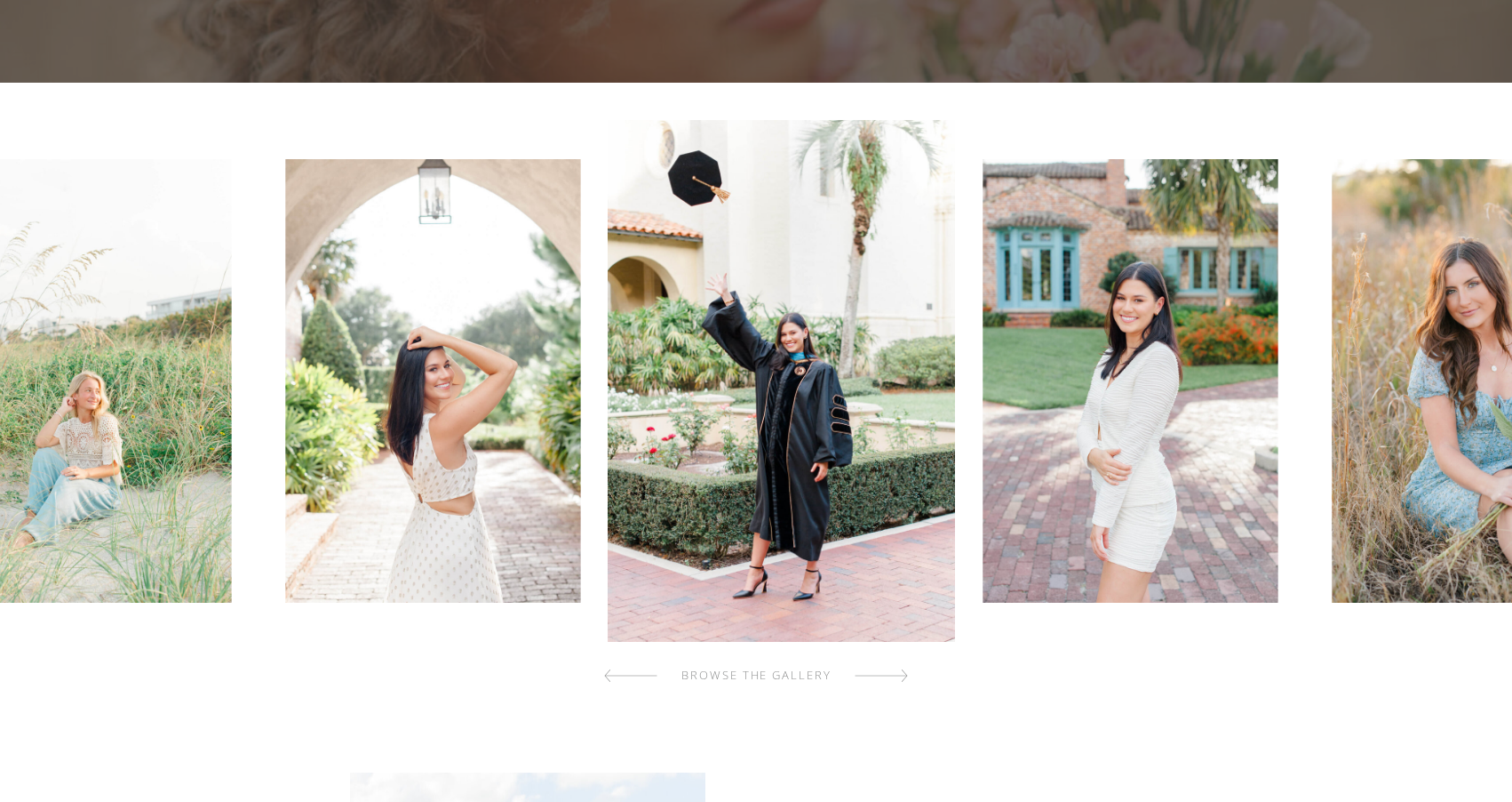
click at [897, 679] on div at bounding box center [882, 675] width 54 height 36
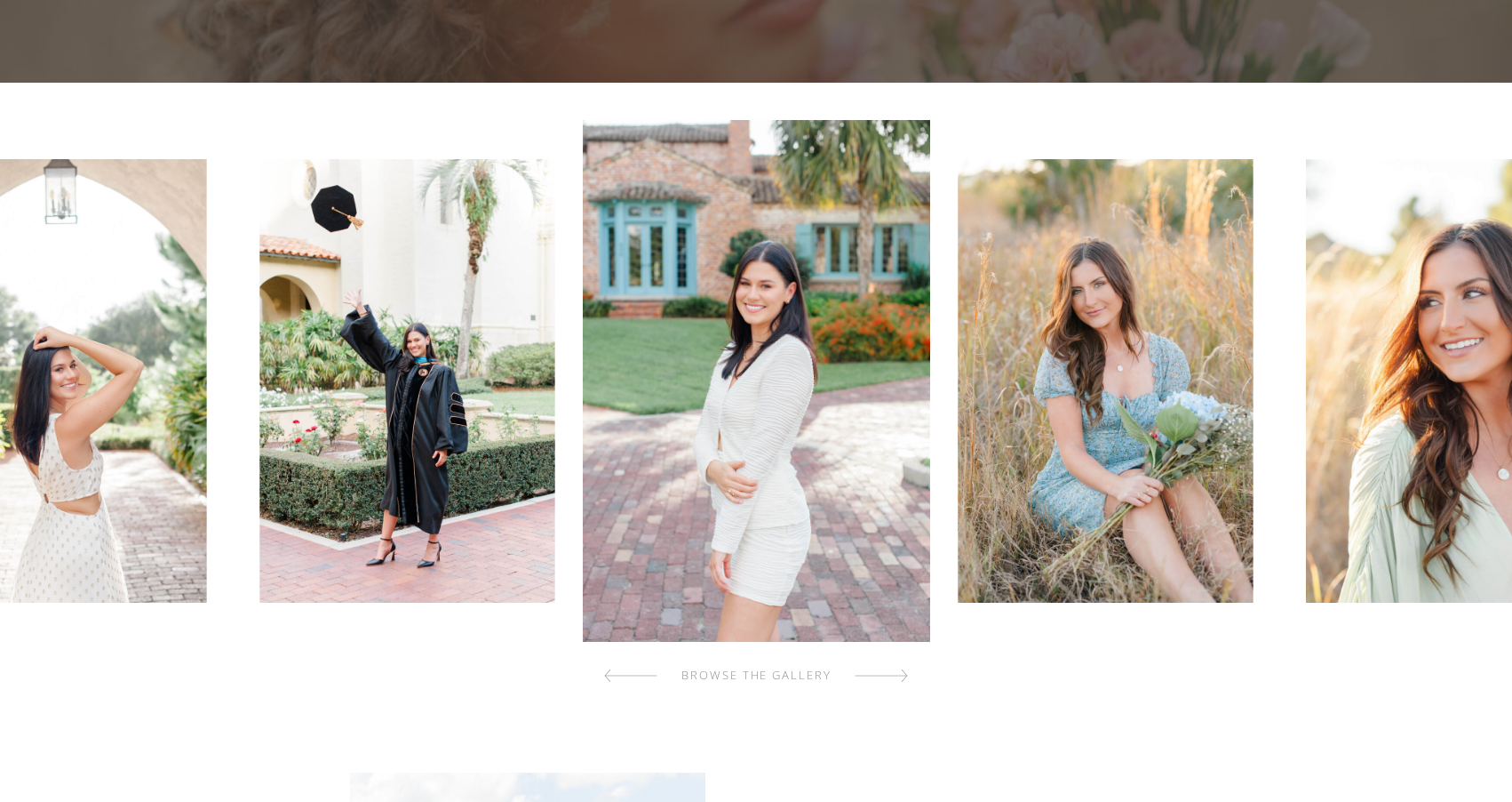
click at [897, 679] on div at bounding box center [882, 675] width 54 height 36
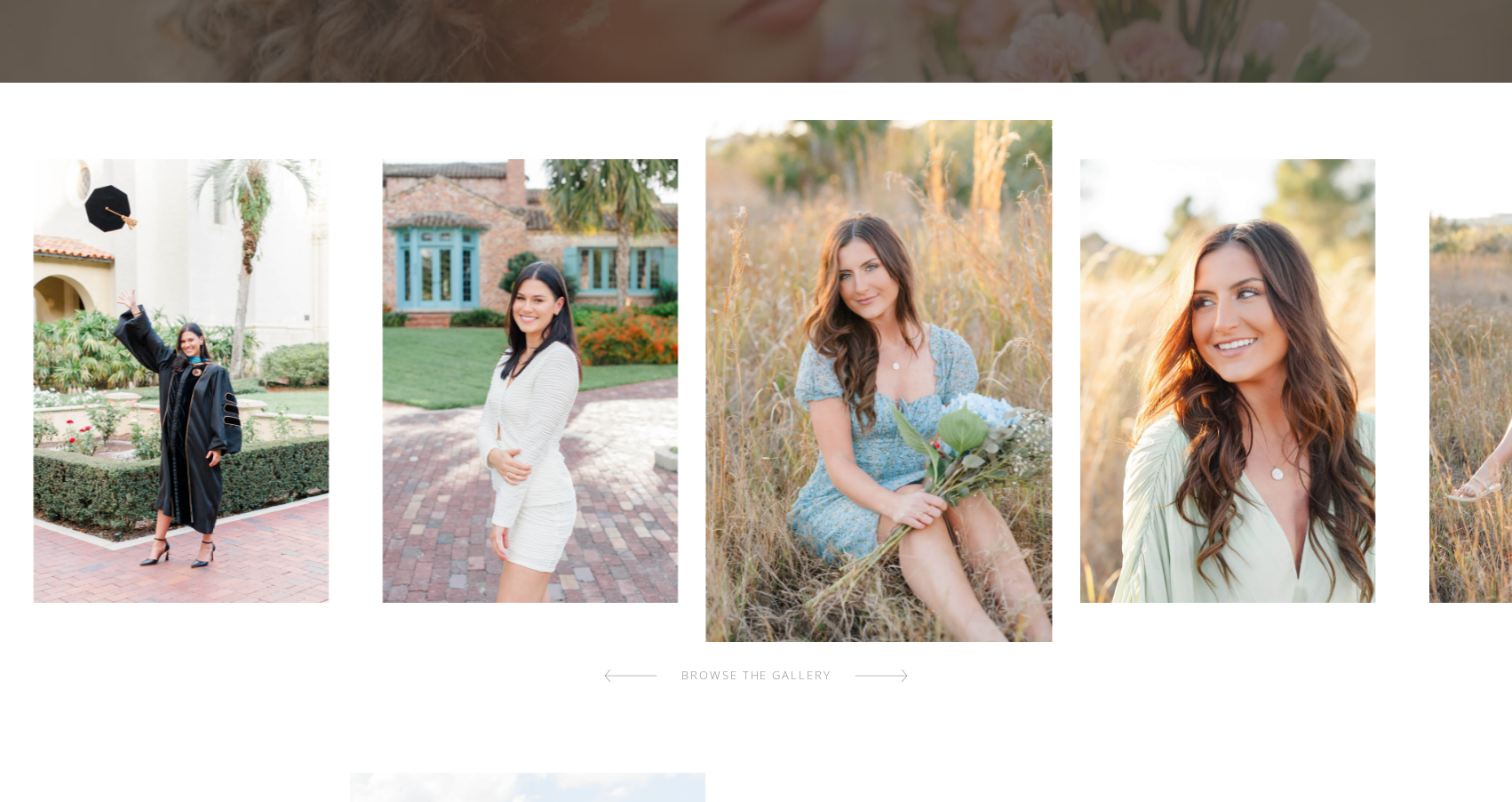
click at [897, 679] on div at bounding box center [882, 675] width 54 height 36
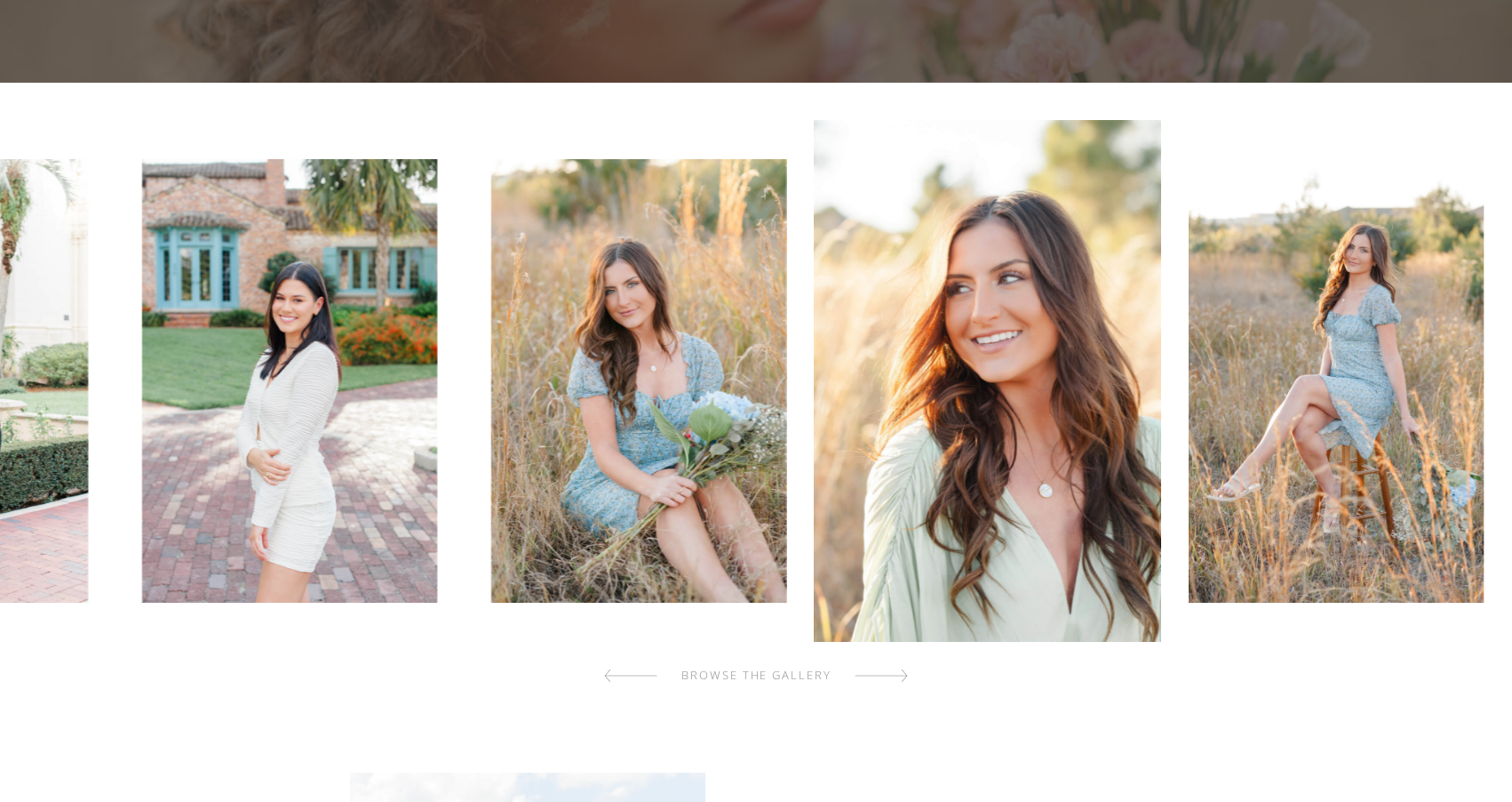
click at [897, 679] on div at bounding box center [882, 675] width 54 height 36
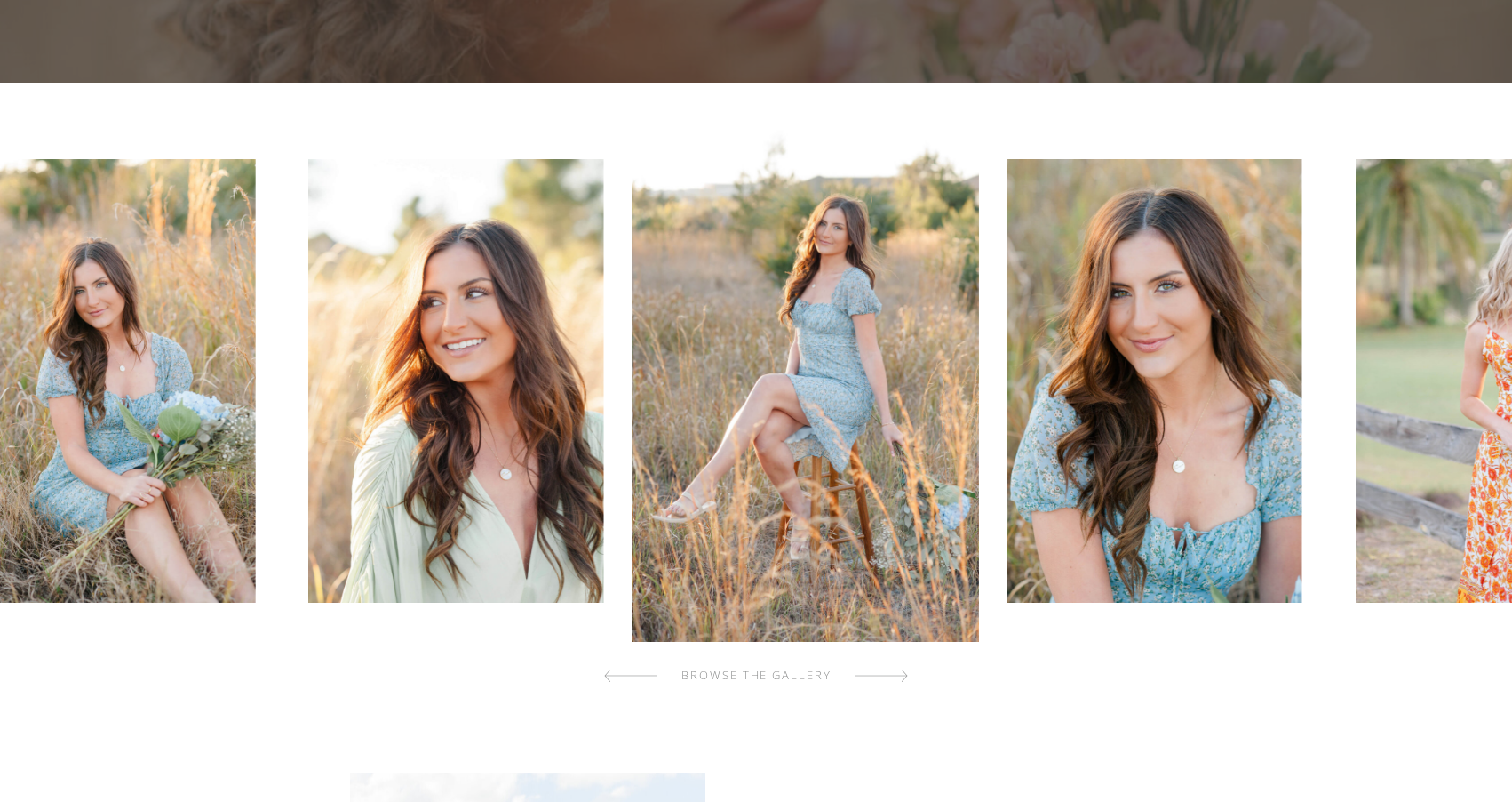
click at [897, 679] on div at bounding box center [882, 675] width 54 height 36
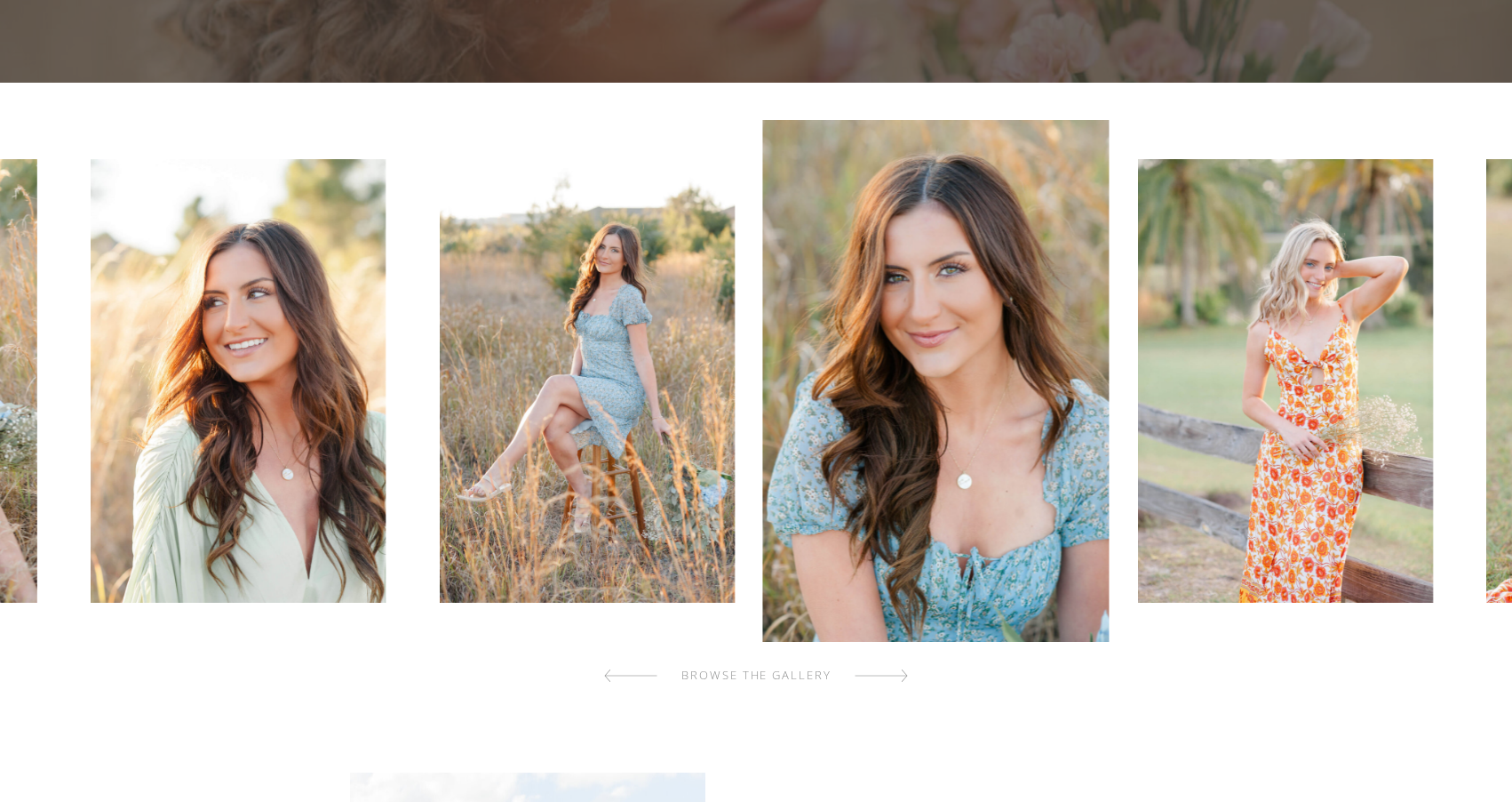
click at [897, 679] on div at bounding box center [882, 675] width 54 height 36
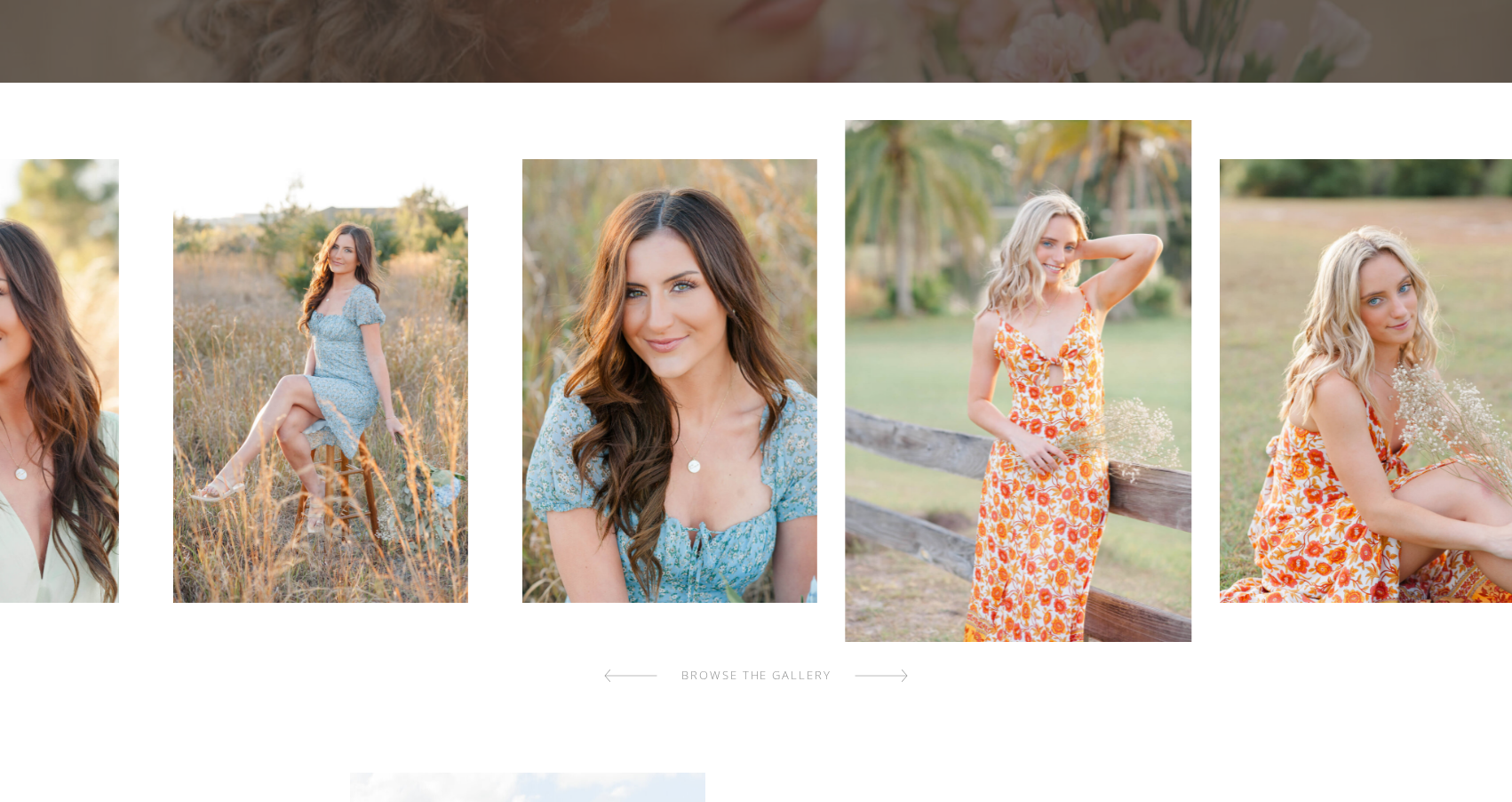
click at [897, 679] on div at bounding box center [882, 675] width 54 height 36
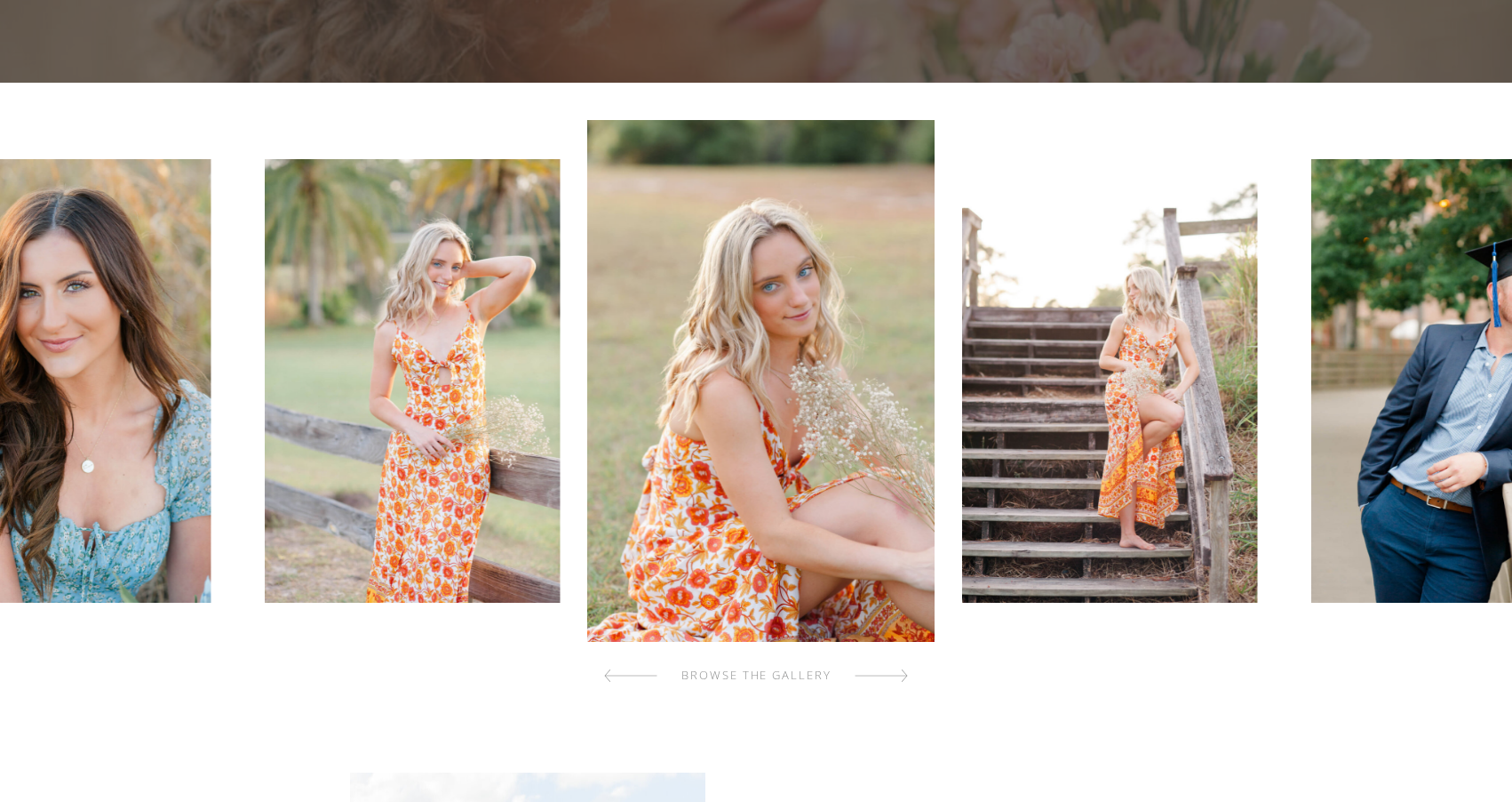
click at [897, 679] on div at bounding box center [882, 675] width 54 height 36
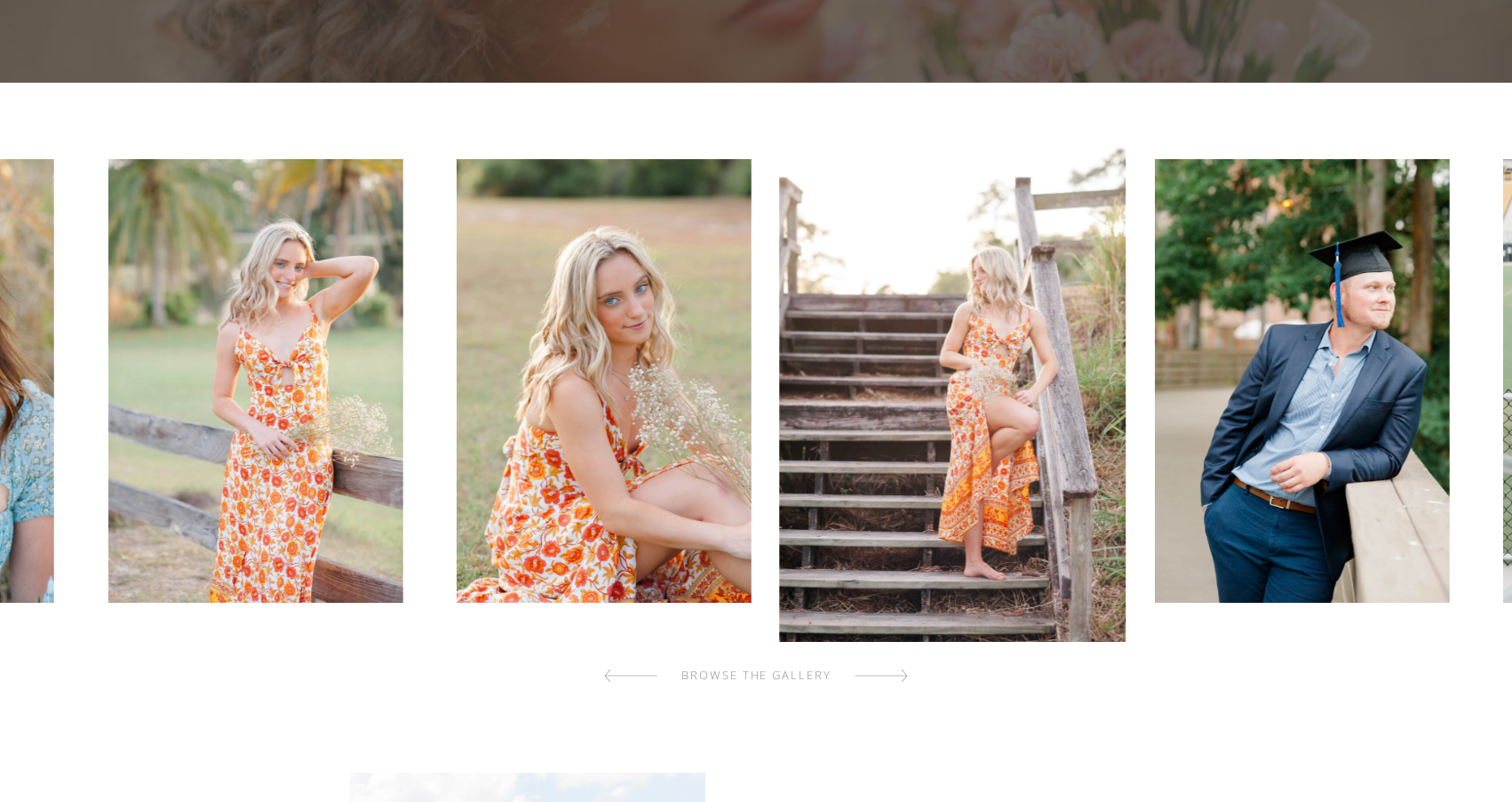
click at [897, 679] on div at bounding box center [882, 675] width 54 height 36
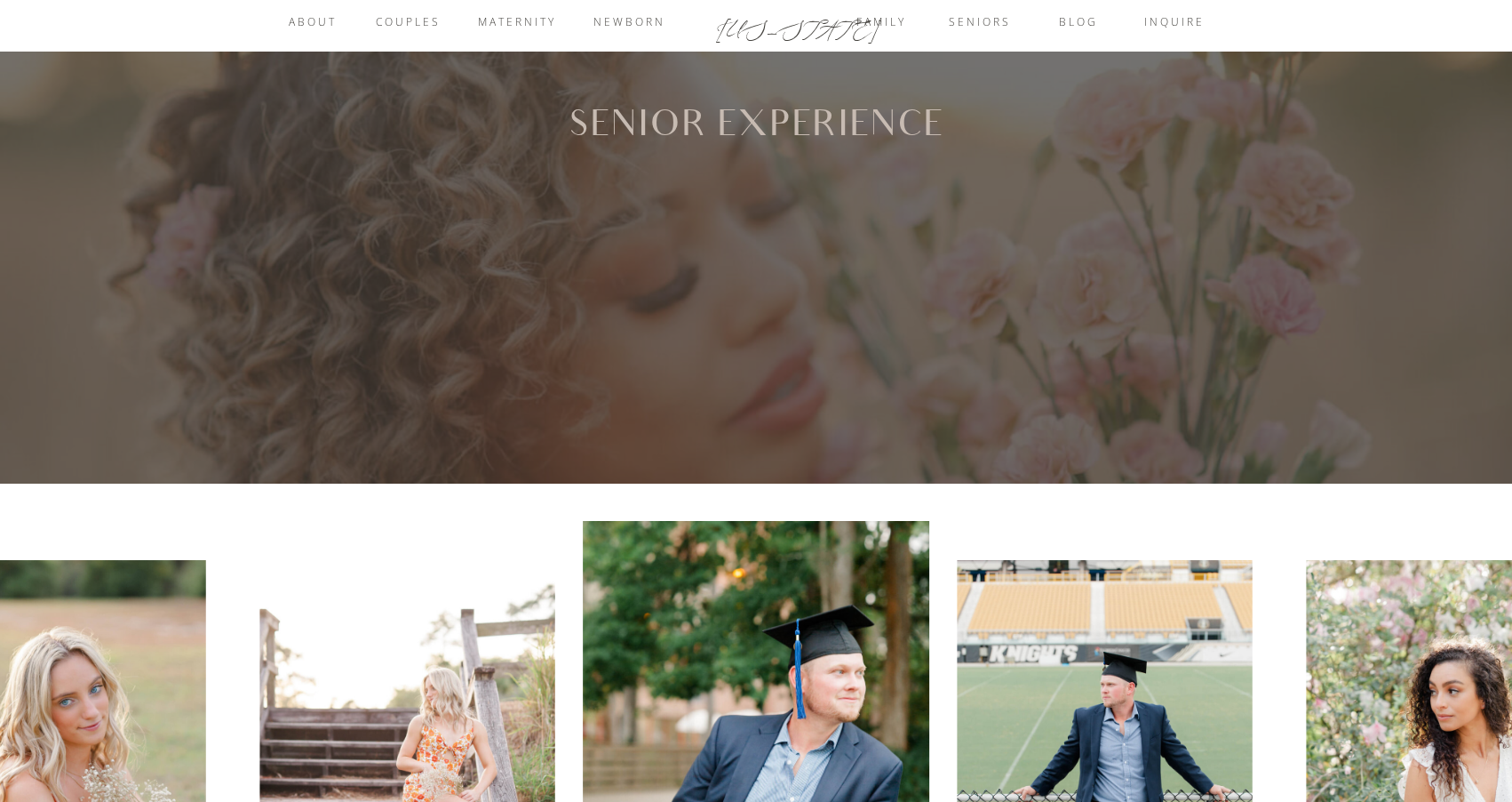
scroll to position [0, 0]
